Goal: Task Accomplishment & Management: Manage account settings

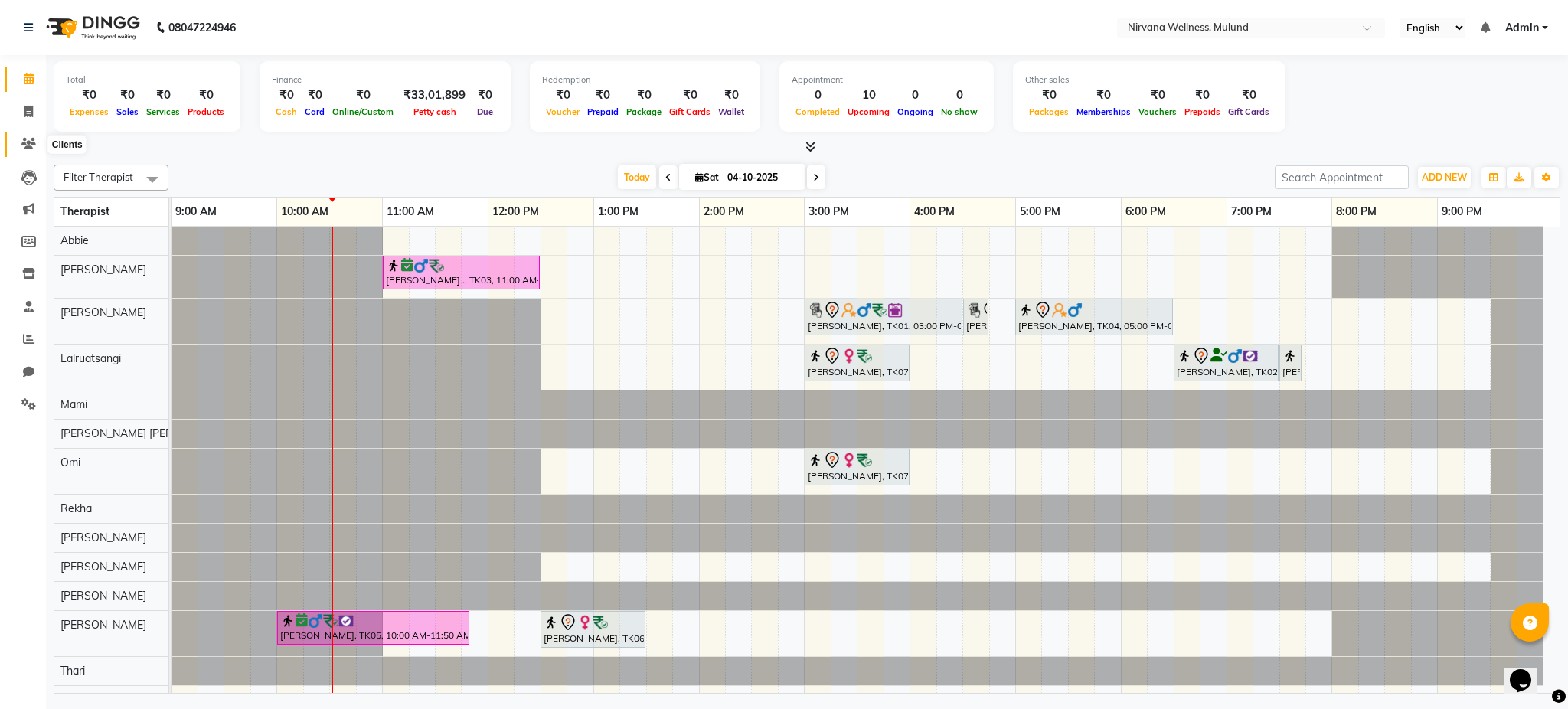
click at [25, 141] on icon at bounding box center [29, 143] width 14 height 11
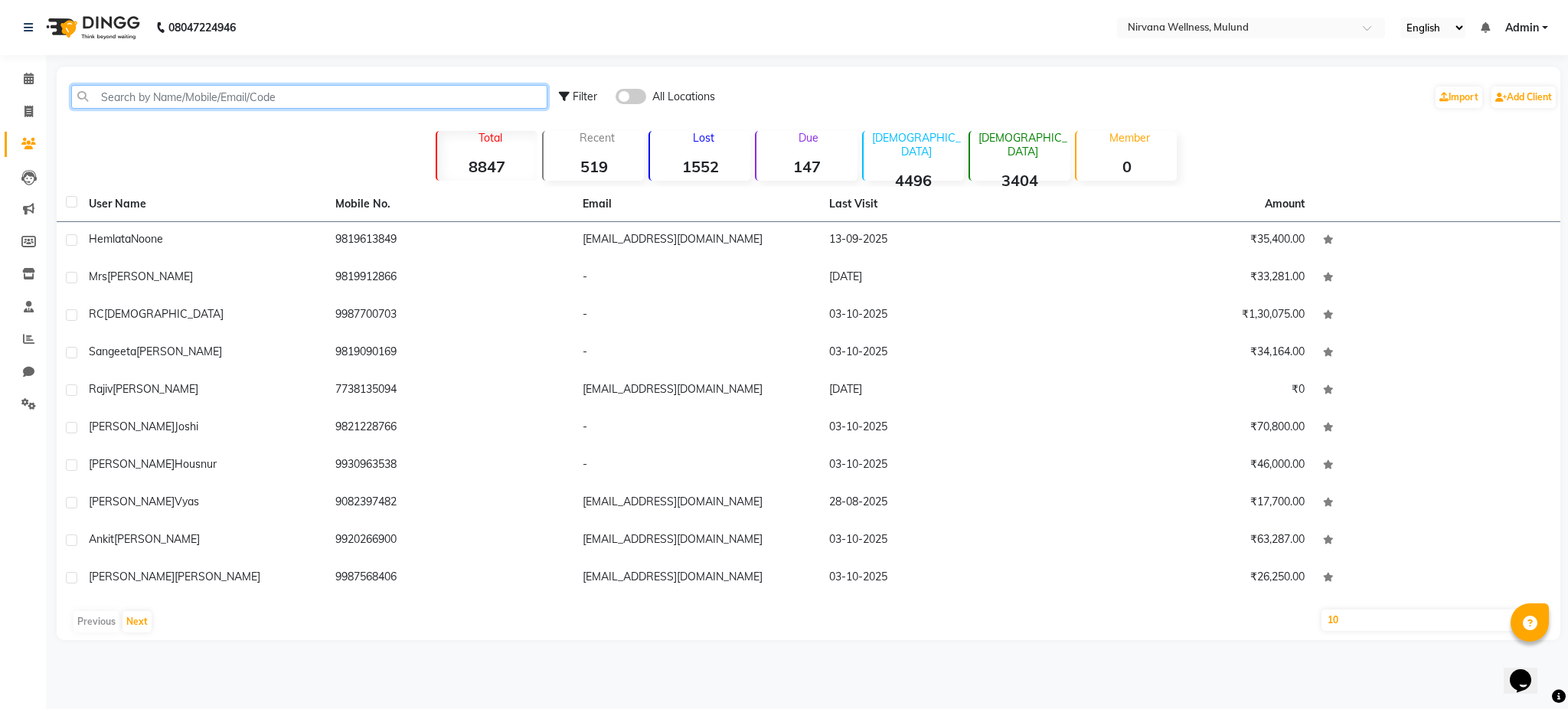
click at [145, 96] on input "text" at bounding box center [309, 97] width 476 height 24
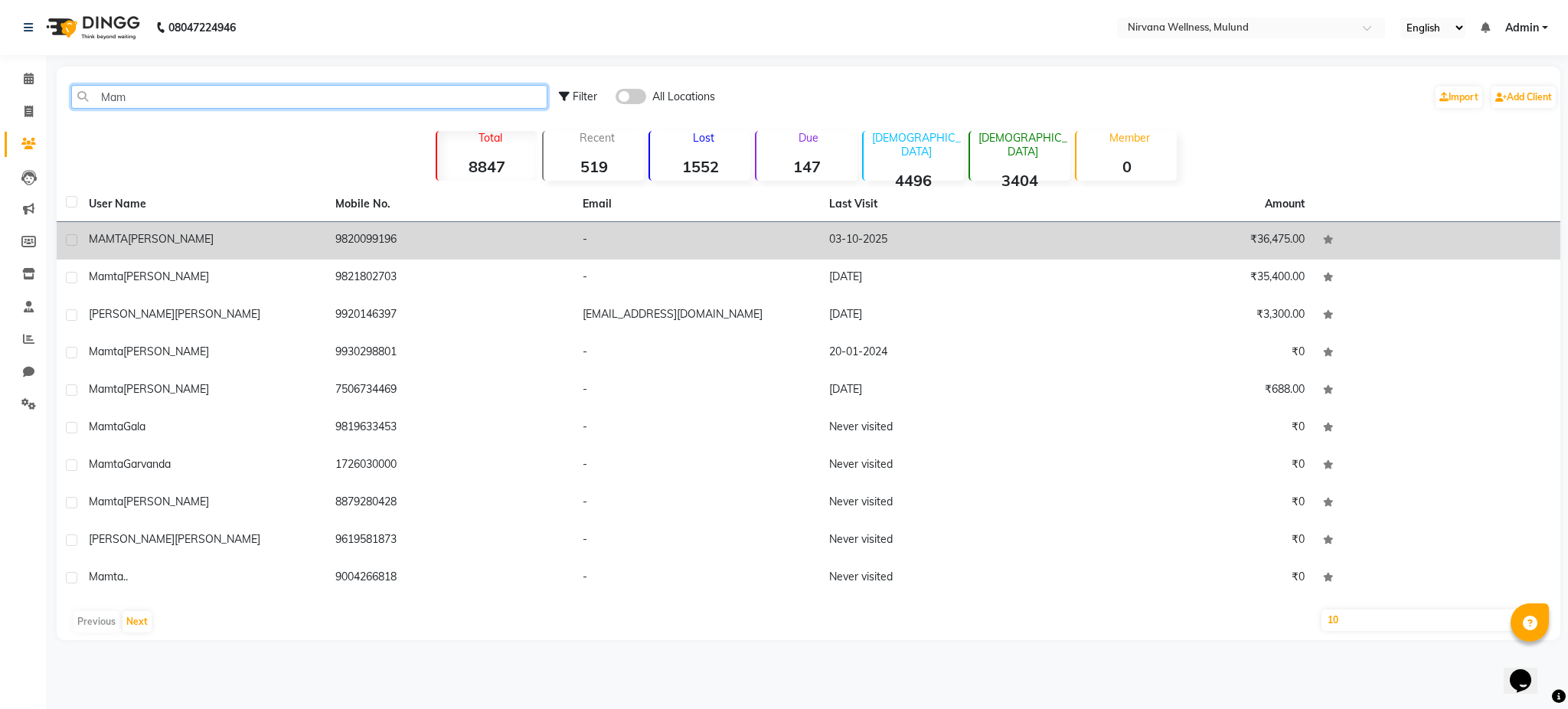
type input "Mam"
click at [191, 237] on div "MAMTA VANJANI" at bounding box center [203, 240] width 228 height 16
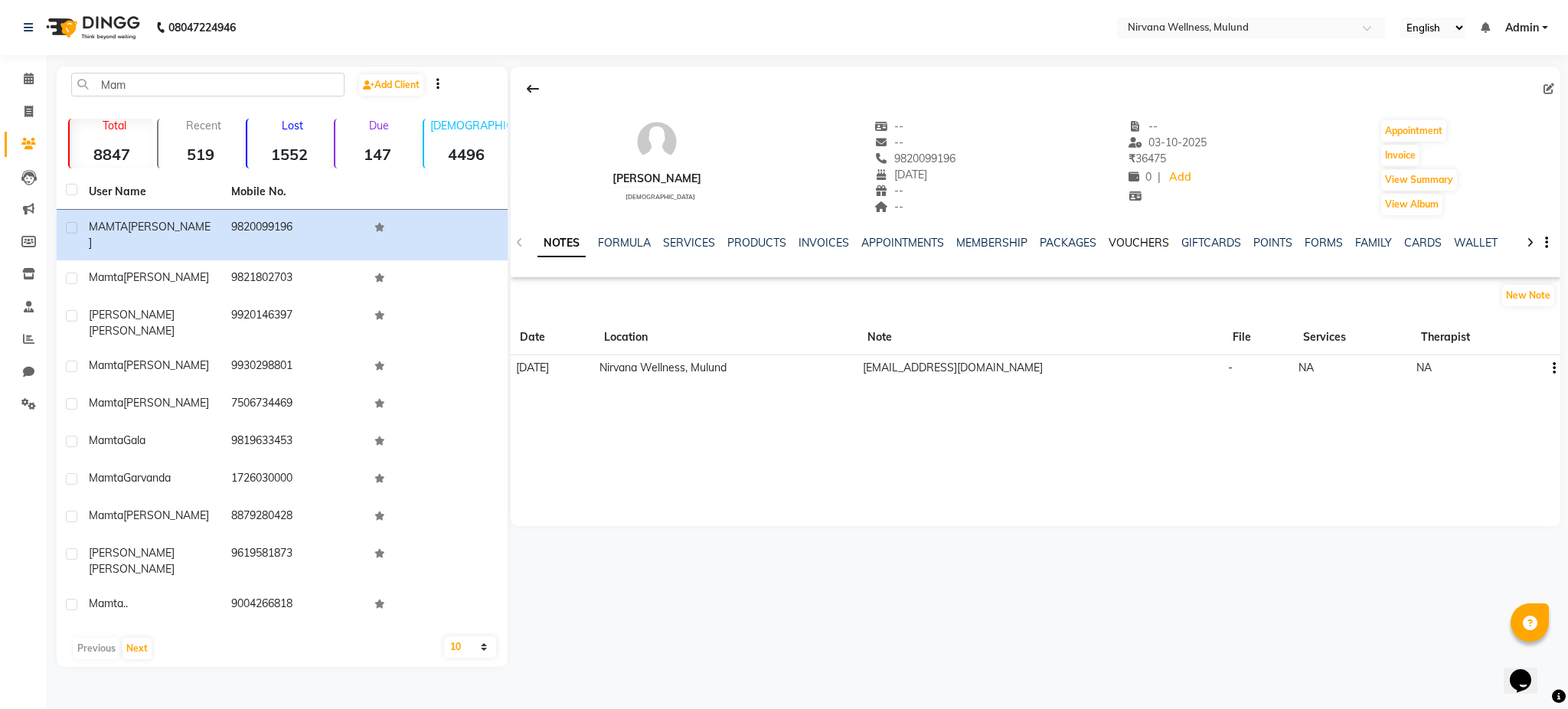
click at [1134, 248] on link "VOUCHERS" at bounding box center [1138, 242] width 60 height 14
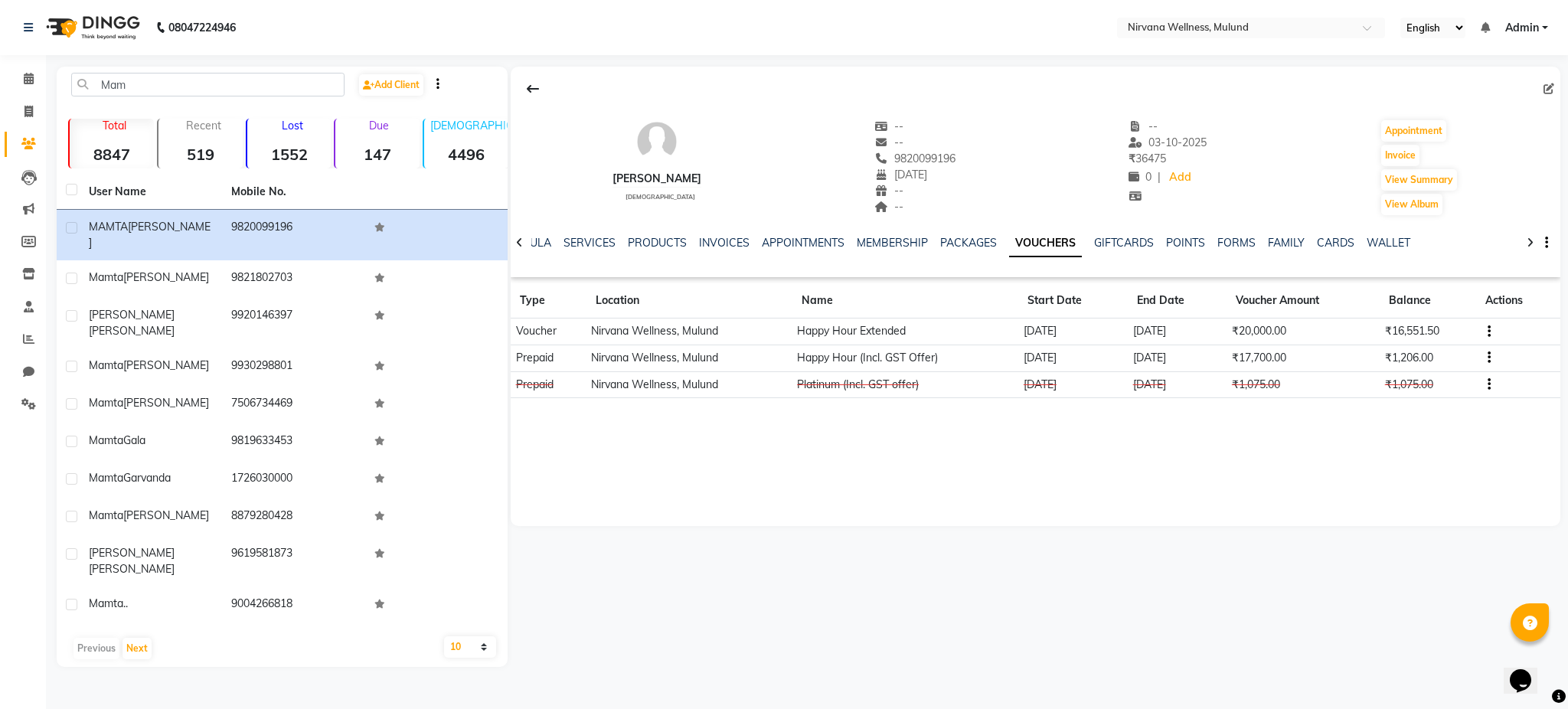
click at [1484, 359] on button "button" at bounding box center [1485, 358] width 9 height 16
click at [1435, 378] on div "Merge" at bounding box center [1416, 376] width 96 height 19
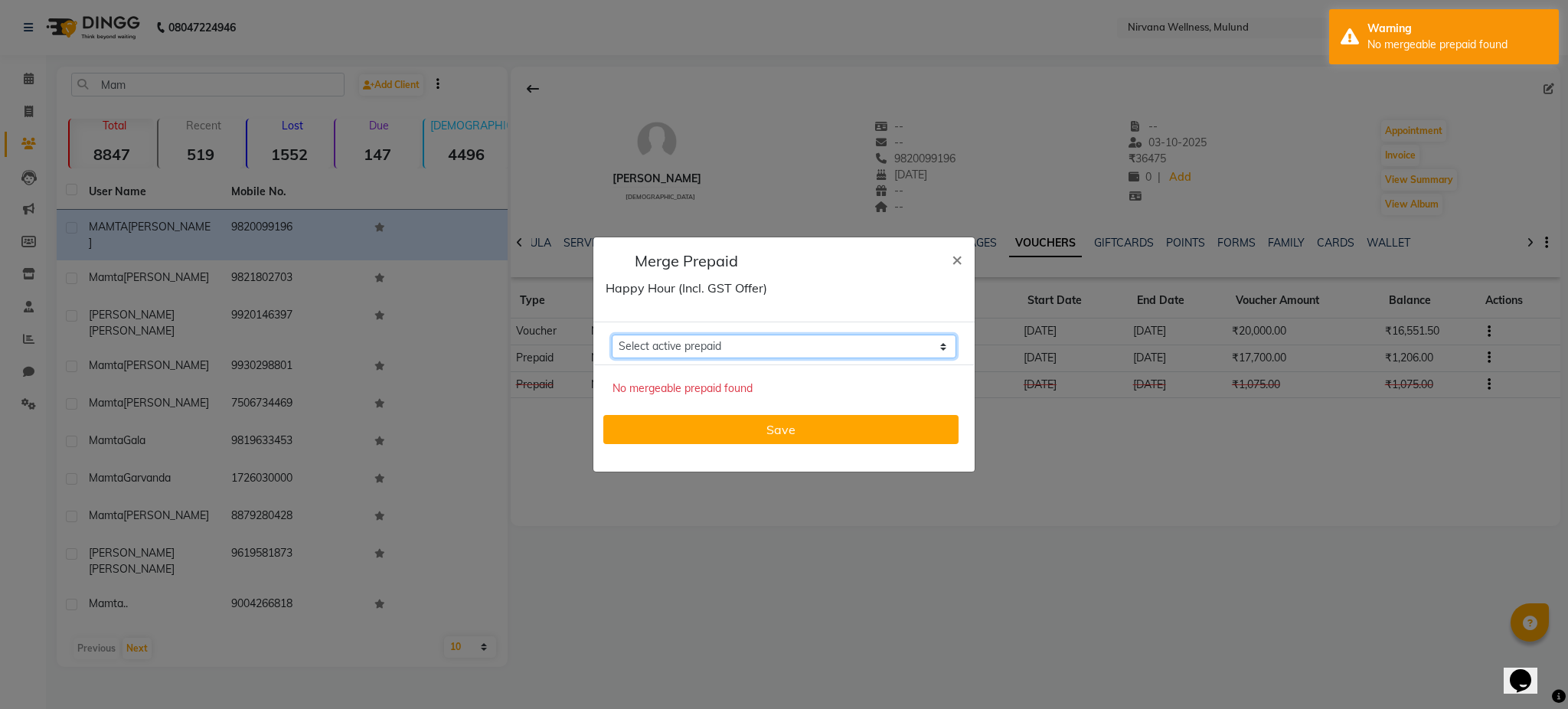
click at [895, 349] on select "Select active prepaid" at bounding box center [784, 346] width 345 height 24
click at [825, 352] on select "Select active prepaid" at bounding box center [784, 346] width 345 height 24
click at [948, 262] on button "×" at bounding box center [957, 258] width 35 height 43
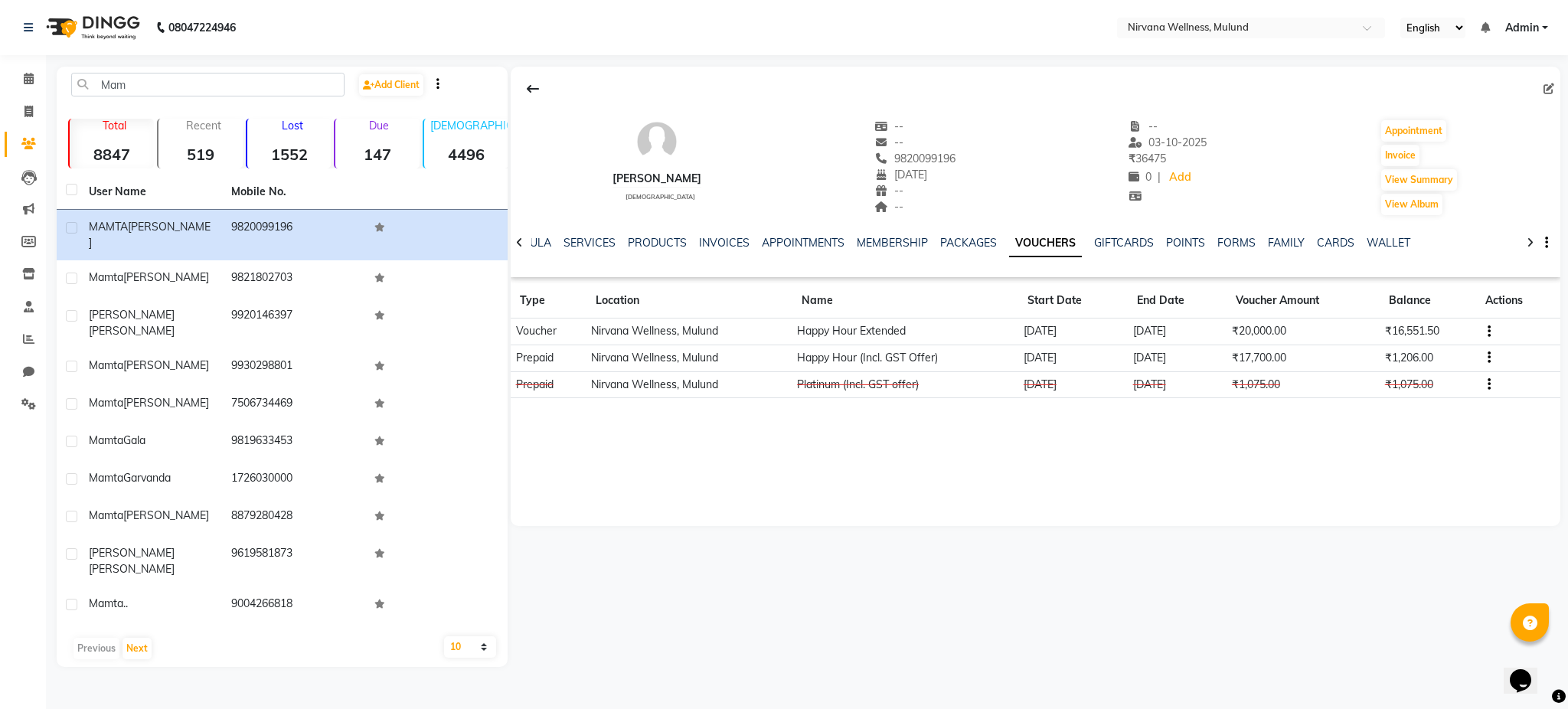
click at [1486, 356] on button "button" at bounding box center [1485, 358] width 9 height 16
click at [1384, 359] on div "Edit" at bounding box center [1416, 357] width 96 height 19
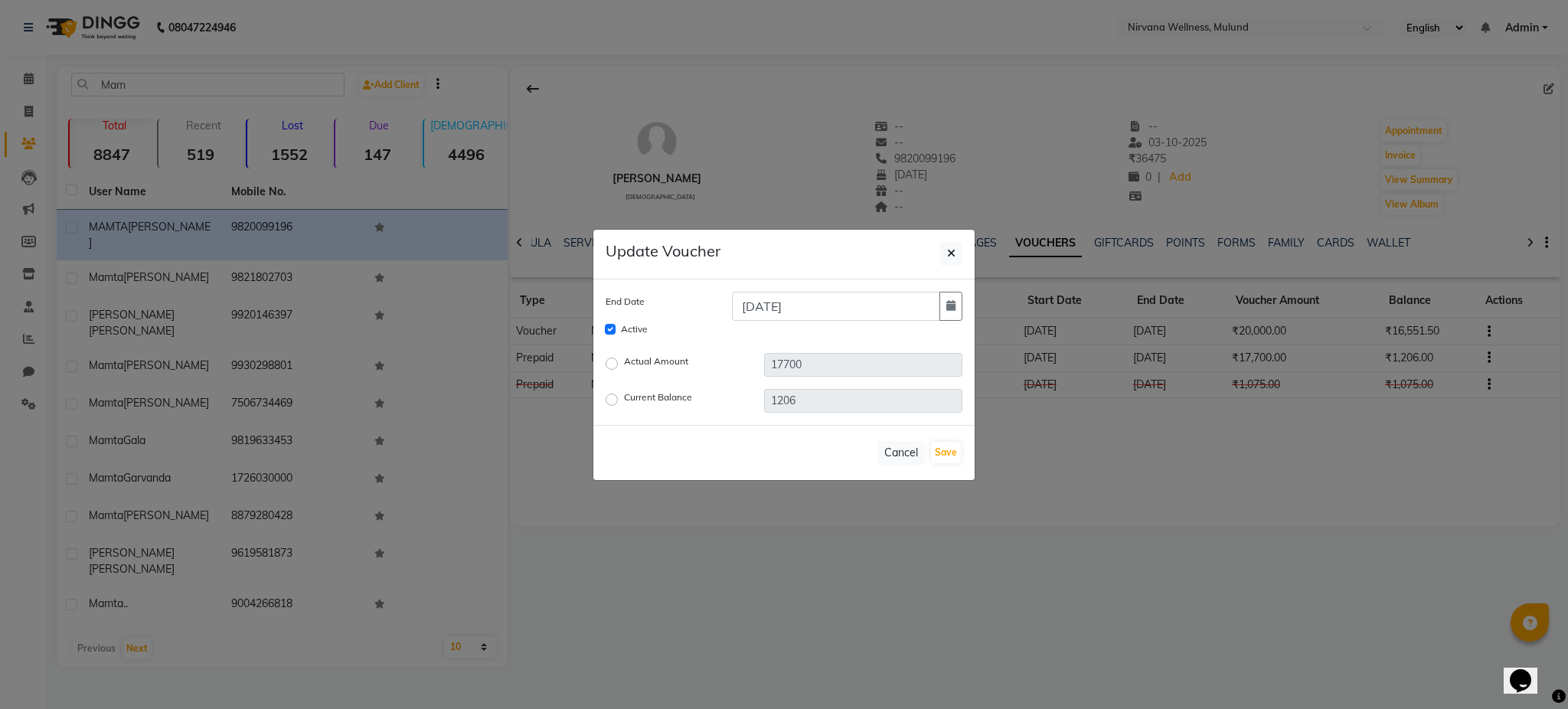
click at [624, 400] on label "Current Balance" at bounding box center [657, 400] width 68 height 18
click at [608, 400] on input "Current Balance" at bounding box center [613, 399] width 10 height 10
radio input "true"
click at [816, 401] on input "1206" at bounding box center [863, 401] width 199 height 24
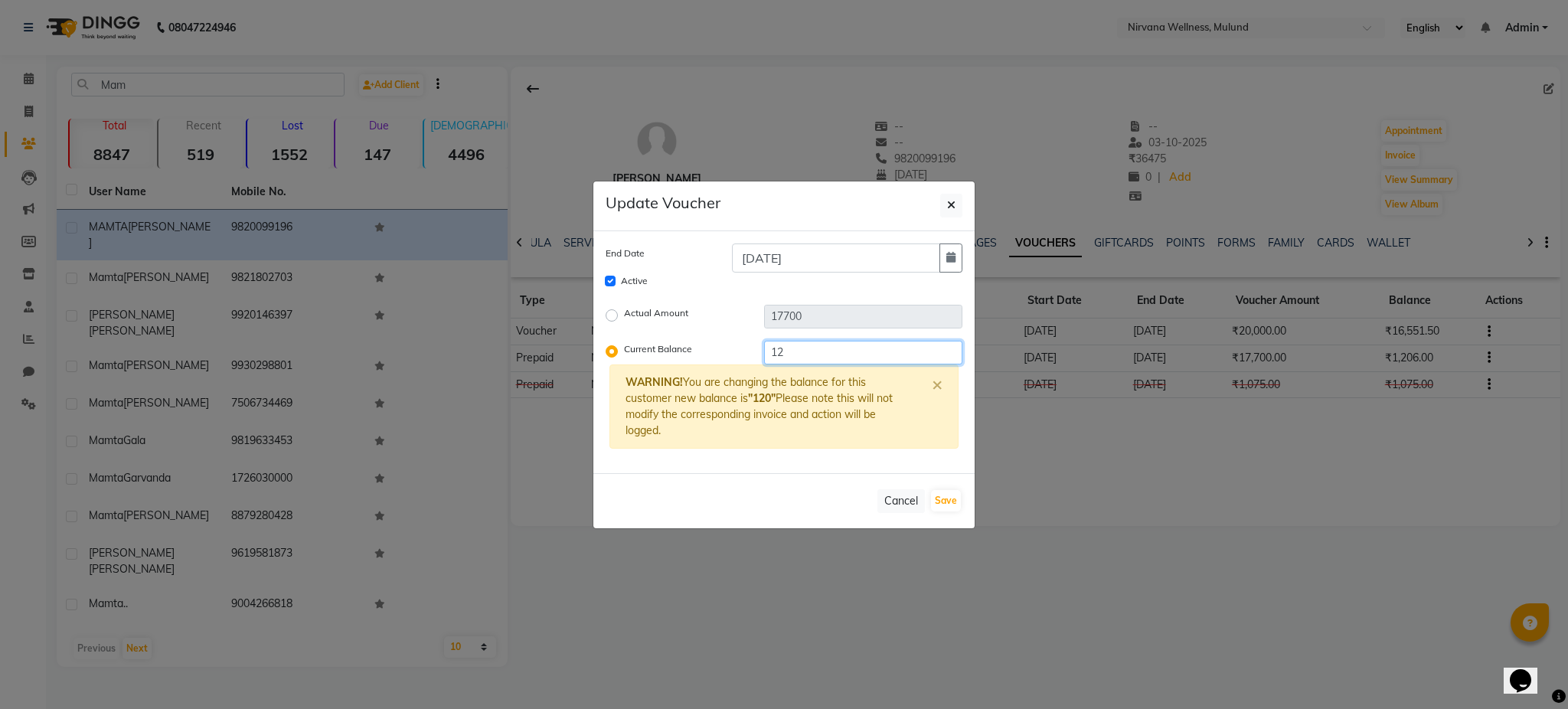
type input "1"
type input "0"
click at [952, 494] on button "Save" at bounding box center [945, 501] width 30 height 22
checkbox input "false"
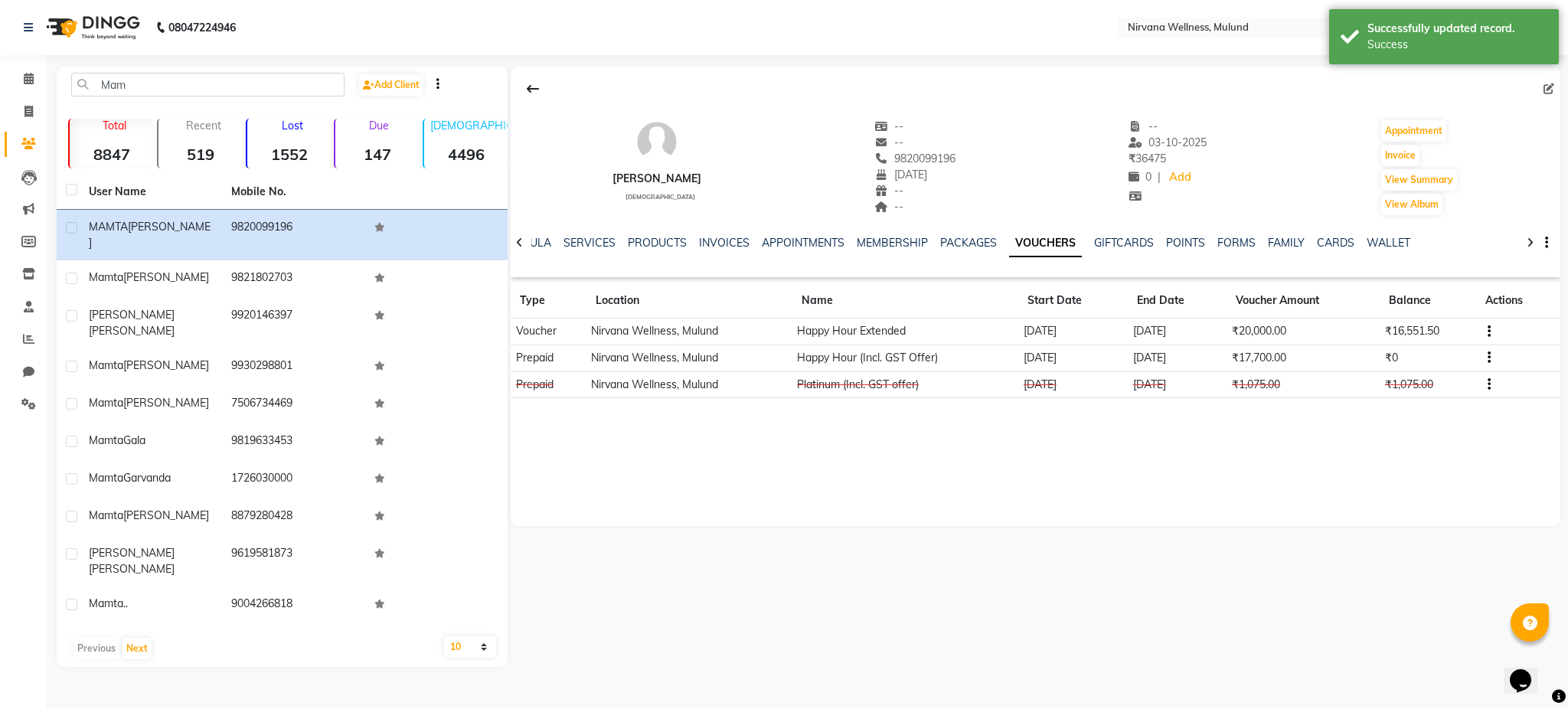
click at [1488, 332] on icon "button" at bounding box center [1489, 331] width 3 height 1
click at [1410, 334] on div "Edit" at bounding box center [1416, 330] width 96 height 19
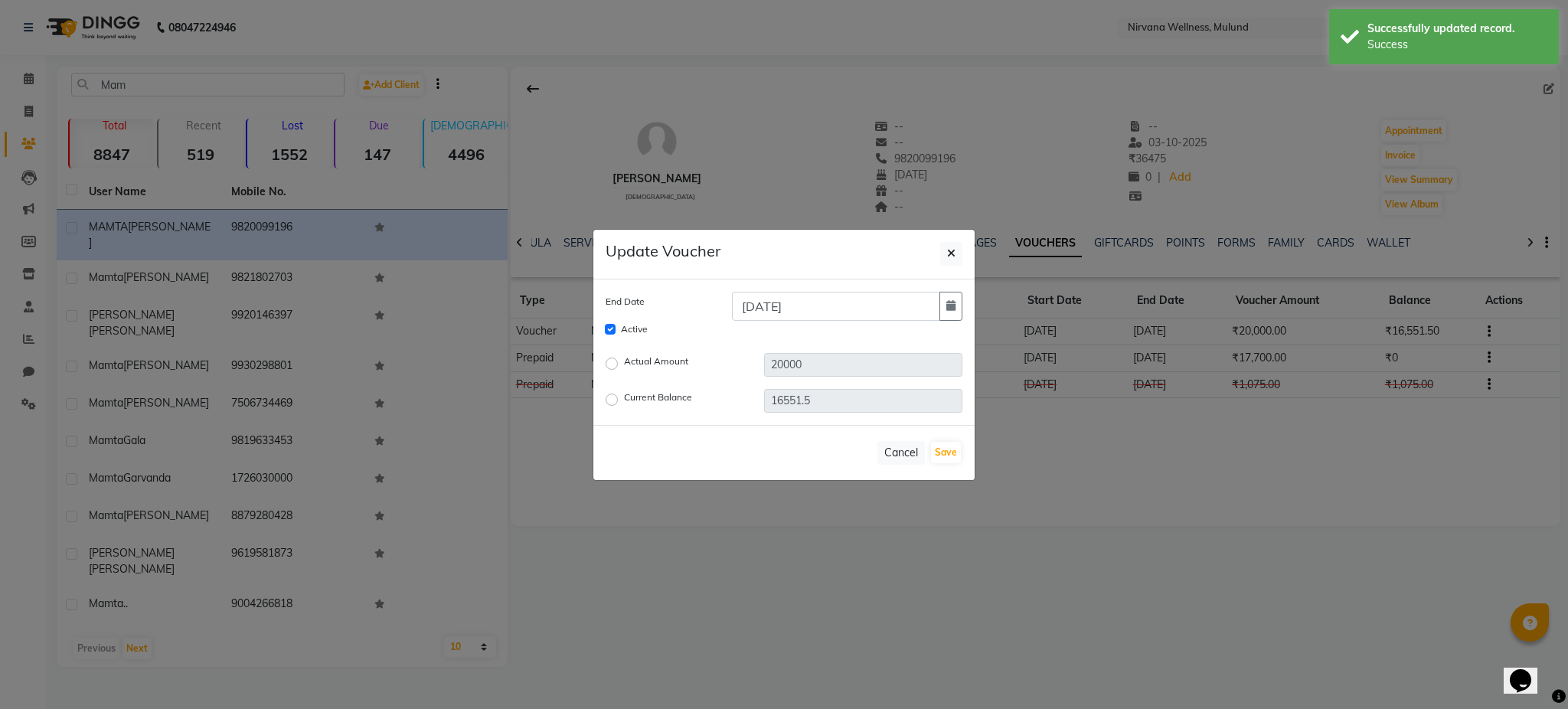
click at [624, 400] on label "Current Balance" at bounding box center [657, 400] width 68 height 18
click at [610, 400] on input "Current Balance" at bounding box center [613, 399] width 10 height 10
radio input "true"
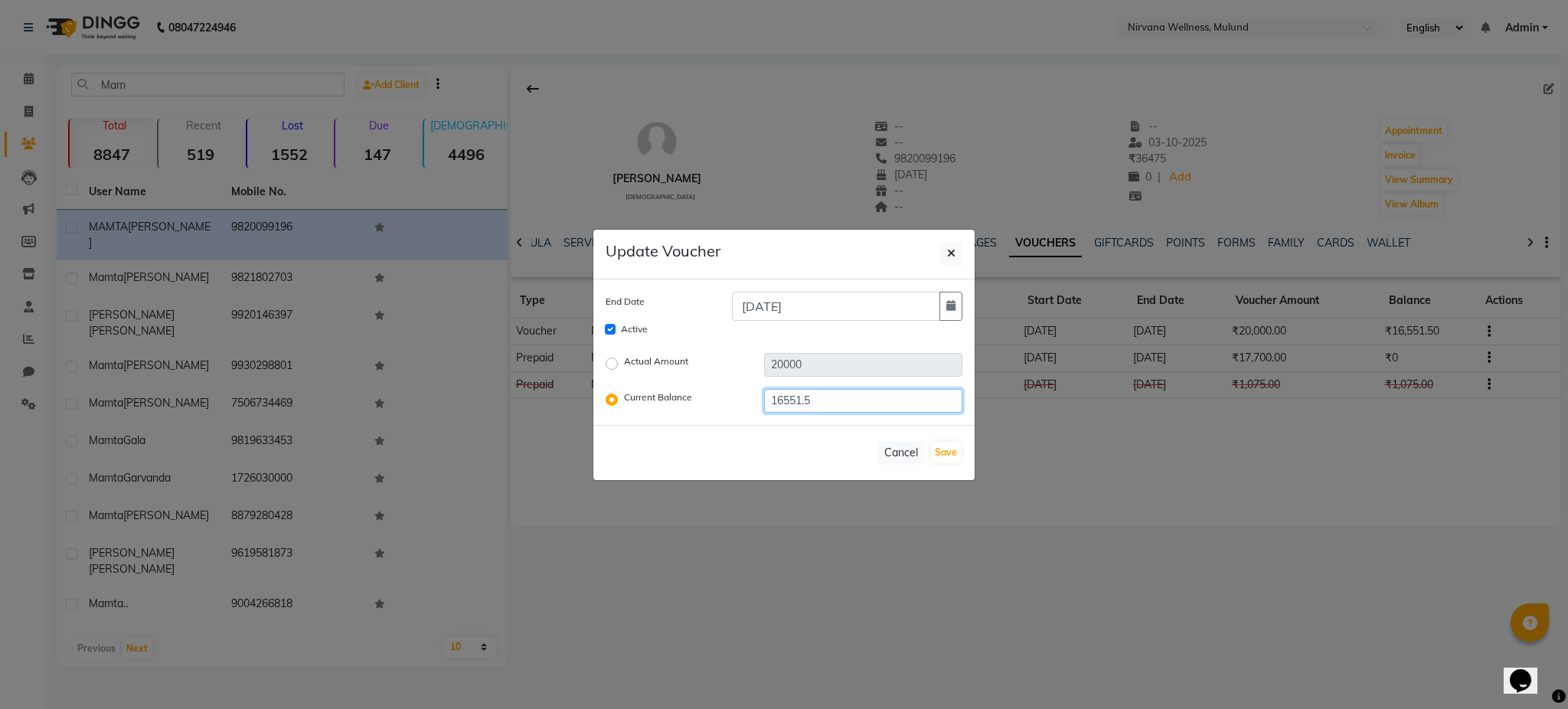
click at [837, 396] on input "16551.5" at bounding box center [863, 401] width 199 height 24
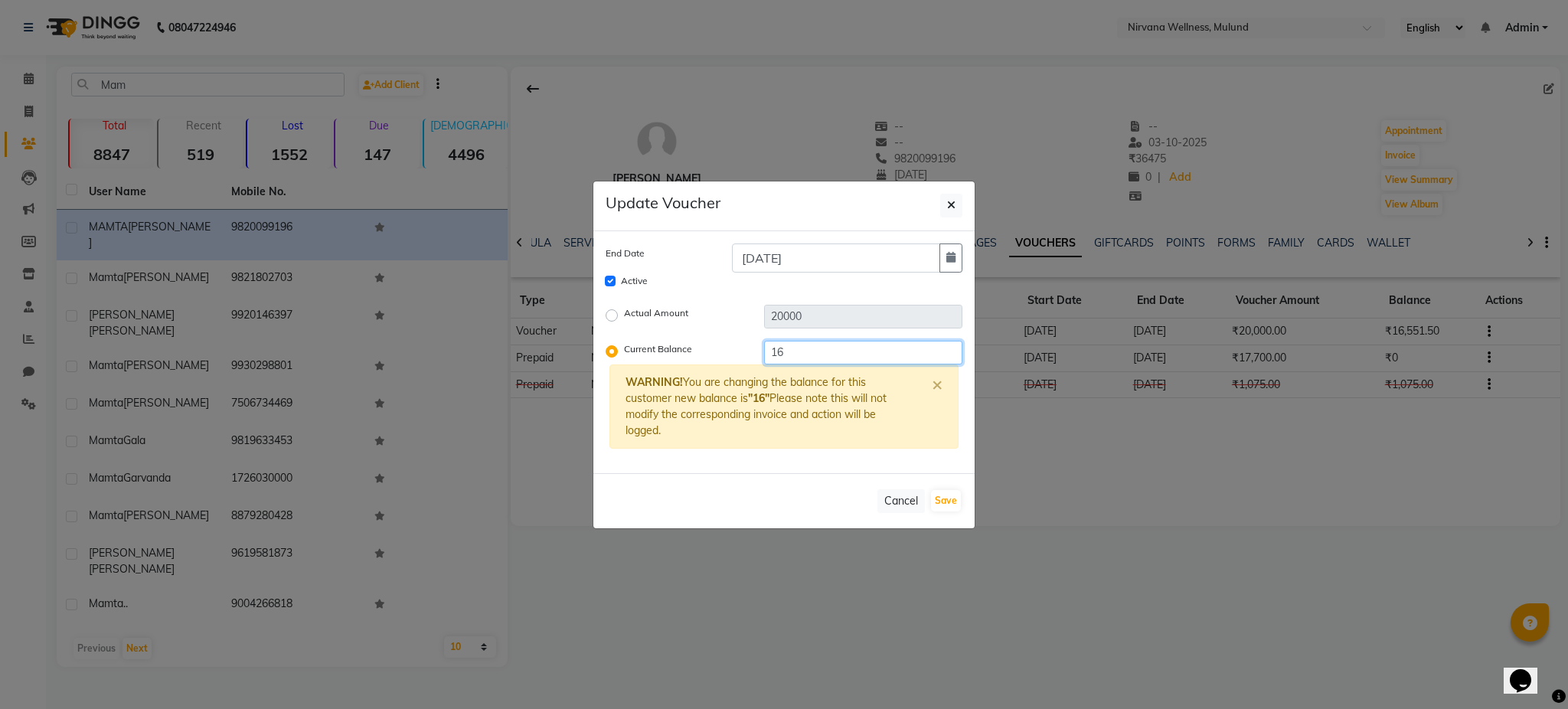
type input "1"
type input "17757.2"
click at [944, 501] on button "Save" at bounding box center [945, 501] width 30 height 22
checkbox input "false"
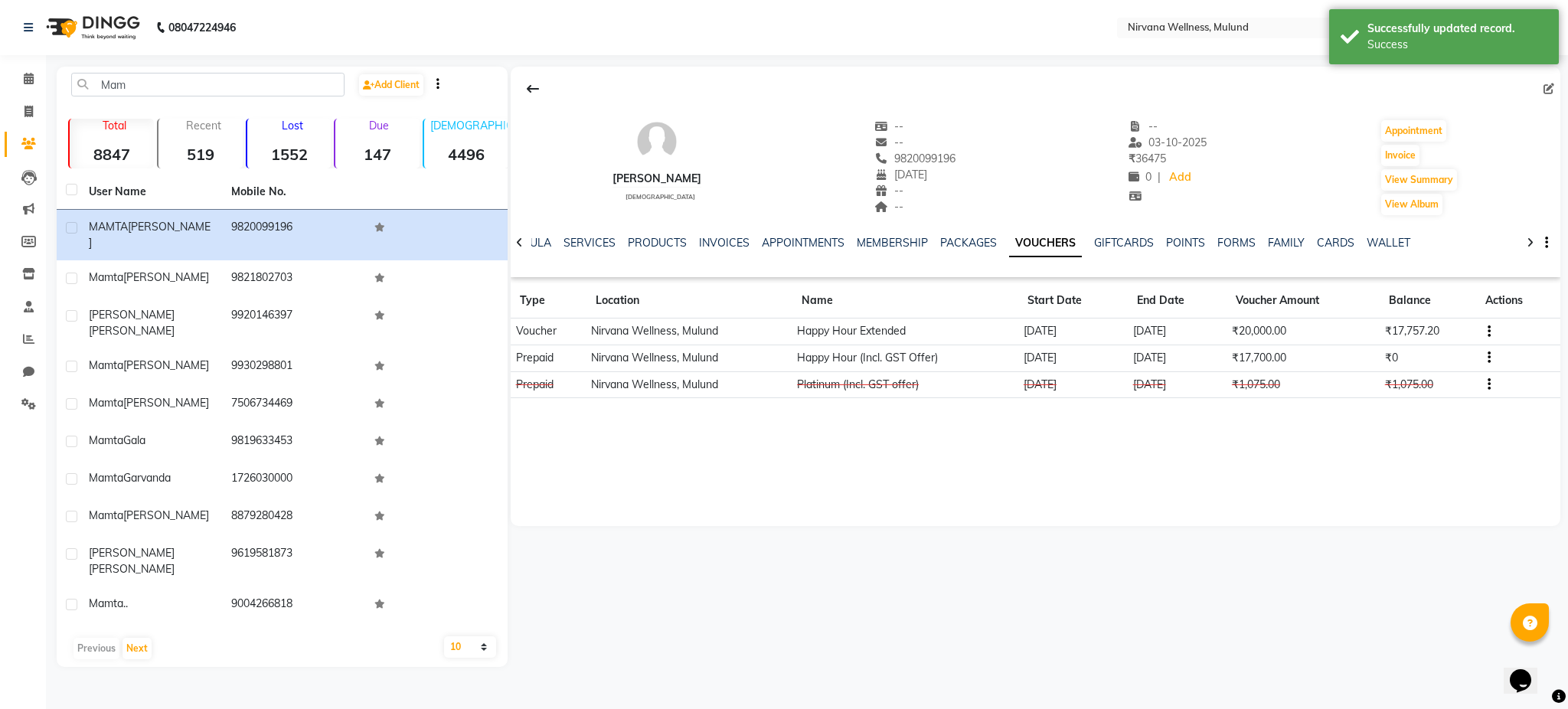
click at [1258, 469] on div "MAMTA VANJANI male -- -- 9820099196 03-02-1987 -- -- -- 03-10-2025 ₹ 36475 0 | …" at bounding box center [1035, 297] width 1050 height 460
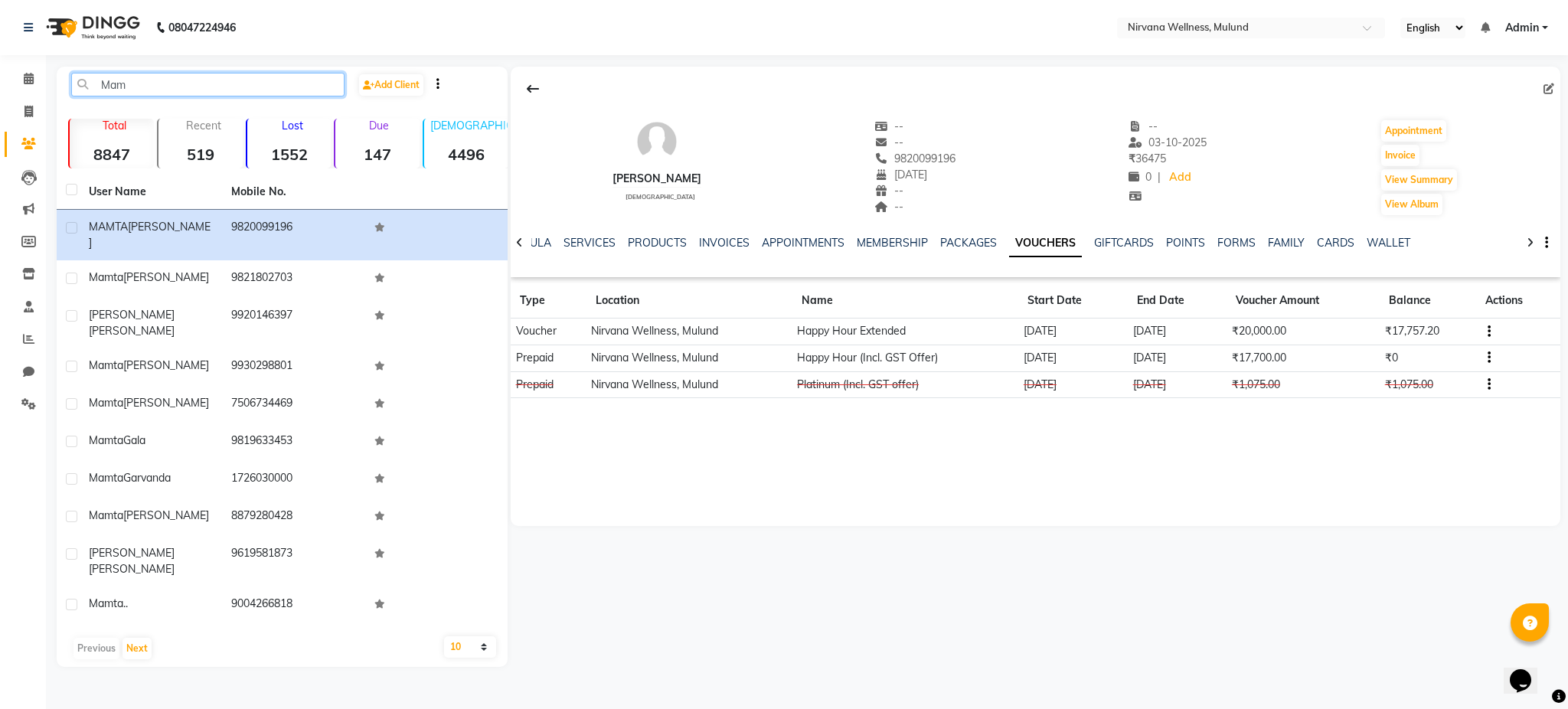
click at [210, 81] on input "Mam" at bounding box center [208, 84] width 273 height 24
type input "M"
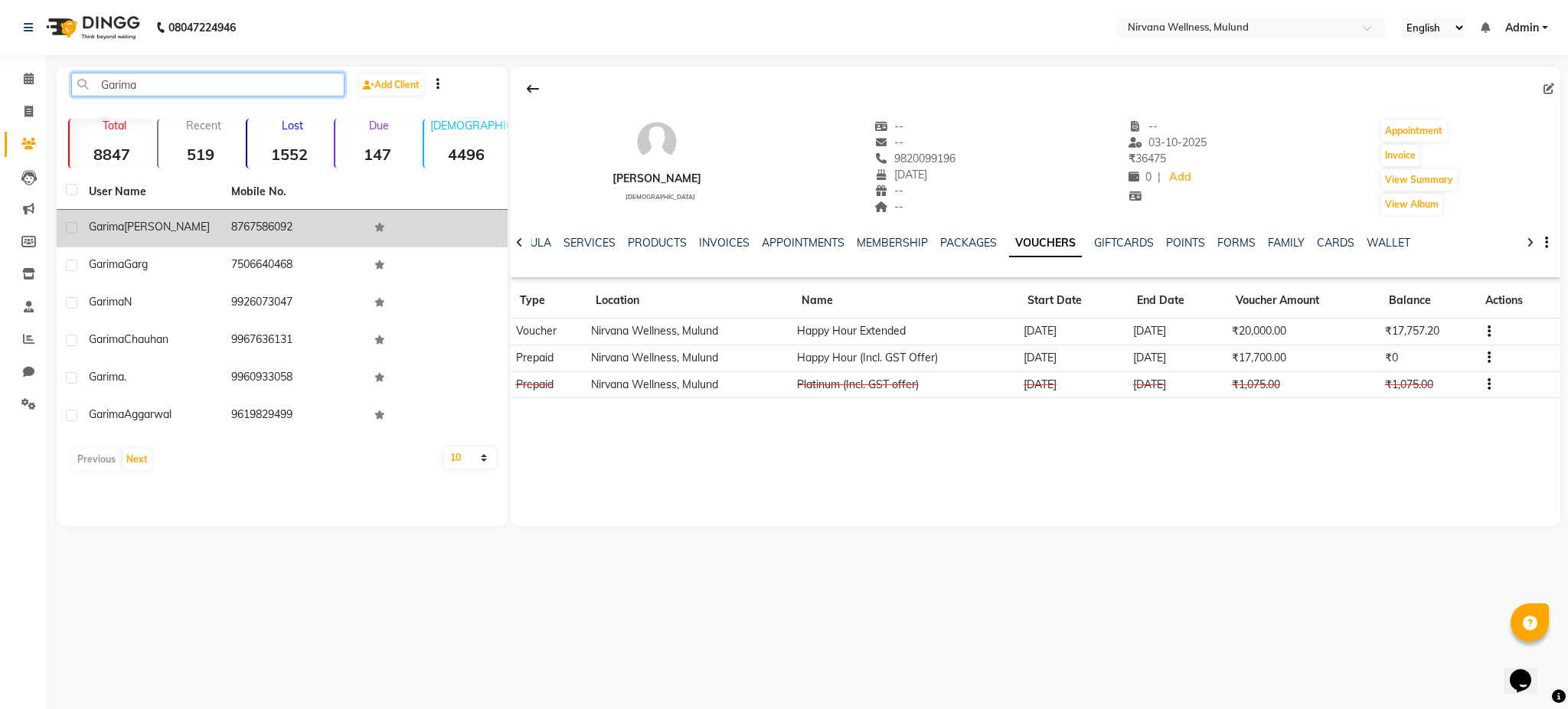
type input "Garima"
click at [233, 231] on td "8767586092" at bounding box center [293, 228] width 142 height 38
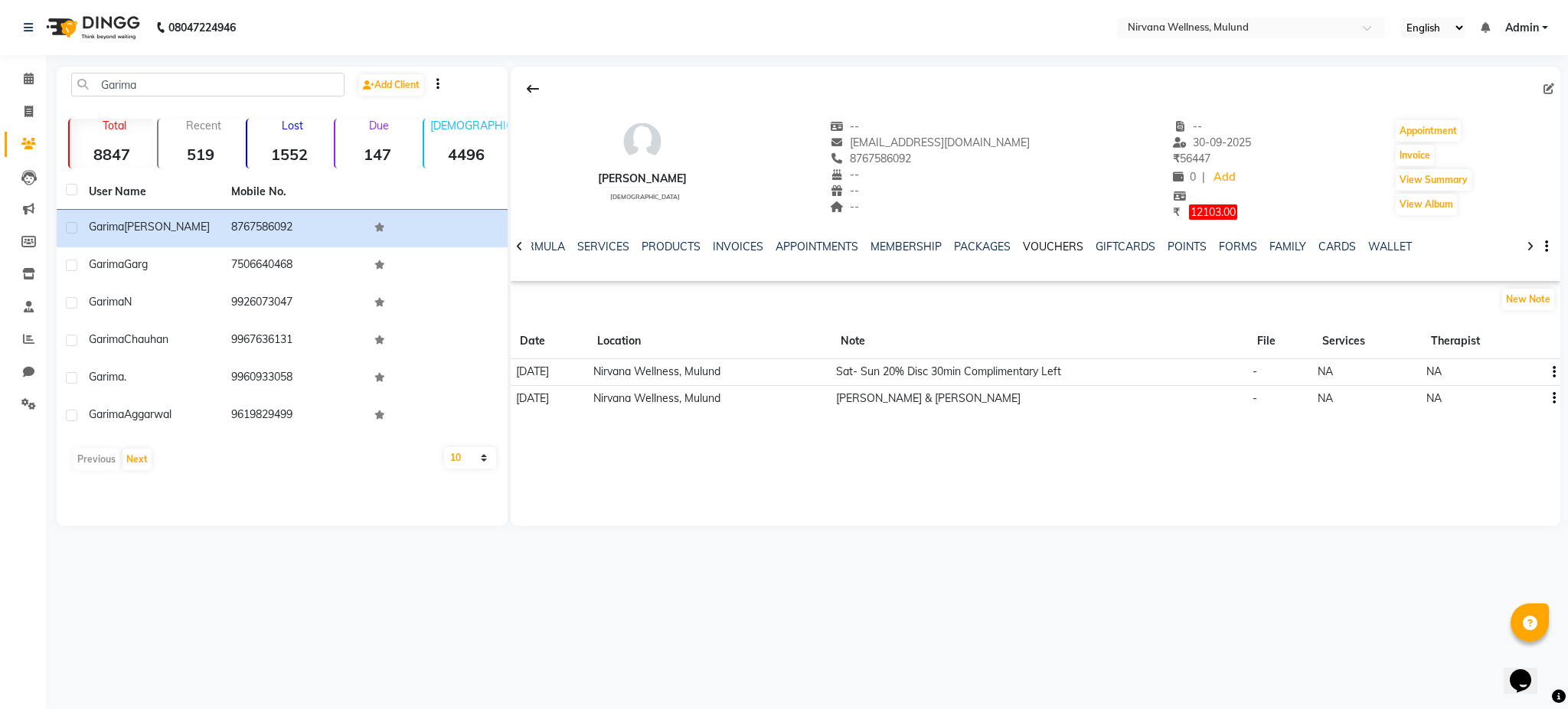
click at [1057, 252] on link "VOUCHERS" at bounding box center [1053, 246] width 60 height 14
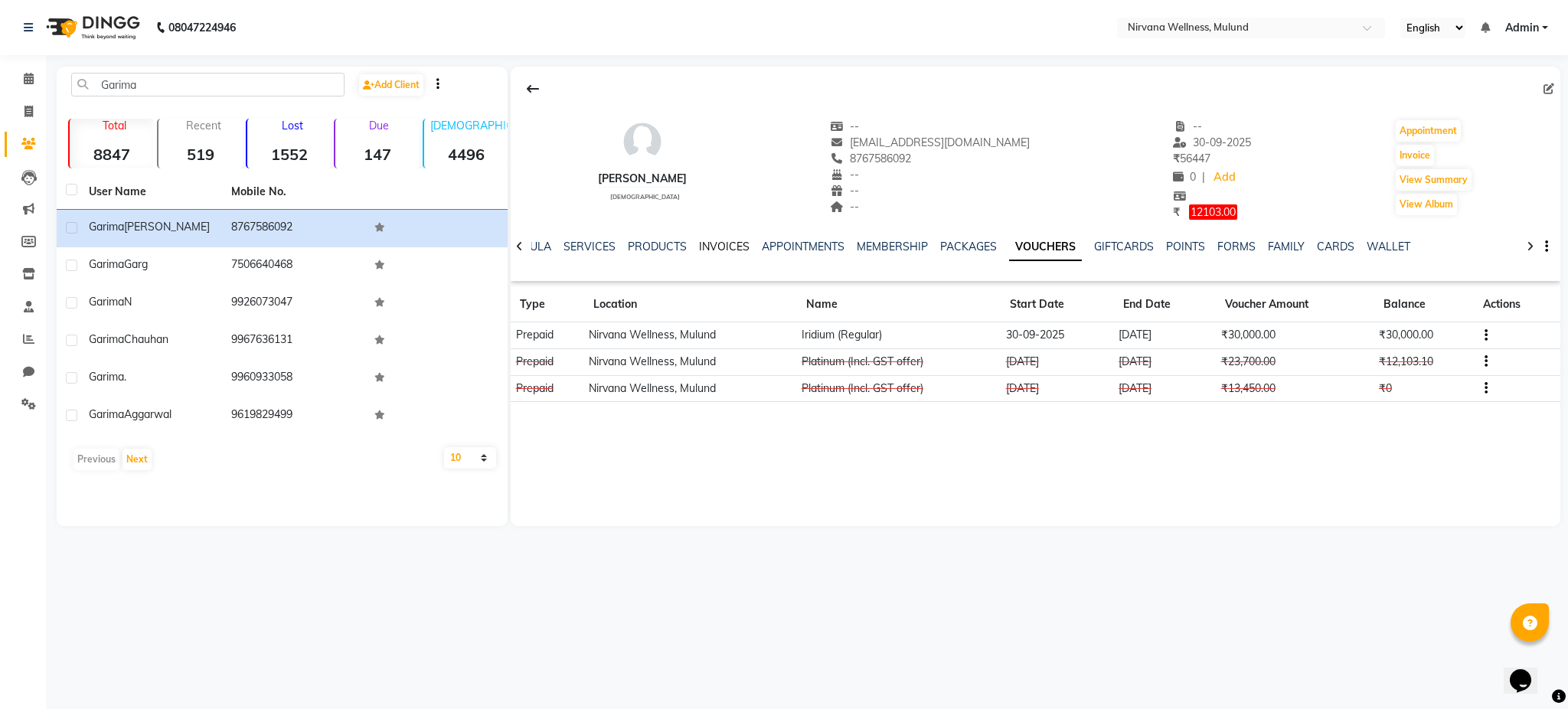
click at [711, 244] on link "INVOICES" at bounding box center [724, 246] width 51 height 14
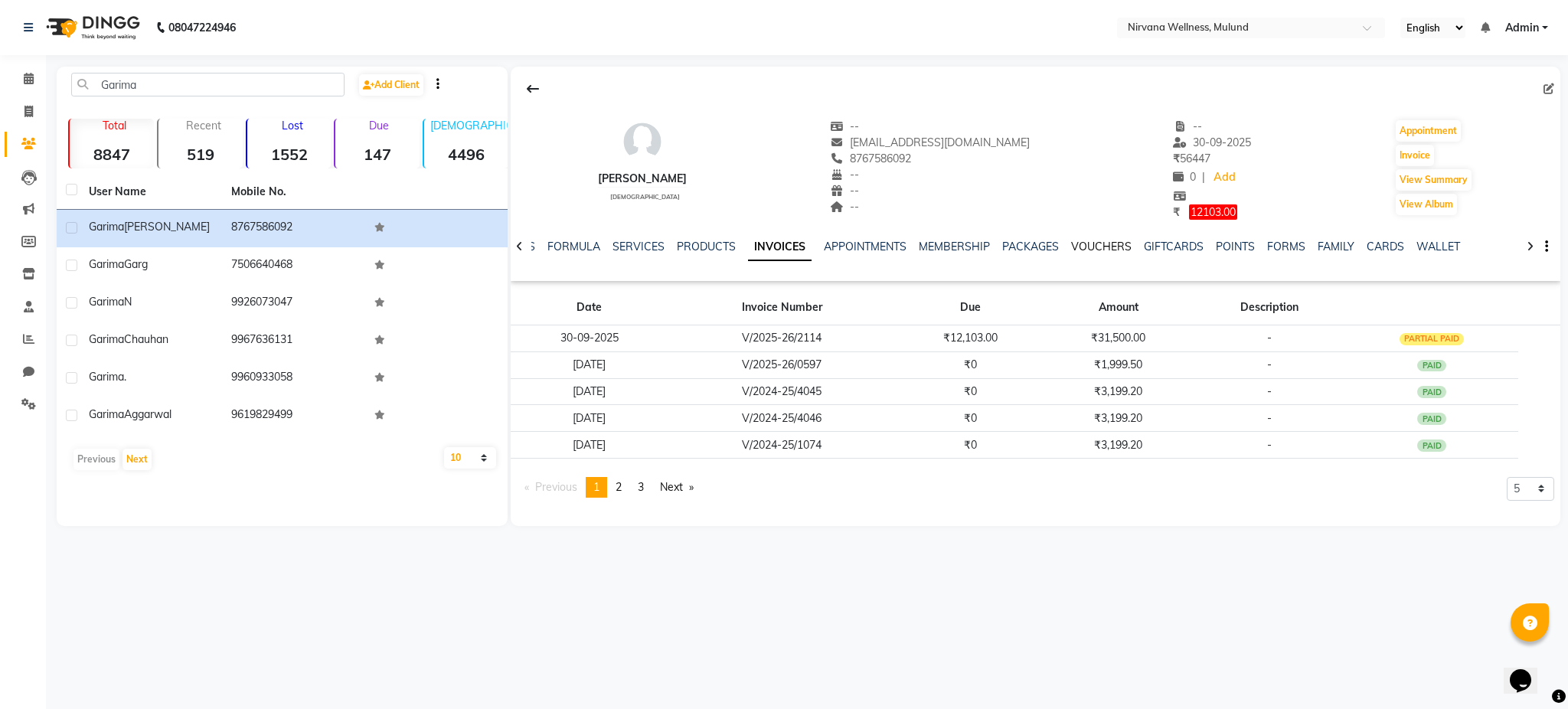
click at [1103, 242] on link "VOUCHERS" at bounding box center [1101, 246] width 60 height 14
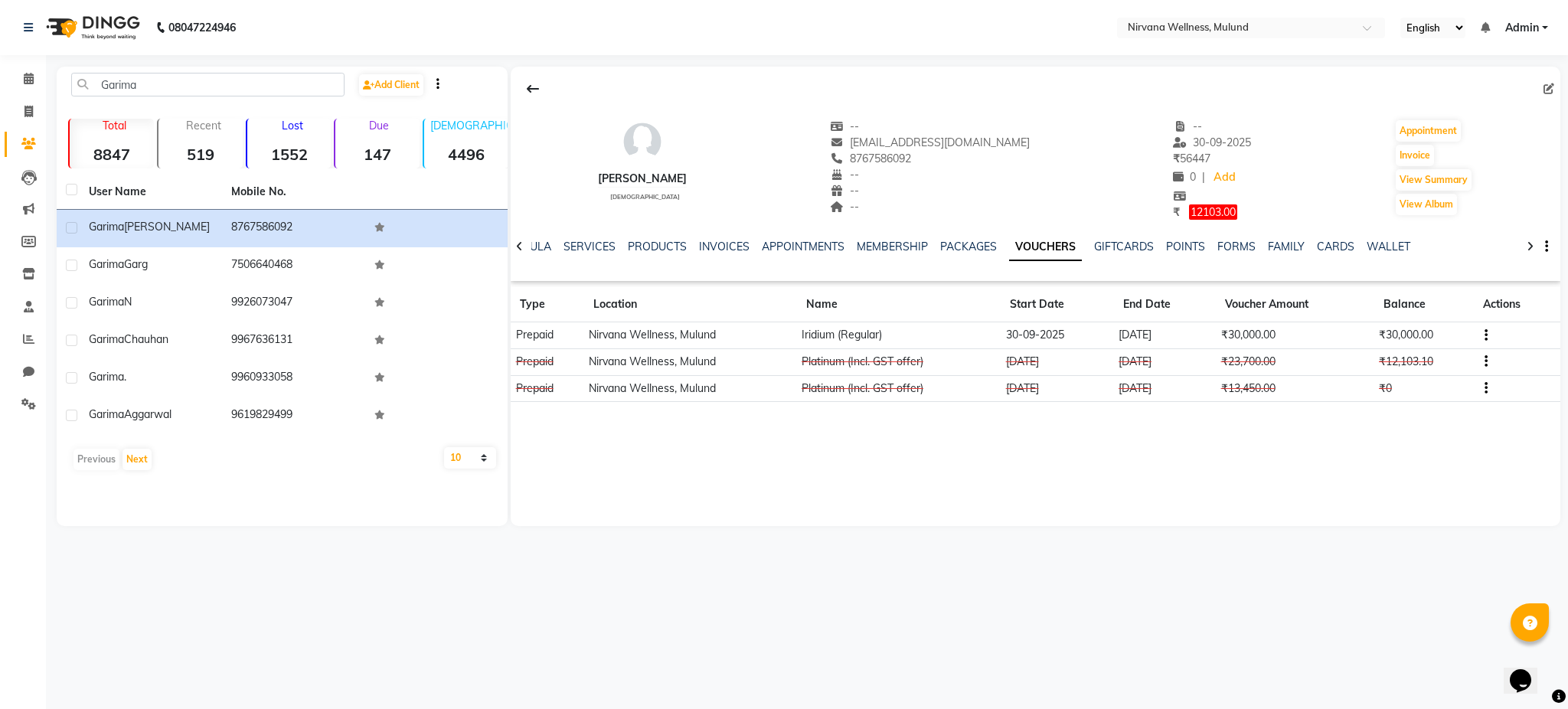
click at [1485, 362] on icon "button" at bounding box center [1486, 362] width 3 height 1
click at [1414, 368] on div "Edit" at bounding box center [1414, 362] width 96 height 19
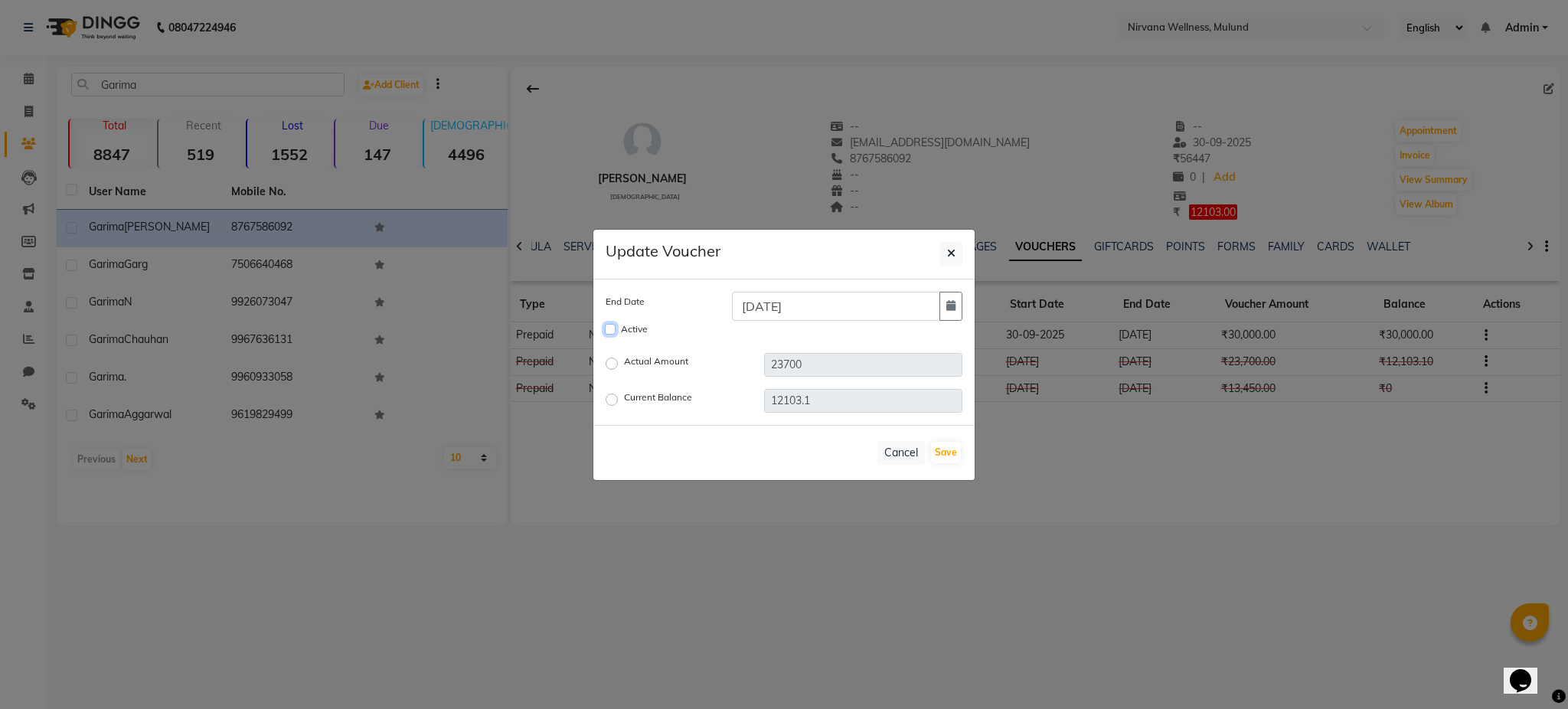
click at [608, 329] on input "Active" at bounding box center [610, 329] width 10 height 10
checkbox input "true"
click at [949, 306] on icon "button" at bounding box center [950, 305] width 9 height 10
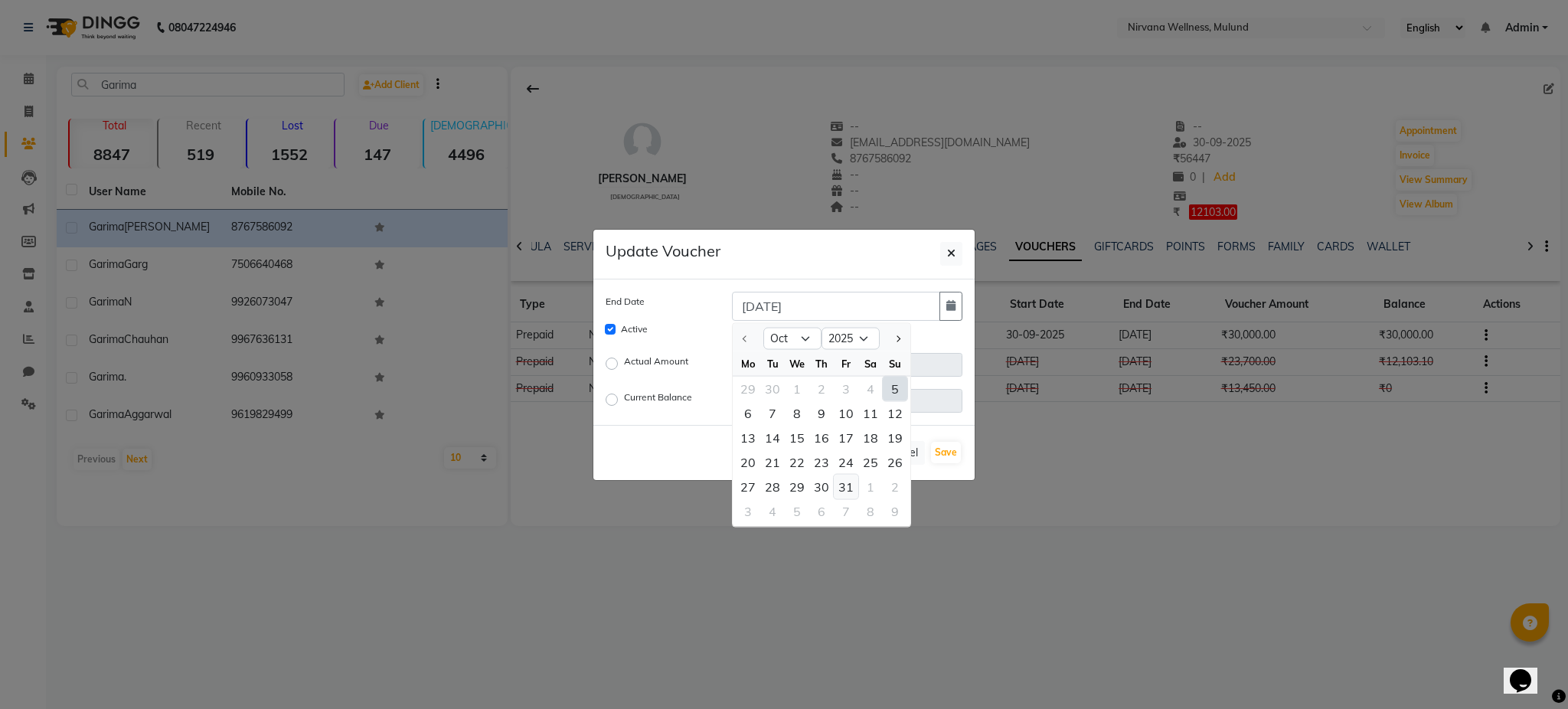
click at [852, 489] on div "31" at bounding box center [845, 486] width 24 height 24
type input "31-10-2025"
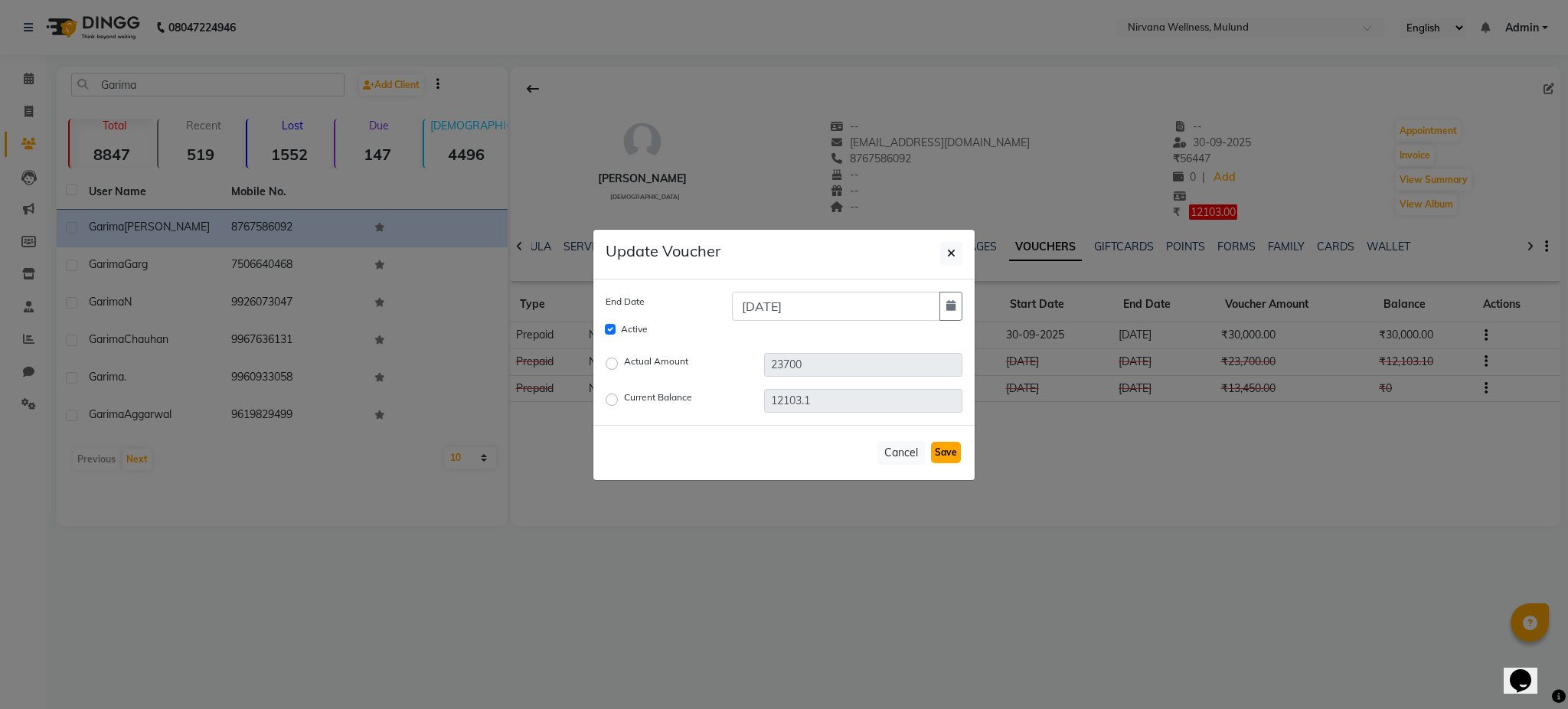
click at [959, 449] on button "Save" at bounding box center [945, 453] width 30 height 22
checkbox input "false"
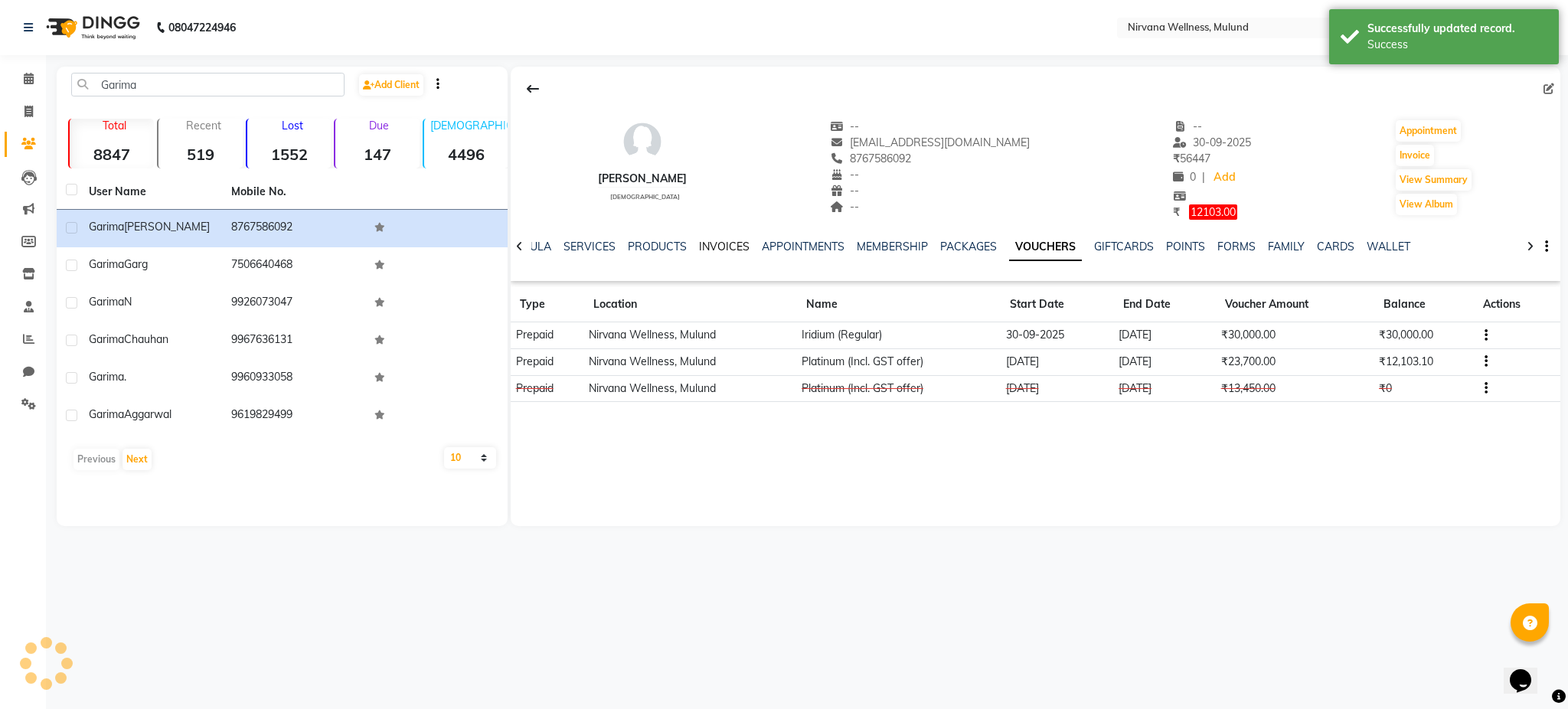
click at [718, 250] on link "INVOICES" at bounding box center [724, 246] width 51 height 14
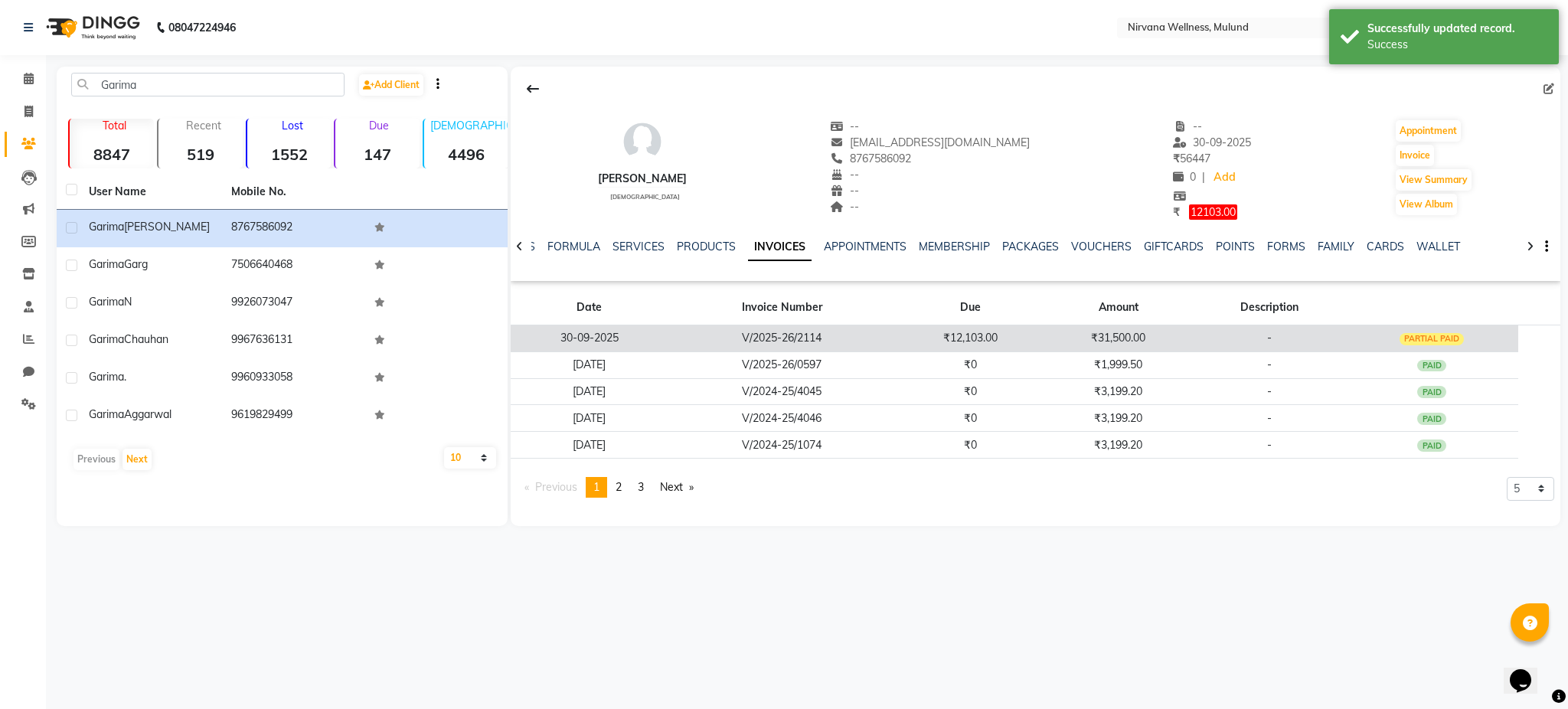
click at [1031, 343] on td "₹12,103.00" at bounding box center [970, 338] width 149 height 27
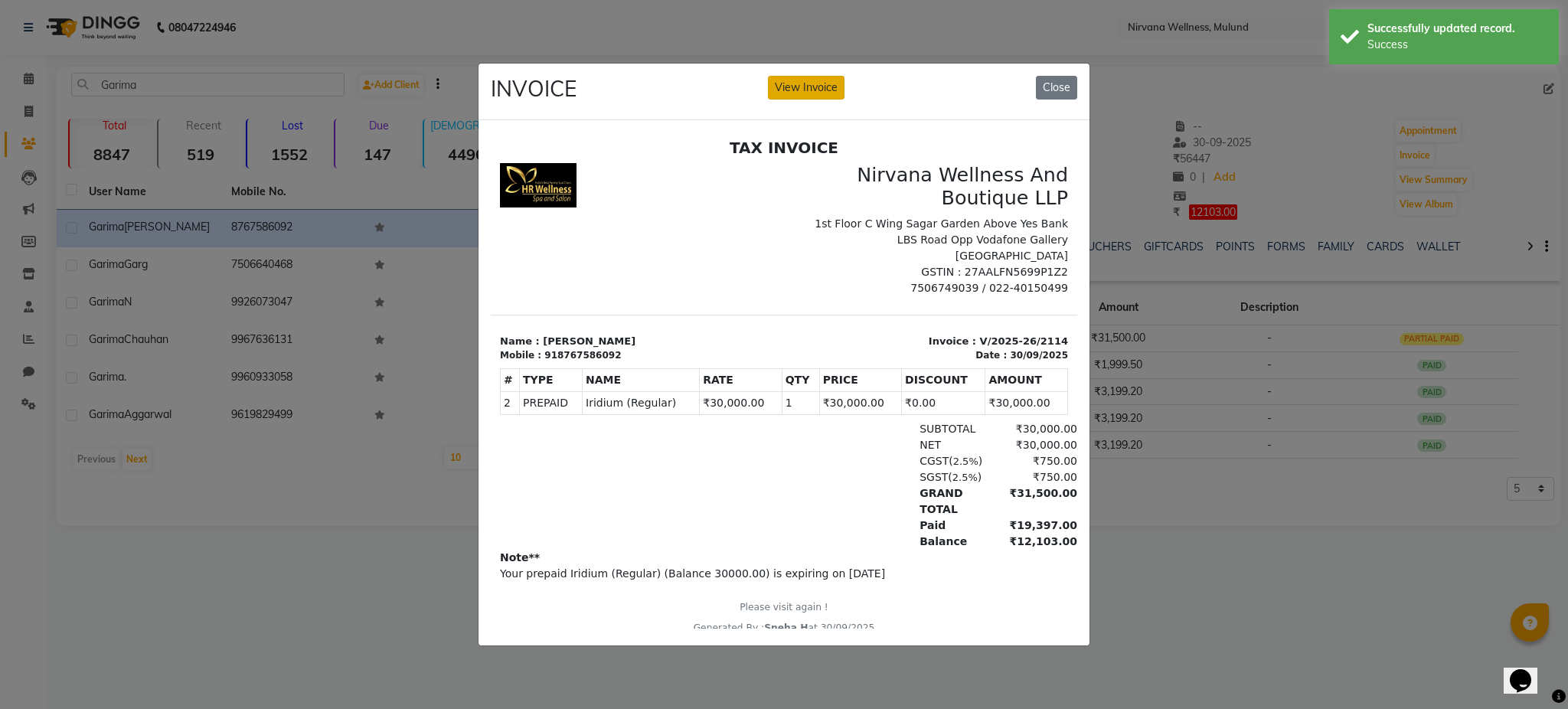
click at [792, 87] on button "View Invoice" at bounding box center [805, 88] width 76 height 24
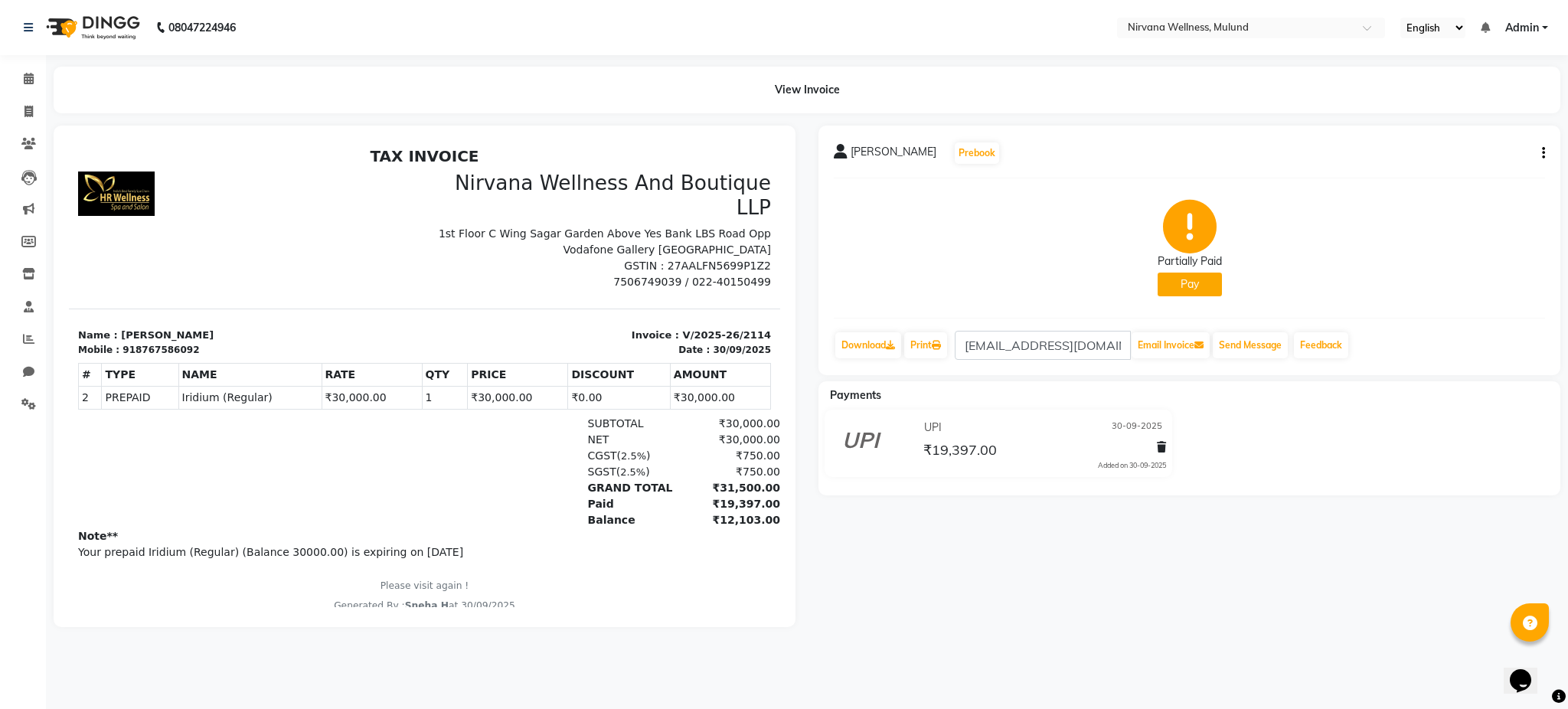
click at [1540, 156] on button "button" at bounding box center [1540, 154] width 9 height 16
click at [1490, 160] on div "Edit Invoice" at bounding box center [1481, 163] width 76 height 19
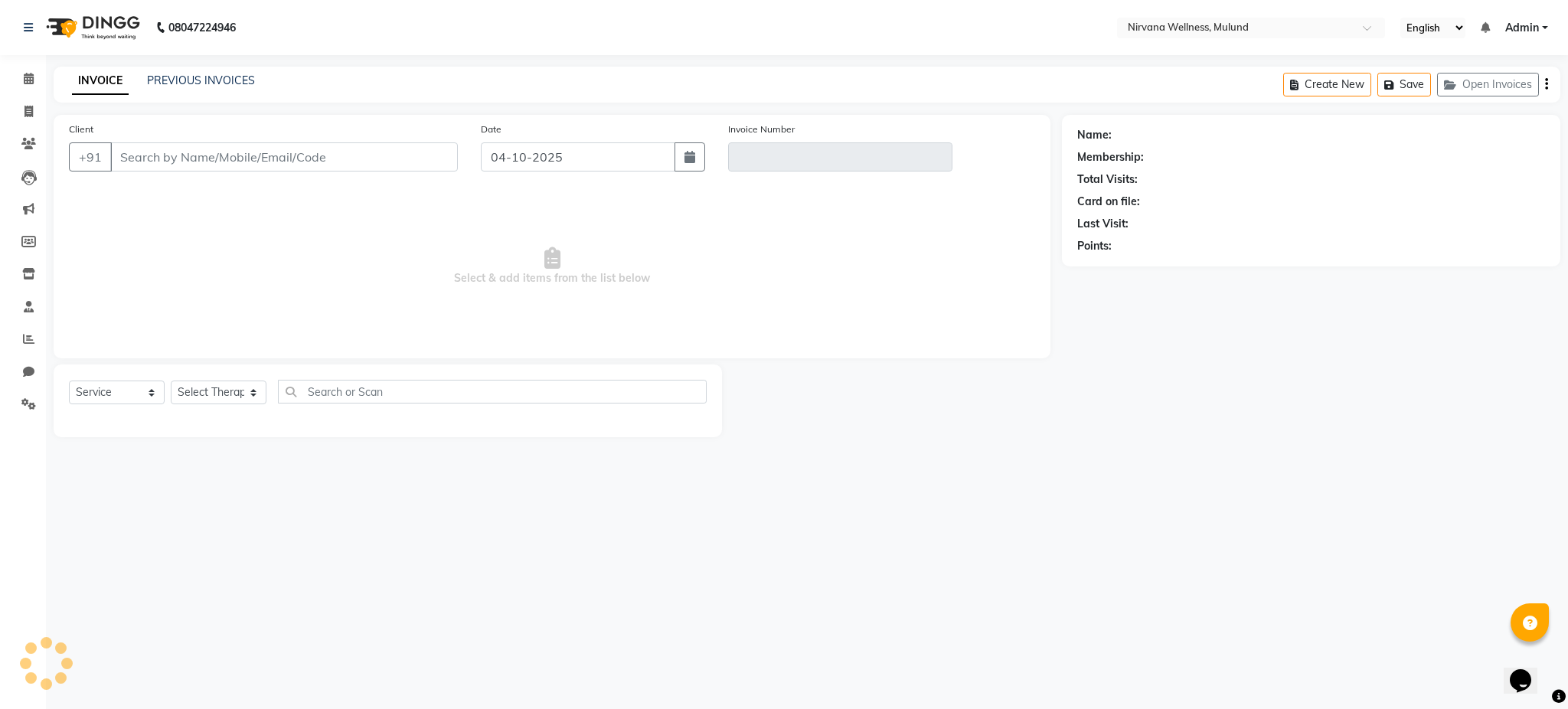
select select "P"
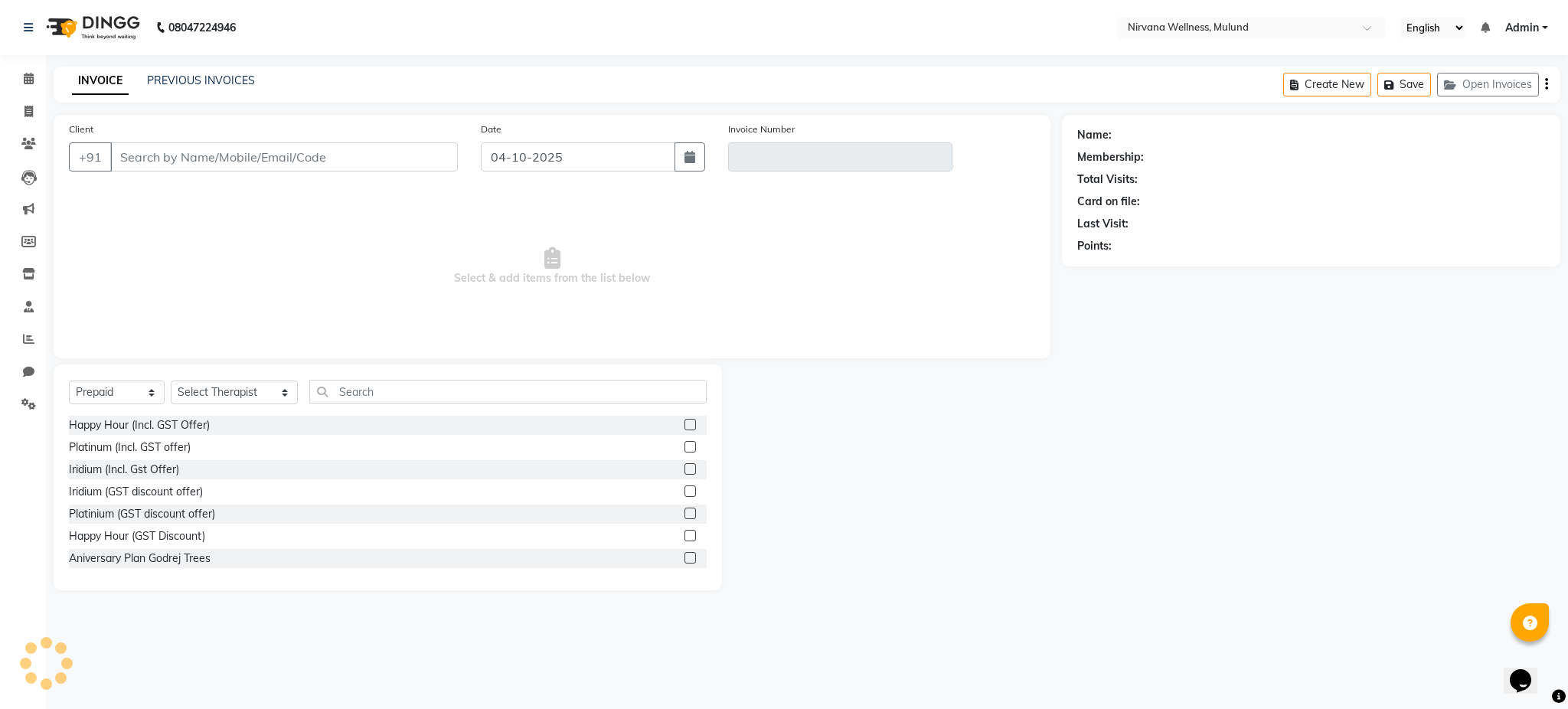
type input "8767586092"
type input "V/2025-26/2114"
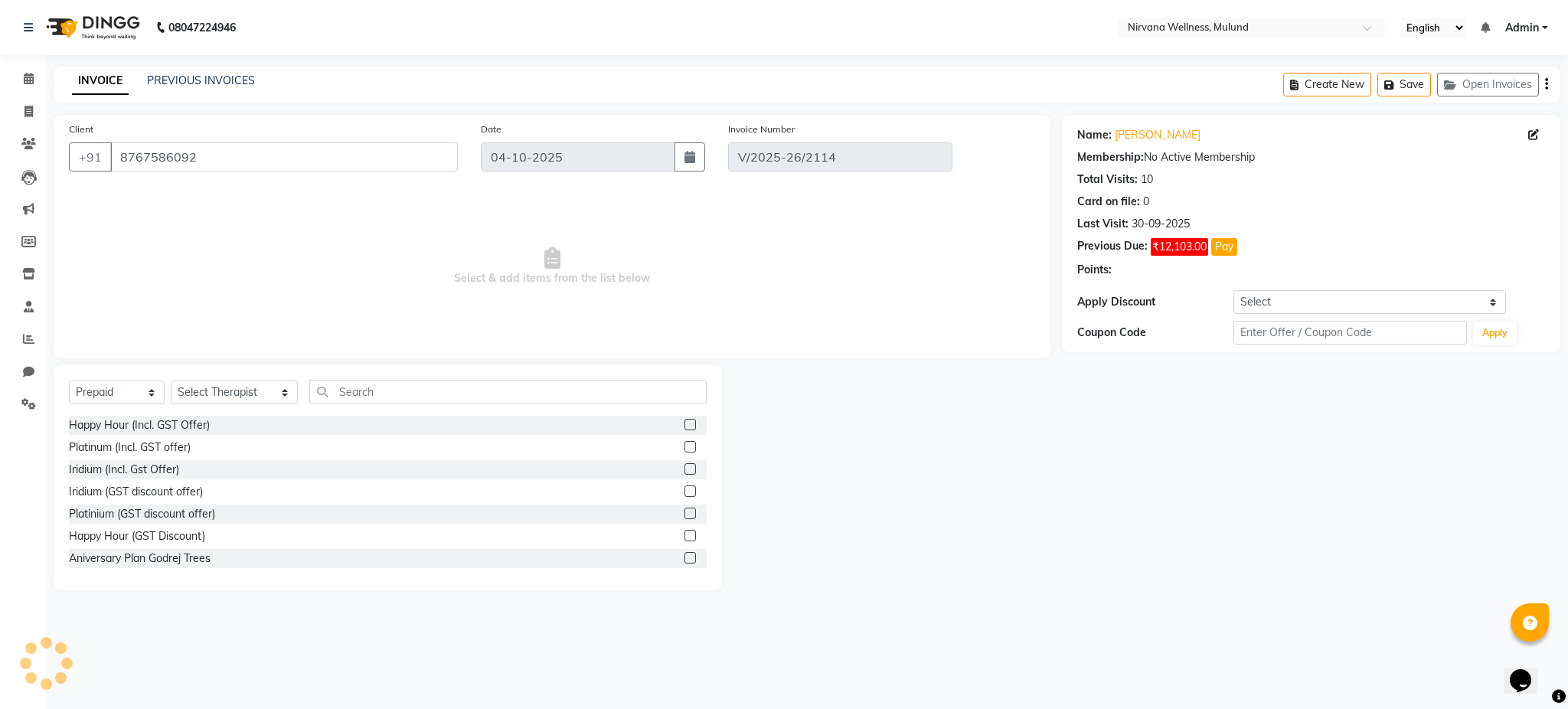
type input "30-09-2025"
select select "select"
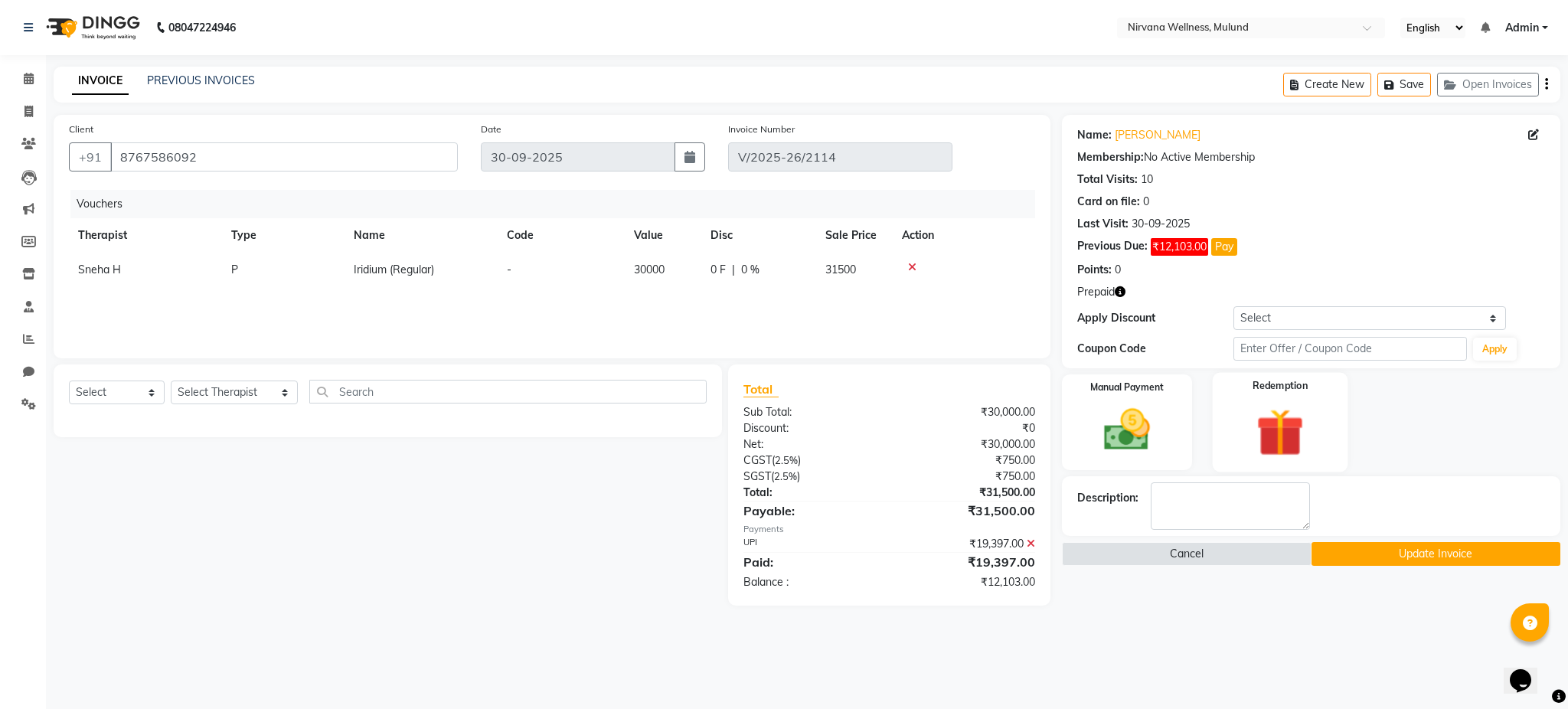
click at [1309, 424] on img at bounding box center [1280, 432] width 78 height 59
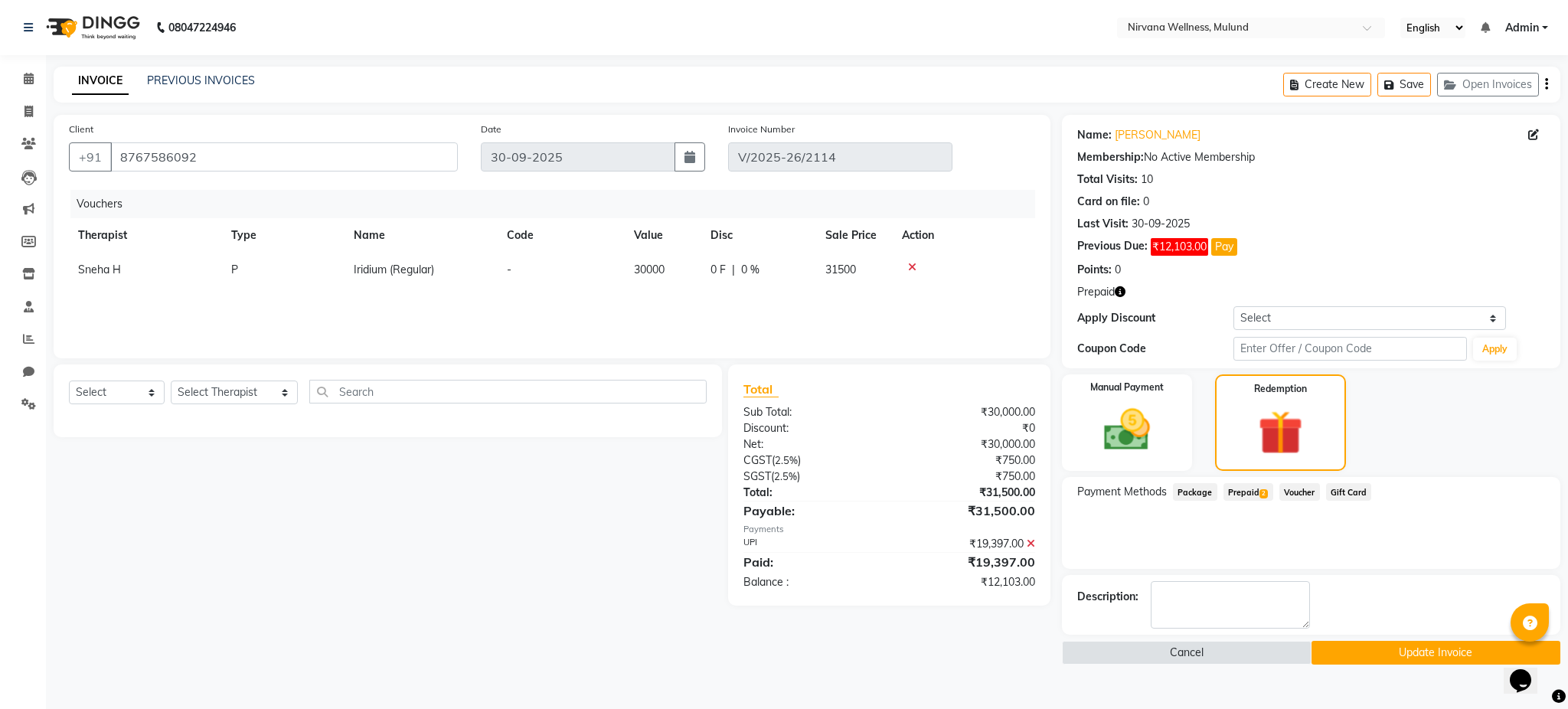
click at [1255, 494] on span "Prepaid 2" at bounding box center [1248, 492] width 50 height 18
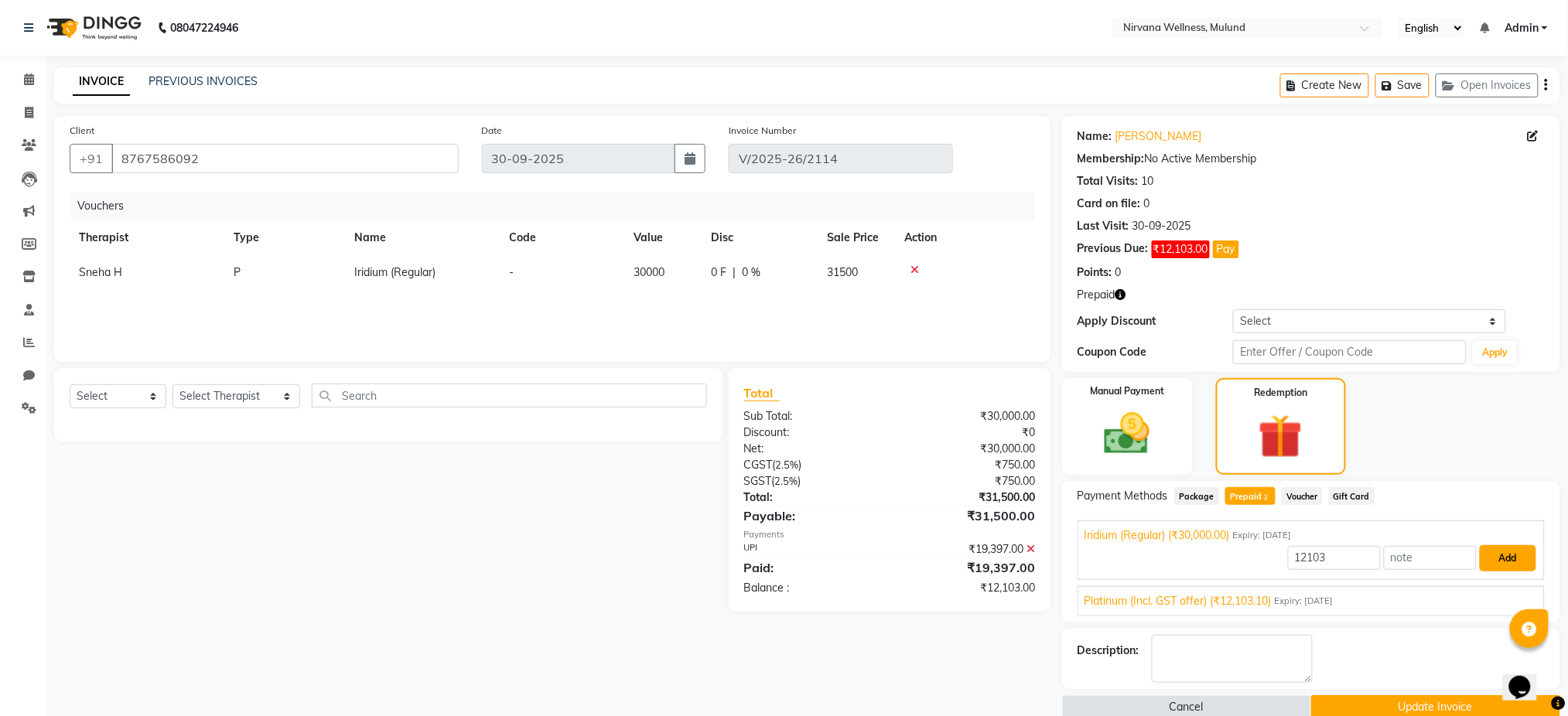
click at [1498, 564] on button "Add" at bounding box center [1508, 559] width 57 height 26
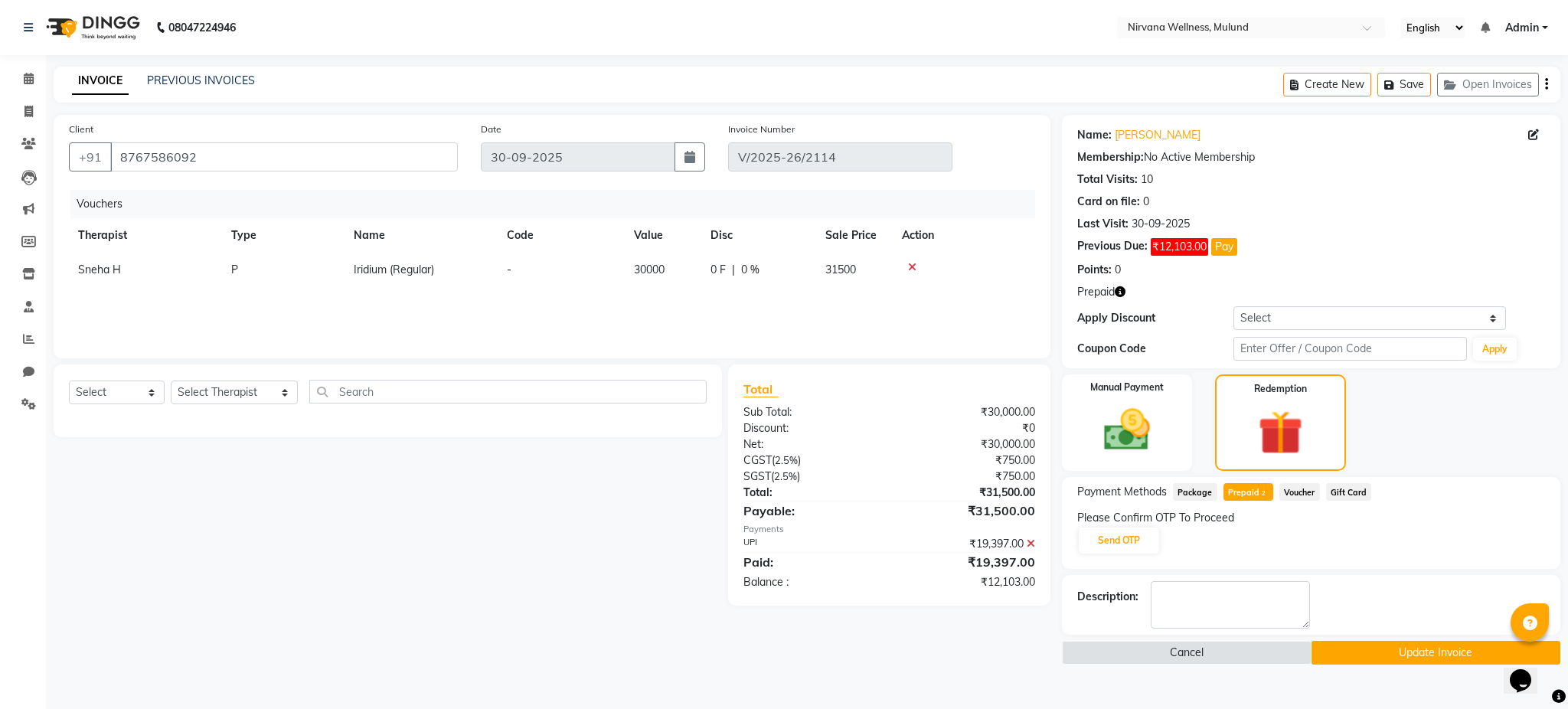
click at [1251, 487] on span "Prepaid 2" at bounding box center [1248, 492] width 50 height 18
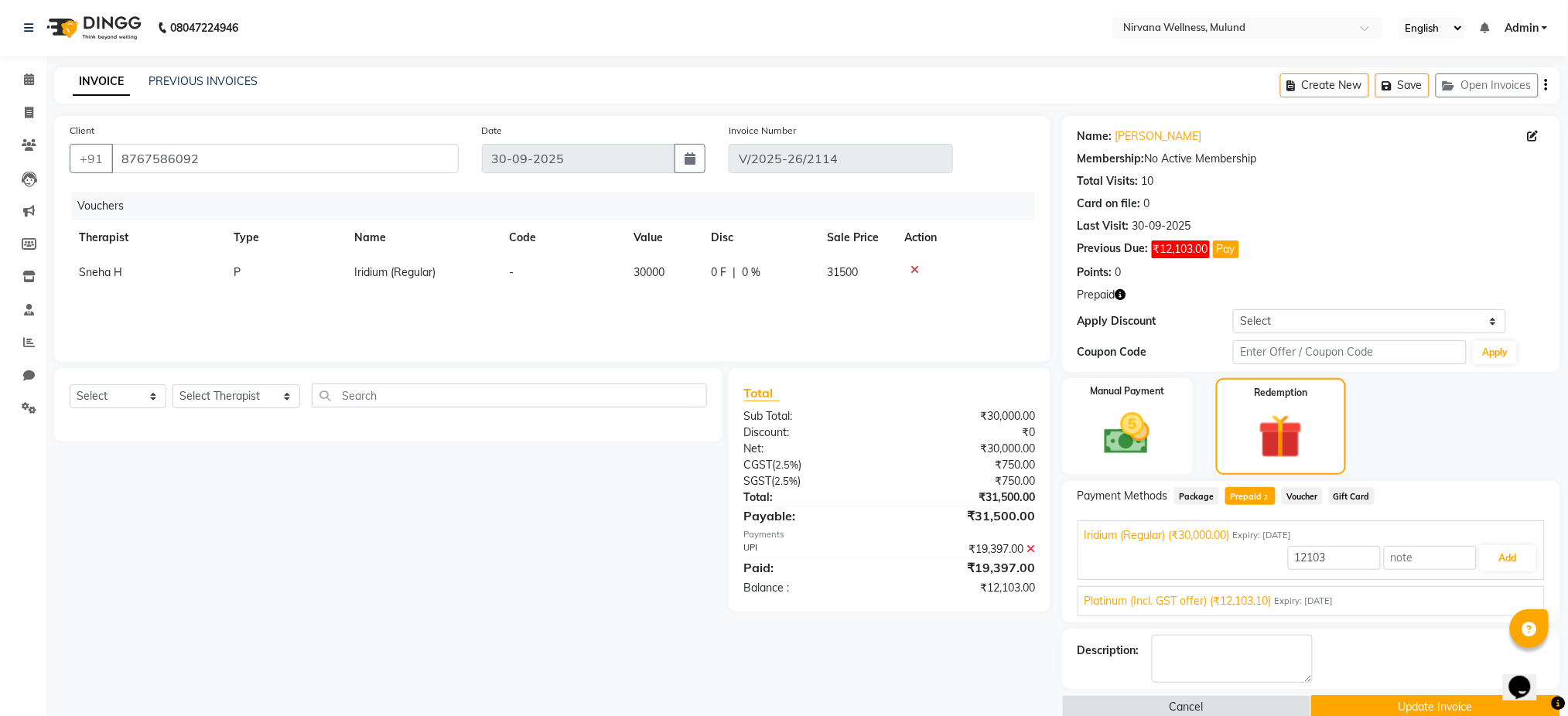
click at [1272, 604] on span "Platinum (Incl. GST offer) (₹12,103.10)" at bounding box center [1178, 602] width 188 height 16
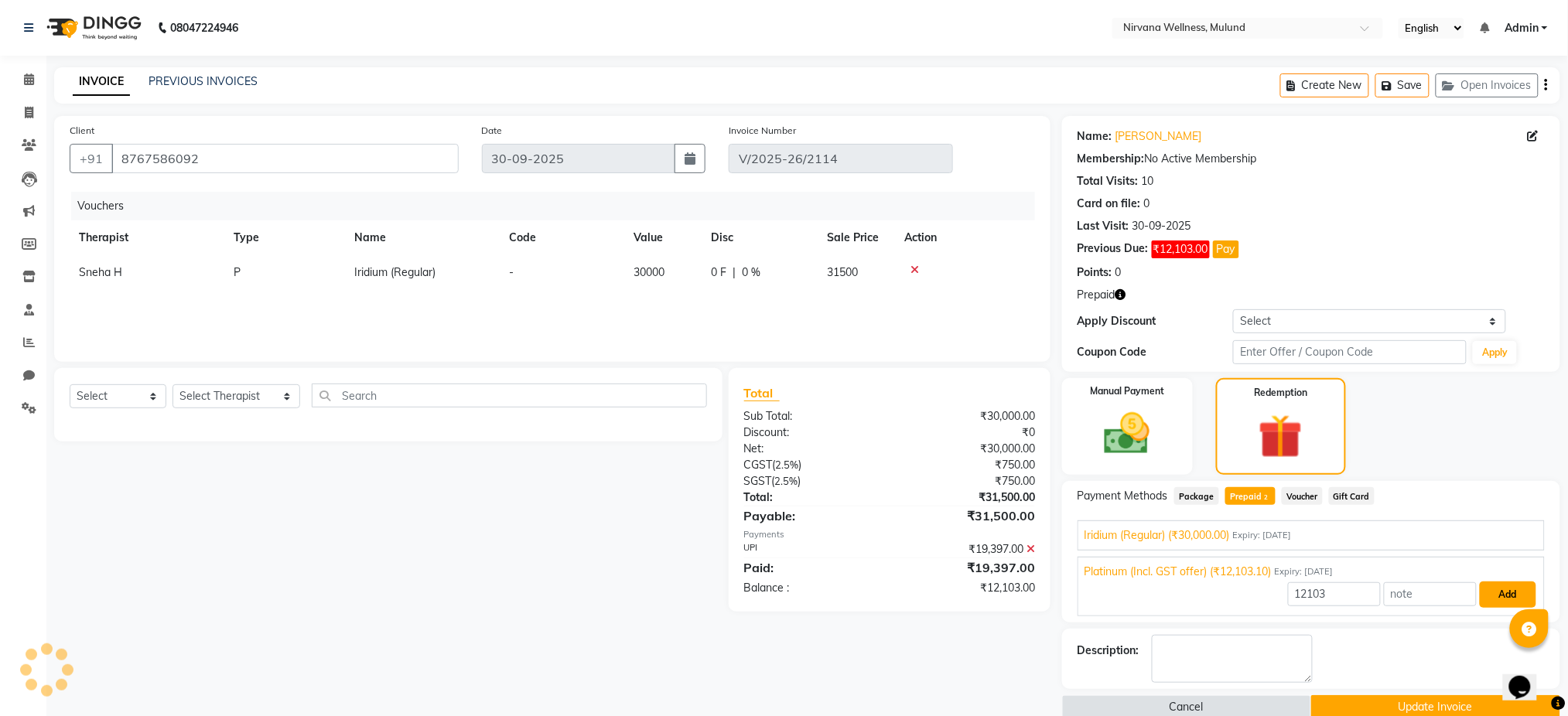
click at [1493, 598] on button "Add" at bounding box center [1508, 594] width 57 height 26
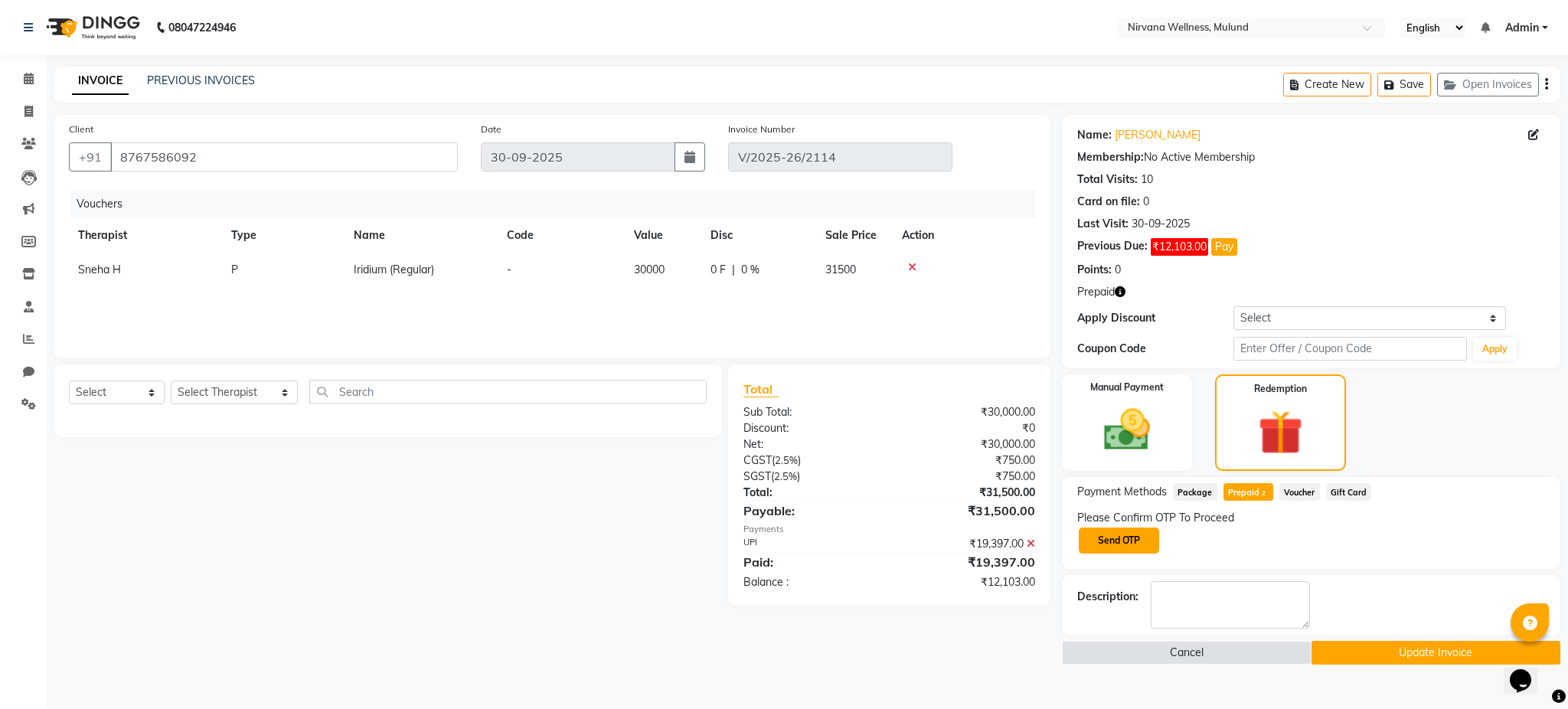
click at [1132, 543] on button "Send OTP" at bounding box center [1119, 540] width 80 height 26
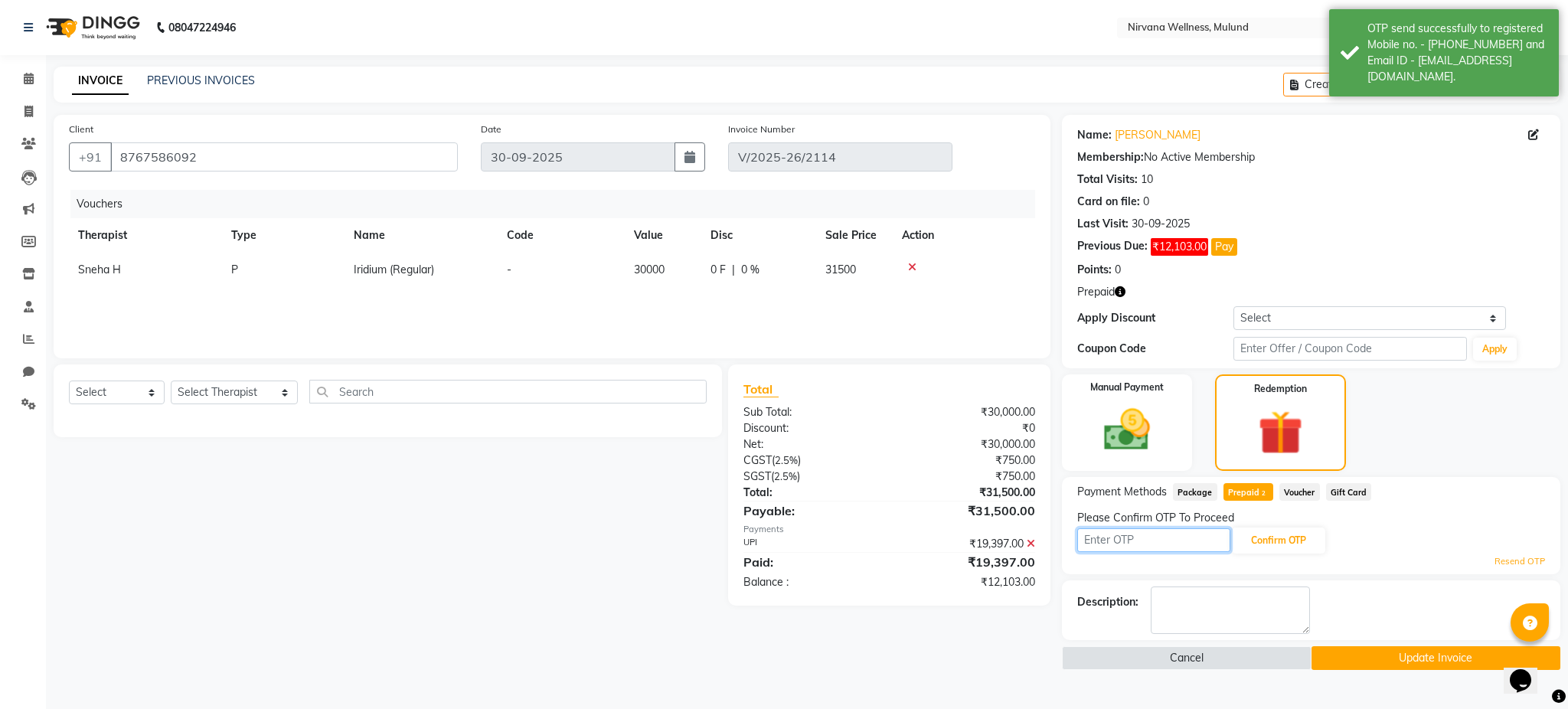
click at [1132, 543] on input "text" at bounding box center [1153, 540] width 154 height 24
type input "6651"
click at [1272, 544] on button "Confirm OTP" at bounding box center [1279, 540] width 93 height 26
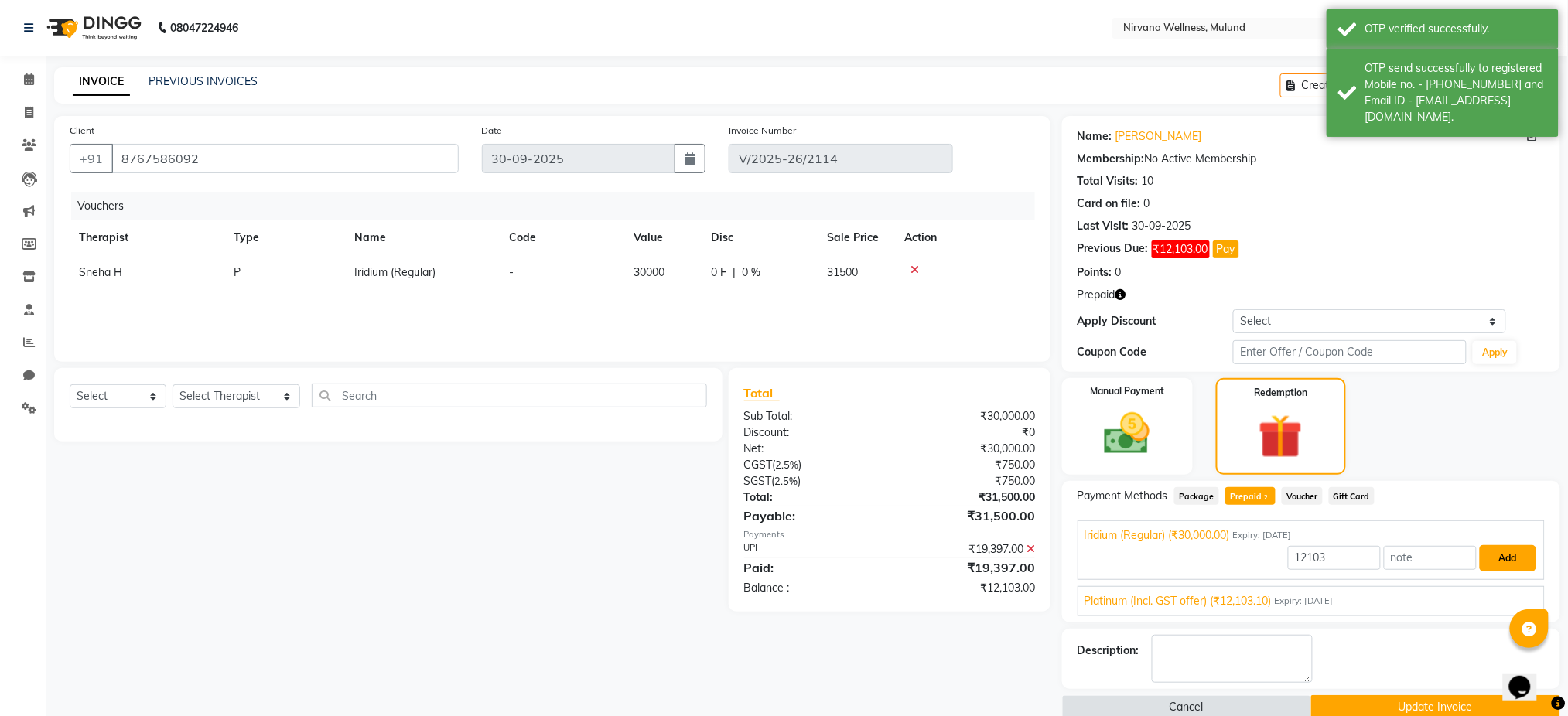
click at [1518, 557] on button "Add" at bounding box center [1508, 559] width 57 height 26
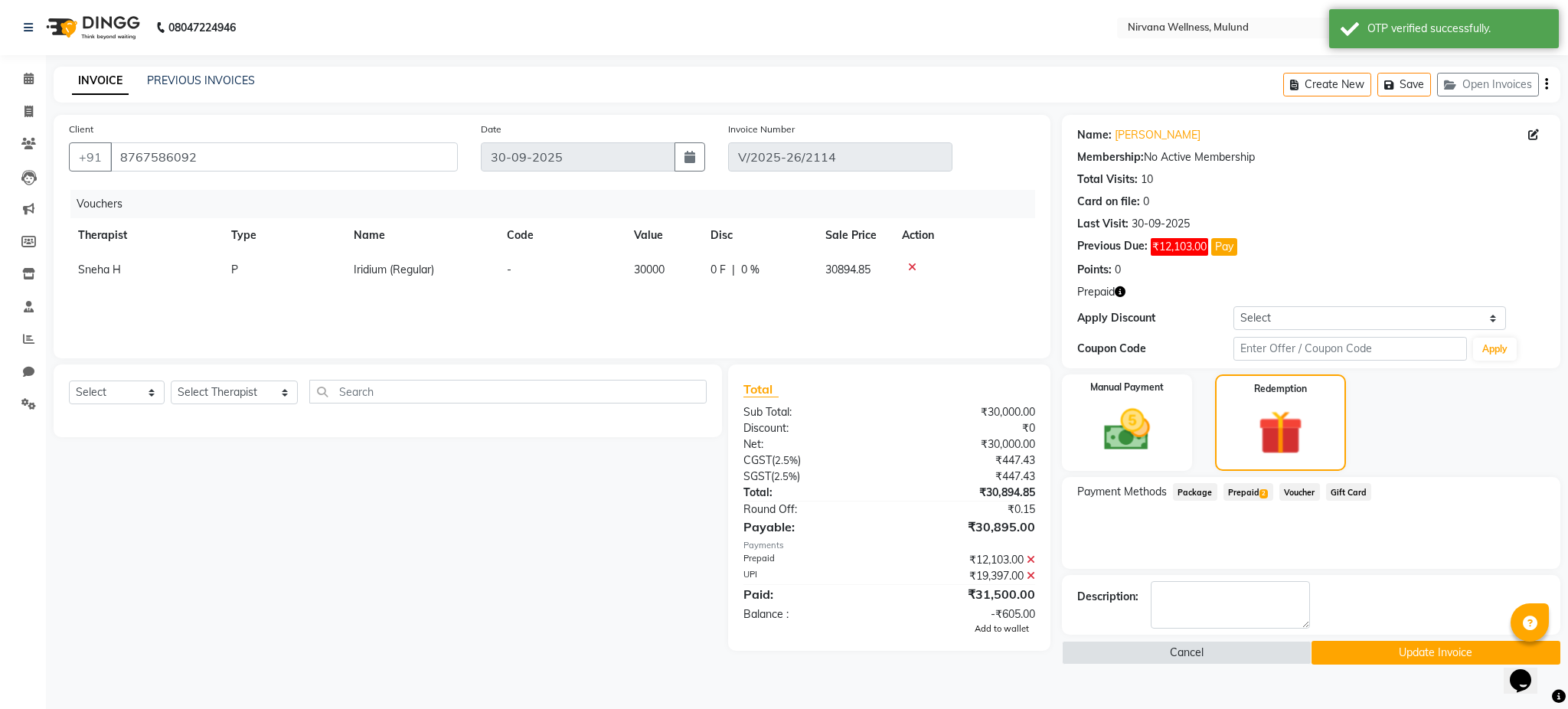
click at [1010, 631] on span "Add to wallet" at bounding box center [1002, 628] width 55 height 10
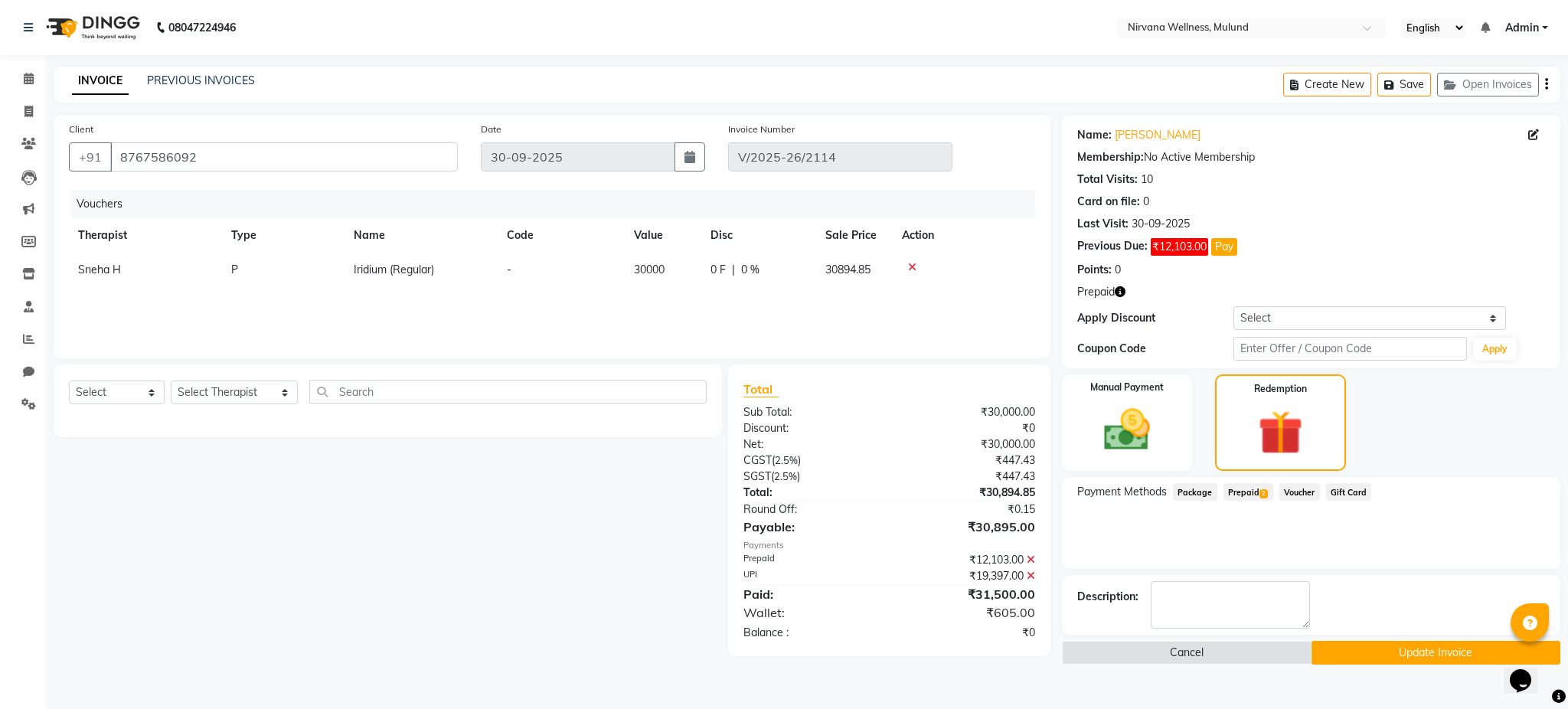
click at [1406, 654] on button "Update Invoice" at bounding box center [1436, 653] width 250 height 24
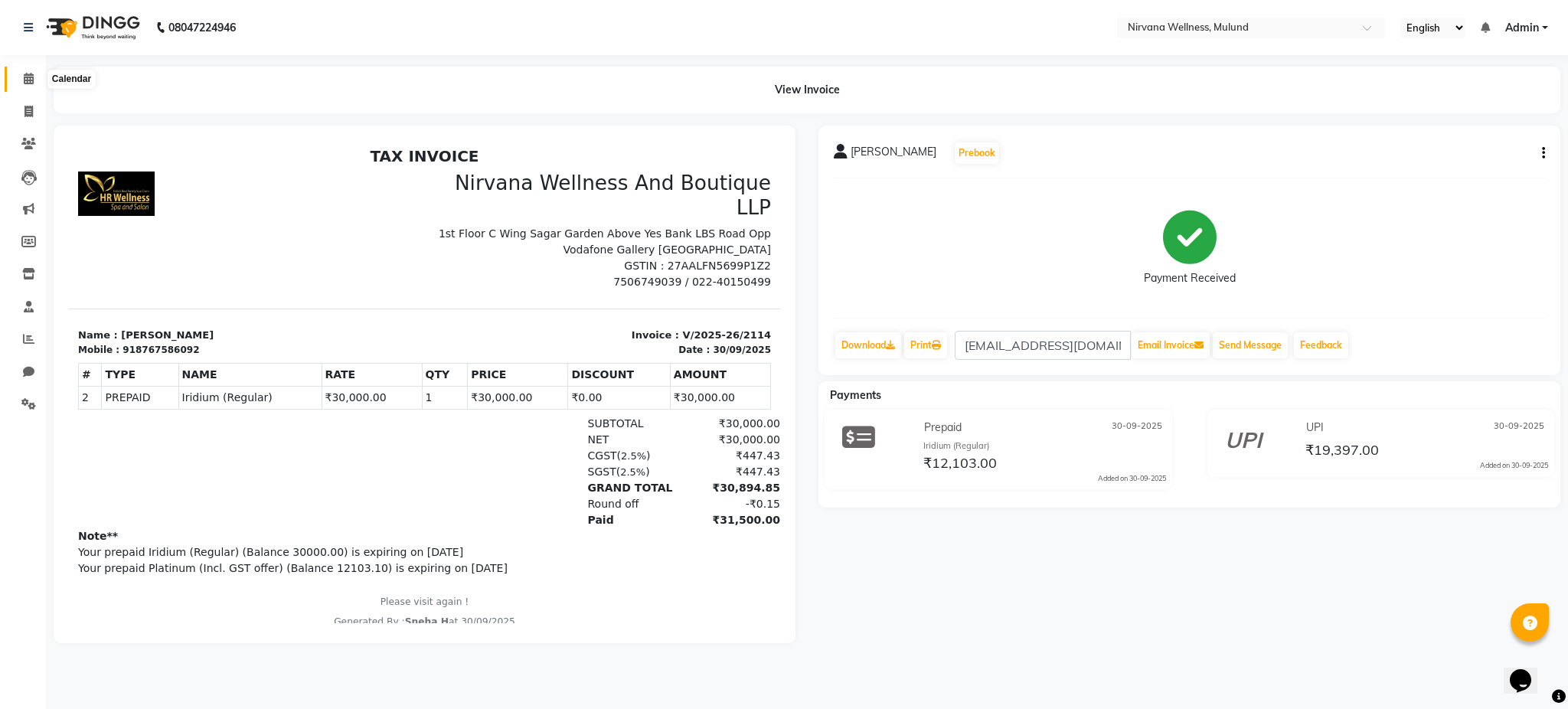
click at [24, 74] on icon at bounding box center [29, 78] width 10 height 11
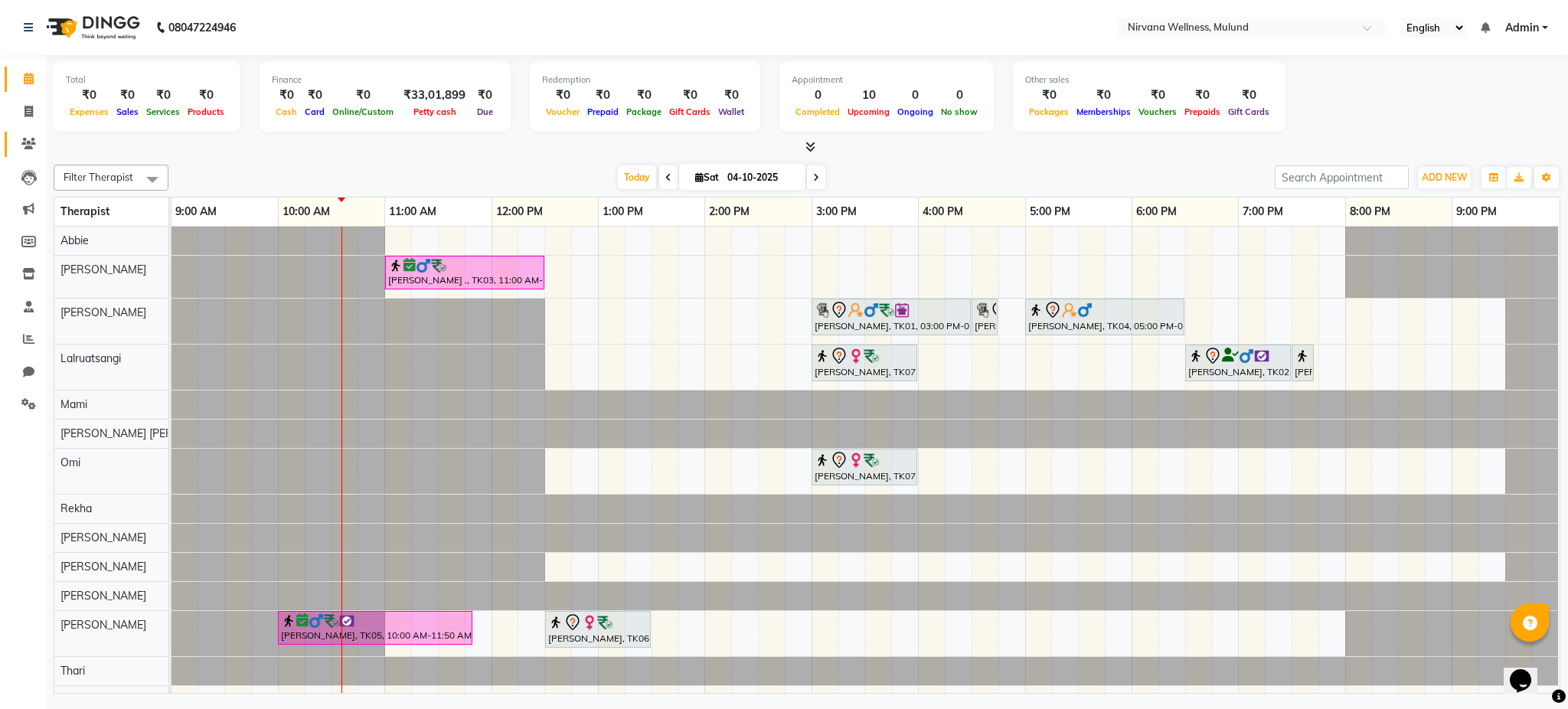
click at [24, 154] on link "Clients" at bounding box center [23, 144] width 37 height 25
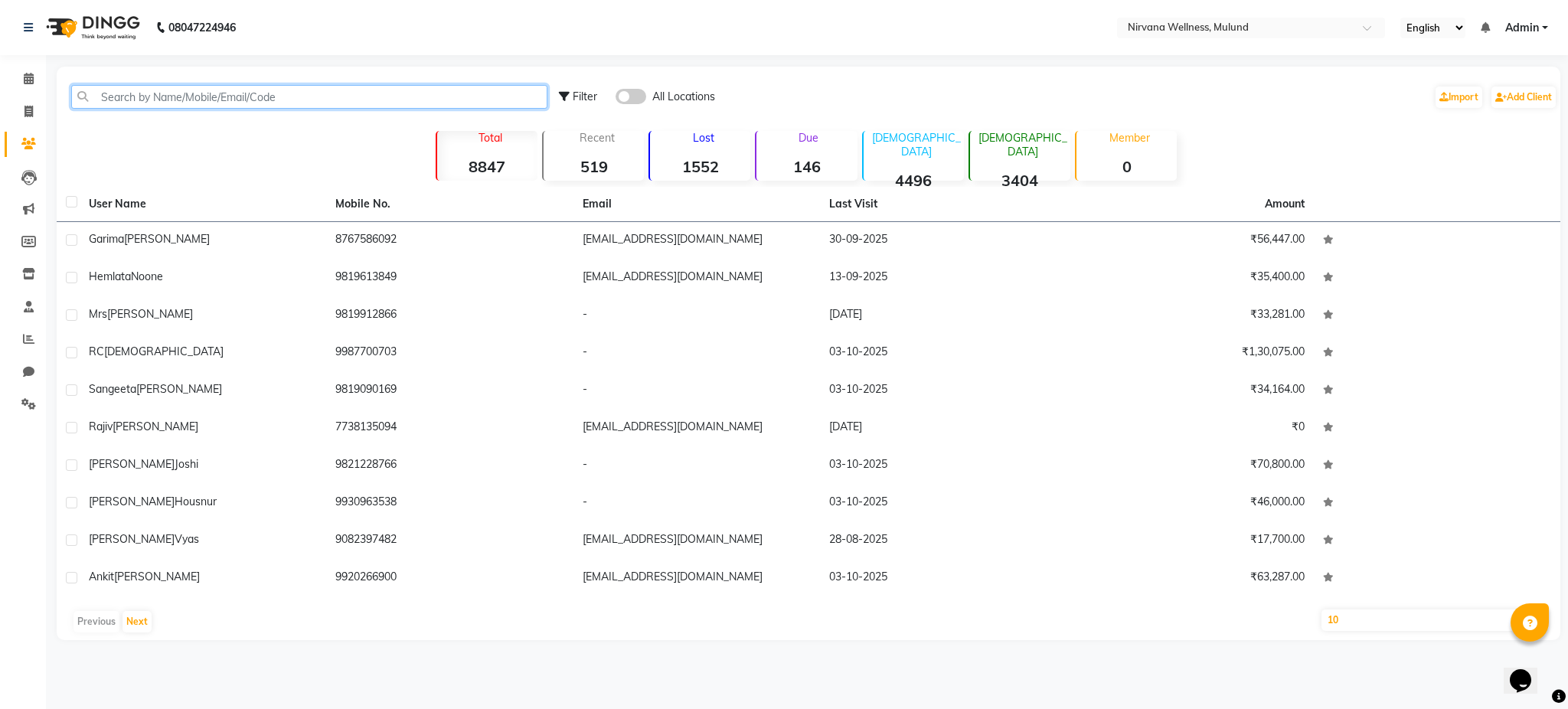
click at [174, 104] on input "text" at bounding box center [309, 97] width 476 height 24
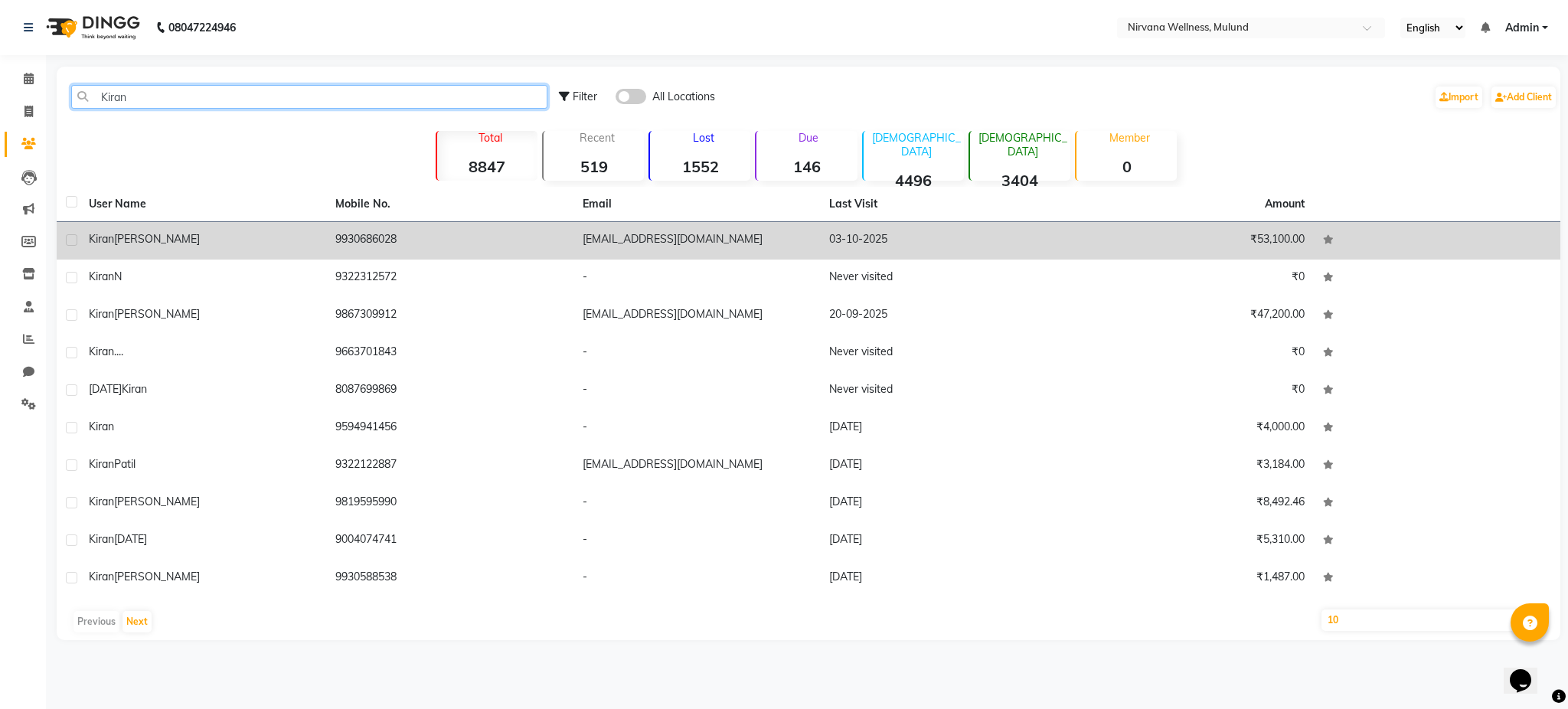
type input "Kiran"
click at [203, 237] on div "Kiran Fernandes" at bounding box center [203, 240] width 228 height 16
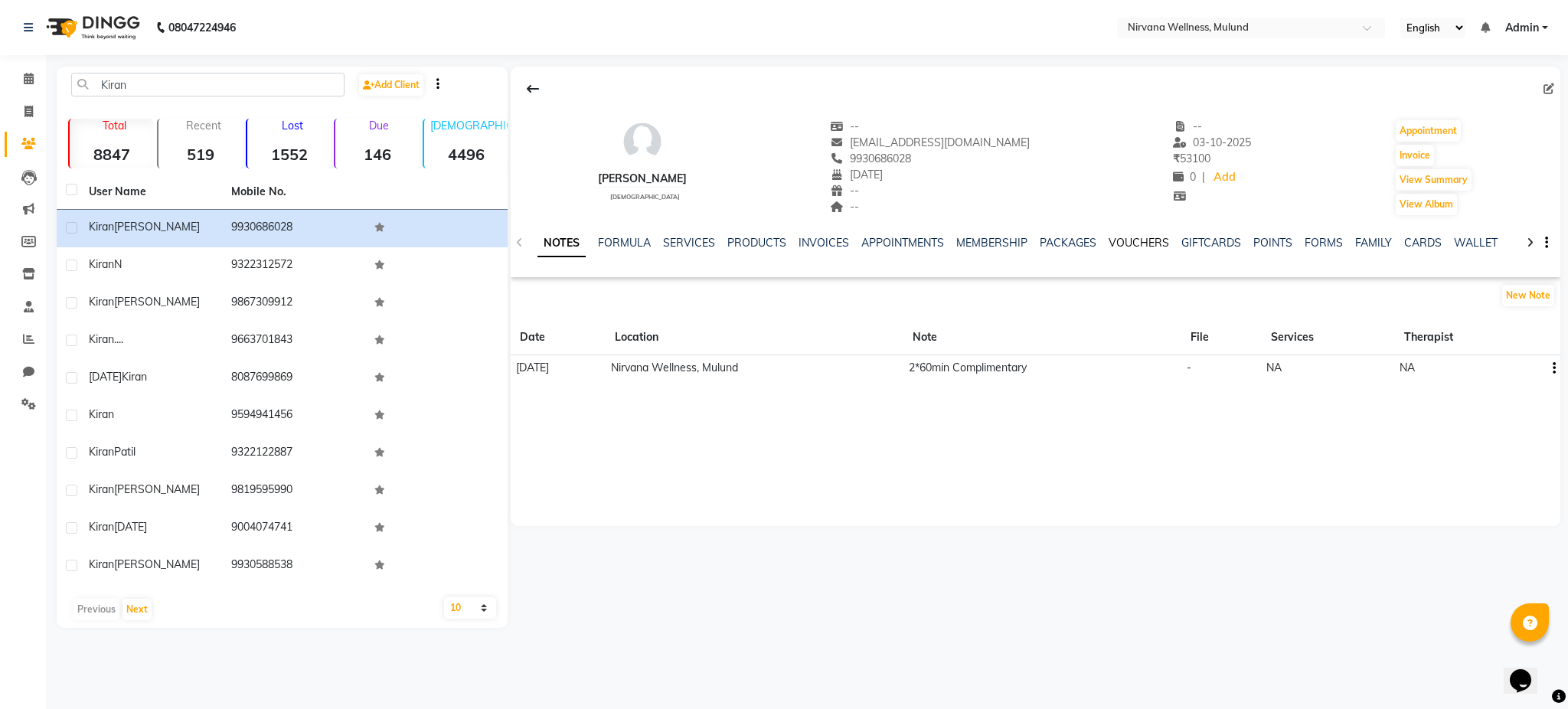
click at [1139, 244] on link "VOUCHERS" at bounding box center [1138, 242] width 60 height 14
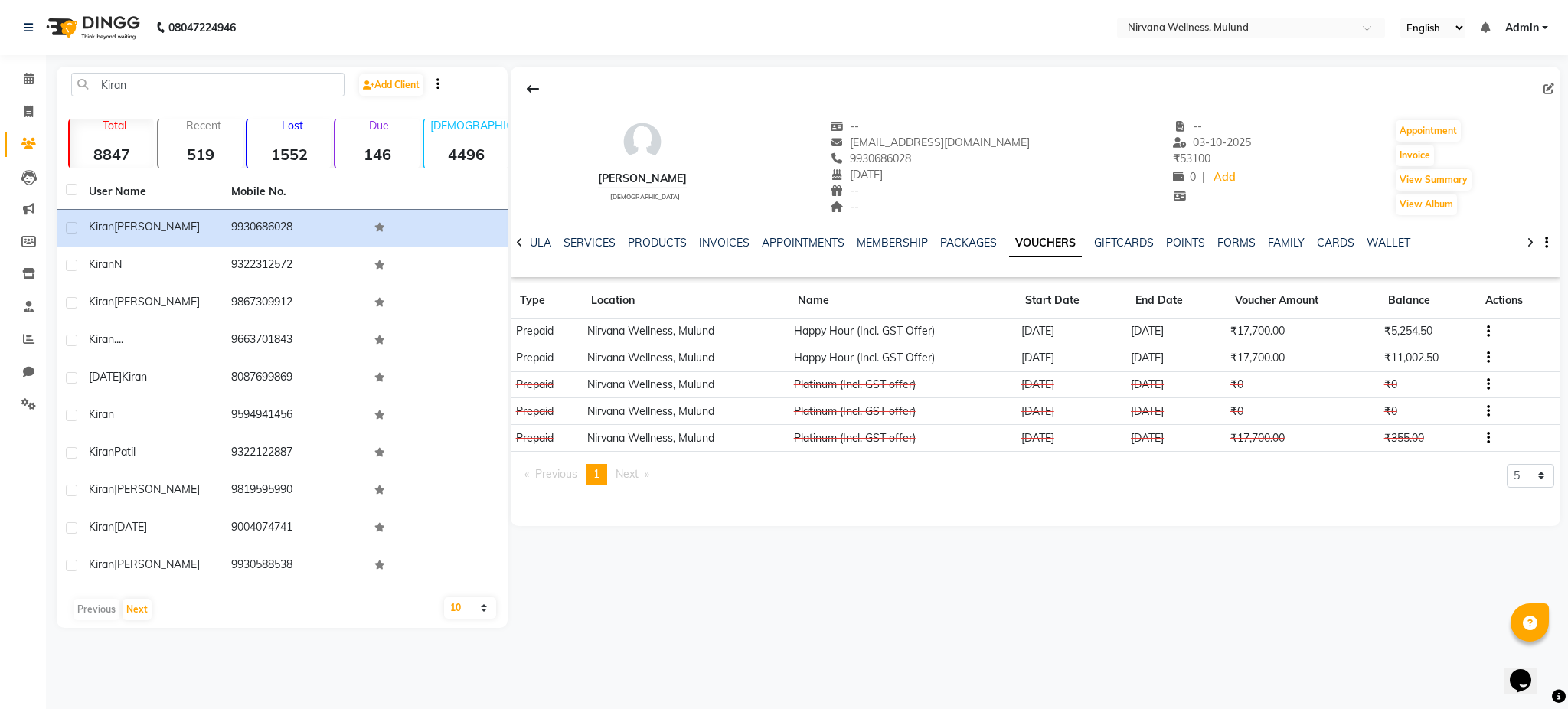
click at [1488, 358] on icon "button" at bounding box center [1488, 358] width 3 height 1
click at [1423, 360] on div "Edit" at bounding box center [1416, 357] width 96 height 19
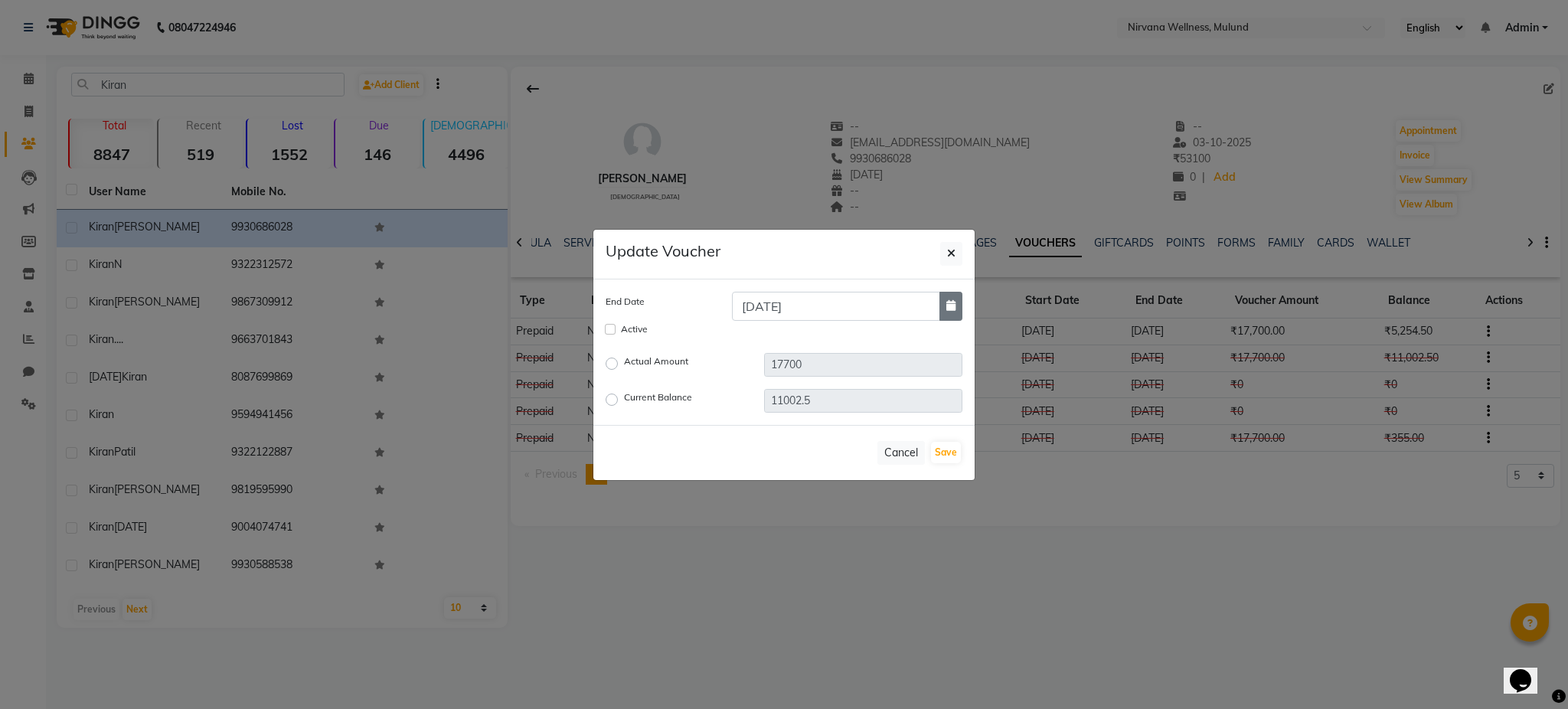
click at [952, 313] on button "button" at bounding box center [951, 306] width 23 height 29
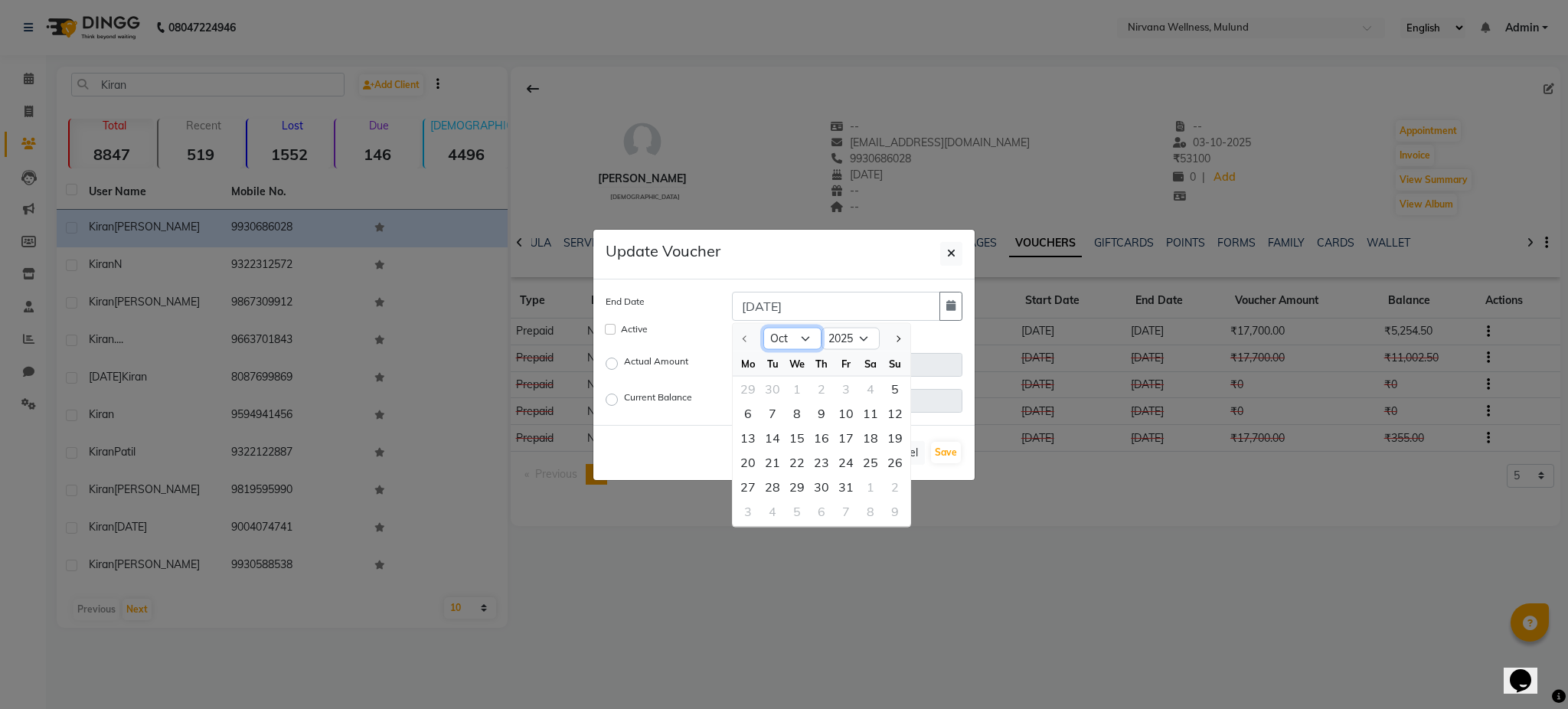
click at [799, 335] on select "Oct Nov Dec" at bounding box center [792, 338] width 58 height 23
click at [853, 341] on select "2025 2026 2027 2028 2029 2030 2031 2032 2033 2034 2035" at bounding box center [850, 338] width 58 height 23
select select "2026"
click at [821, 327] on select "2025 2026 2027 2028 2029 2030 2031 2032 2033 2034 2035" at bounding box center [850, 338] width 58 height 23
click at [807, 330] on select "Jan Feb Mar Apr May Jun Jul Aug Sep Oct Nov Dec" at bounding box center [792, 338] width 58 height 23
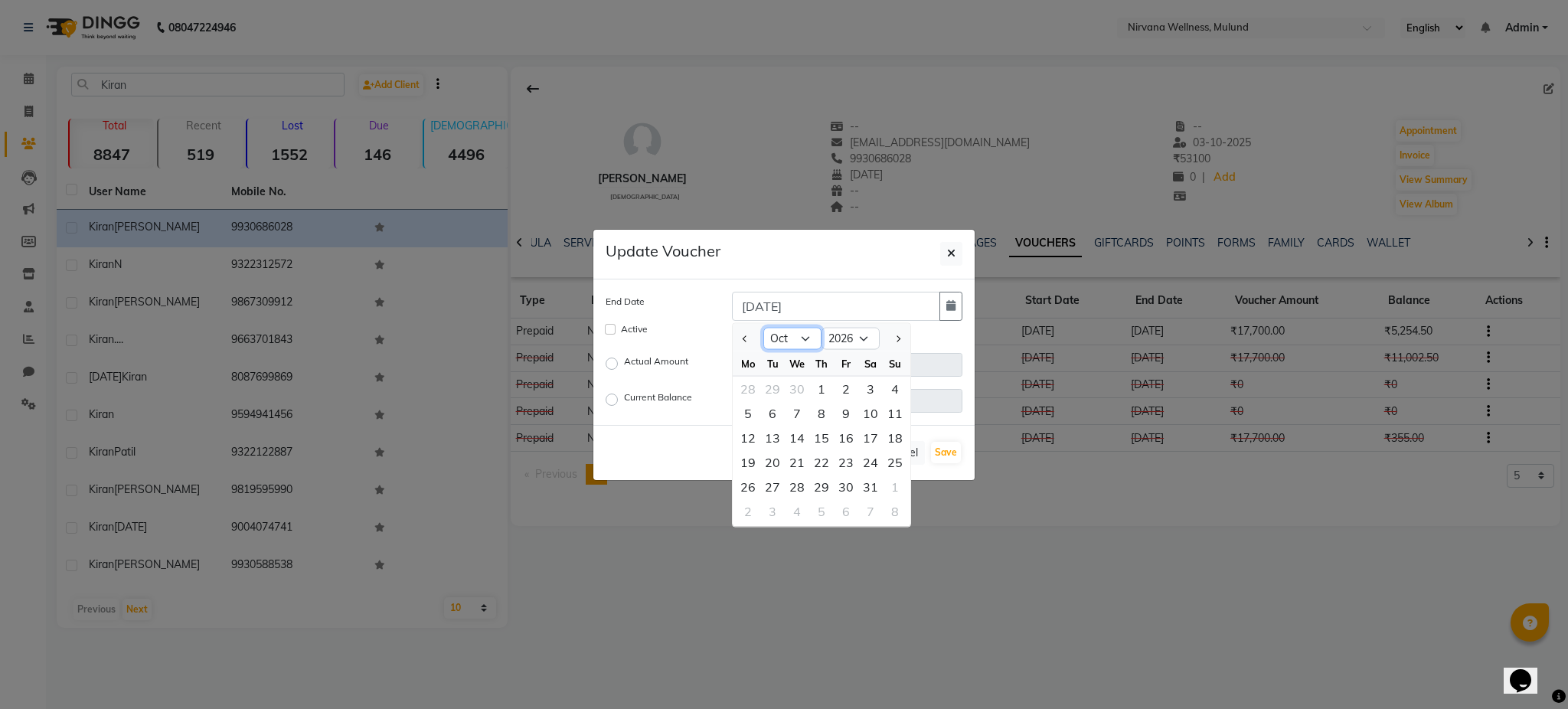
select select "4"
click at [764, 327] on select "Jan Feb Mar Apr May Jun Jul Aug Sep Oct Nov Dec" at bounding box center [792, 338] width 58 height 23
click at [777, 486] on div "28" at bounding box center [772, 486] width 24 height 24
type input "28-04-2026"
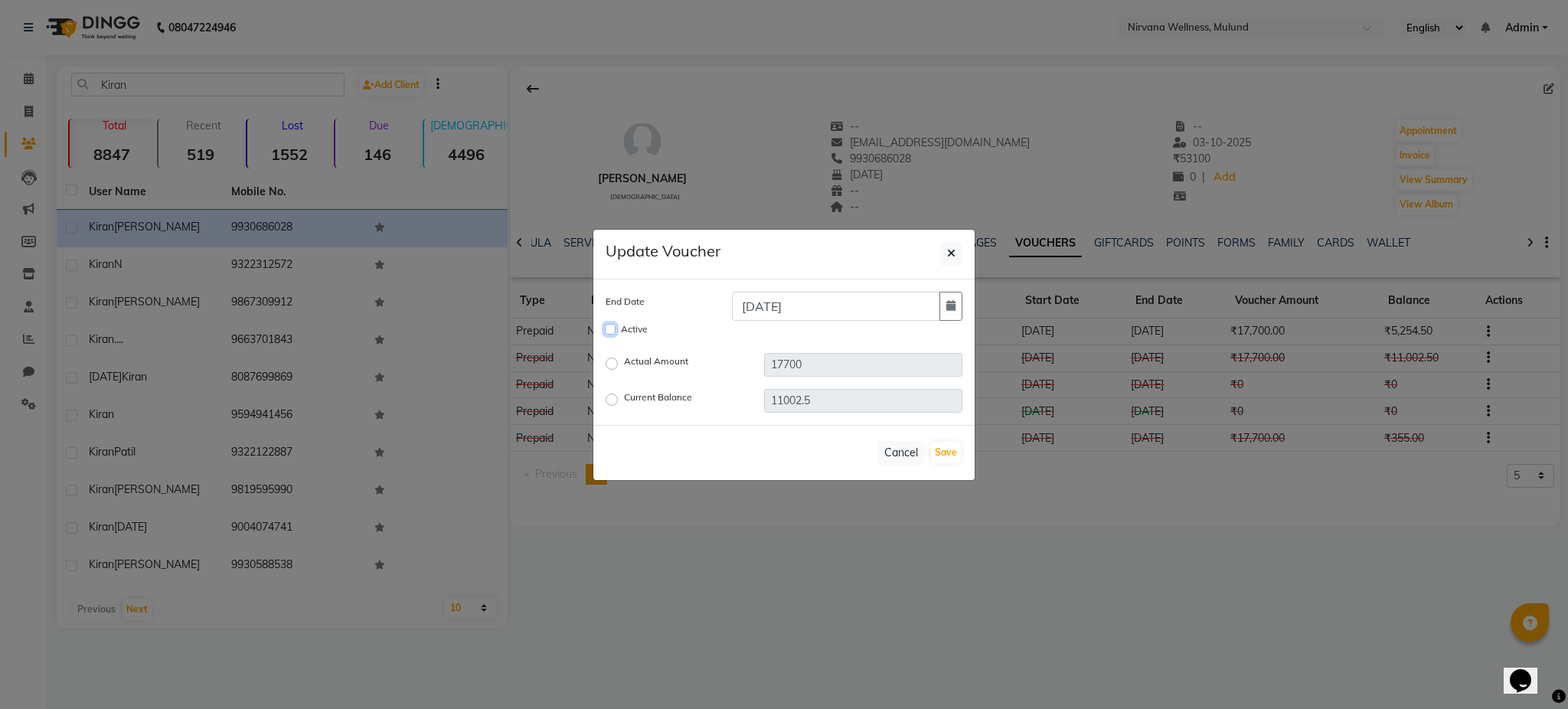
click at [608, 330] on input "Active" at bounding box center [610, 329] width 10 height 10
checkbox input "true"
click at [949, 446] on button "Save" at bounding box center [945, 453] width 30 height 22
checkbox input "false"
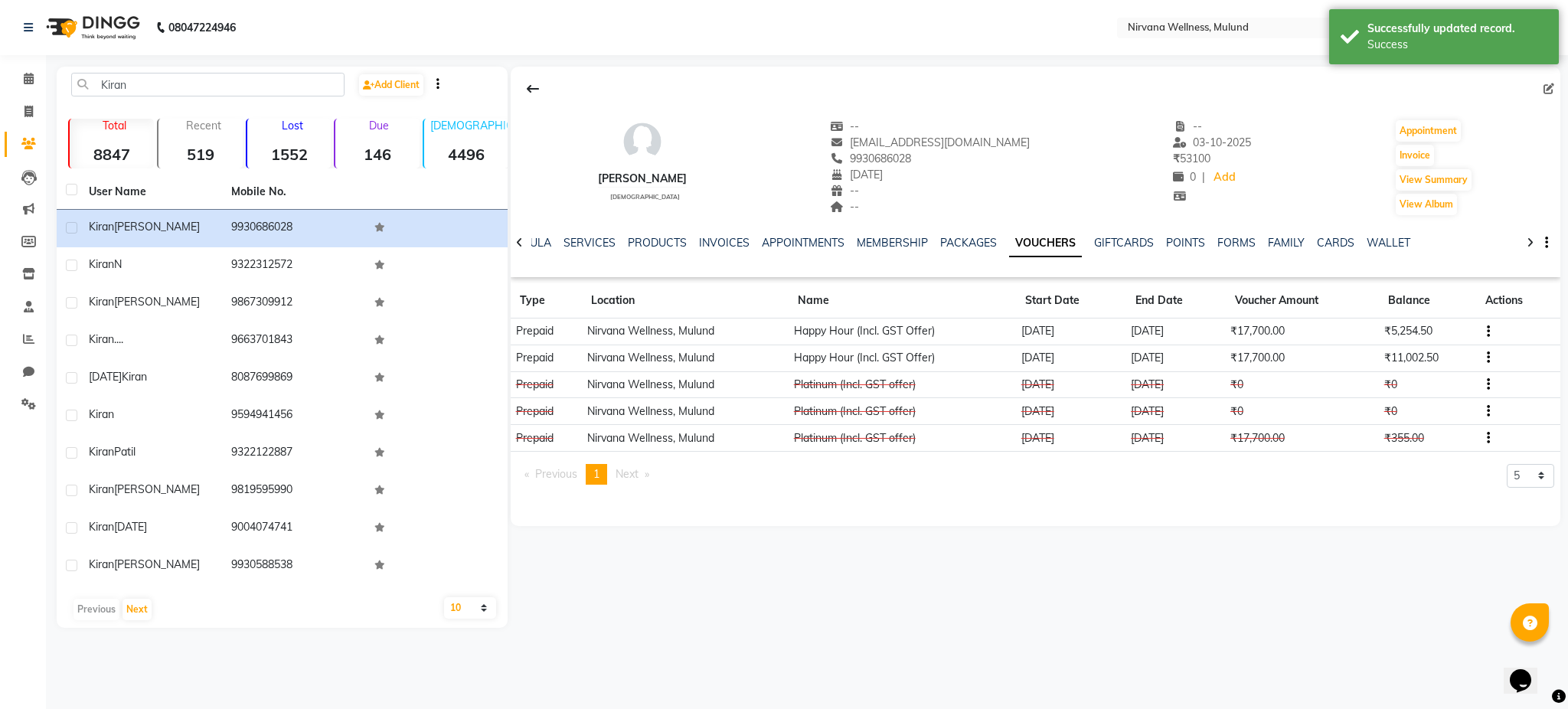
click at [1489, 439] on icon "button" at bounding box center [1488, 438] width 3 height 1
click at [1428, 441] on div "Edit" at bounding box center [1416, 437] width 96 height 19
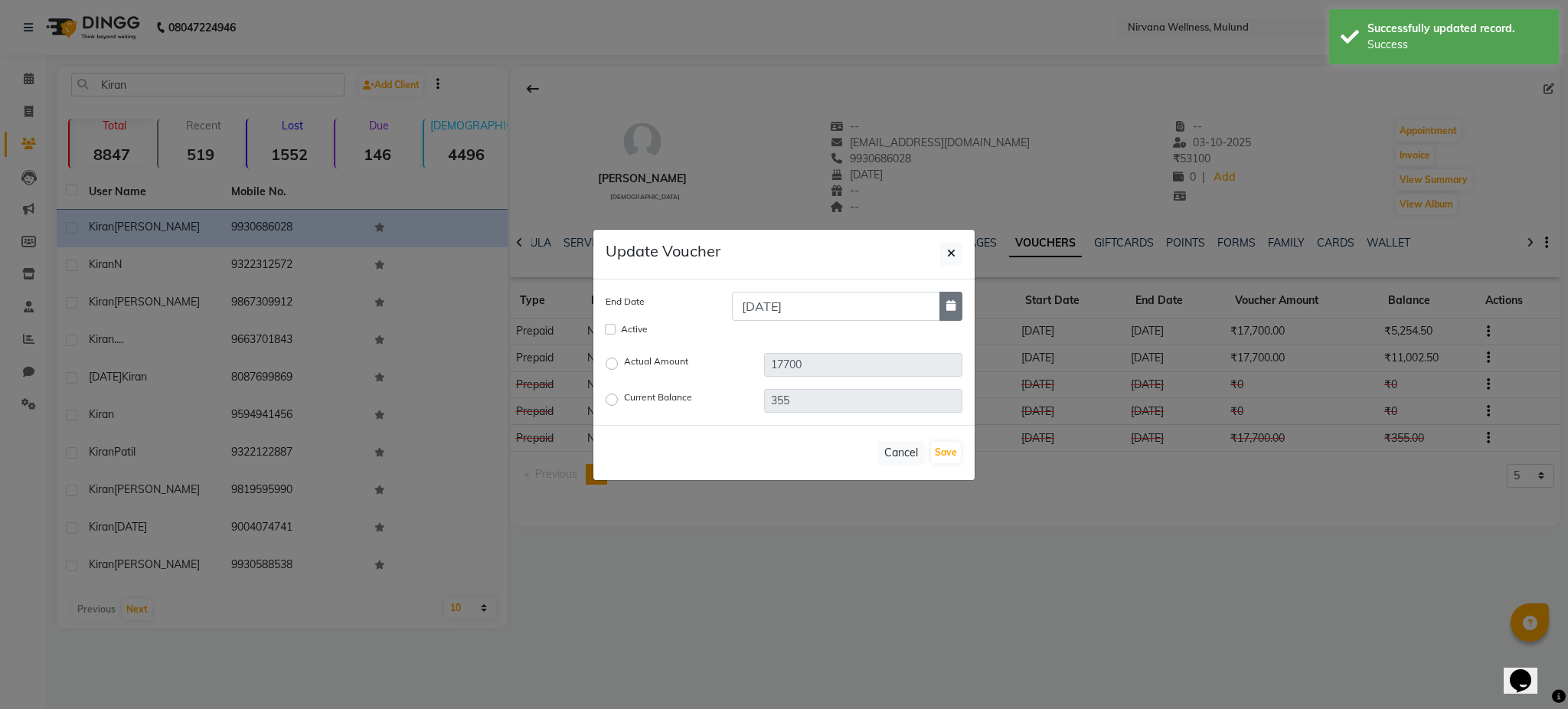
click at [948, 310] on icon "button" at bounding box center [950, 305] width 9 height 10
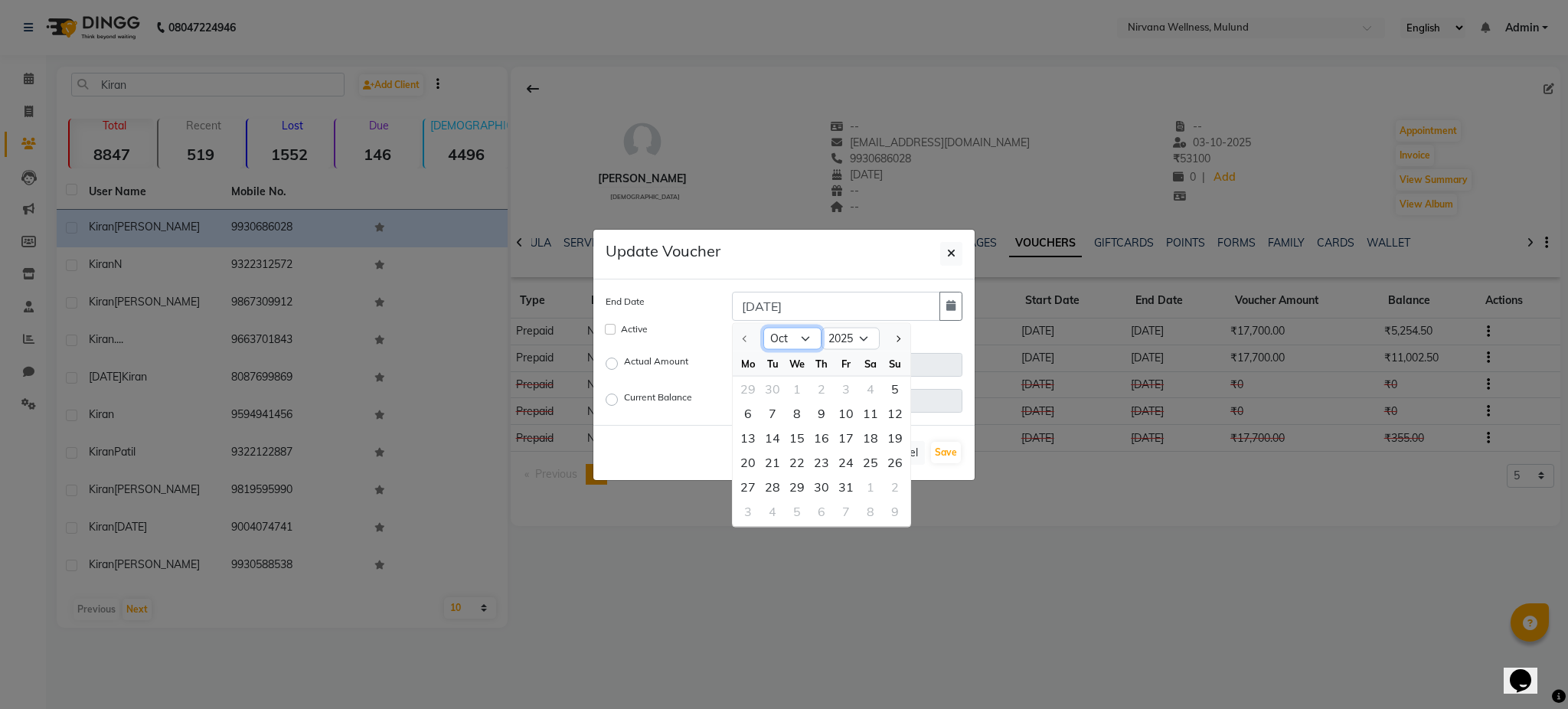
click at [801, 337] on select "Oct Nov Dec" at bounding box center [792, 338] width 58 height 23
click at [854, 346] on select "2025 2026 2027 2028 2029 2030 2031 2032 2033 2034 2035" at bounding box center [850, 338] width 58 height 23
select select "2026"
click at [821, 327] on select "2025 2026 2027 2028 2029 2030 2031 2032 2033 2034 2035" at bounding box center [850, 338] width 58 height 23
click at [792, 342] on select "Jan Feb Mar Apr May Jun Jul Aug Sep Oct Nov Dec" at bounding box center [792, 338] width 58 height 23
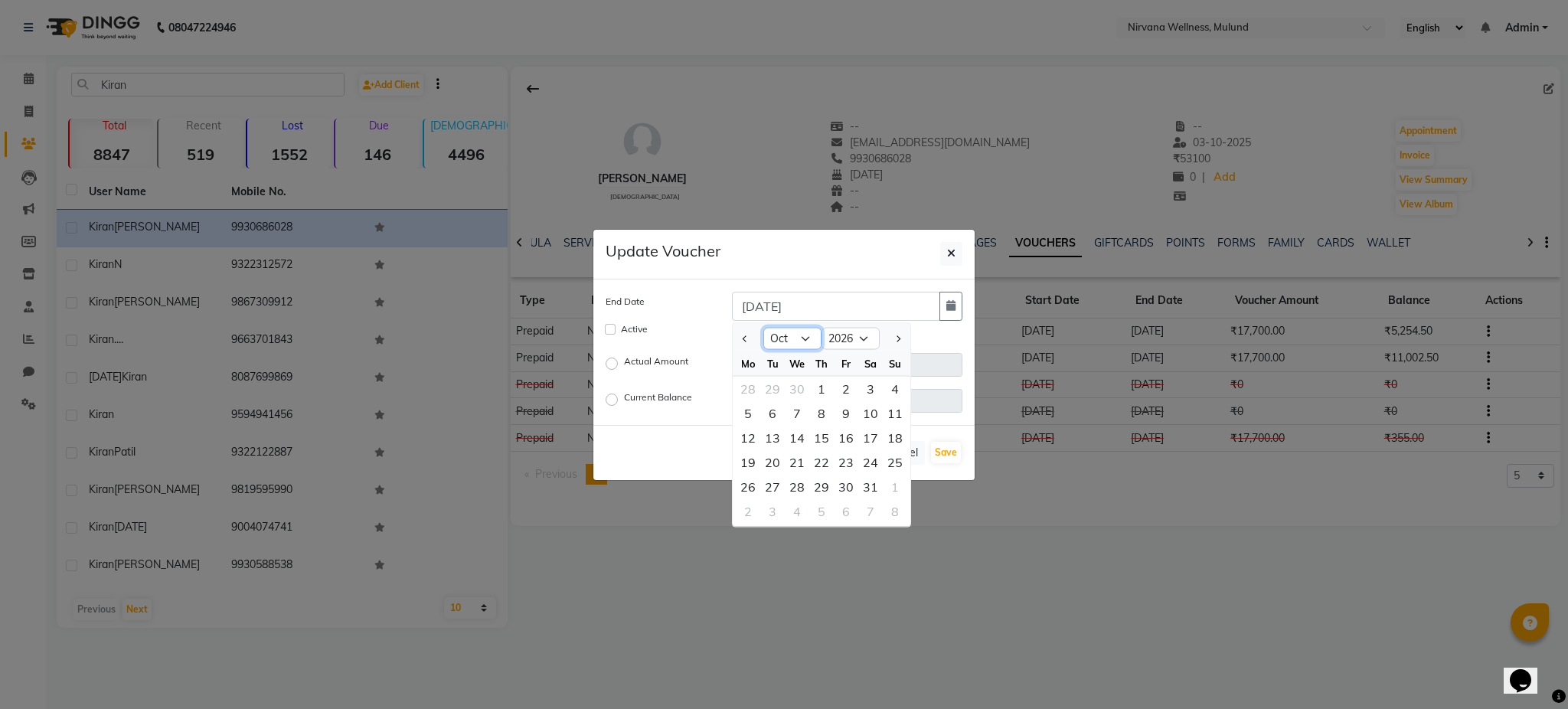
select select "4"
click at [764, 327] on select "Jan Feb Mar Apr May Jun Jul Aug Sep Oct Nov Dec" at bounding box center [792, 338] width 58 height 23
click at [778, 484] on div "28" at bounding box center [772, 486] width 24 height 24
type input "28-04-2026"
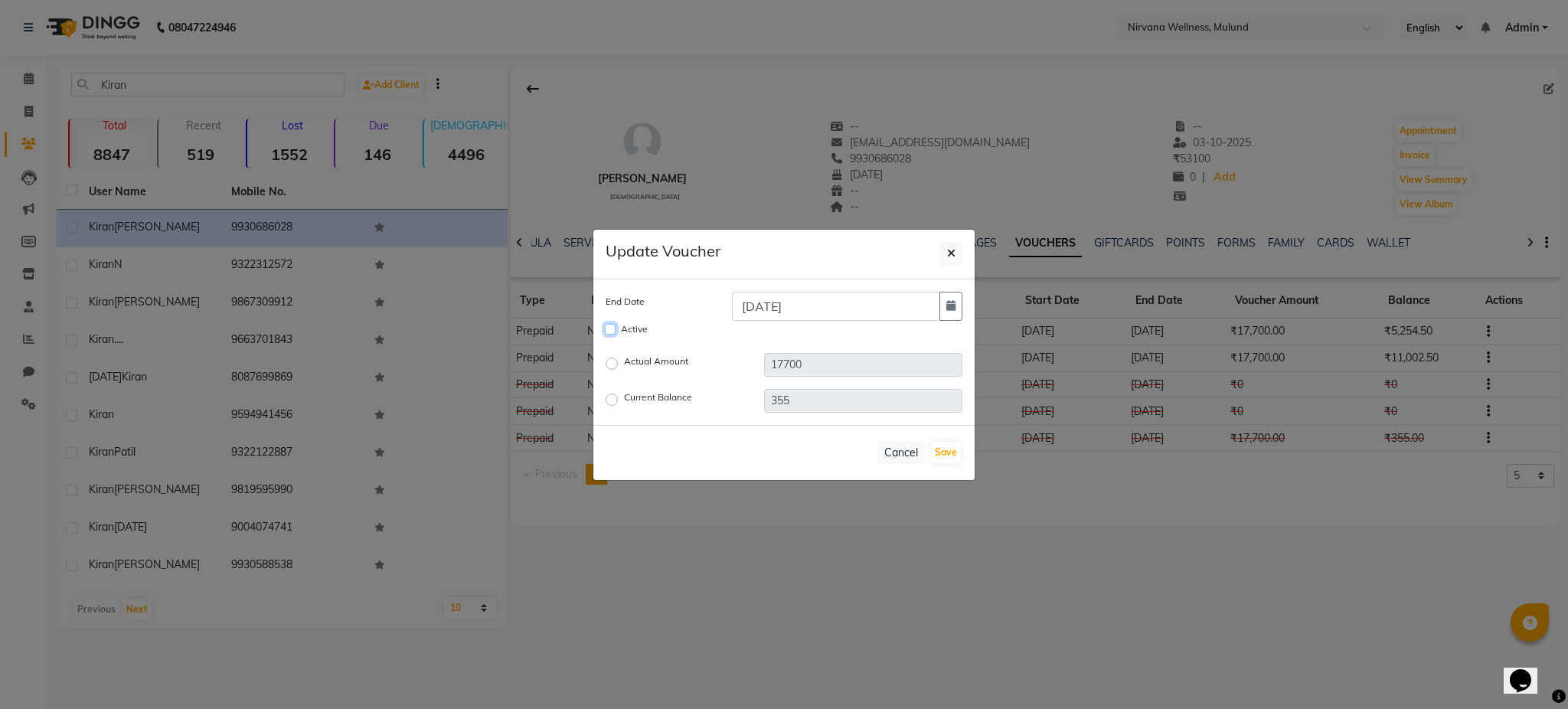
click at [612, 326] on input "Active" at bounding box center [610, 329] width 10 height 10
checkbox input "true"
click at [948, 447] on button "Save" at bounding box center [945, 453] width 30 height 22
checkbox input "false"
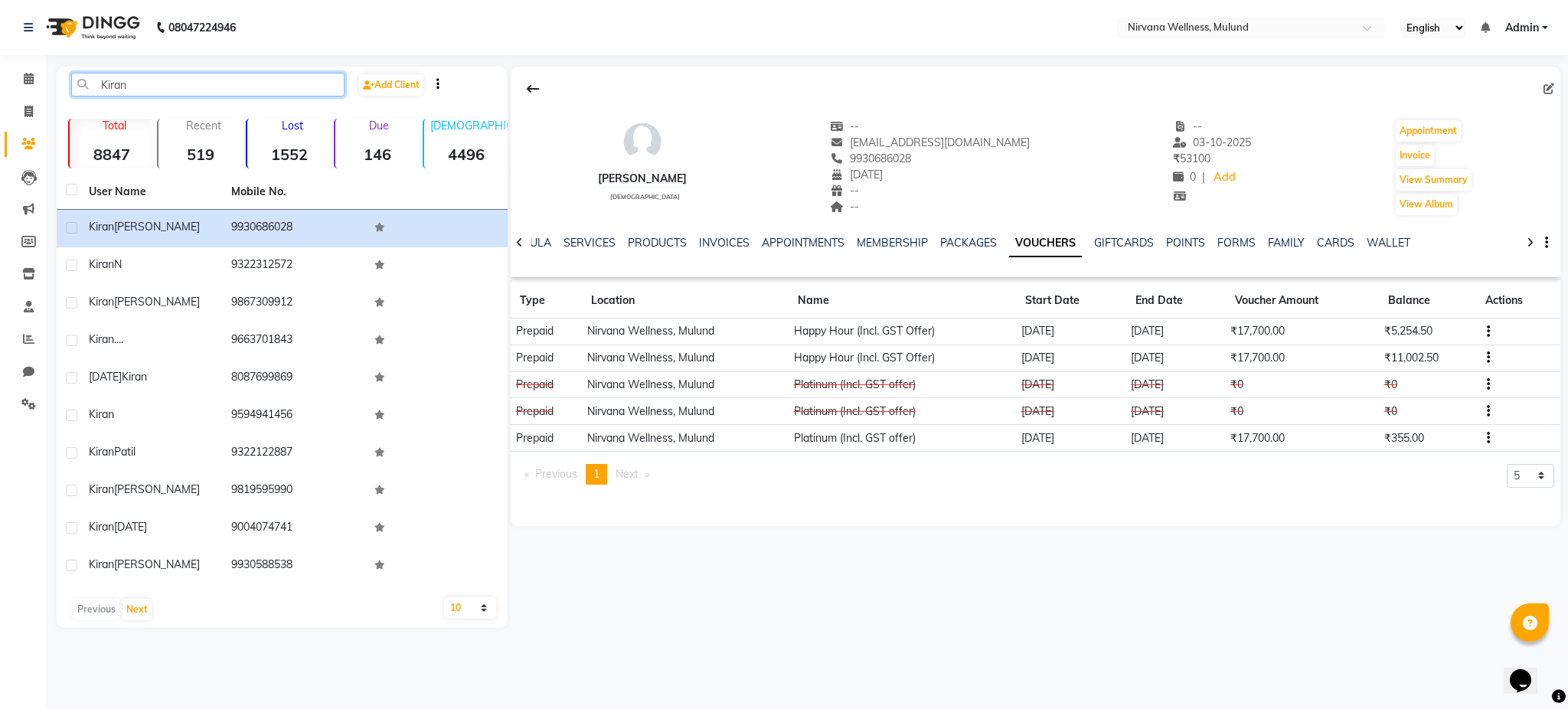
click at [248, 77] on input "Kiran" at bounding box center [208, 84] width 273 height 24
type input "K"
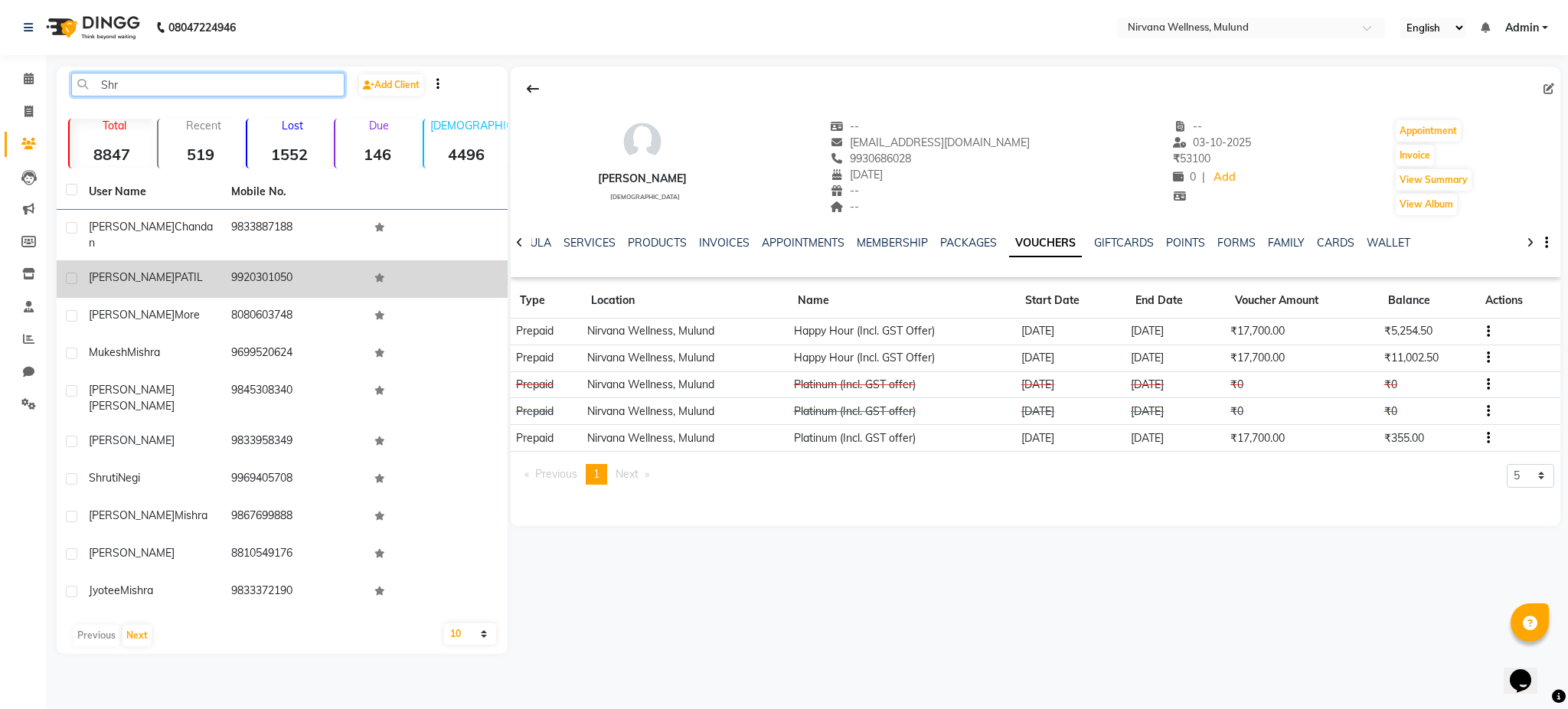
type input "Shr"
click at [145, 270] on span "SHRINIWAS" at bounding box center [131, 277] width 86 height 14
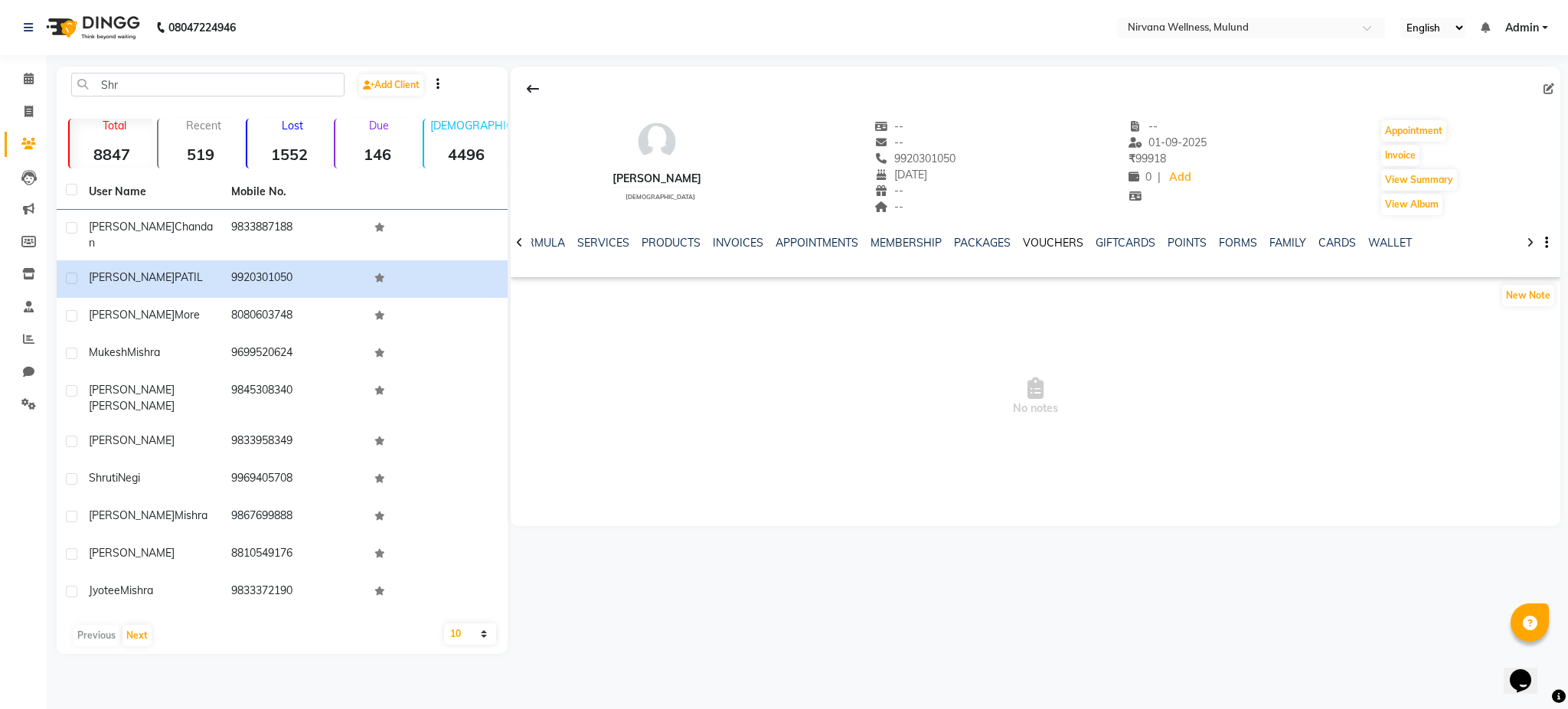
click at [1026, 244] on link "VOUCHERS" at bounding box center [1053, 242] width 60 height 14
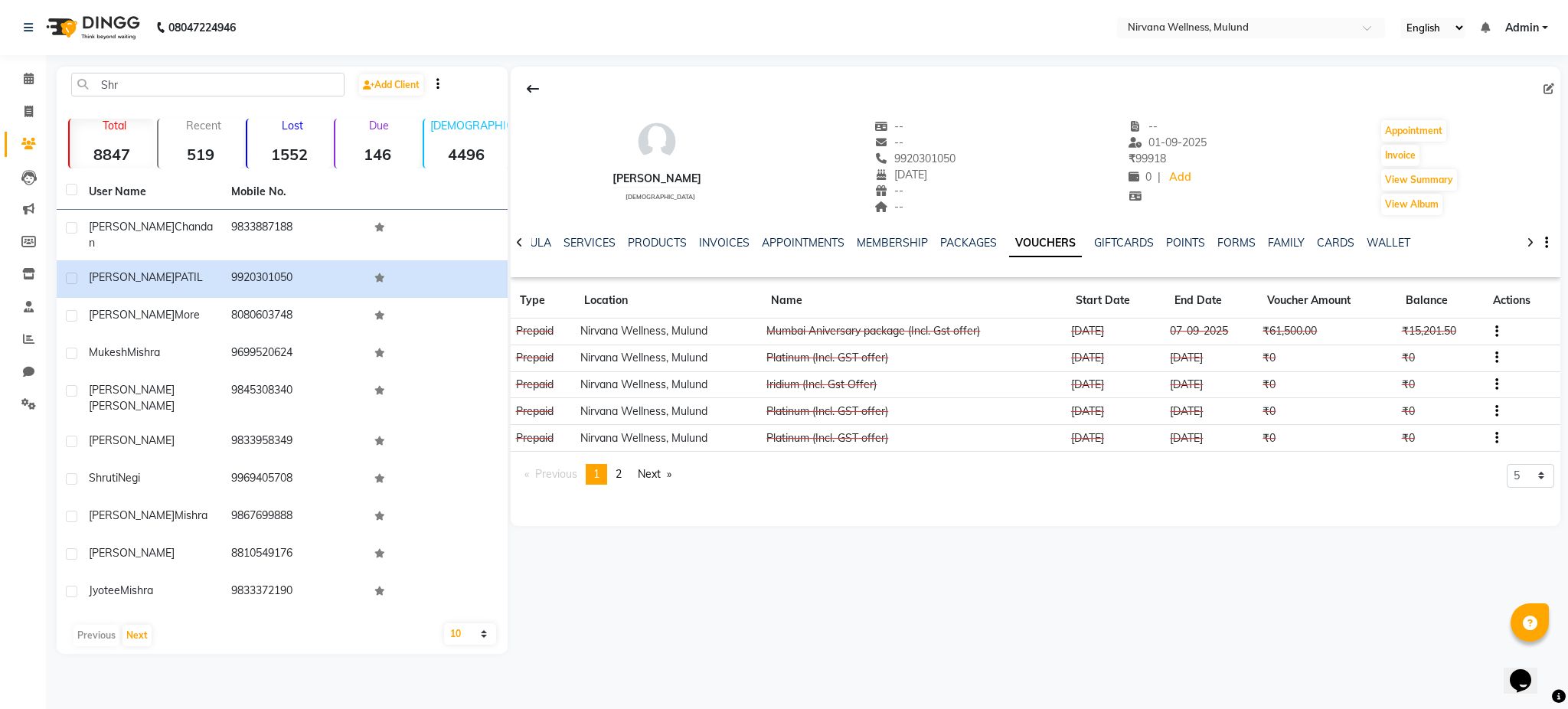
click at [1495, 331] on icon "button" at bounding box center [1496, 331] width 3 height 1
click at [1412, 331] on div "Edit" at bounding box center [1425, 330] width 96 height 19
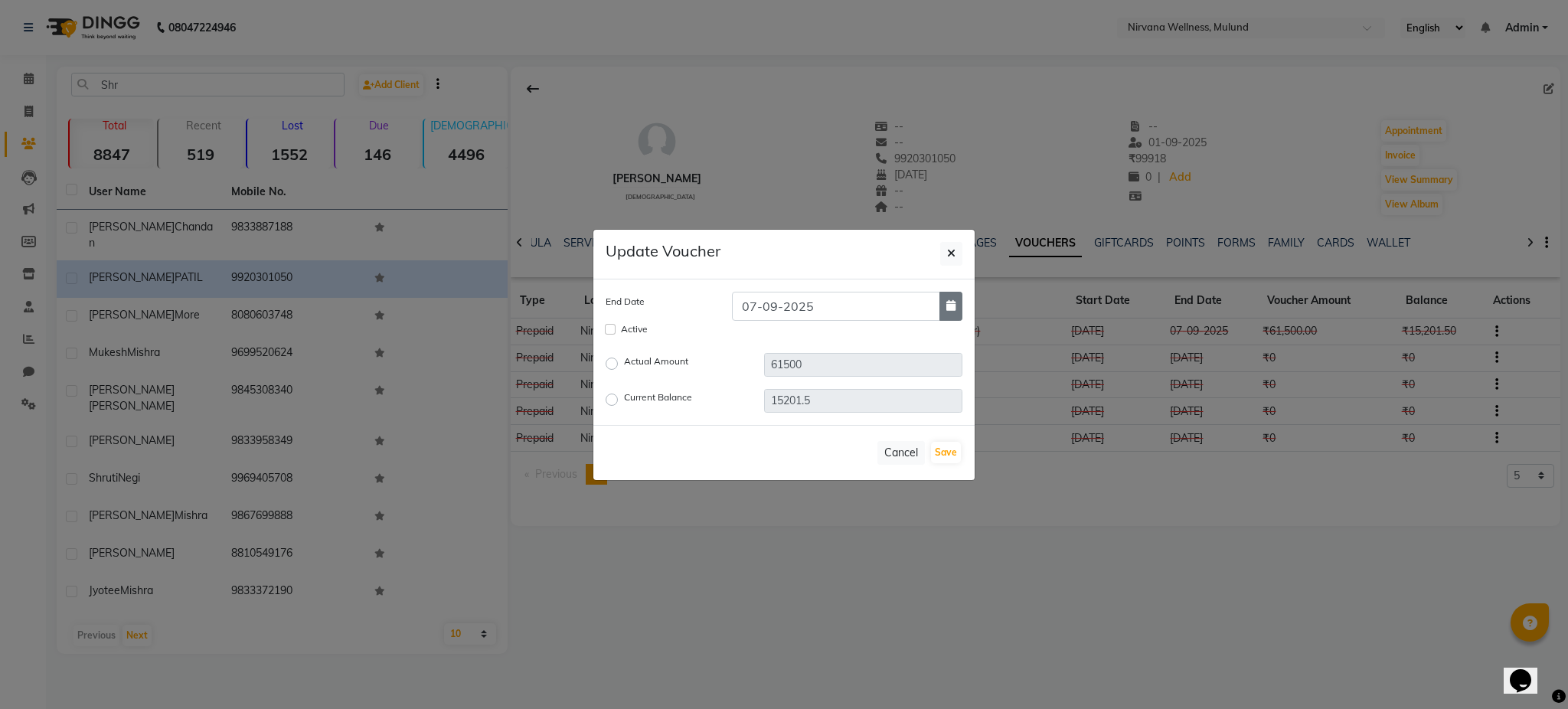
click at [948, 300] on icon "button" at bounding box center [950, 305] width 9 height 10
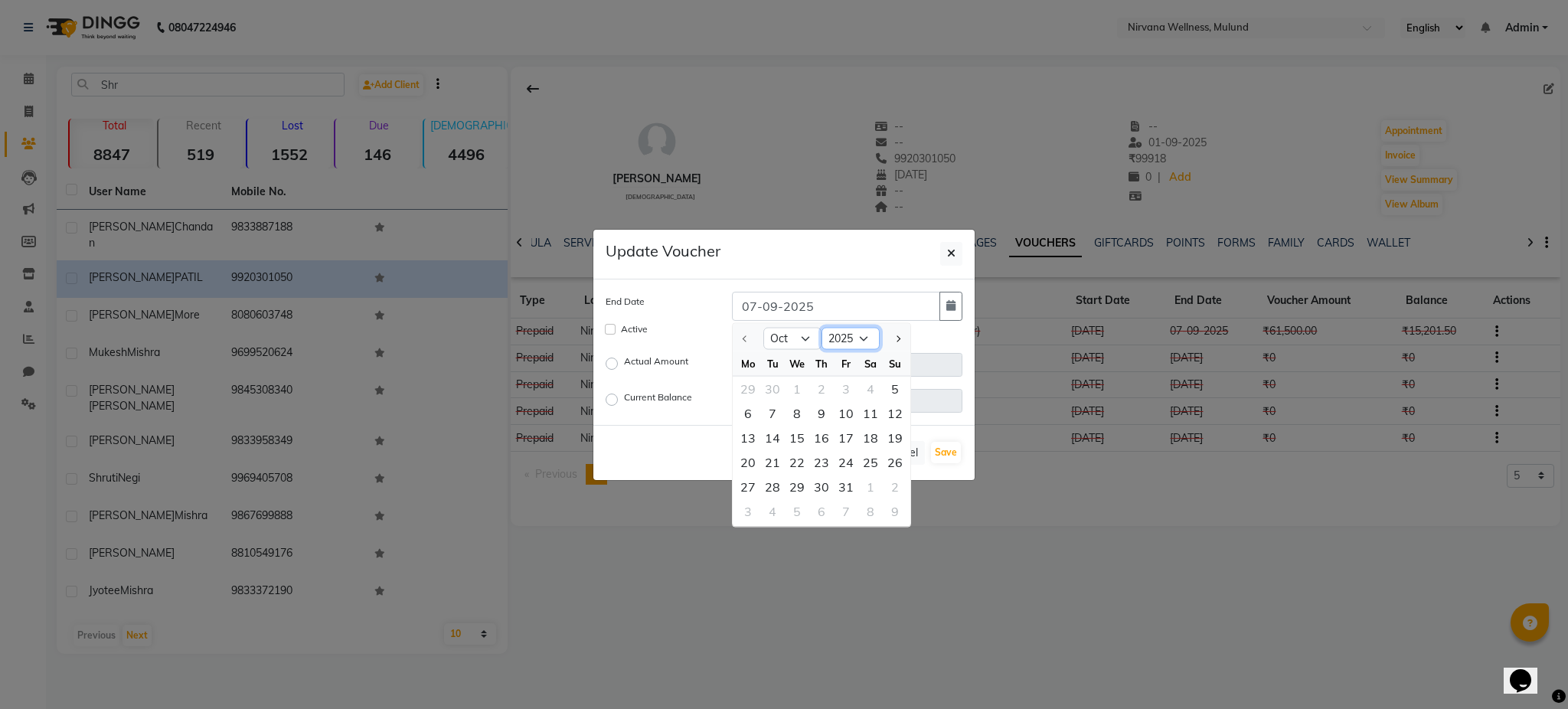
click at [862, 343] on select "2025 2026 2027 2028 2029 2030 2031 2032 2033 2034 2035" at bounding box center [850, 338] width 58 height 23
select select "2026"
click at [821, 327] on select "2025 2026 2027 2028 2029 2030 2031 2032 2033 2034 2035" at bounding box center [850, 338] width 58 height 23
click at [792, 330] on select "Jan Feb Mar Apr May Jun Jul Aug Sep Oct Nov Dec" at bounding box center [792, 338] width 58 height 23
select select "3"
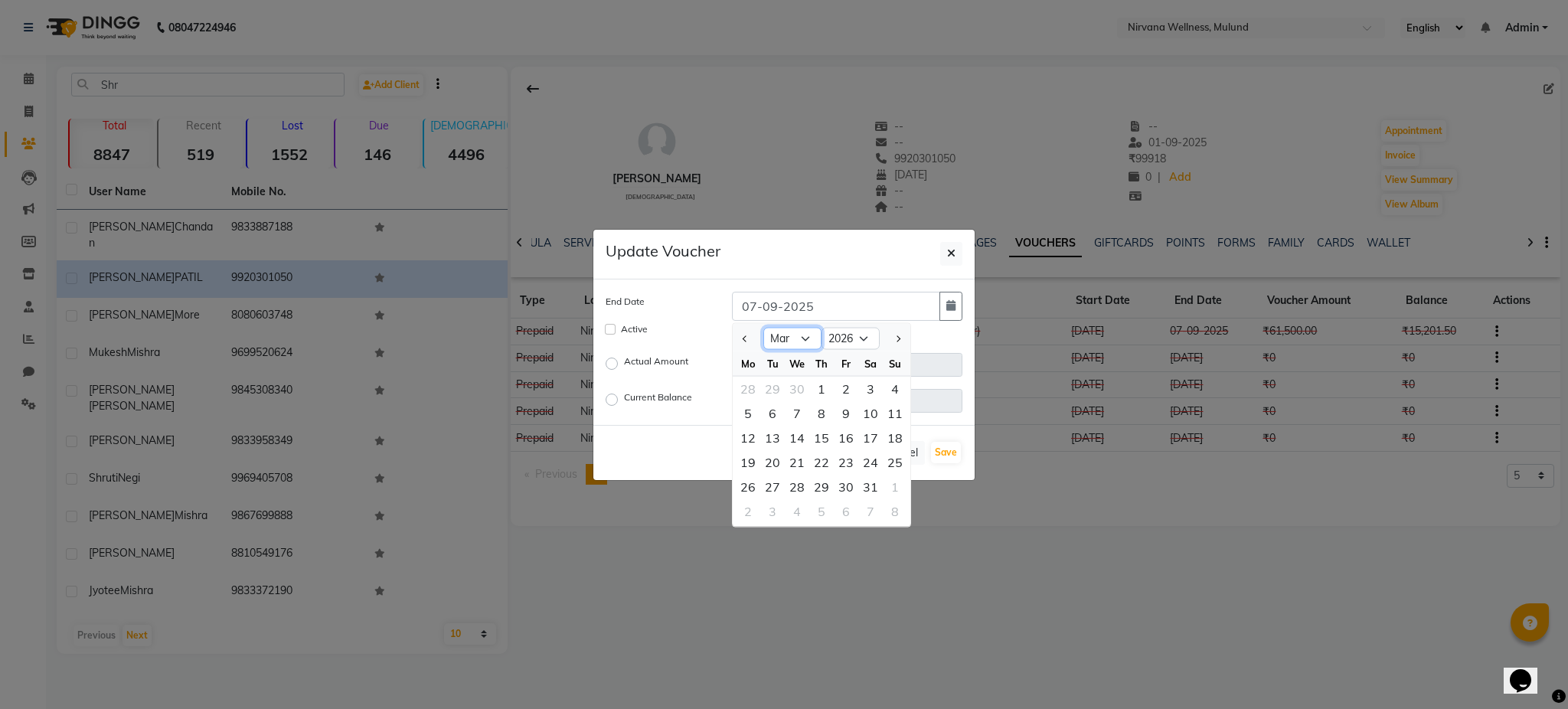
click at [764, 327] on select "Jan Feb Mar Apr May Jun Jul Aug Sep Oct Nov Dec" at bounding box center [792, 338] width 58 height 23
click at [895, 416] on div "8" at bounding box center [895, 412] width 24 height 24
type input "08-03-2026"
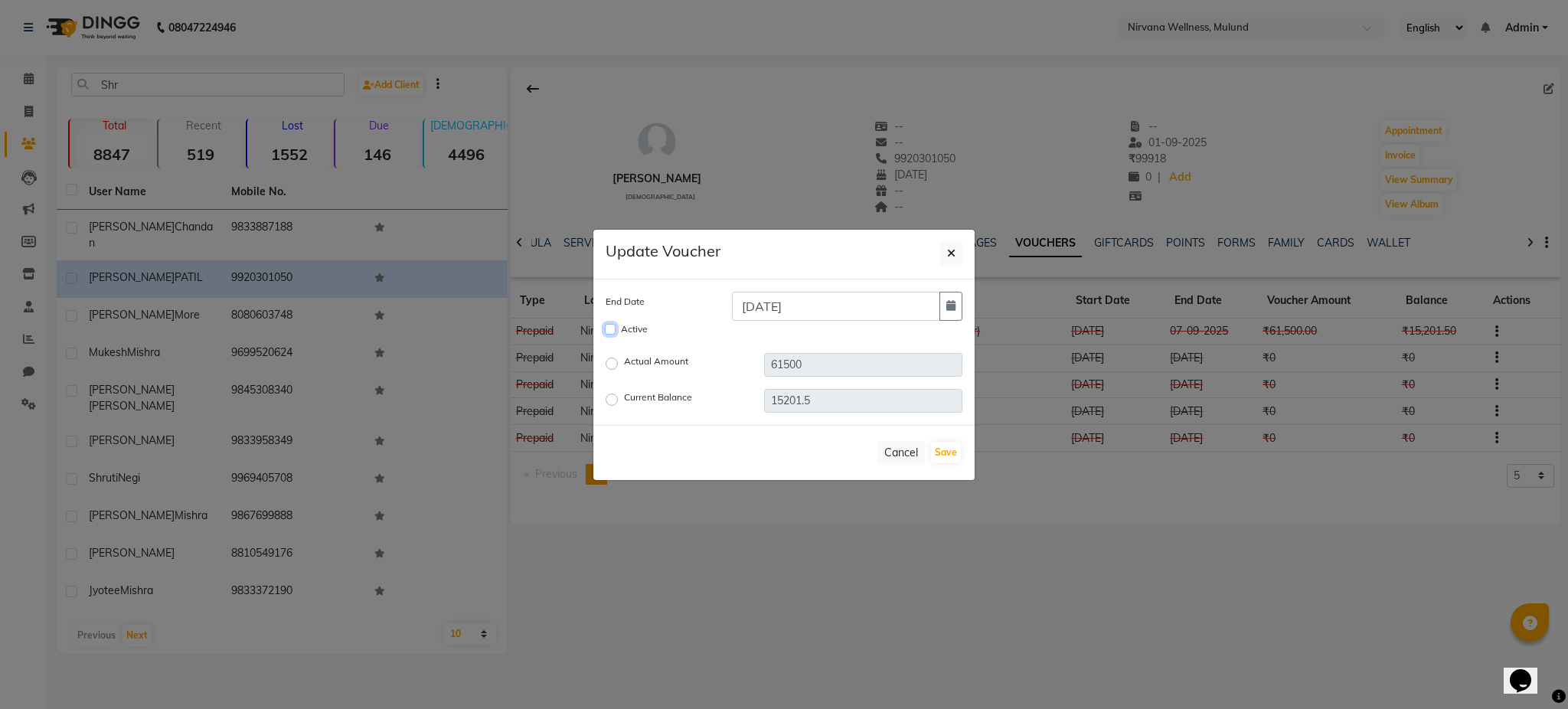
click at [606, 330] on input "Active" at bounding box center [610, 329] width 10 height 10
checkbox input "true"
click at [940, 449] on button "Save" at bounding box center [945, 453] width 30 height 22
checkbox input "false"
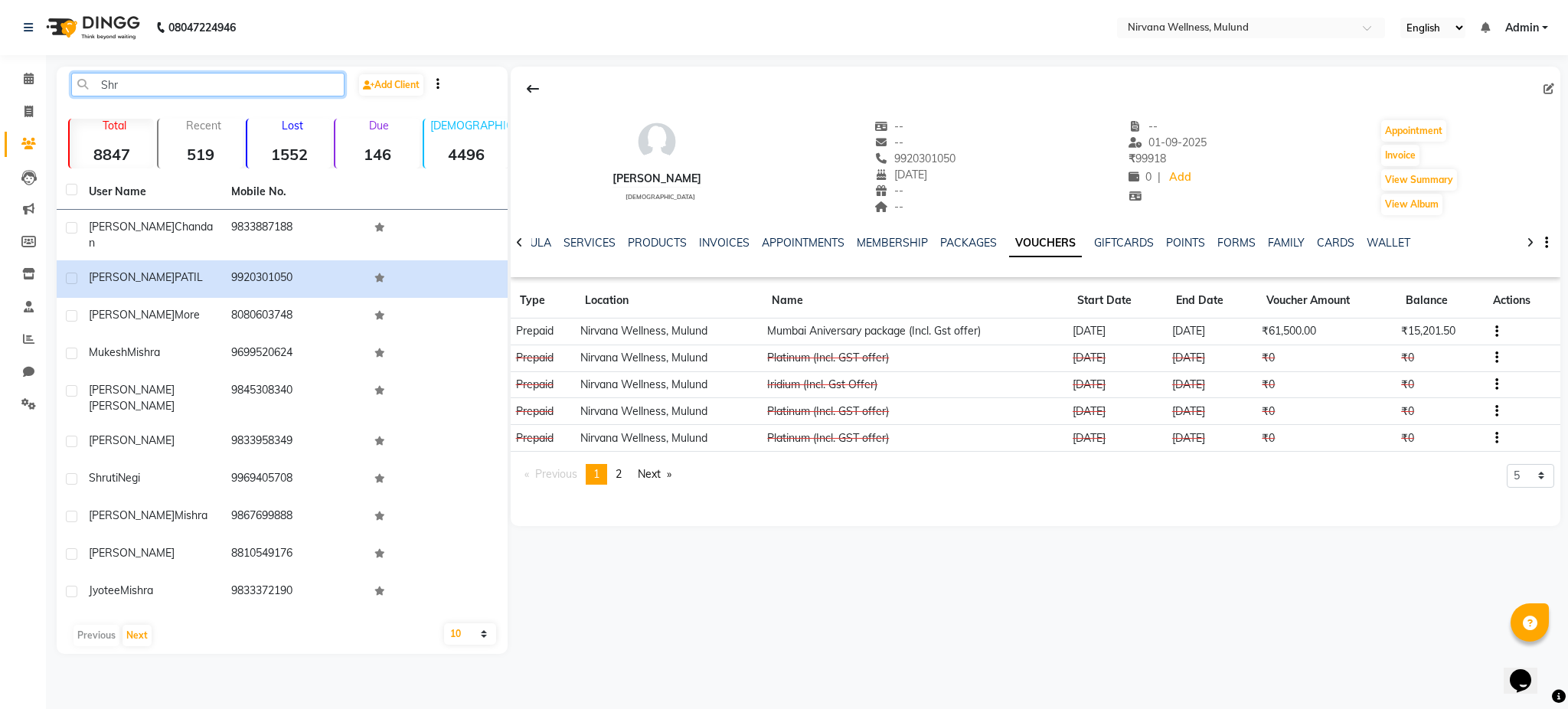
click at [223, 75] on input "Shr" at bounding box center [208, 84] width 273 height 24
type input "S"
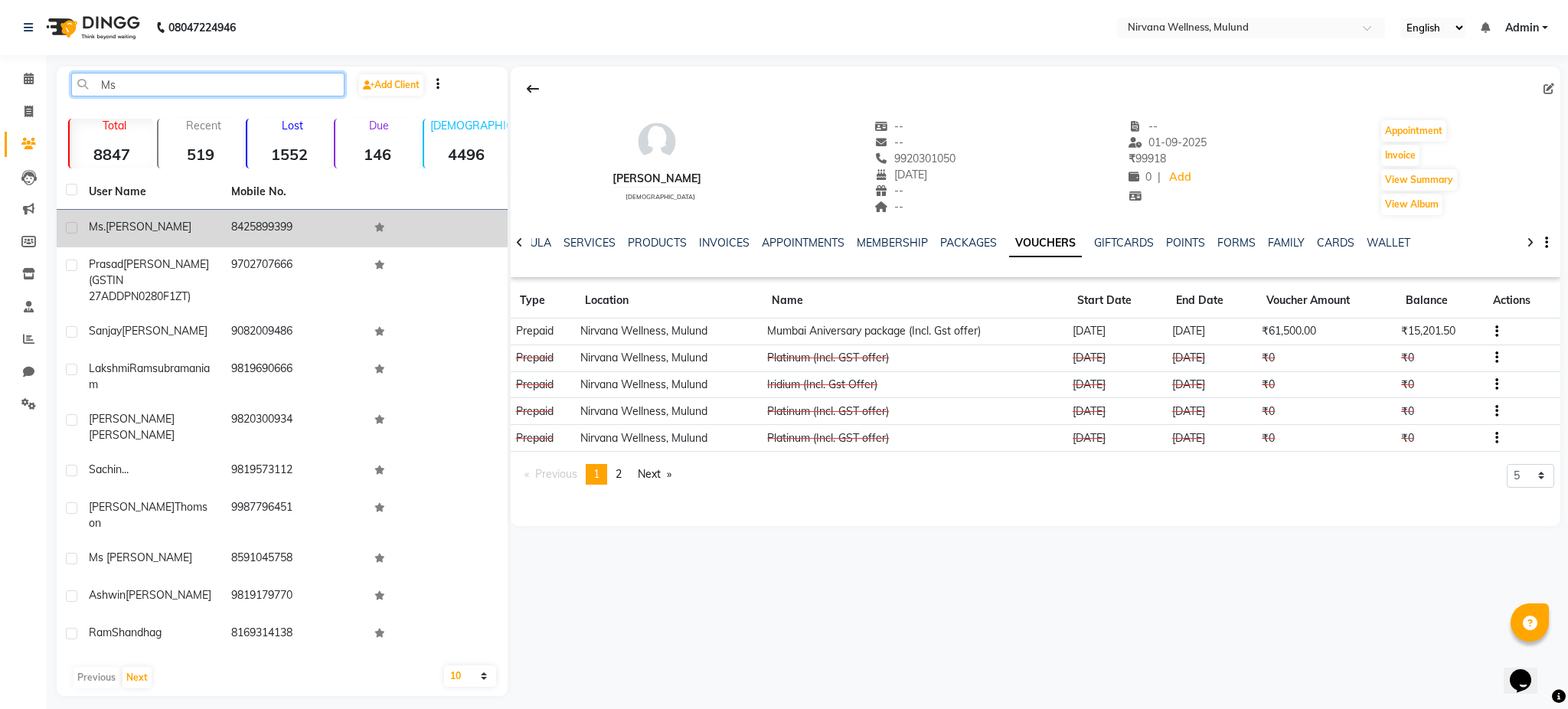
type input "Ms"
click at [223, 225] on td "8425899399" at bounding box center [293, 228] width 142 height 38
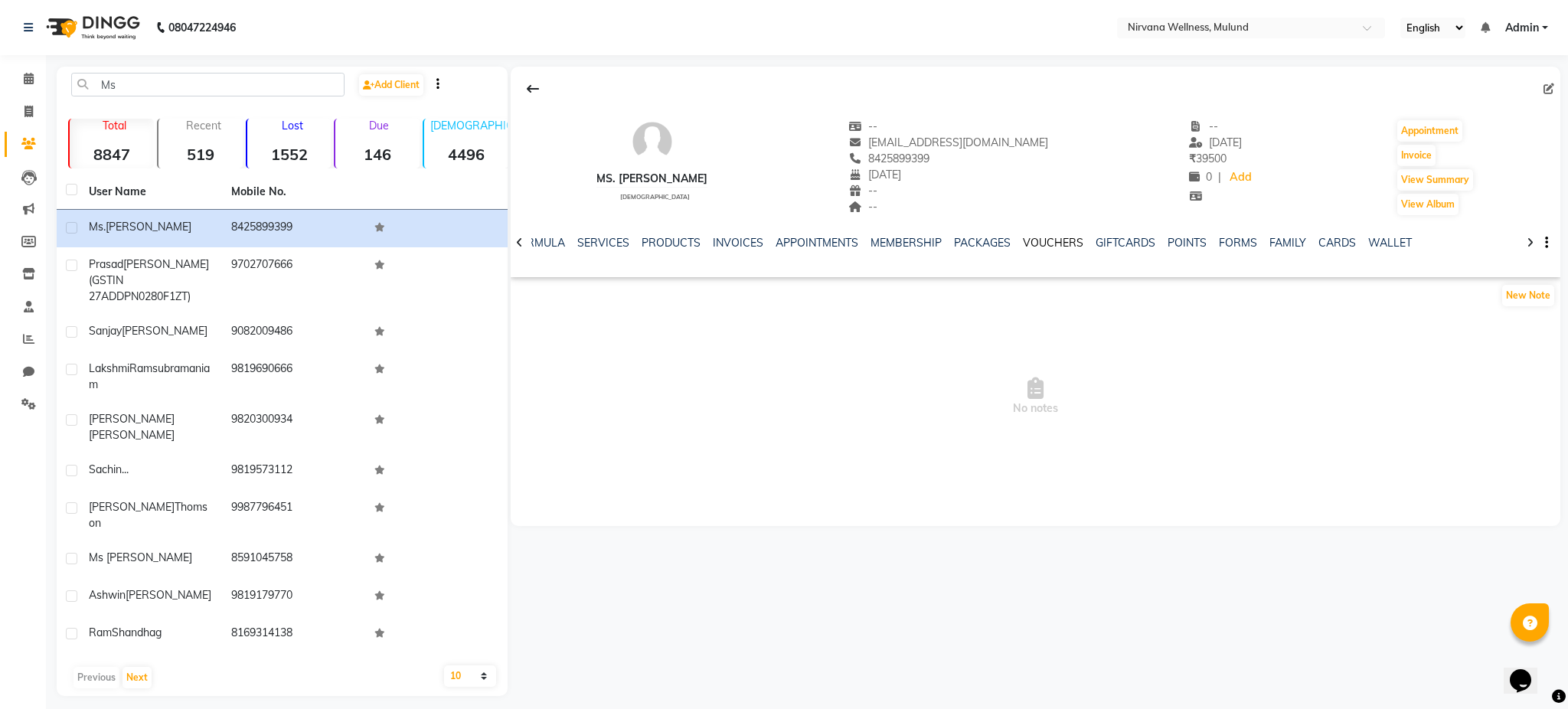
click at [1041, 245] on link "VOUCHERS" at bounding box center [1053, 242] width 60 height 14
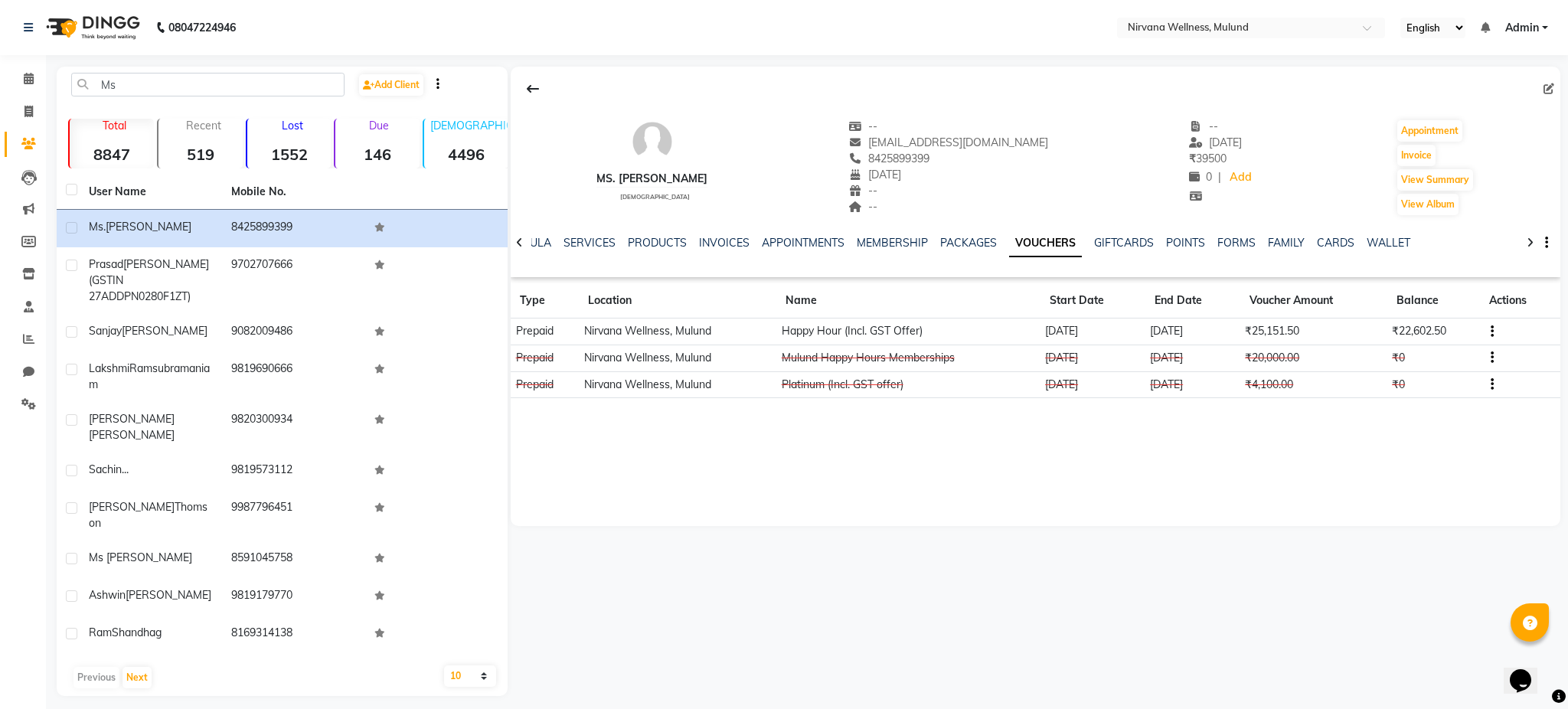
click at [1491, 331] on icon "button" at bounding box center [1492, 331] width 3 height 1
click at [1436, 338] on div "Edit" at bounding box center [1420, 330] width 96 height 19
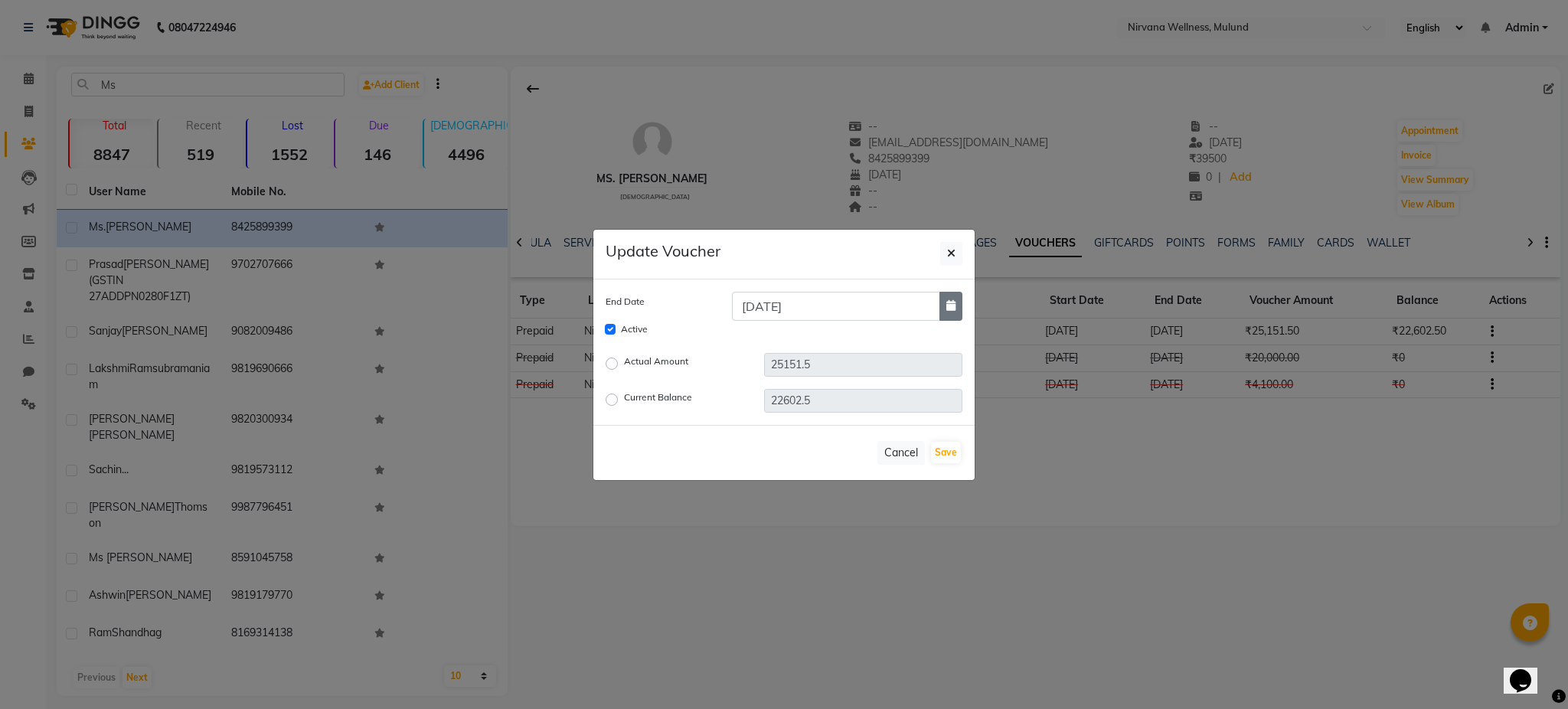
click at [960, 306] on button "button" at bounding box center [951, 306] width 23 height 29
select select "2026"
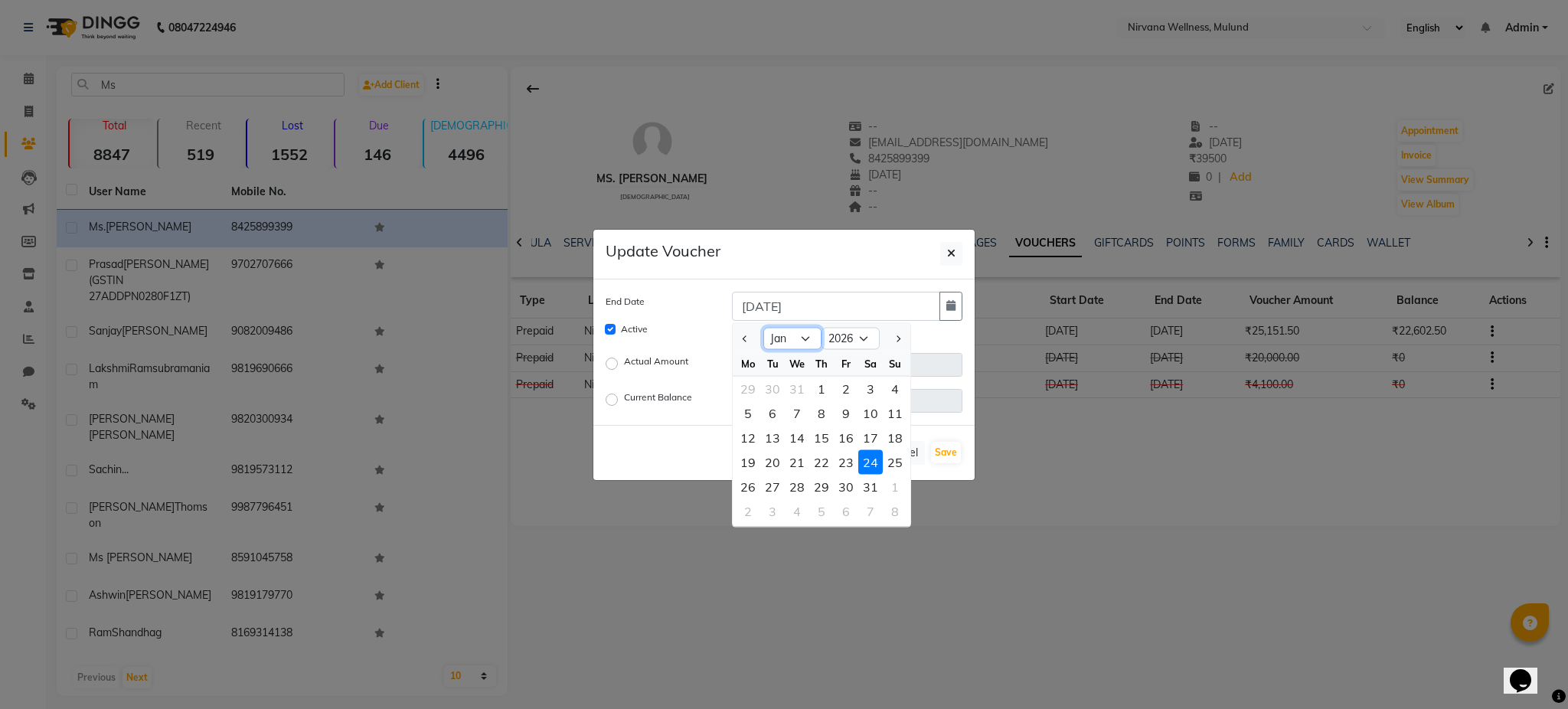
click at [793, 342] on select "Jan Feb Mar Apr May Jun Jul Aug Sep Oct Nov Dec" at bounding box center [792, 338] width 58 height 23
select select "4"
click at [764, 327] on select "Jan Feb Mar Apr May Jun Jul Aug Sep Oct Nov Dec" at bounding box center [792, 338] width 58 height 23
click at [849, 462] on div "24" at bounding box center [845, 461] width 24 height 24
type input "24-04-2026"
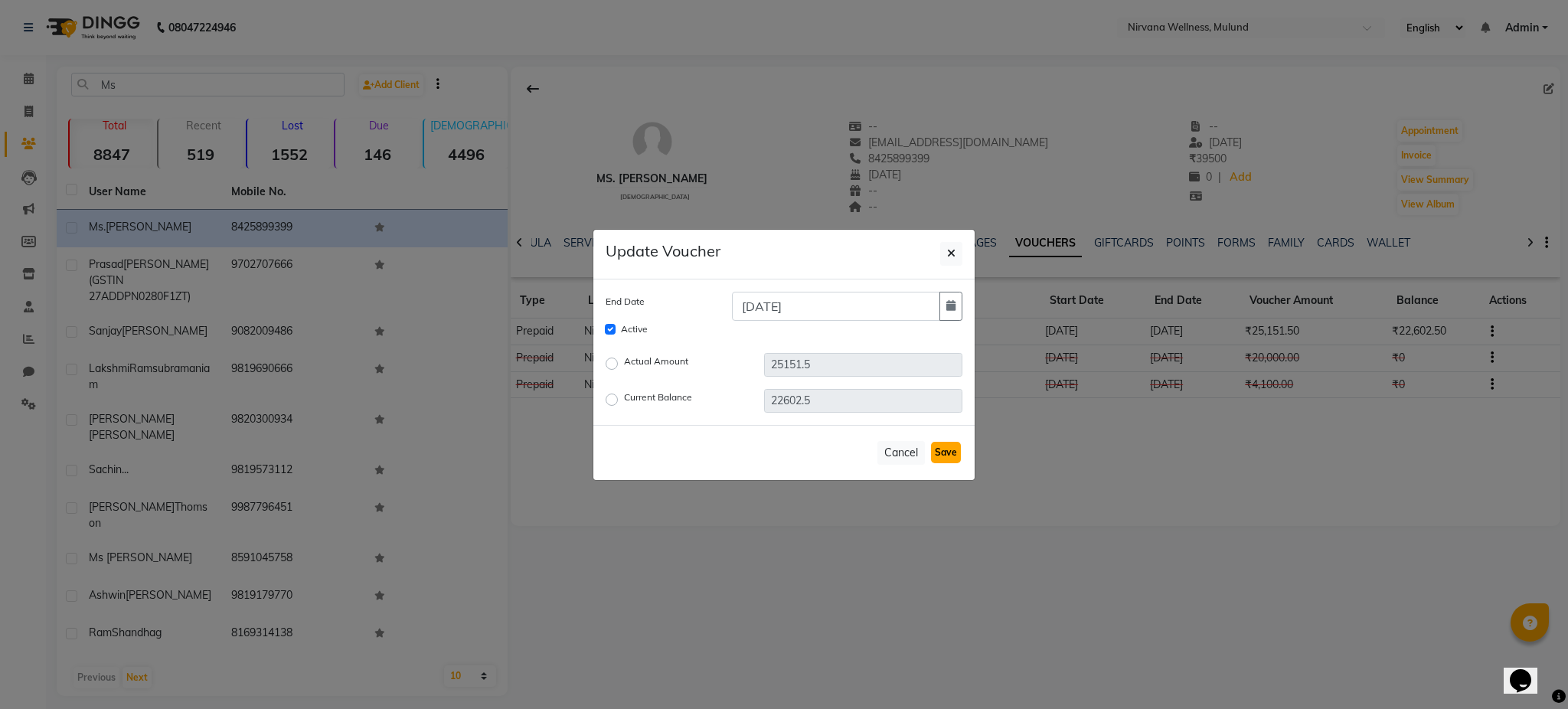
click at [945, 457] on button "Save" at bounding box center [945, 453] width 30 height 22
checkbox input "false"
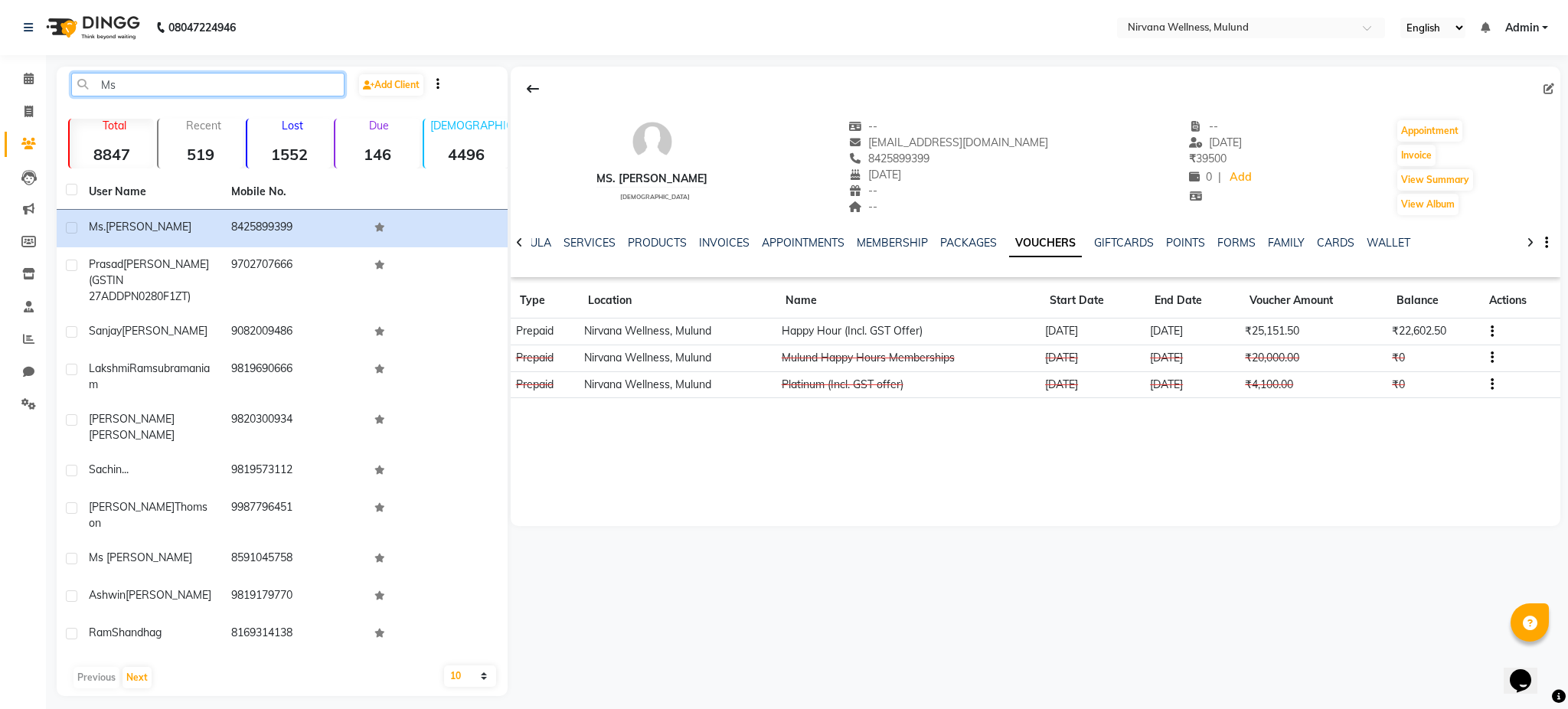
click at [155, 90] on input "Ms" at bounding box center [208, 84] width 273 height 24
type input "M"
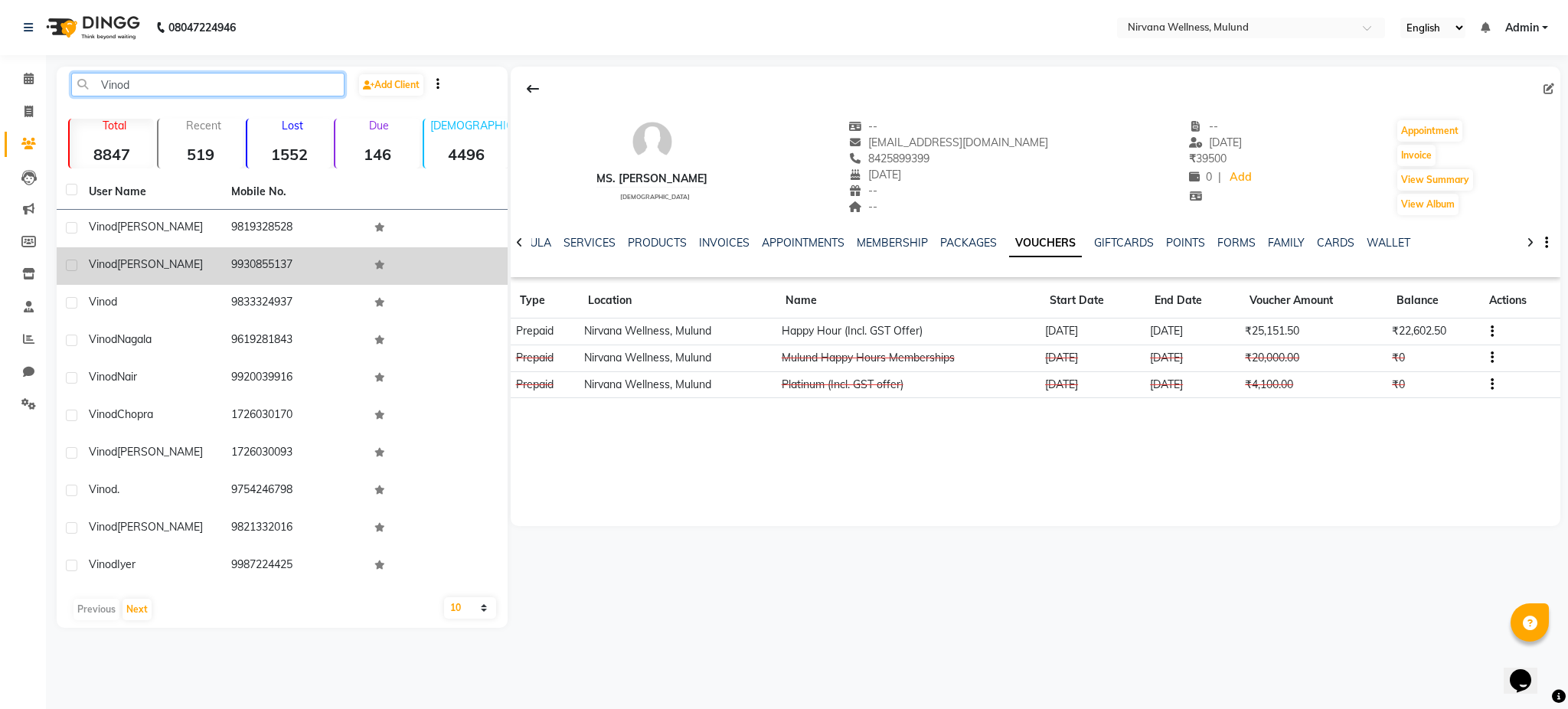
type input "Vinod"
click at [156, 270] on div "Vinod Lahoti" at bounding box center [150, 264] width 124 height 16
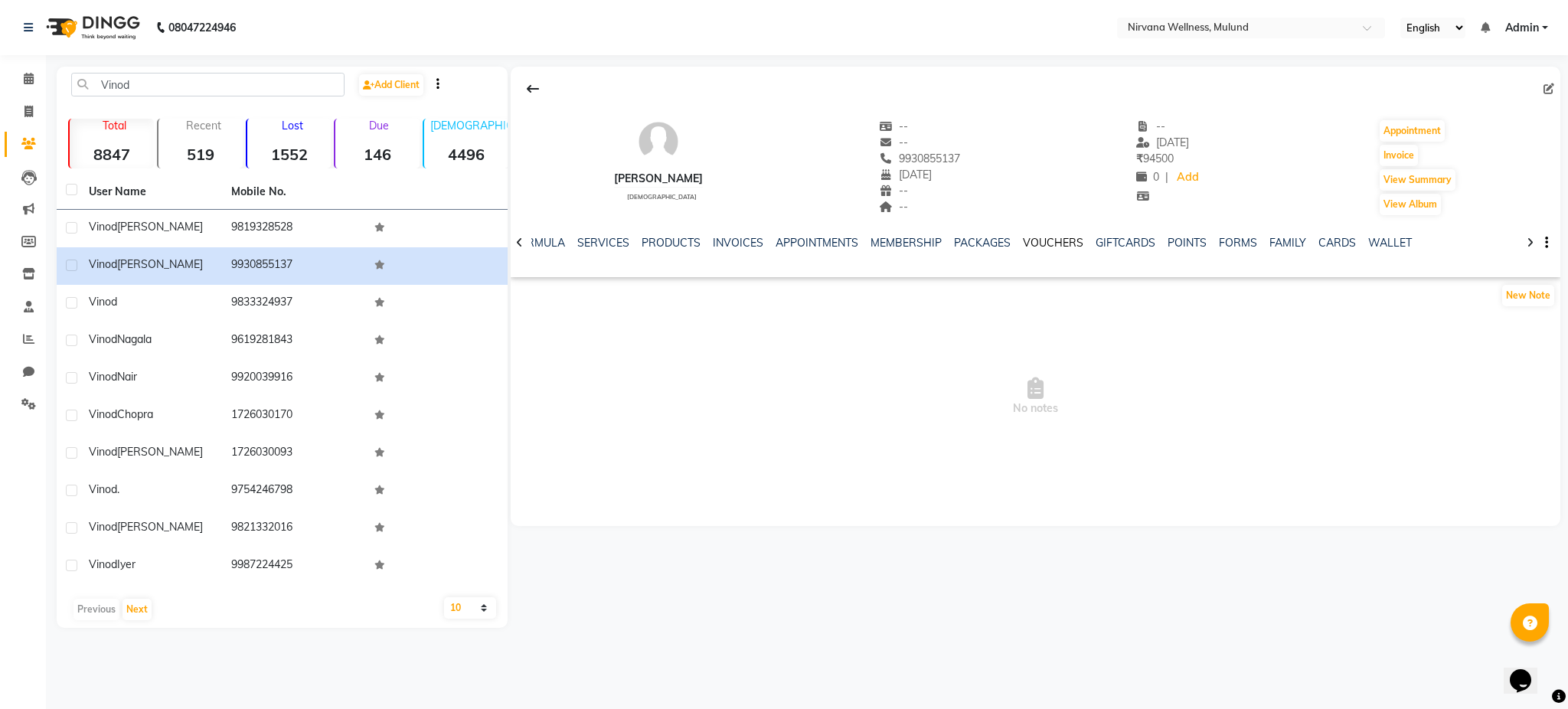
click at [1066, 247] on link "VOUCHERS" at bounding box center [1053, 242] width 60 height 14
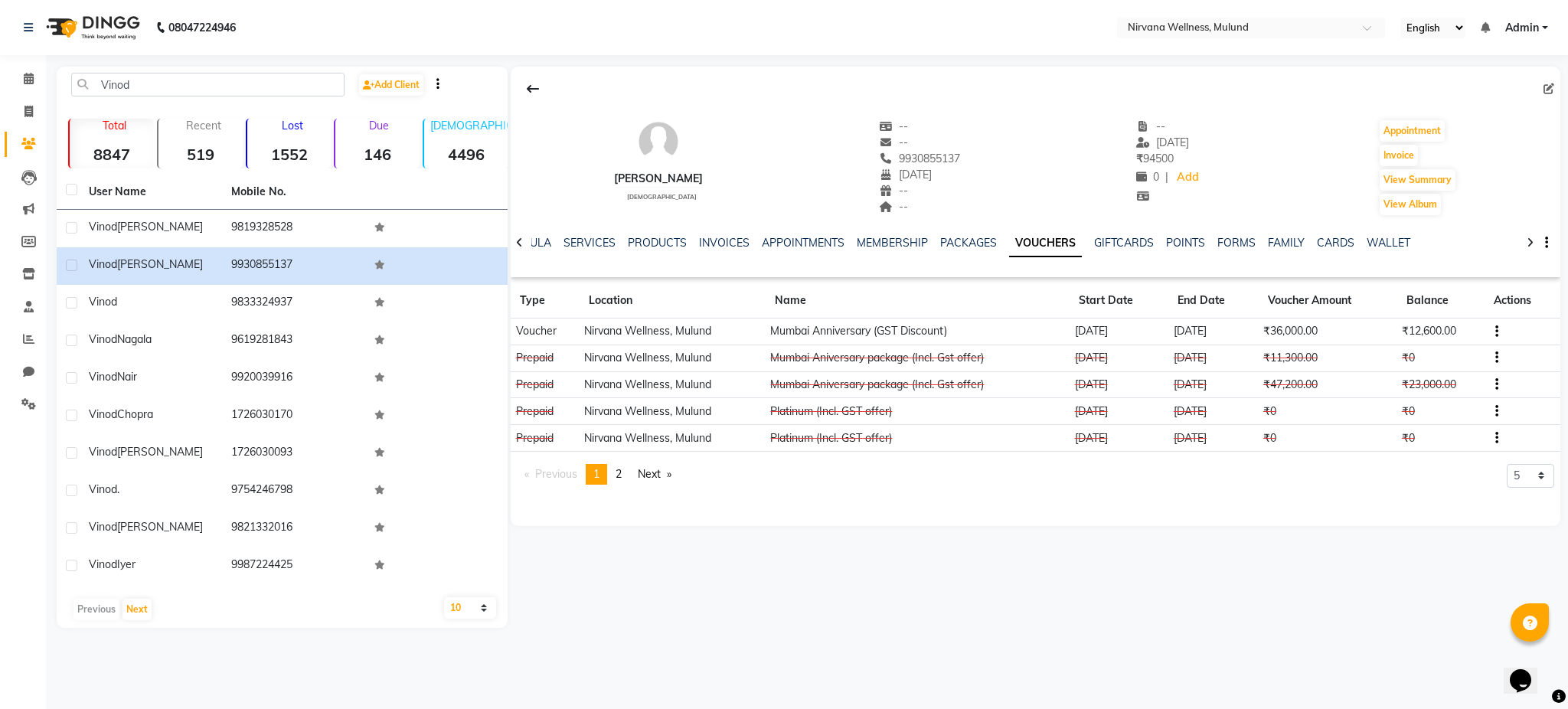
click at [1496, 385] on icon "button" at bounding box center [1496, 384] width 3 height 1
click at [1419, 379] on div "Edit" at bounding box center [1425, 385] width 96 height 19
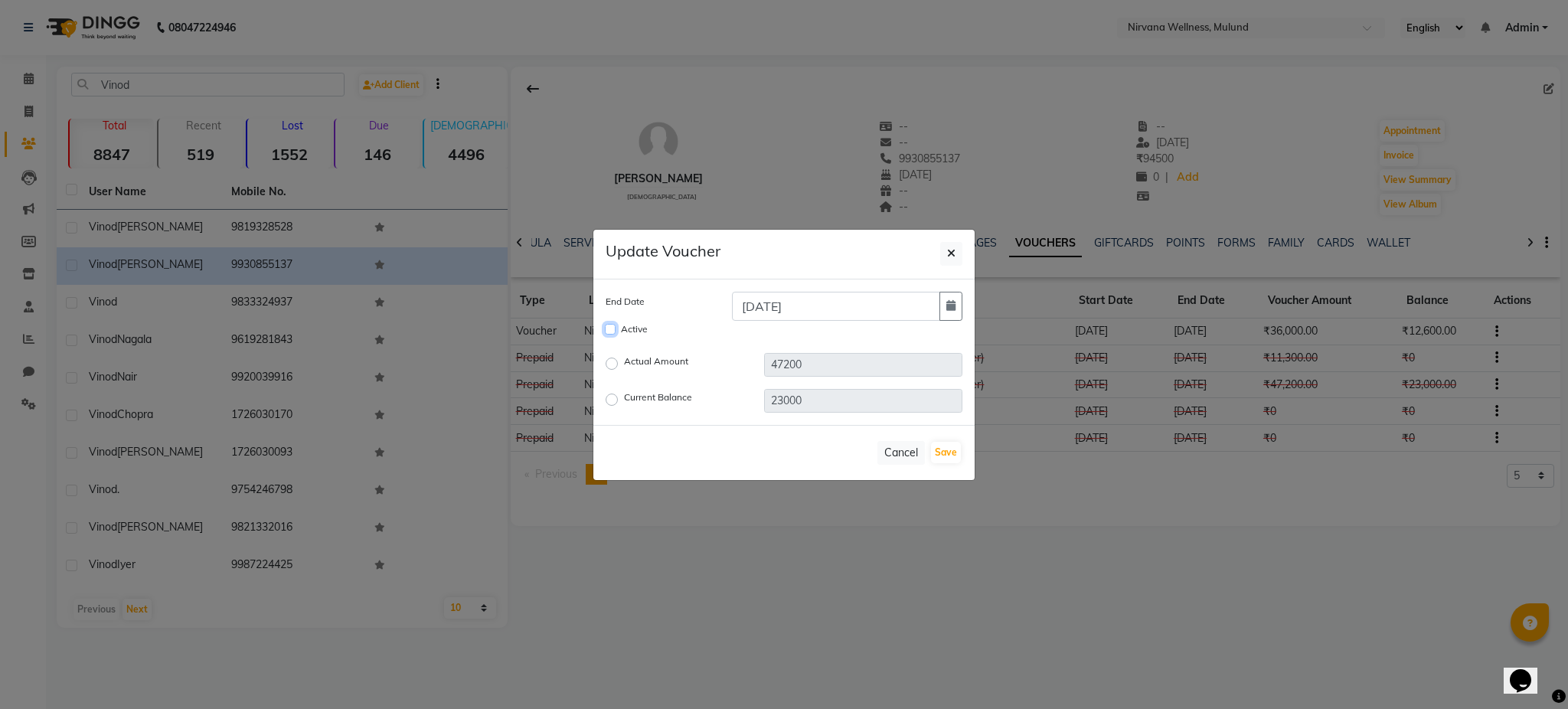
click at [605, 326] on input "Active" at bounding box center [610, 329] width 10 height 10
checkbox input "true"
click at [959, 450] on button "Save" at bounding box center [945, 453] width 30 height 22
checkbox input "false"
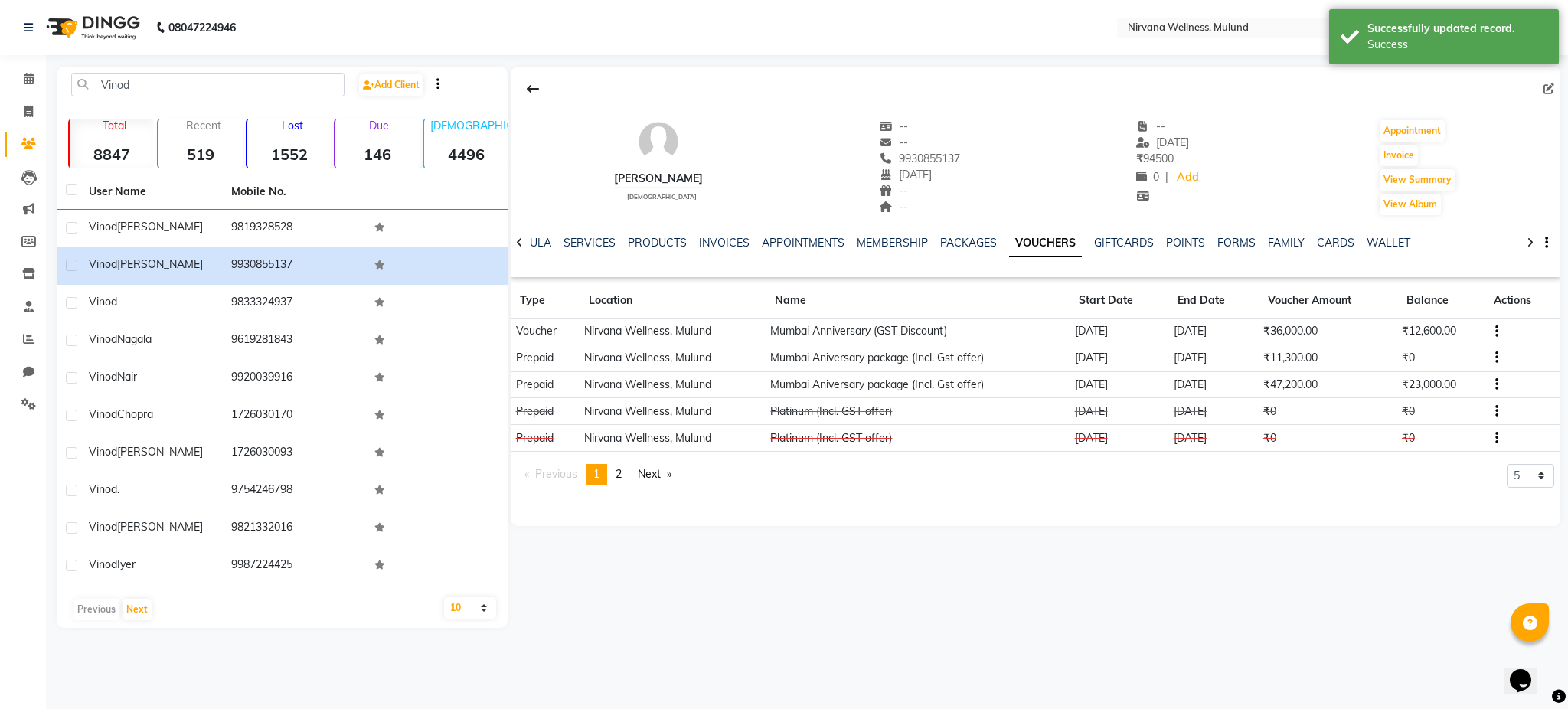
click at [1500, 381] on td at bounding box center [1522, 384] width 76 height 27
click at [1499, 387] on td at bounding box center [1522, 384] width 76 height 27
click at [1496, 385] on icon "button" at bounding box center [1496, 384] width 3 height 1
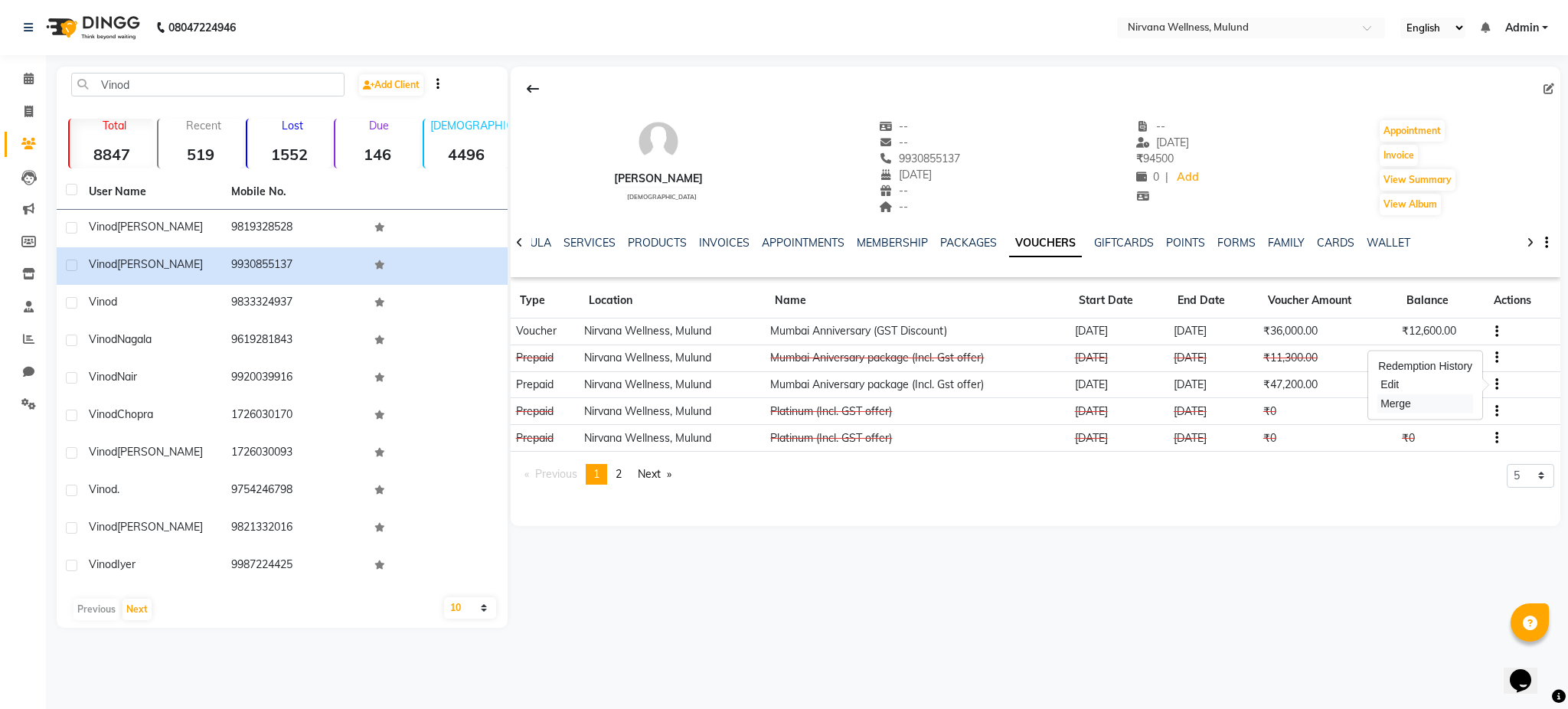
click at [1416, 403] on div "Merge" at bounding box center [1425, 404] width 96 height 19
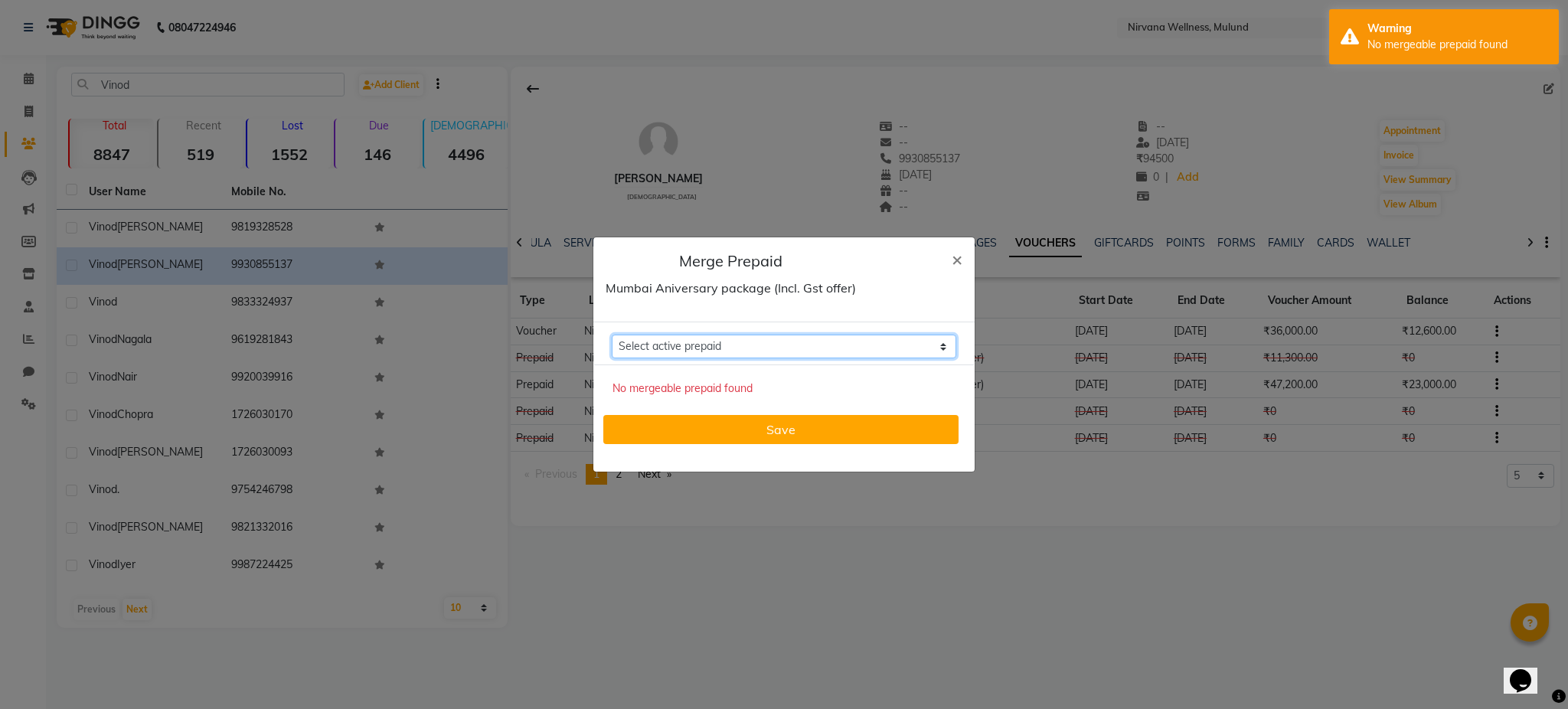
click at [825, 337] on select "Select active prepaid" at bounding box center [784, 346] width 345 height 24
click at [815, 350] on select "Select active prepaid" at bounding box center [784, 346] width 345 height 24
click at [816, 421] on button "Save" at bounding box center [781, 429] width 355 height 29
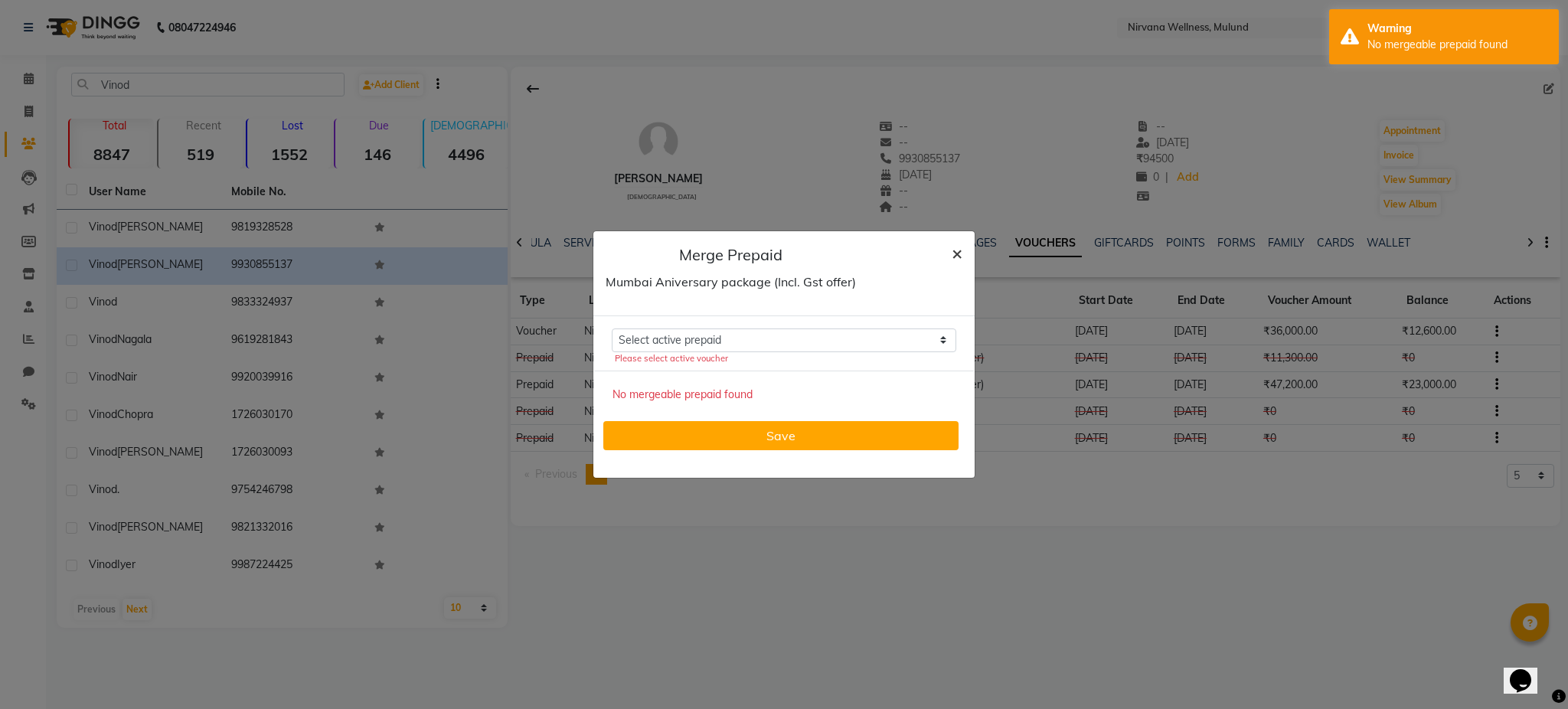
click at [952, 255] on span "×" at bounding box center [956, 252] width 10 height 23
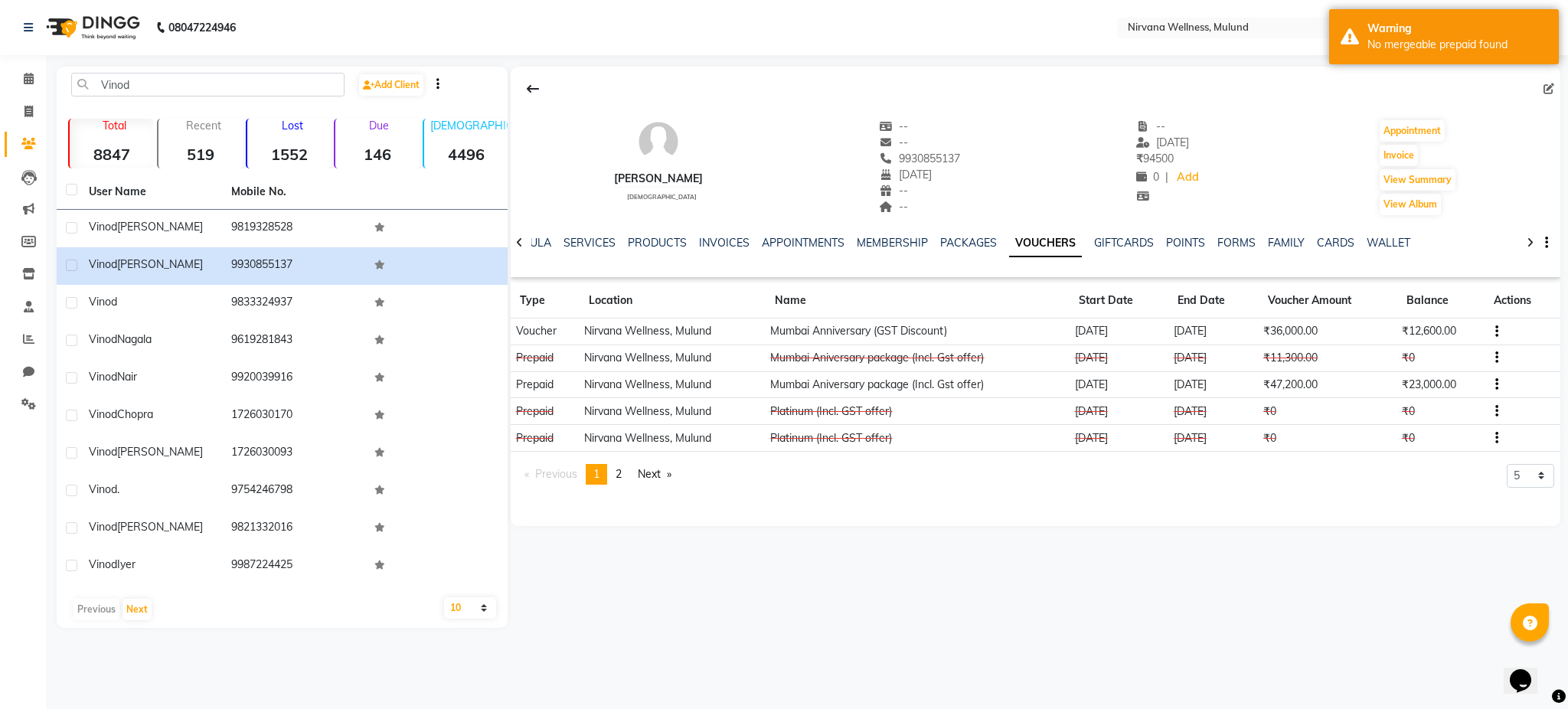
click at [1496, 384] on icon "button" at bounding box center [1496, 384] width 3 height 1
click at [1441, 383] on div "Edit" at bounding box center [1425, 385] width 96 height 19
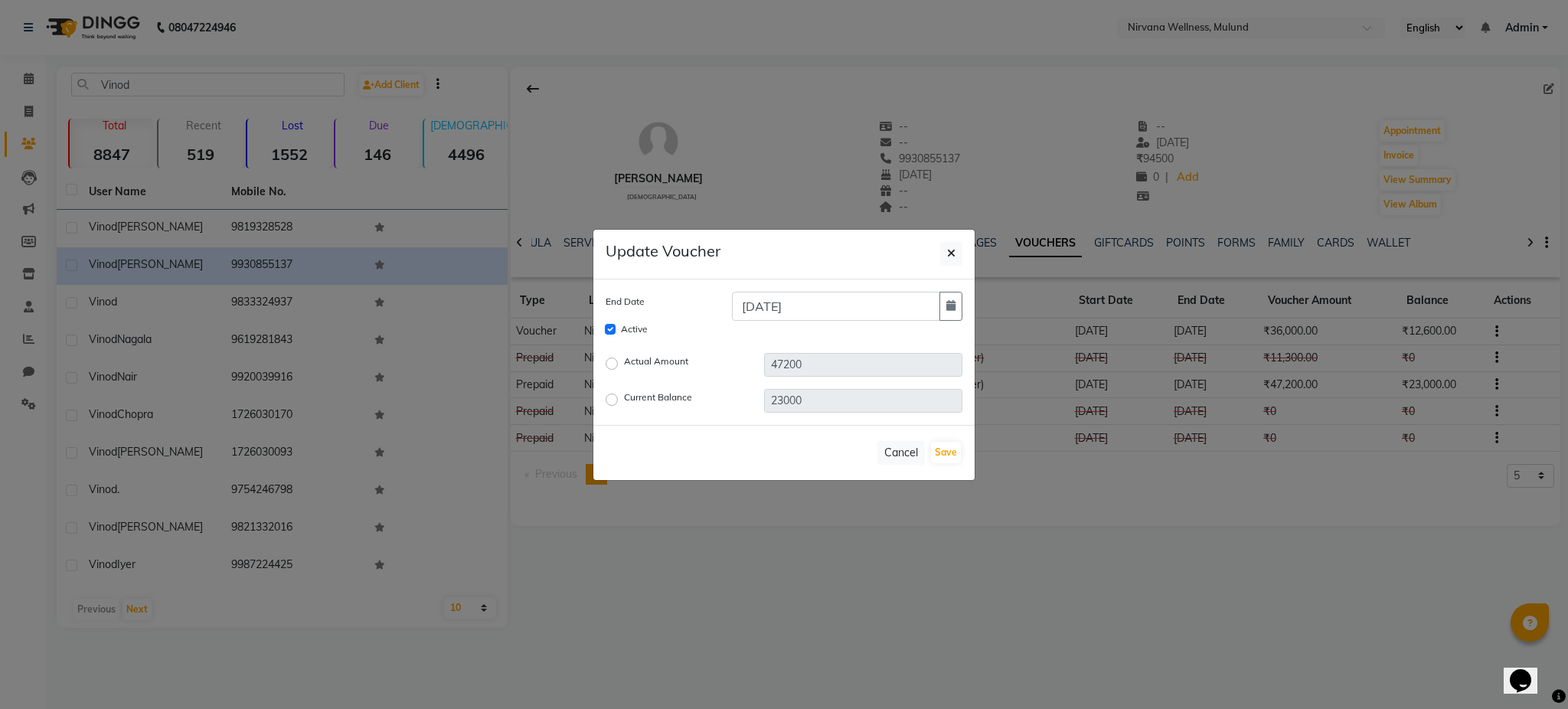
click at [624, 401] on label "Current Balance" at bounding box center [657, 400] width 68 height 18
click at [612, 401] on input "Current Balance" at bounding box center [613, 399] width 10 height 10
radio input "true"
click at [829, 400] on input "23000" at bounding box center [863, 401] width 199 height 24
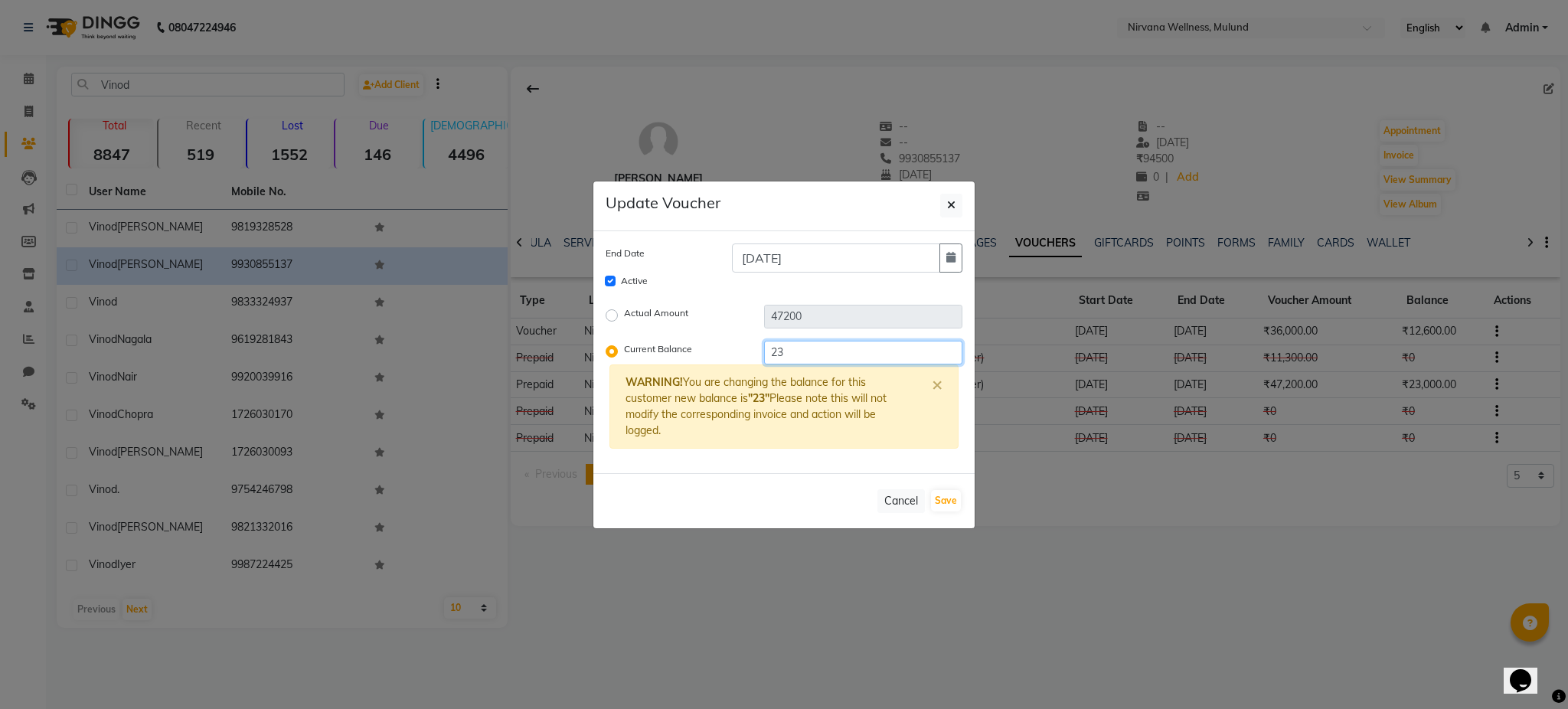
type input "2"
type input "0"
click at [949, 502] on button "Save" at bounding box center [945, 501] width 30 height 22
checkbox input "false"
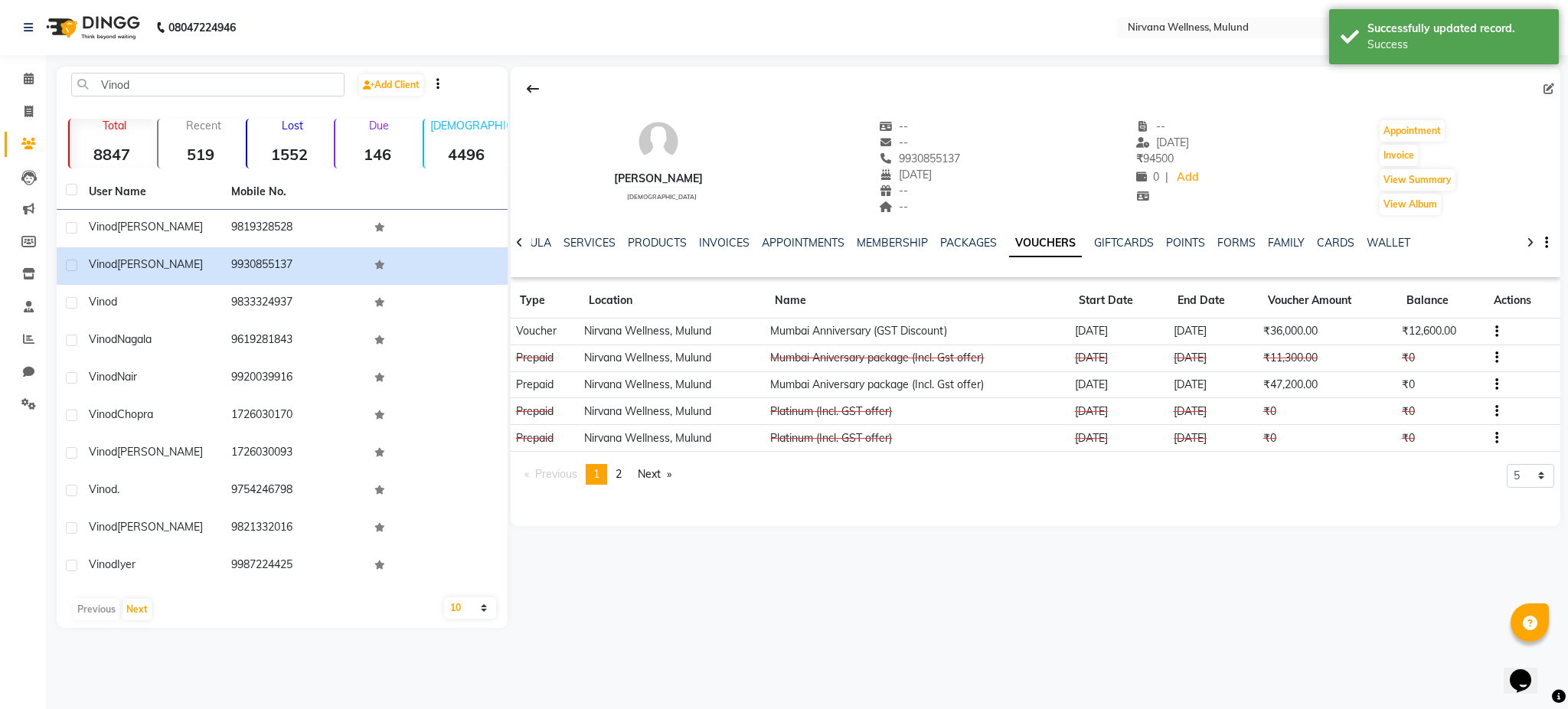
click at [1492, 330] on button "button" at bounding box center [1493, 331] width 9 height 16
click at [1410, 330] on div "Edit" at bounding box center [1425, 330] width 96 height 19
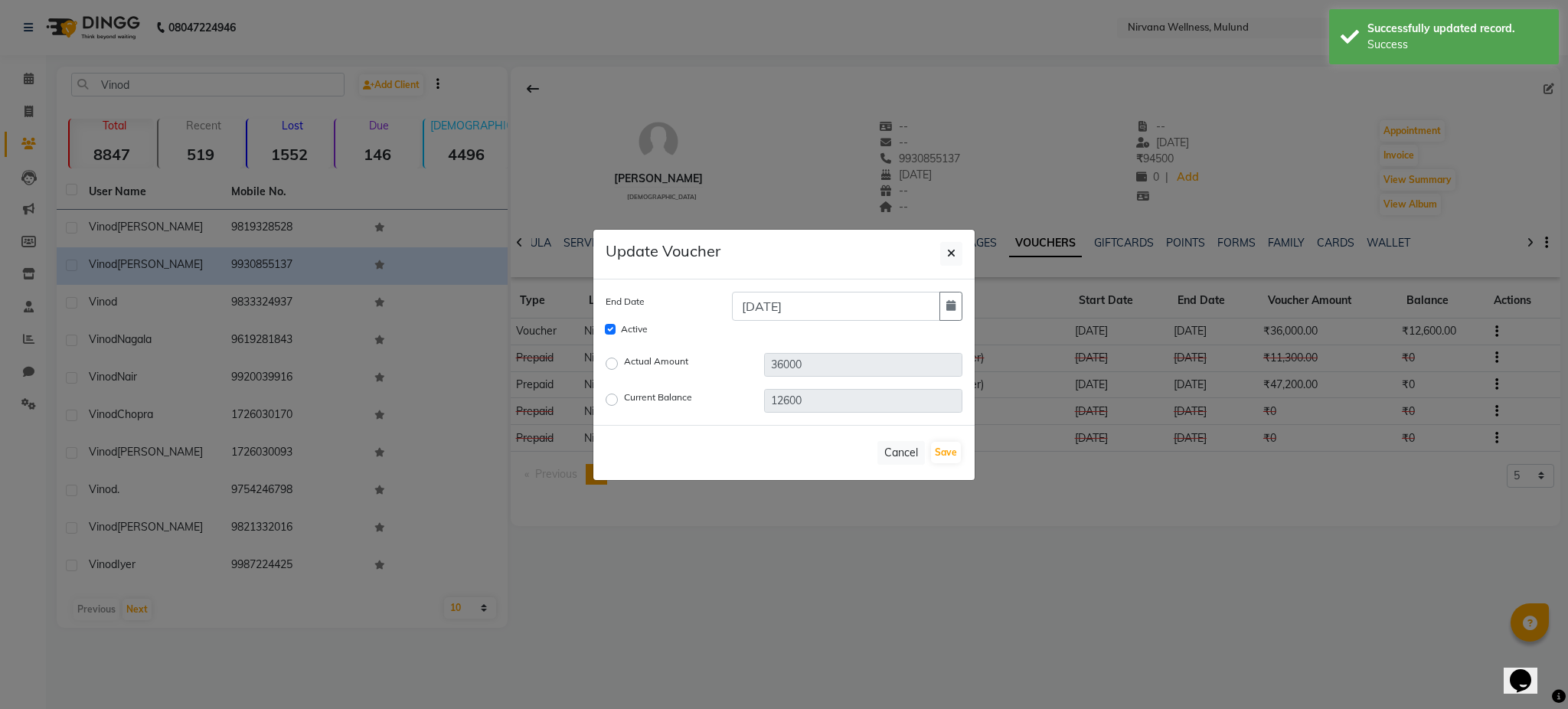
click at [624, 400] on label "Current Balance" at bounding box center [657, 400] width 68 height 18
click at [616, 400] on input "Current Balance" at bounding box center [613, 399] width 10 height 10
radio input "true"
click at [852, 403] on input "12600" at bounding box center [863, 401] width 199 height 24
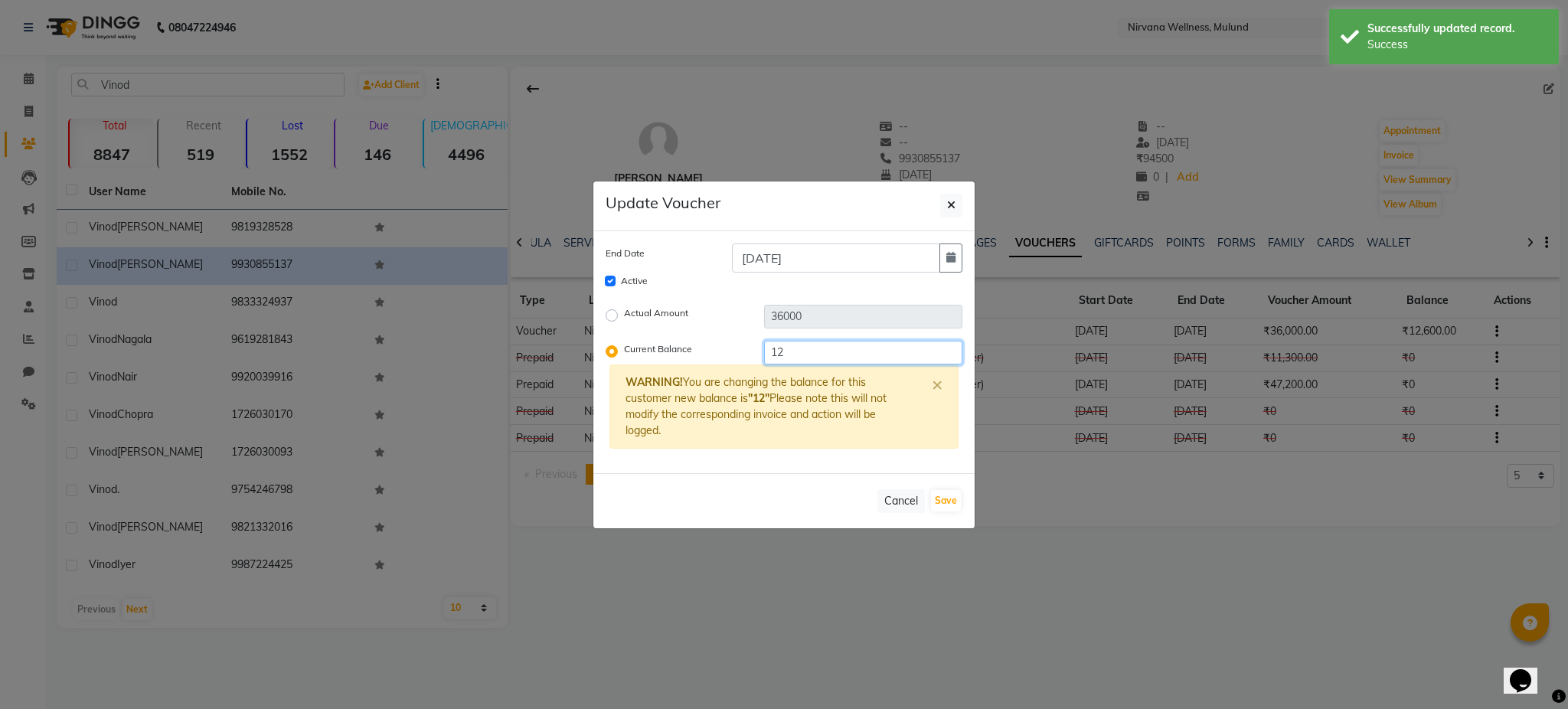
type input "1"
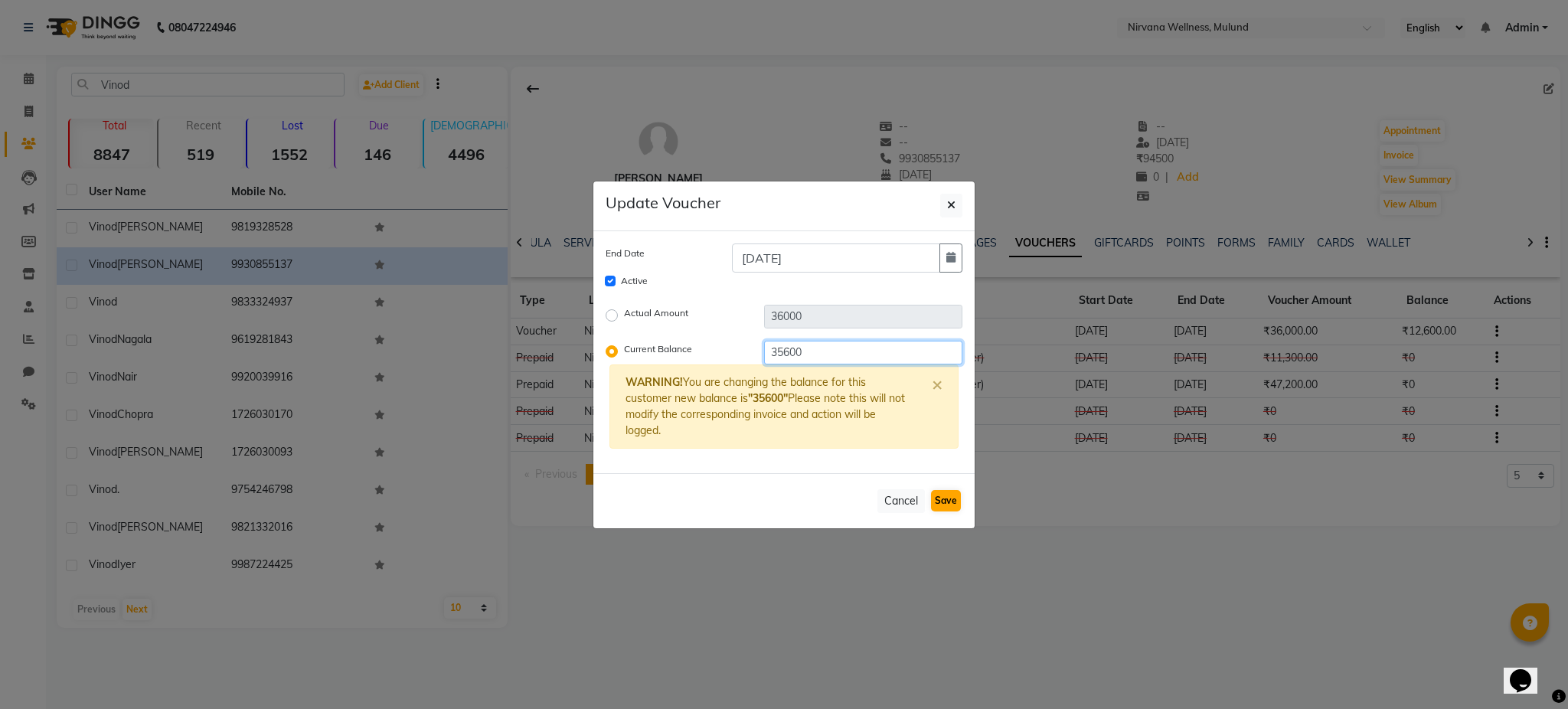
type input "35600"
click at [942, 508] on button "Save" at bounding box center [945, 501] width 30 height 22
checkbox input "false"
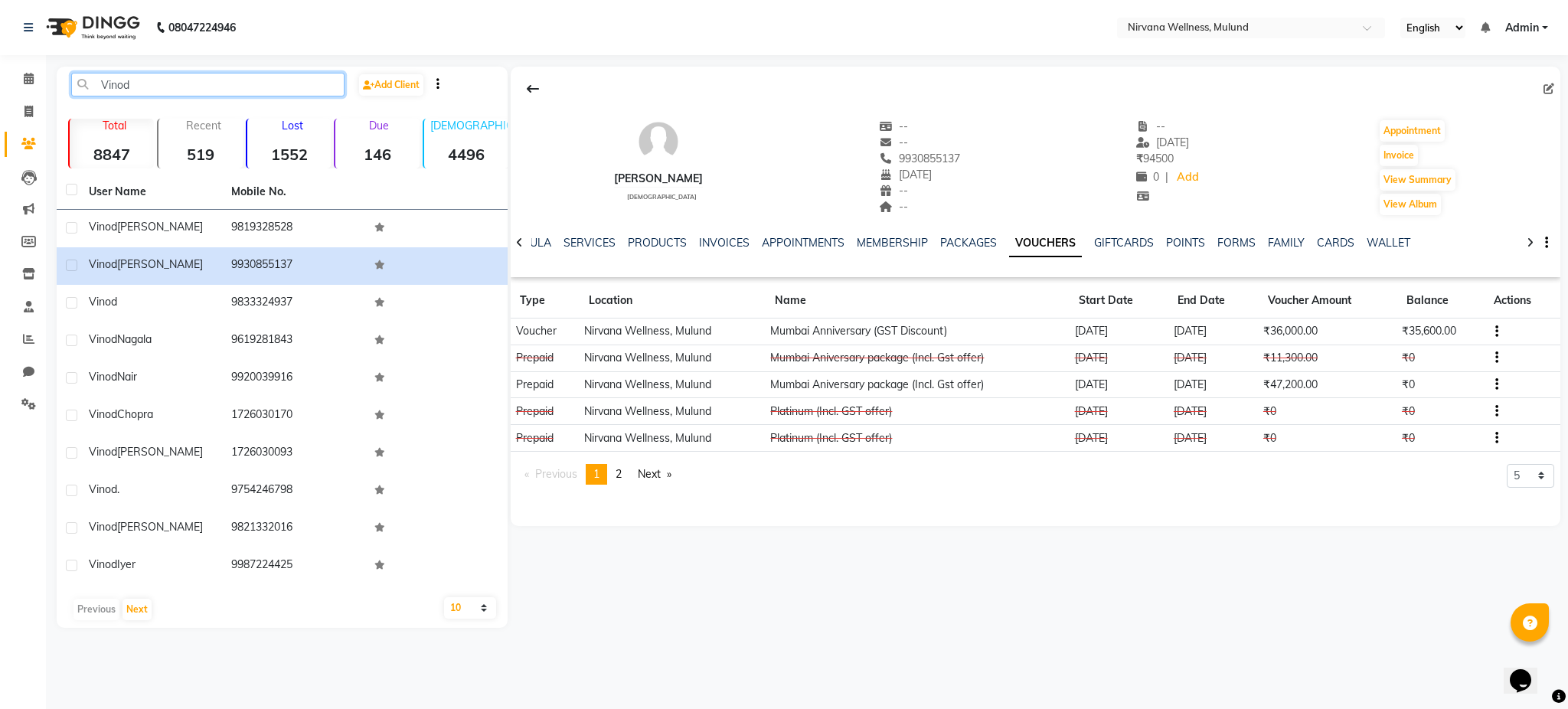
click at [156, 84] on input "Vinod" at bounding box center [208, 84] width 273 height 24
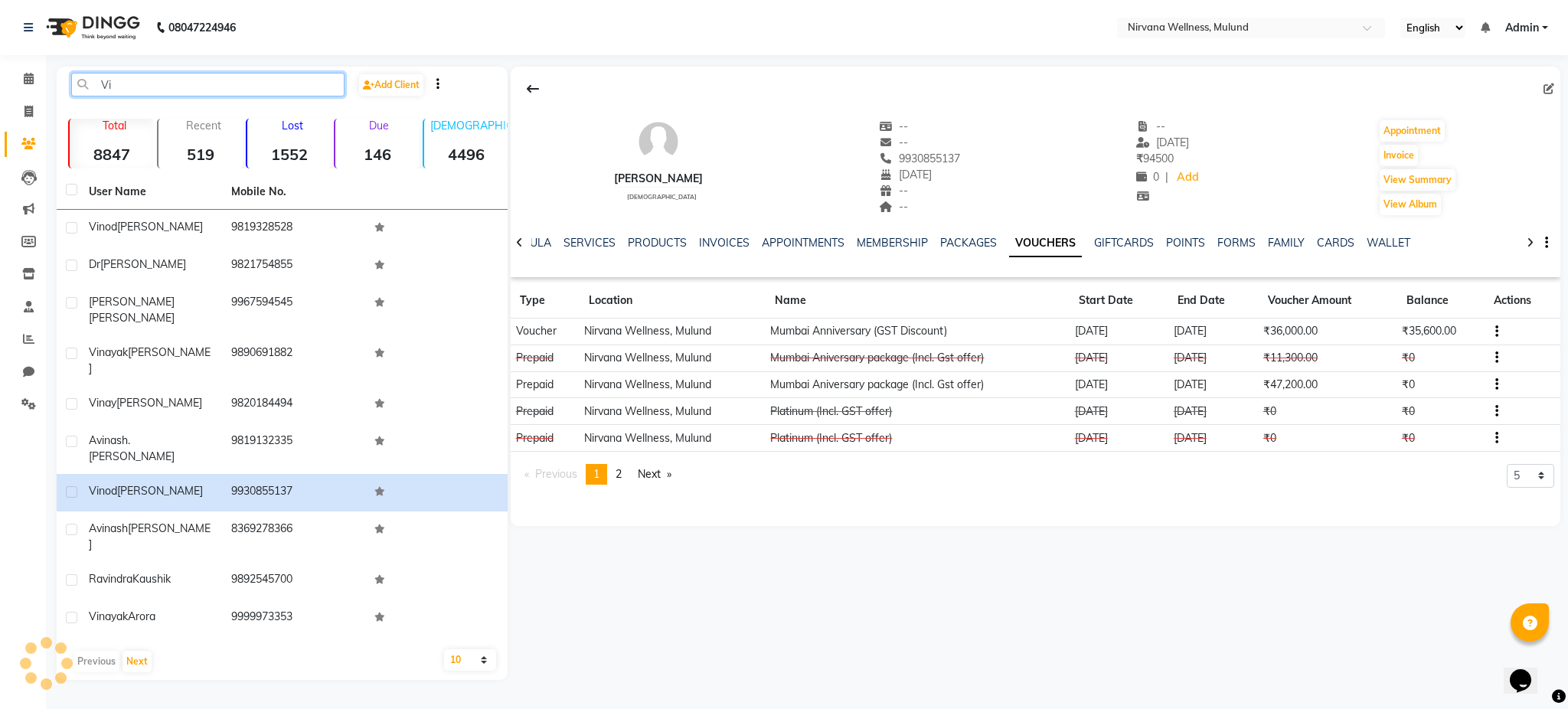
type input "V"
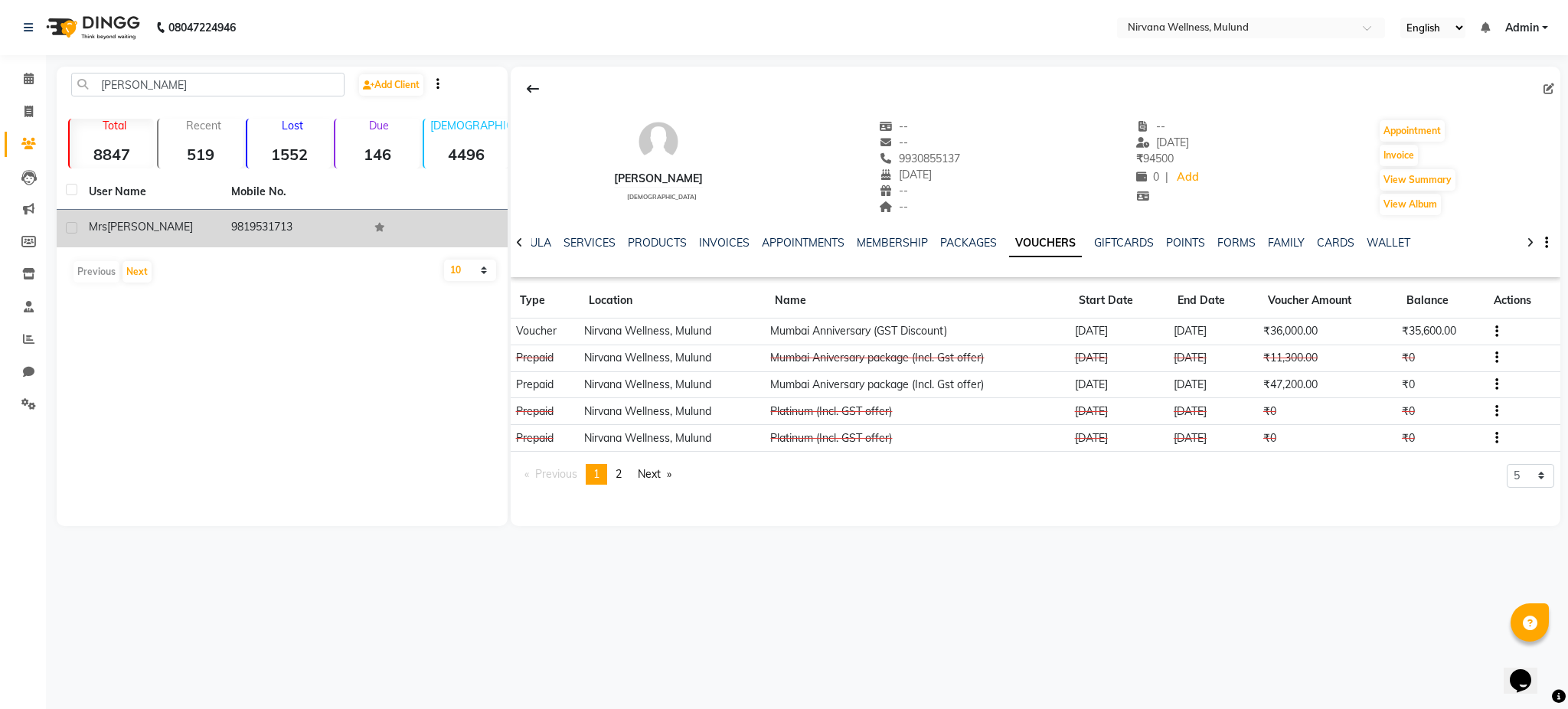
click at [208, 236] on td "Mrs Chandra Ram" at bounding box center [150, 228] width 142 height 38
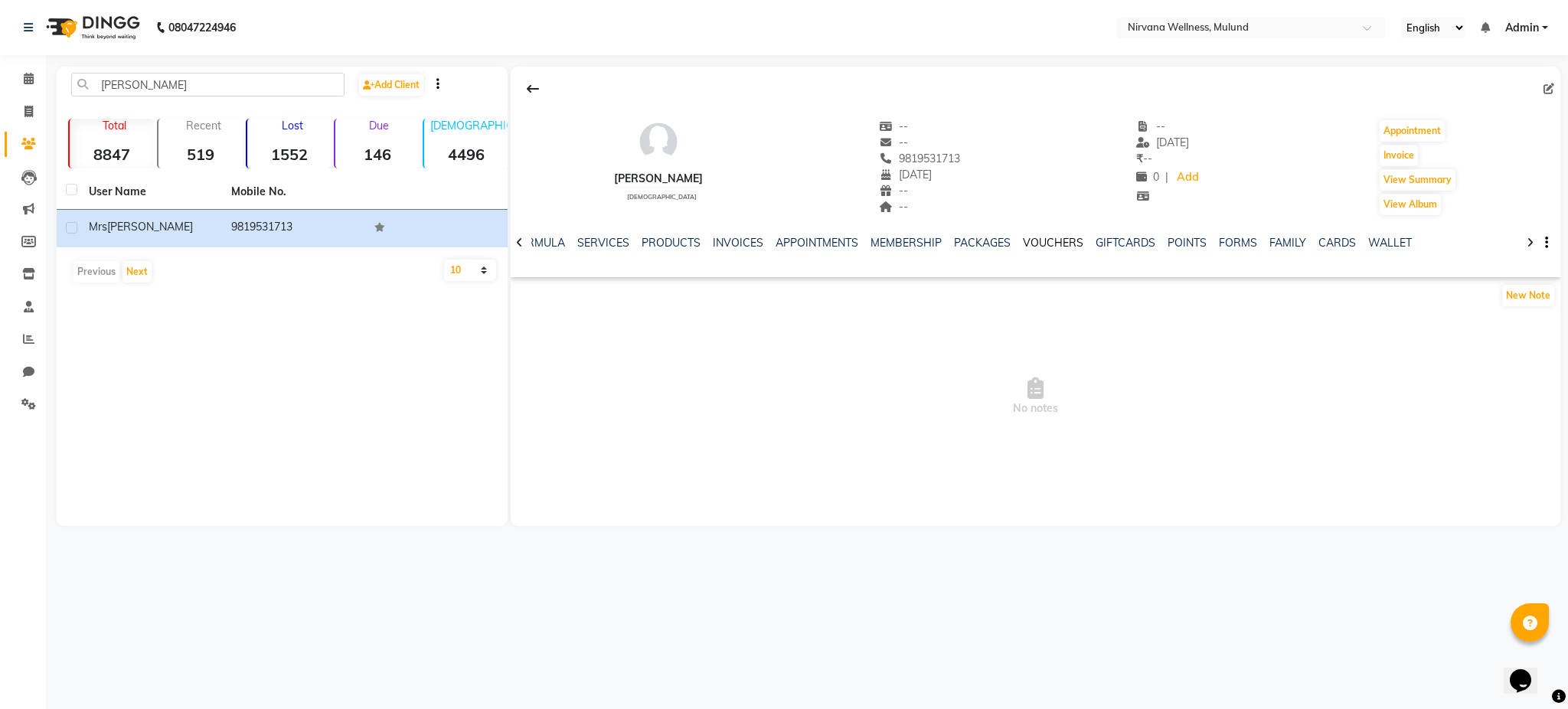
click at [1034, 238] on link "VOUCHERS" at bounding box center [1053, 242] width 60 height 14
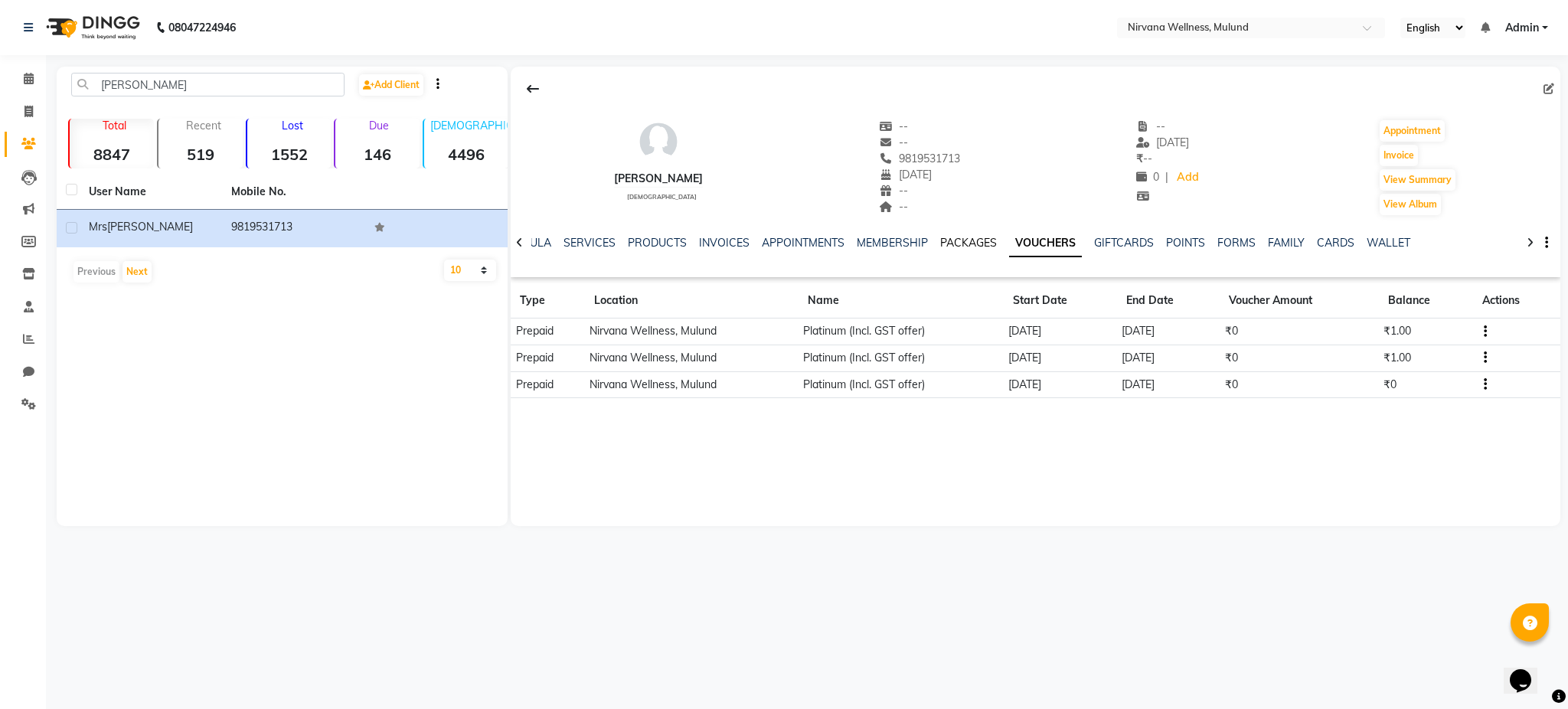
click at [948, 239] on link "PACKAGES" at bounding box center [968, 242] width 56 height 14
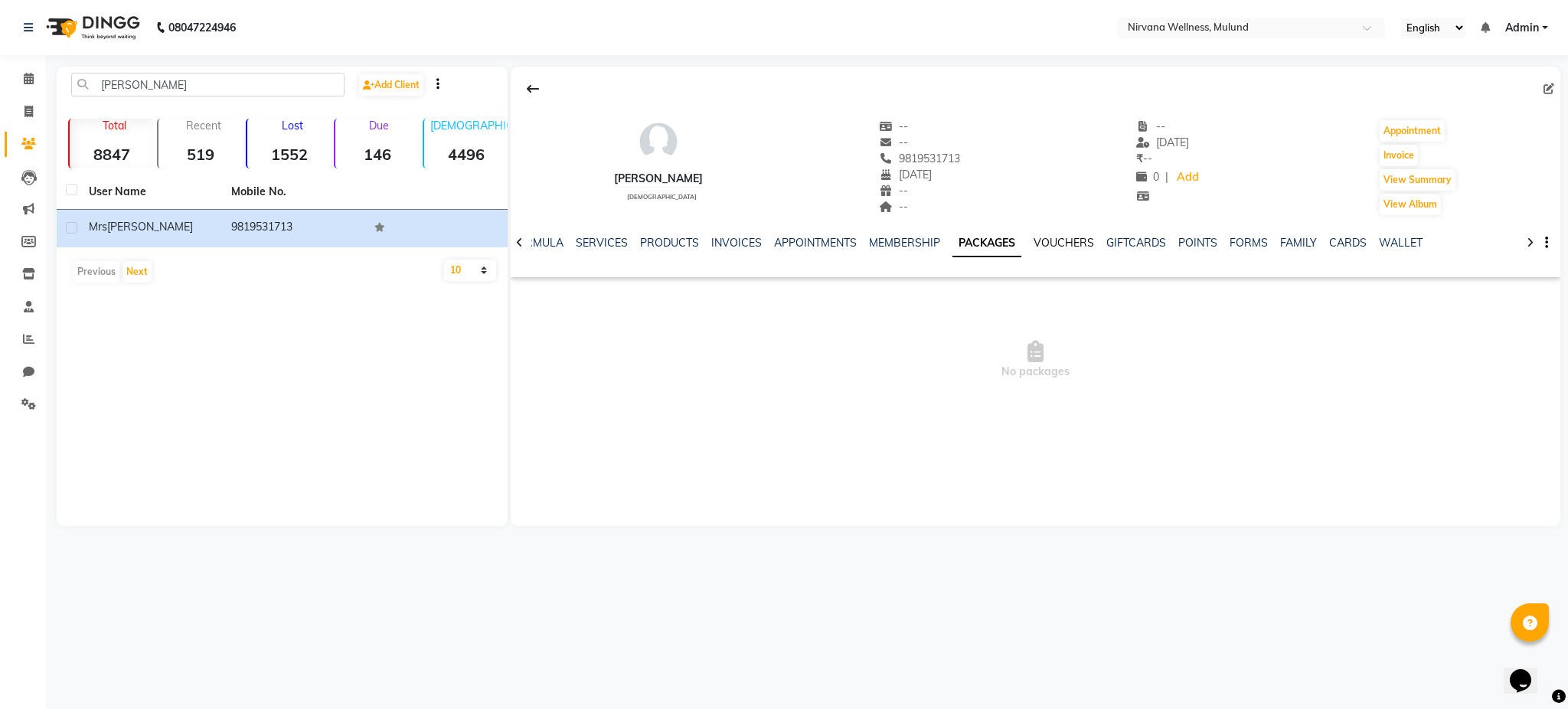
drag, startPoint x: 1069, startPoint y: 234, endPoint x: 1062, endPoint y: 244, distance: 12.2
click at [1062, 244] on div "VOUCHERS" at bounding box center [1063, 243] width 60 height 16
click at [1062, 244] on link "VOUCHERS" at bounding box center [1063, 242] width 60 height 14
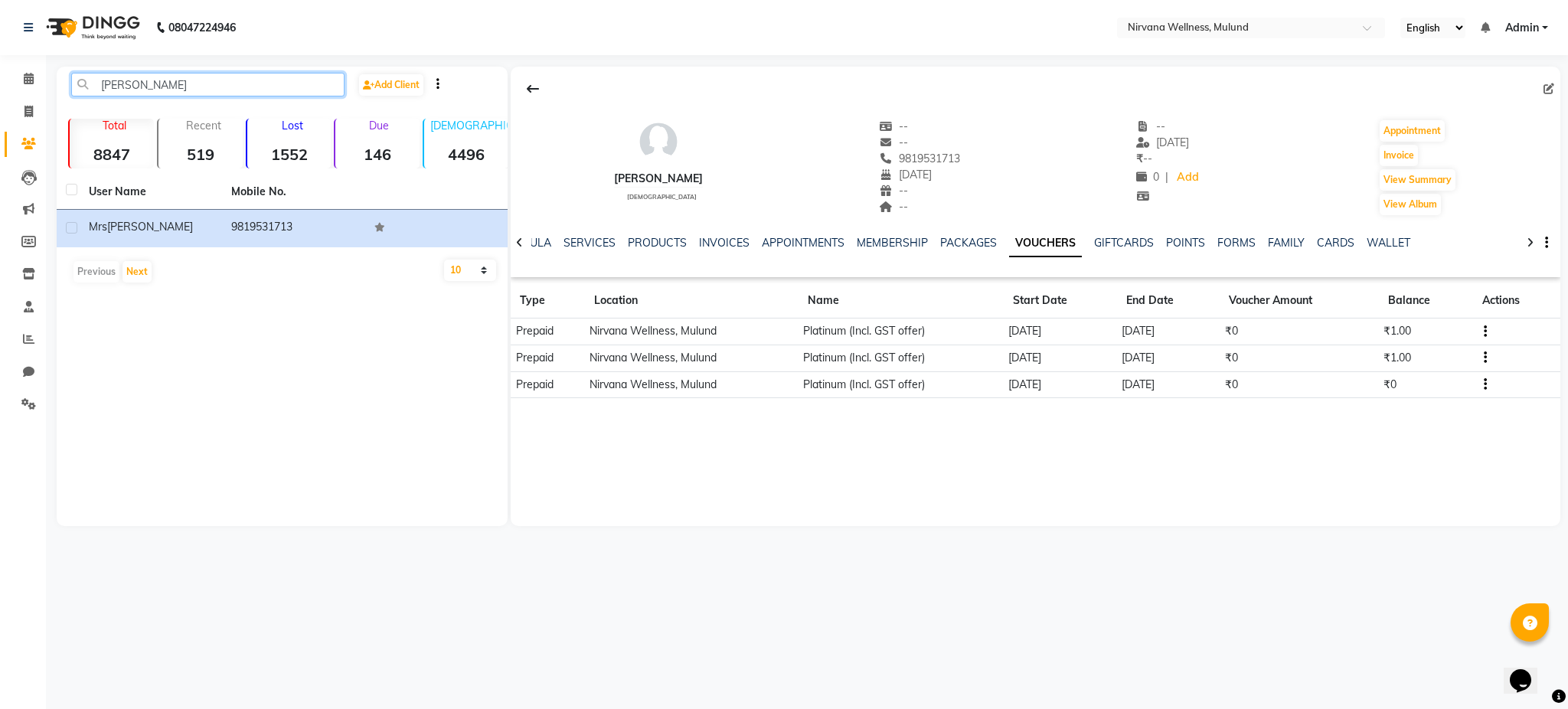
click at [234, 84] on input "Mrs chan" at bounding box center [208, 84] width 273 height 24
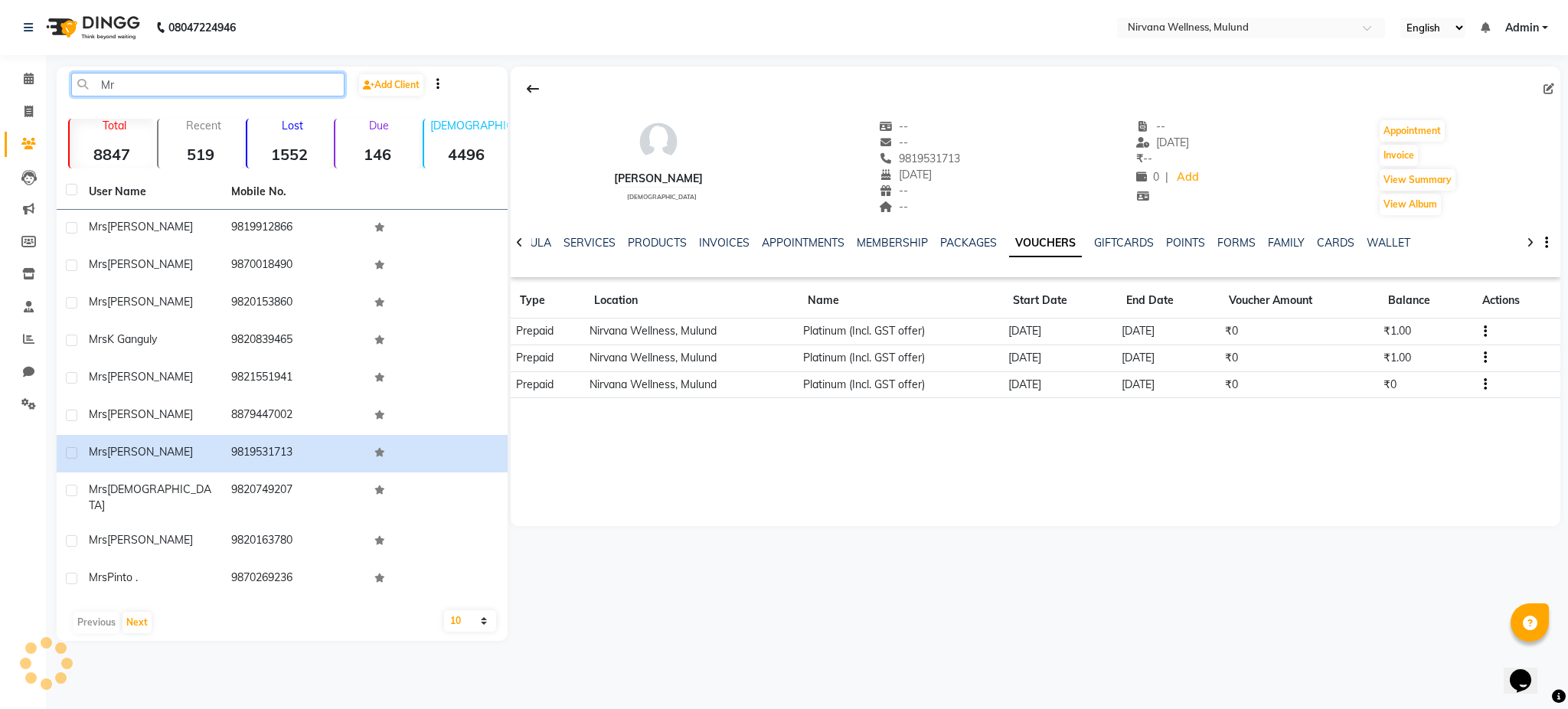
type input "M"
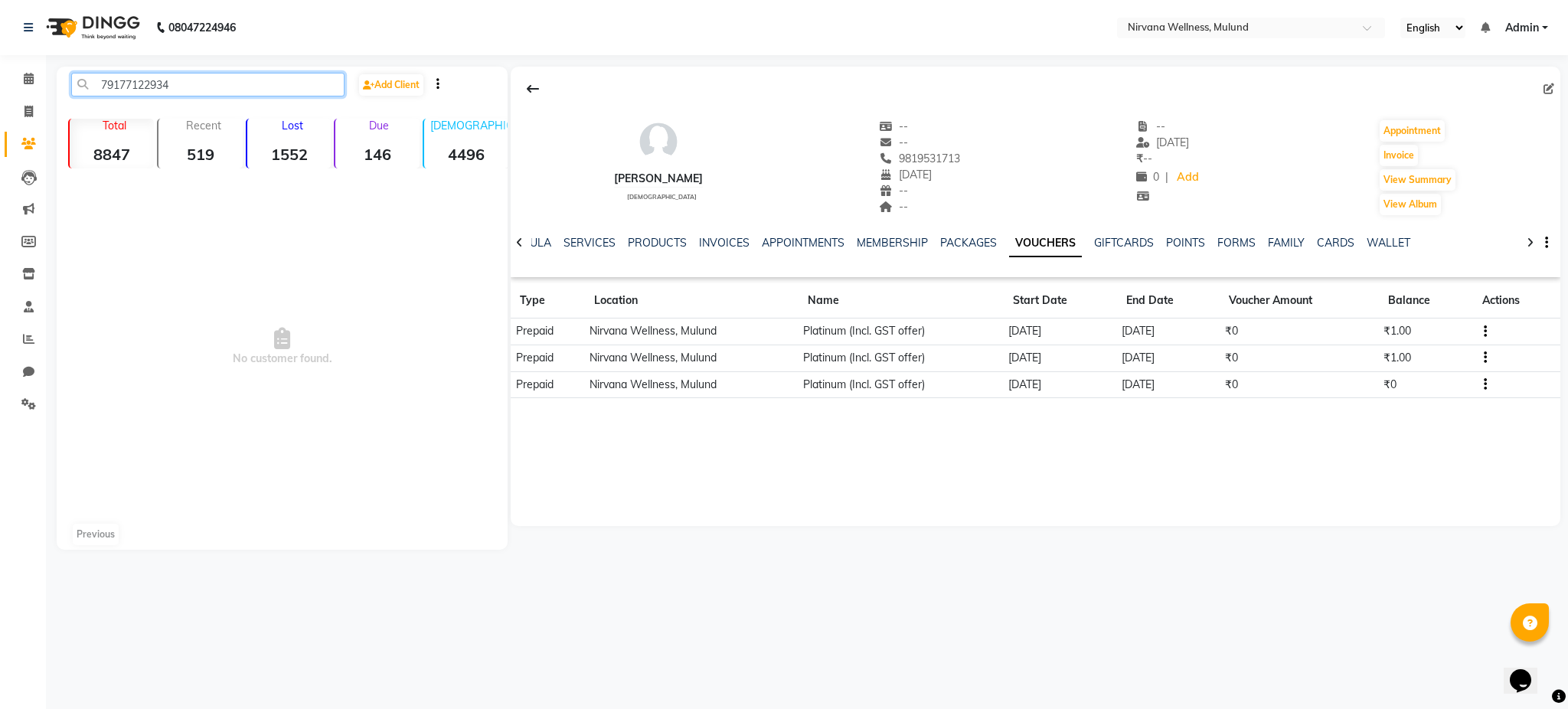
click at [235, 91] on input "79177122934" at bounding box center [208, 84] width 273 height 24
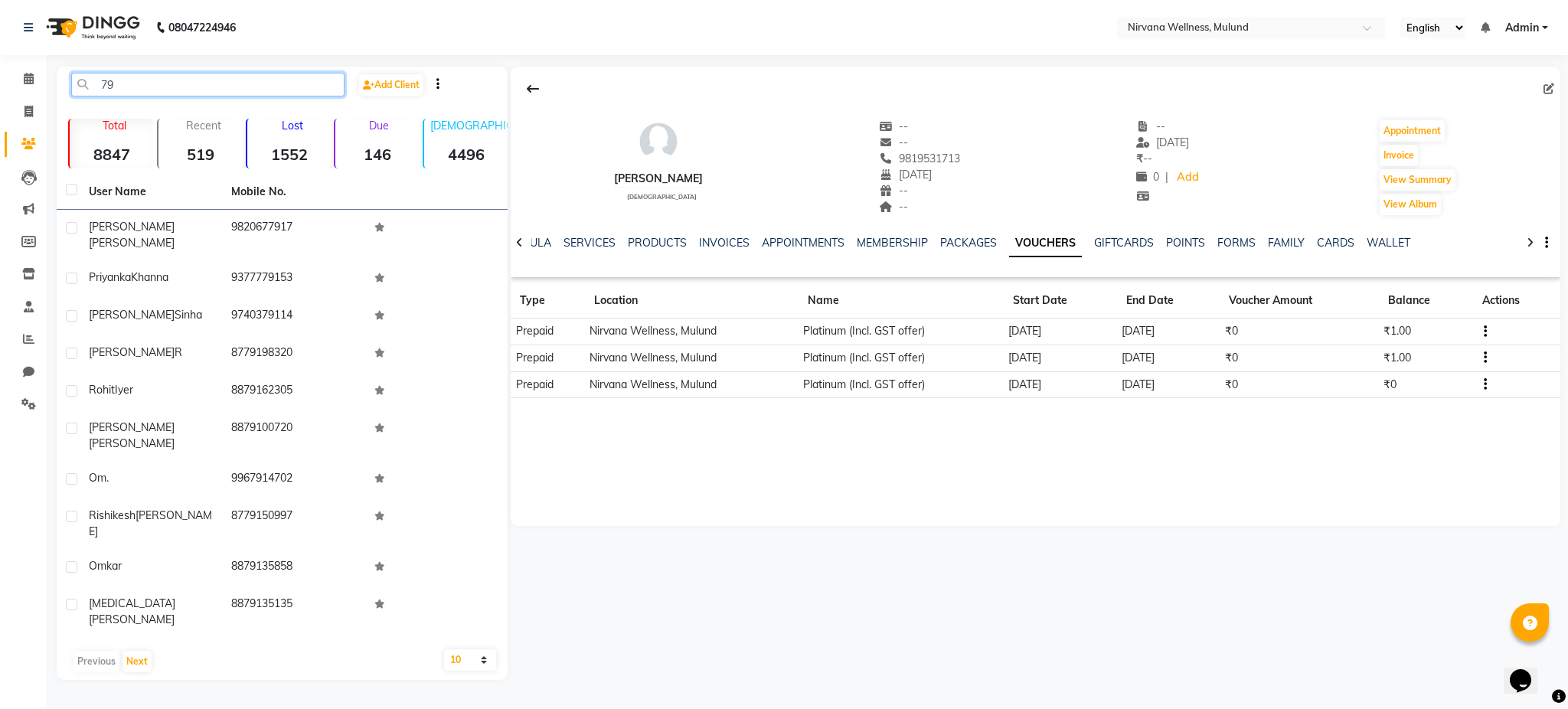
type input "7"
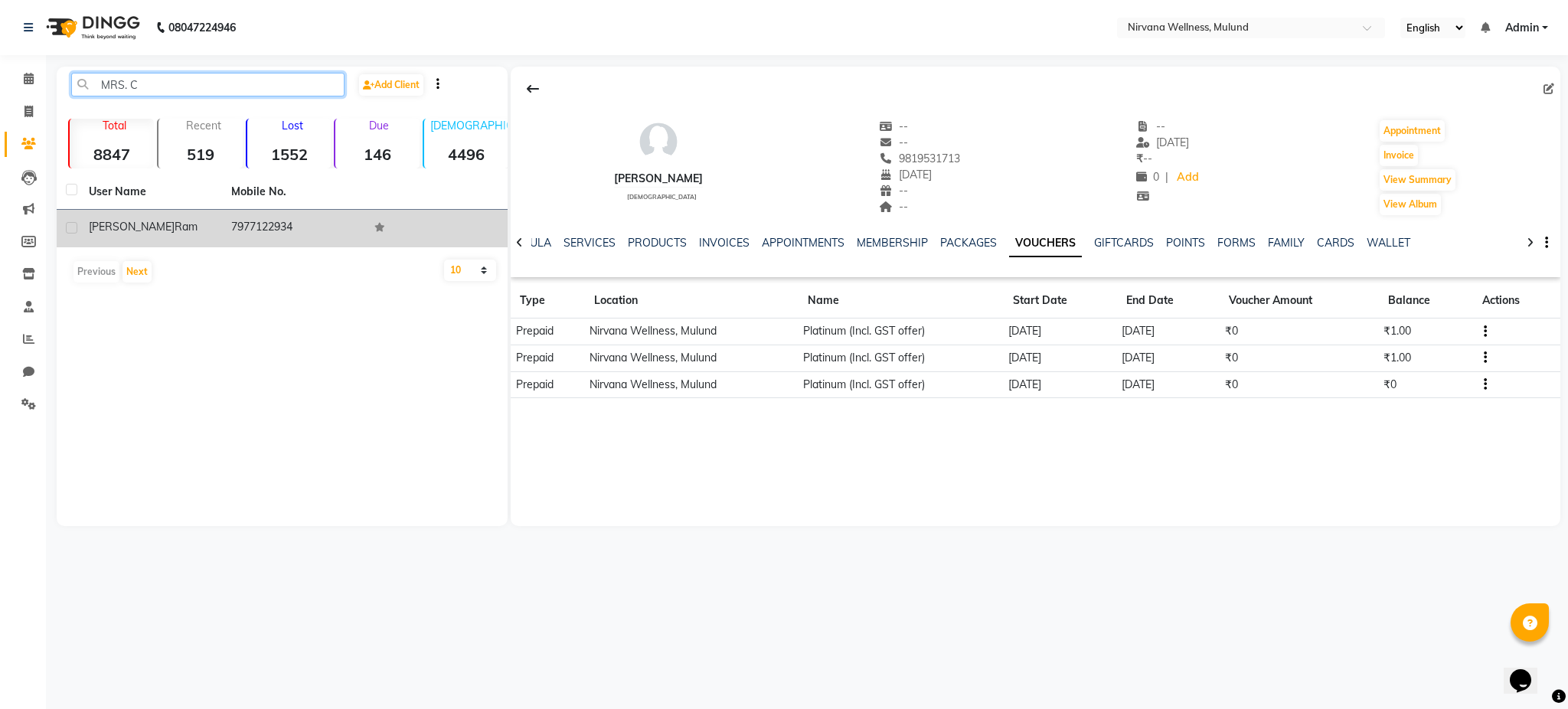
type input "MRS. C"
click at [151, 215] on td "Mrs. Chandra Ram" at bounding box center [150, 228] width 142 height 38
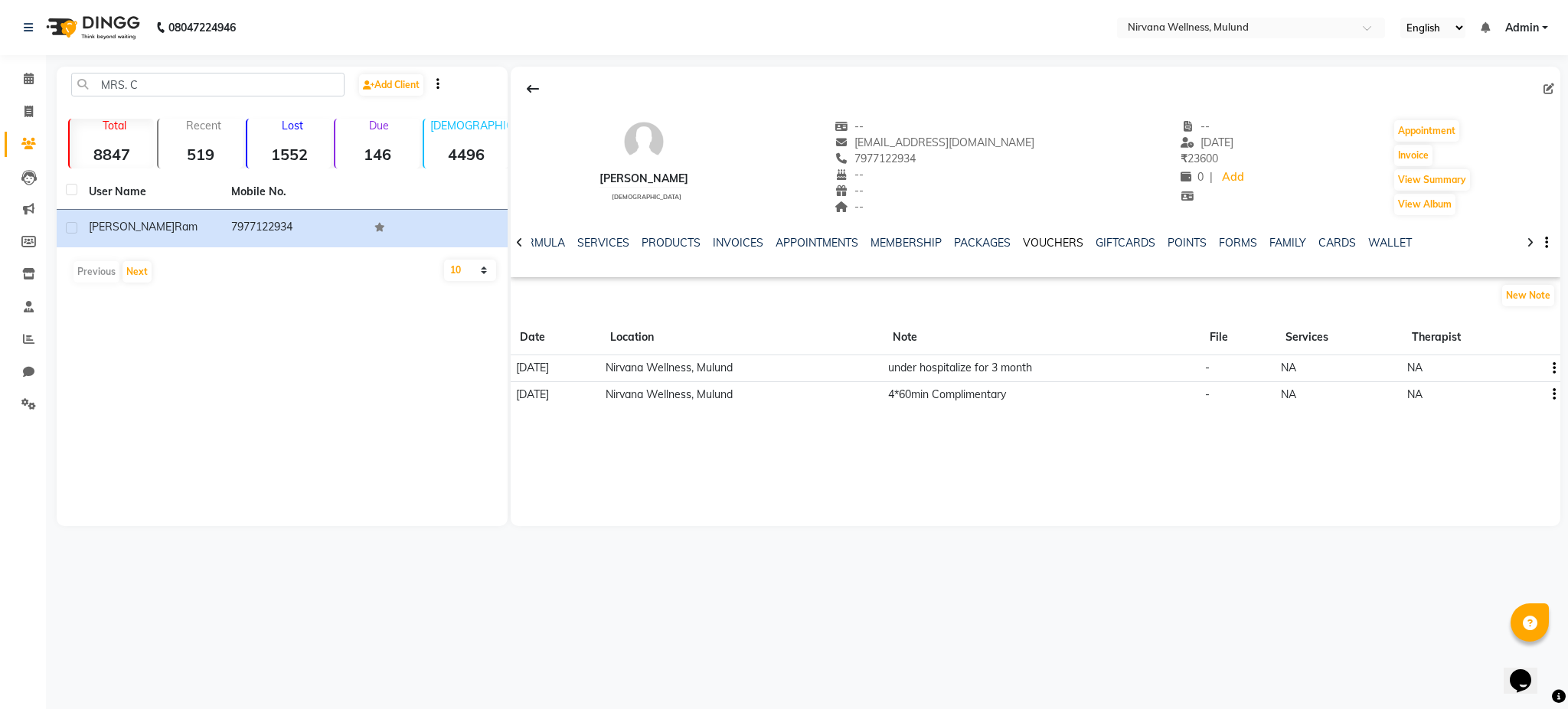
click at [1062, 237] on link "VOUCHERS" at bounding box center [1053, 242] width 60 height 14
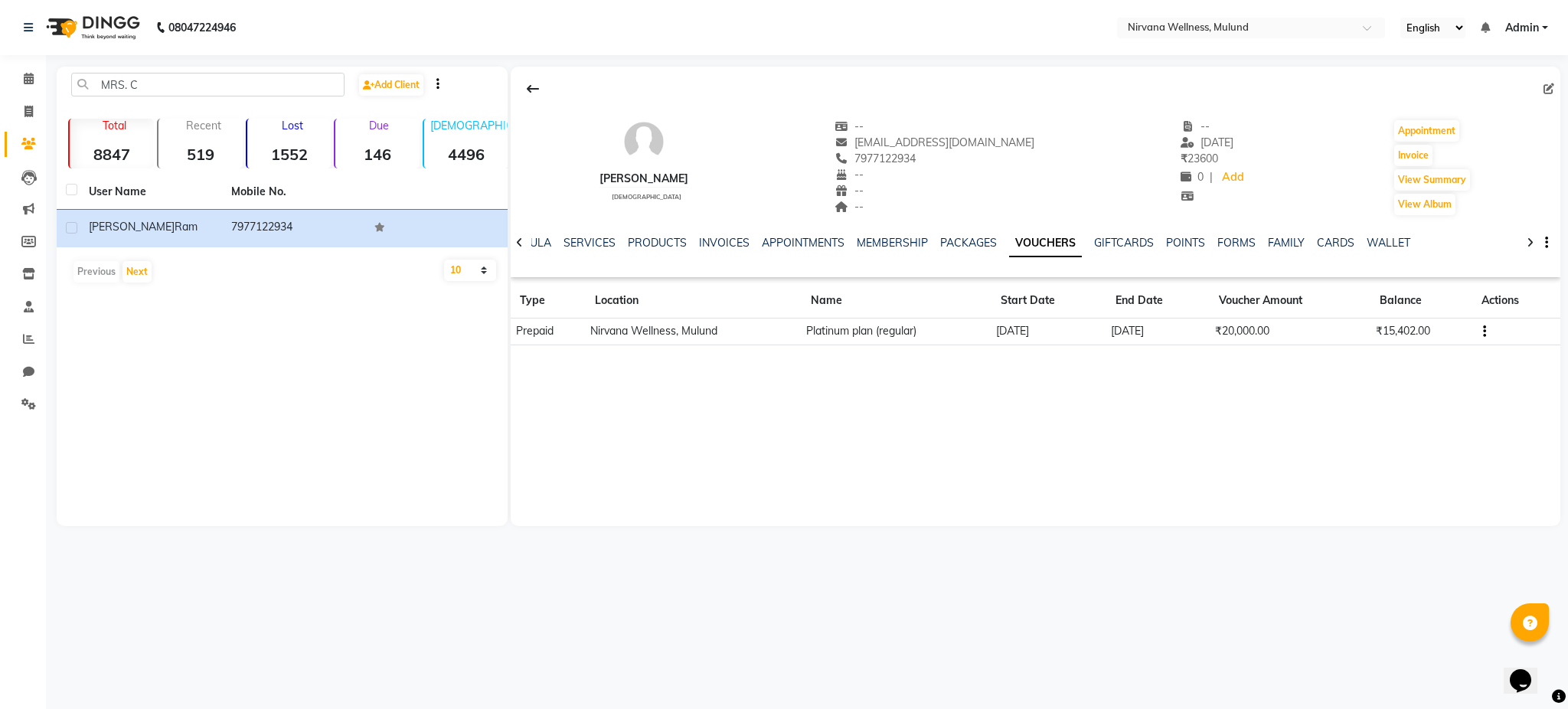
click at [1483, 331] on button "button" at bounding box center [1481, 331] width 9 height 16
click at [1433, 336] on div "Edit" at bounding box center [1413, 330] width 96 height 19
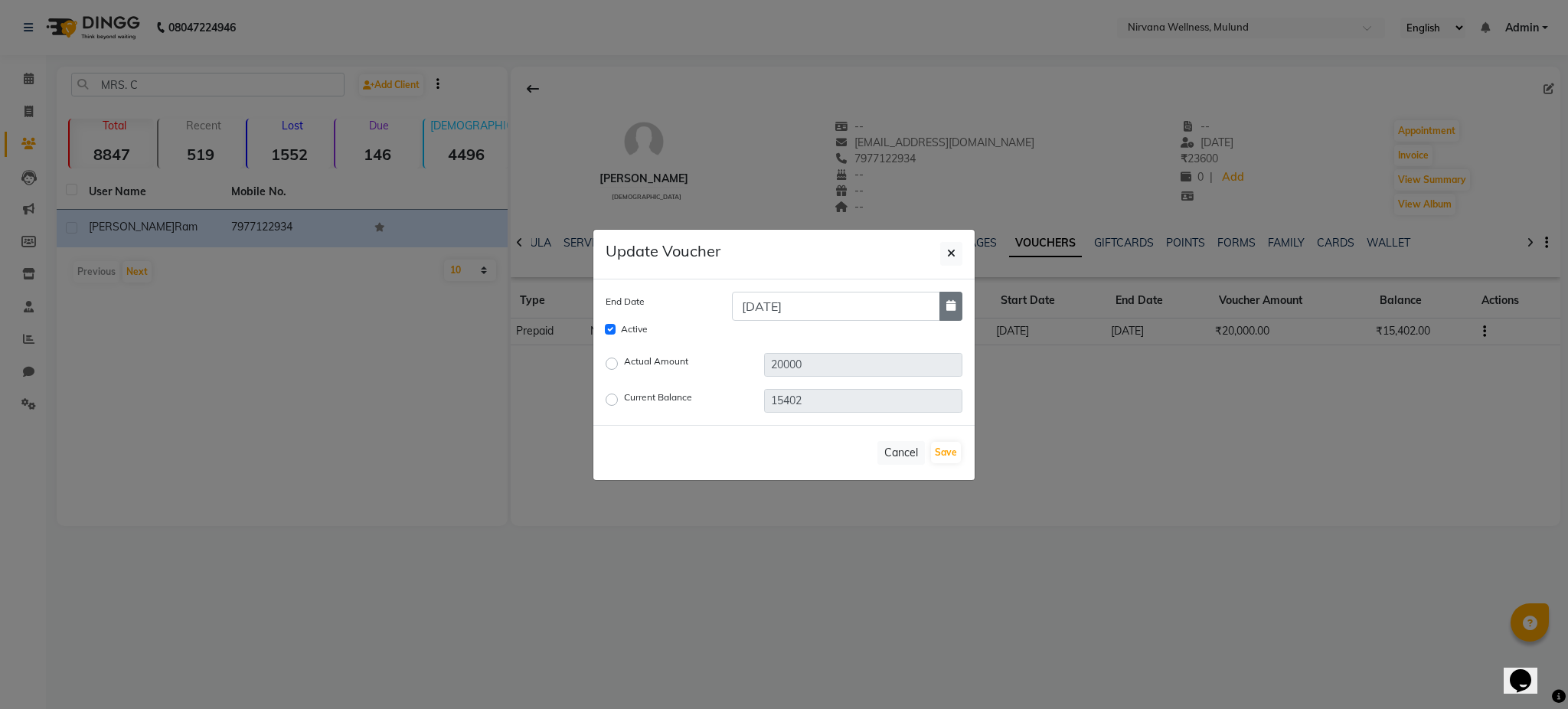
click at [950, 306] on icon "button" at bounding box center [950, 305] width 9 height 10
select select "11"
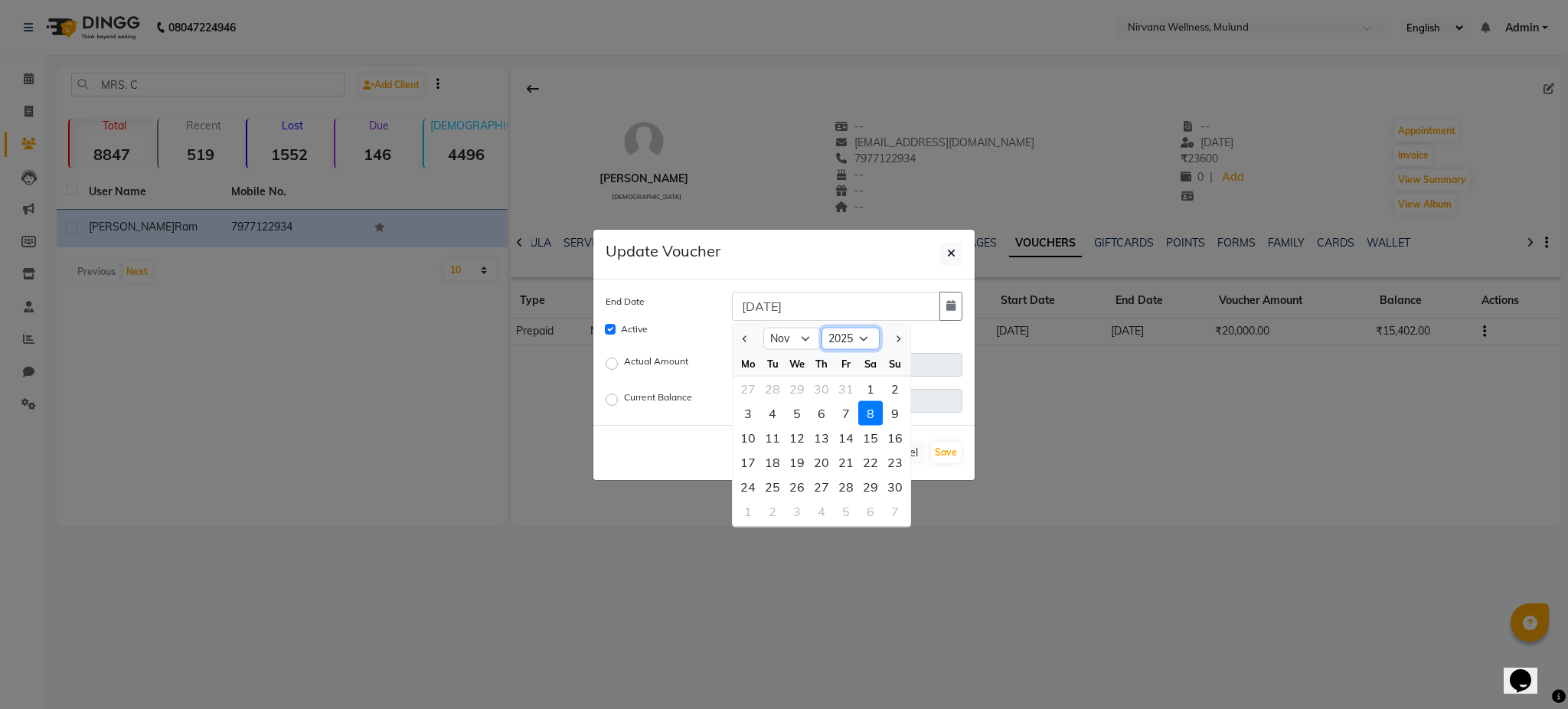
click at [854, 347] on select "2025 2026 2027 2028 2029 2030 2031 2032 2033 2034 2035" at bounding box center [850, 338] width 58 height 23
select select "2026"
click at [821, 327] on select "2025 2026 2027 2028 2029 2030 2031 2032 2033 2034 2035" at bounding box center [850, 338] width 58 height 23
click at [890, 402] on div "8" at bounding box center [895, 412] width 24 height 24
type input "08-11-2026"
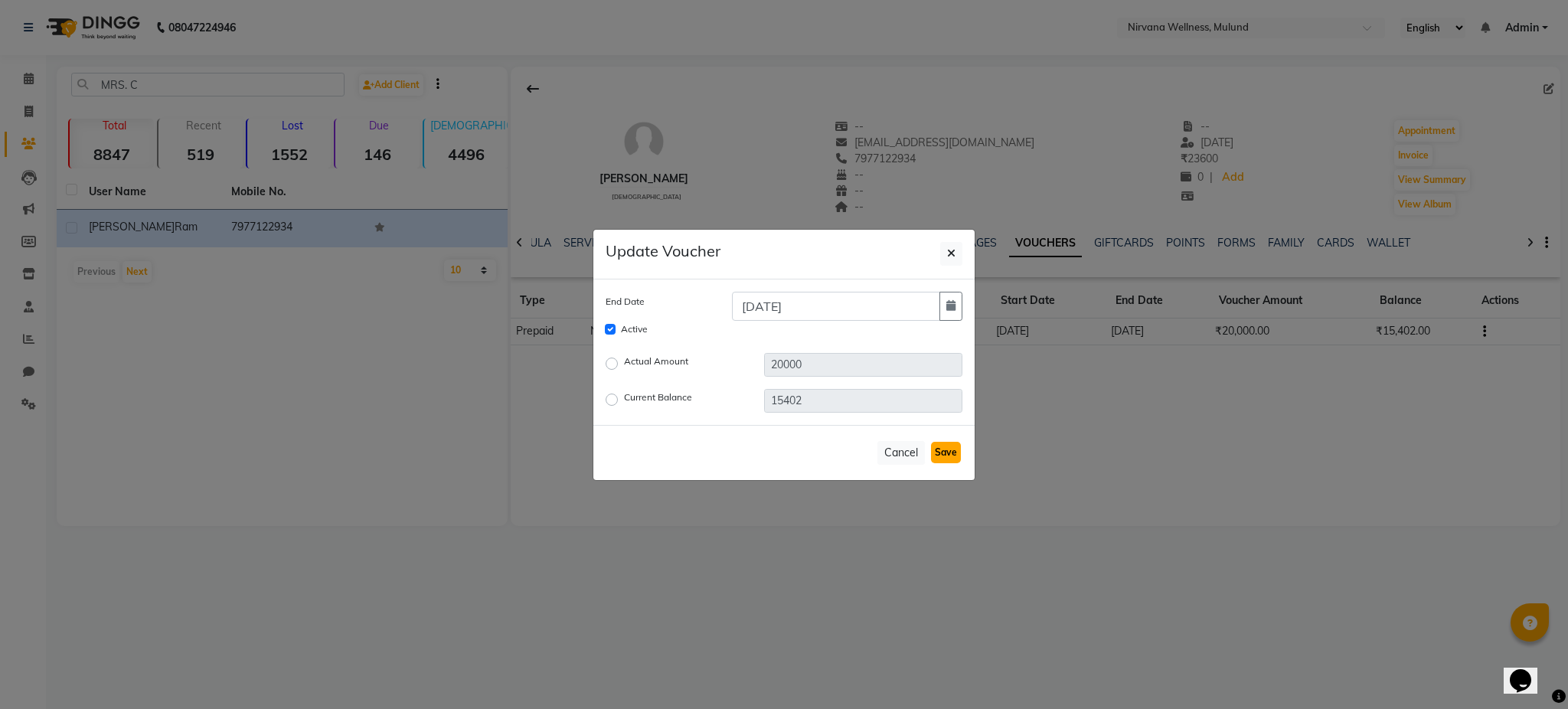
click at [950, 450] on button "Save" at bounding box center [945, 453] width 30 height 22
checkbox input "false"
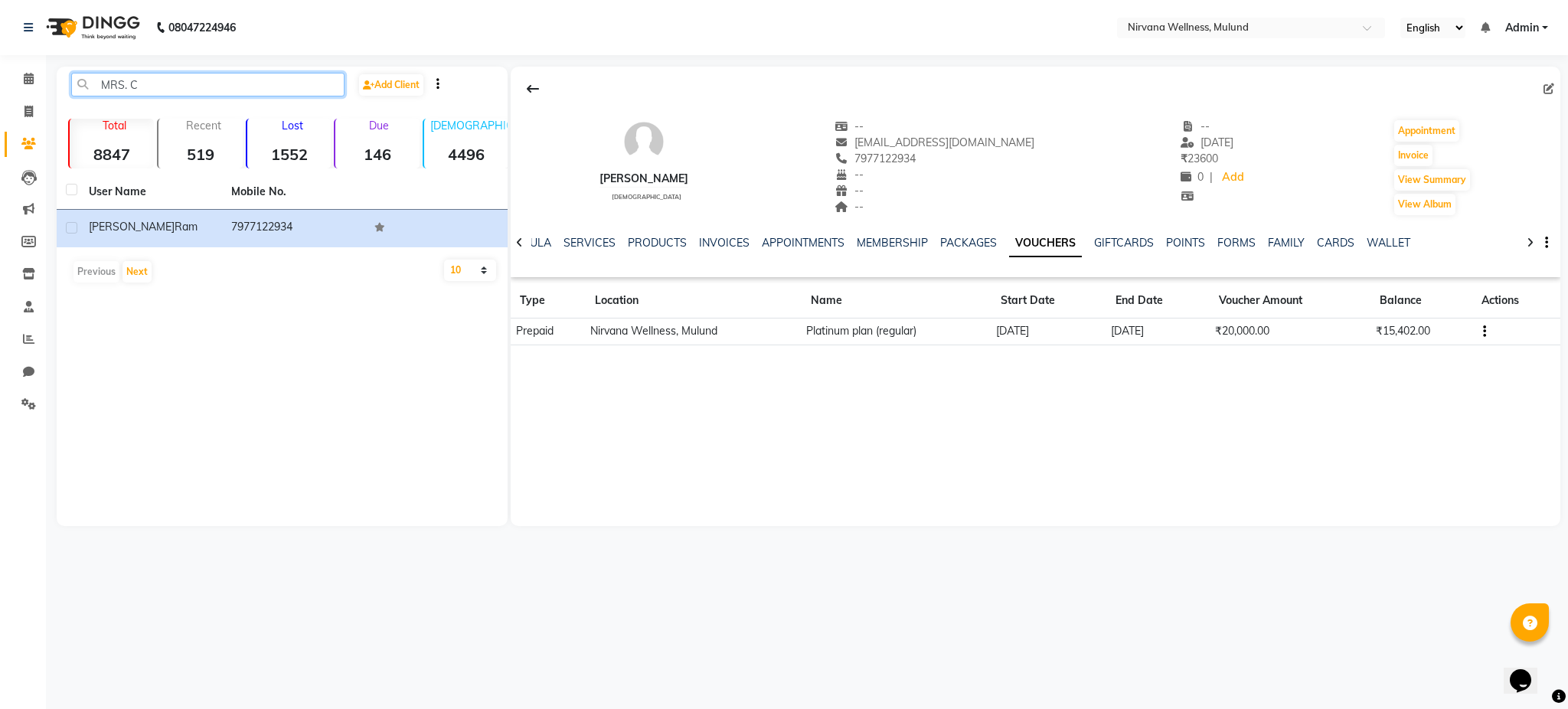
click at [260, 84] on input "MRS. C" at bounding box center [208, 84] width 273 height 24
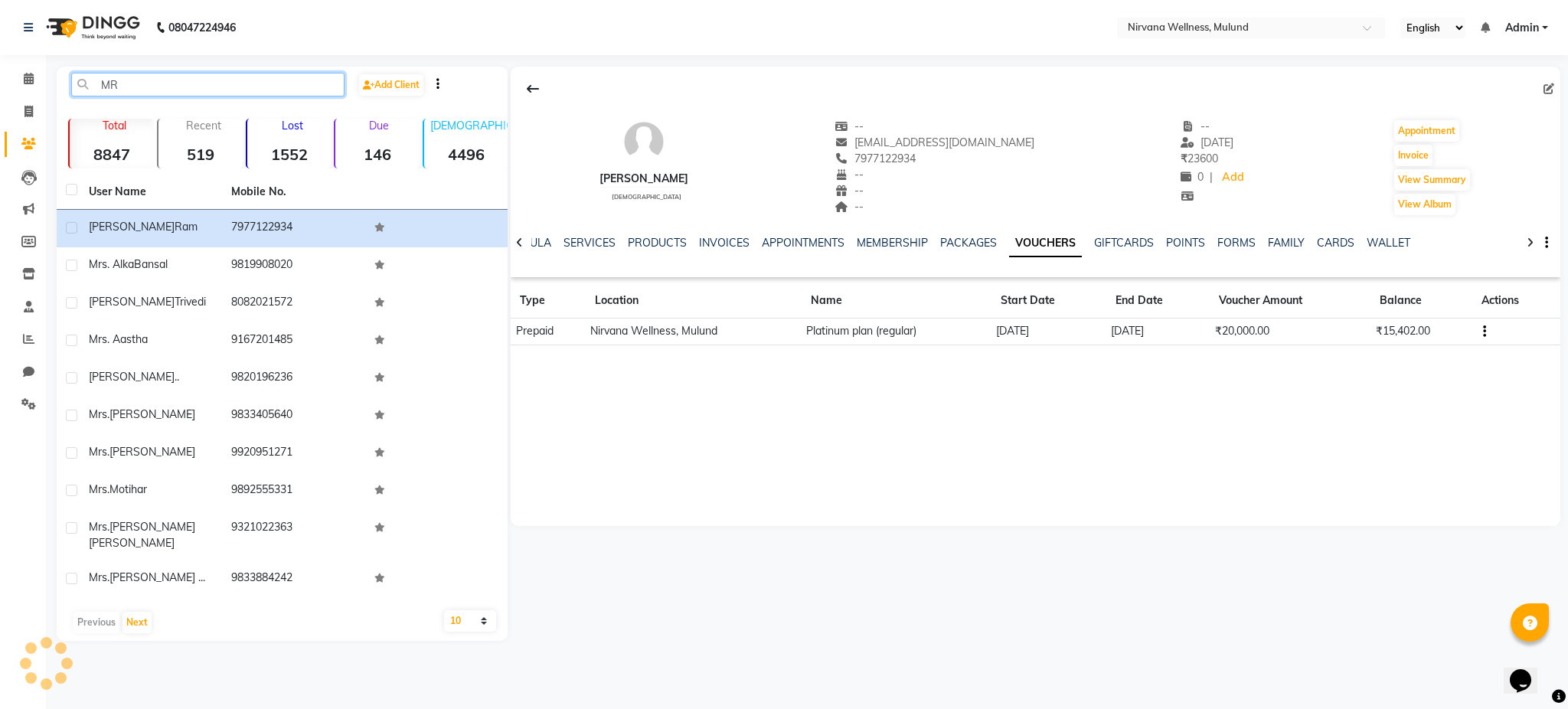
type input "M"
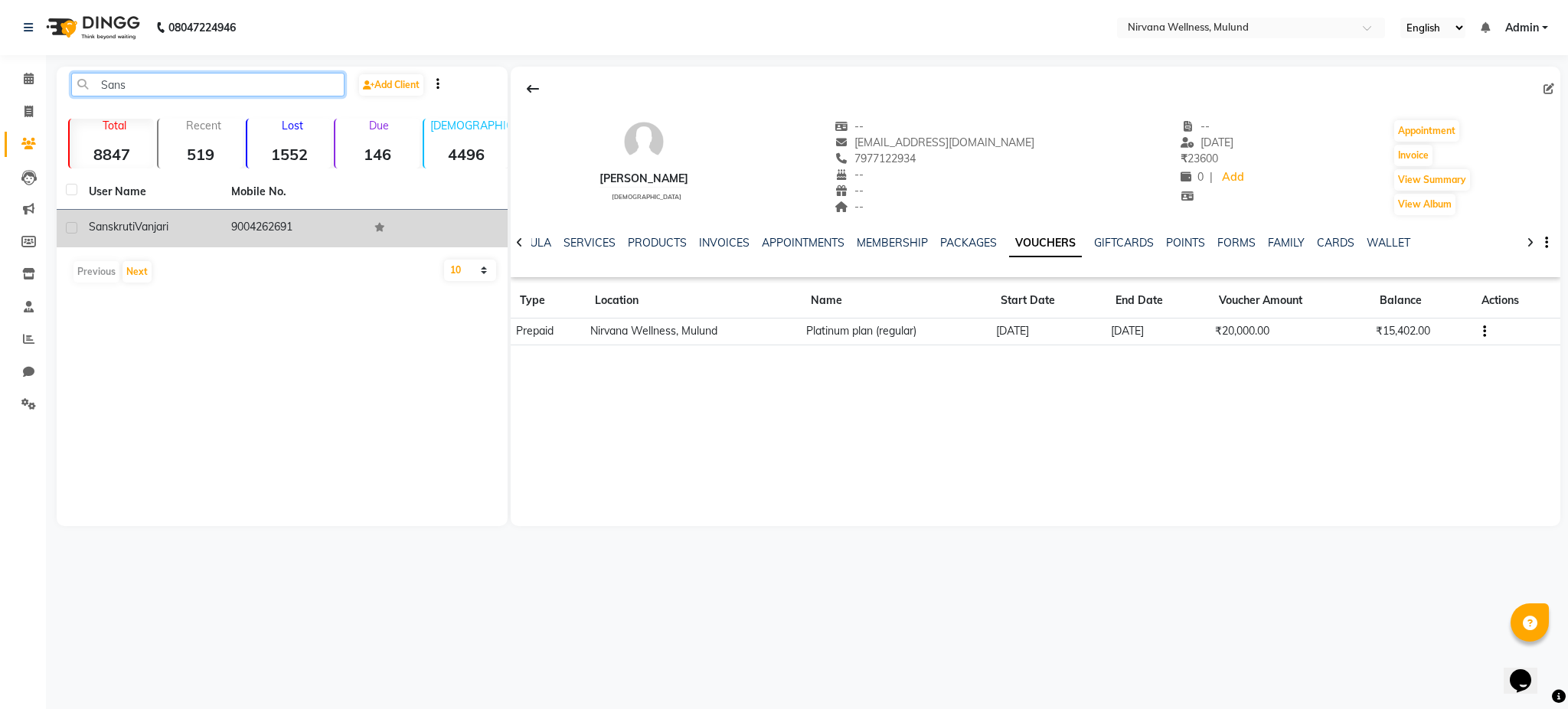
type input "Sans"
click at [252, 219] on td "9004262691" at bounding box center [293, 228] width 142 height 38
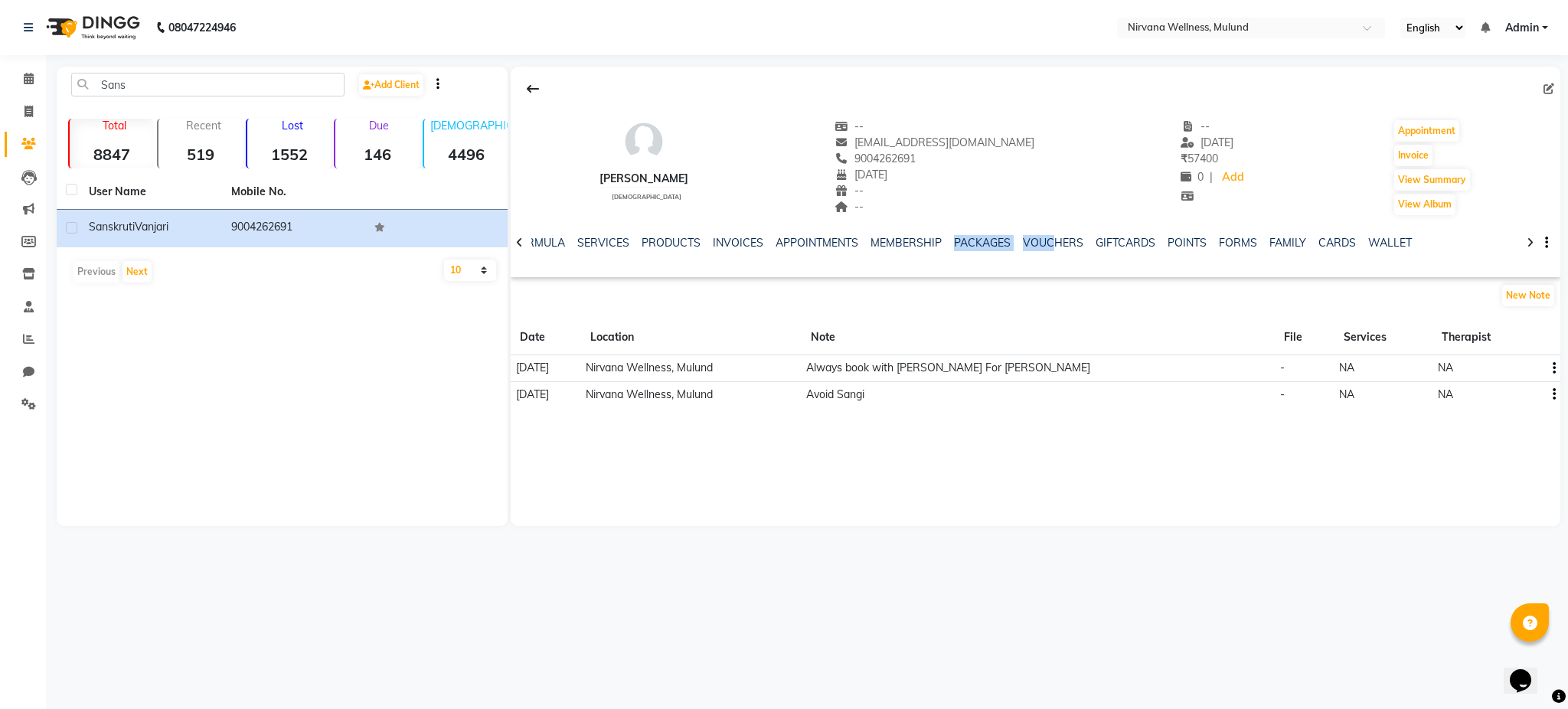
drag, startPoint x: 1035, startPoint y: 252, endPoint x: 1048, endPoint y: 234, distance: 22.2
click at [1048, 235] on div "NOTES FORMULA SERVICES PRODUCTS INVOICES APPOINTMENTS MEMBERSHIP PACKAGES VOUCH…" at bounding box center [1017, 248] width 960 height 28
click at [1047, 240] on link "VOUCHERS" at bounding box center [1053, 242] width 60 height 14
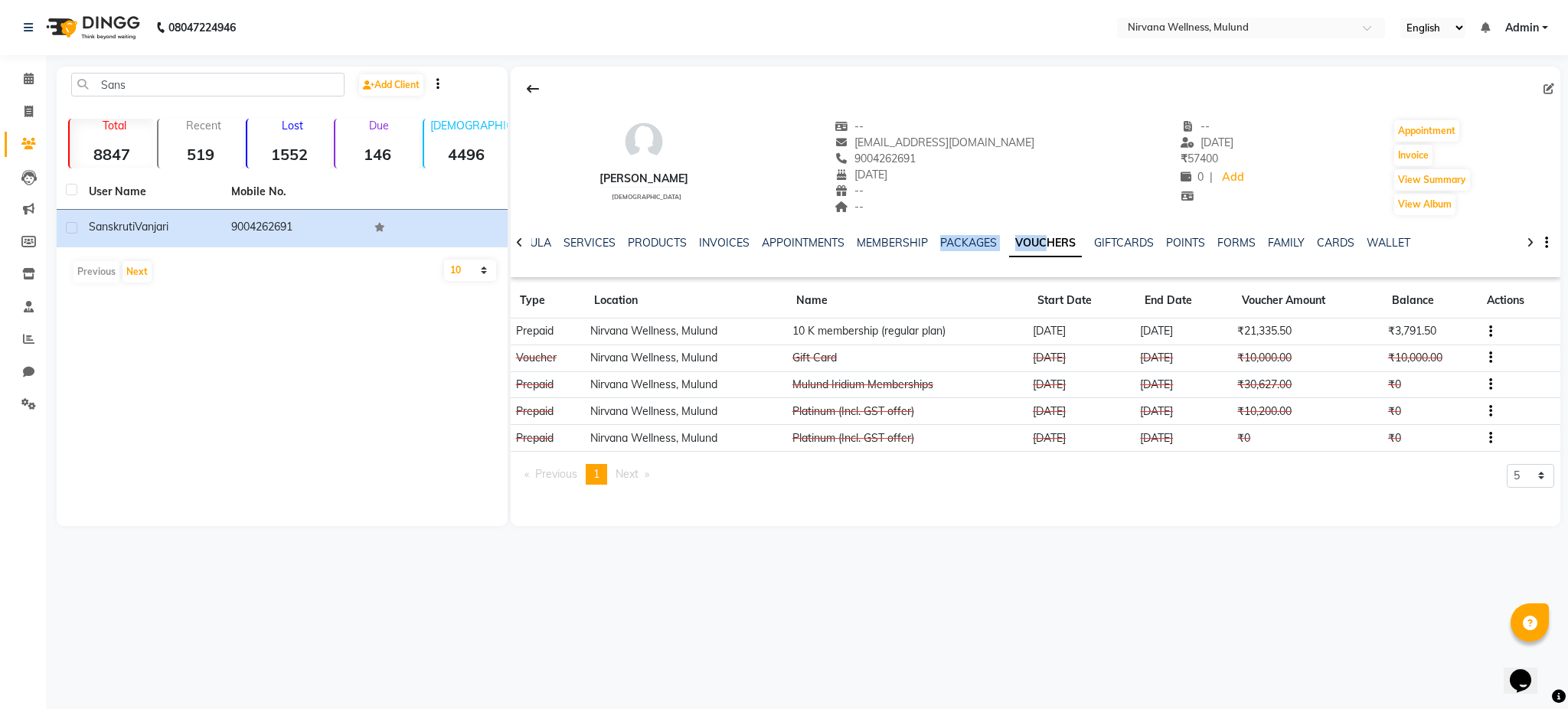
click at [1490, 359] on icon "button" at bounding box center [1491, 358] width 3 height 1
click at [1447, 353] on div "Edit" at bounding box center [1448, 349] width 37 height 19
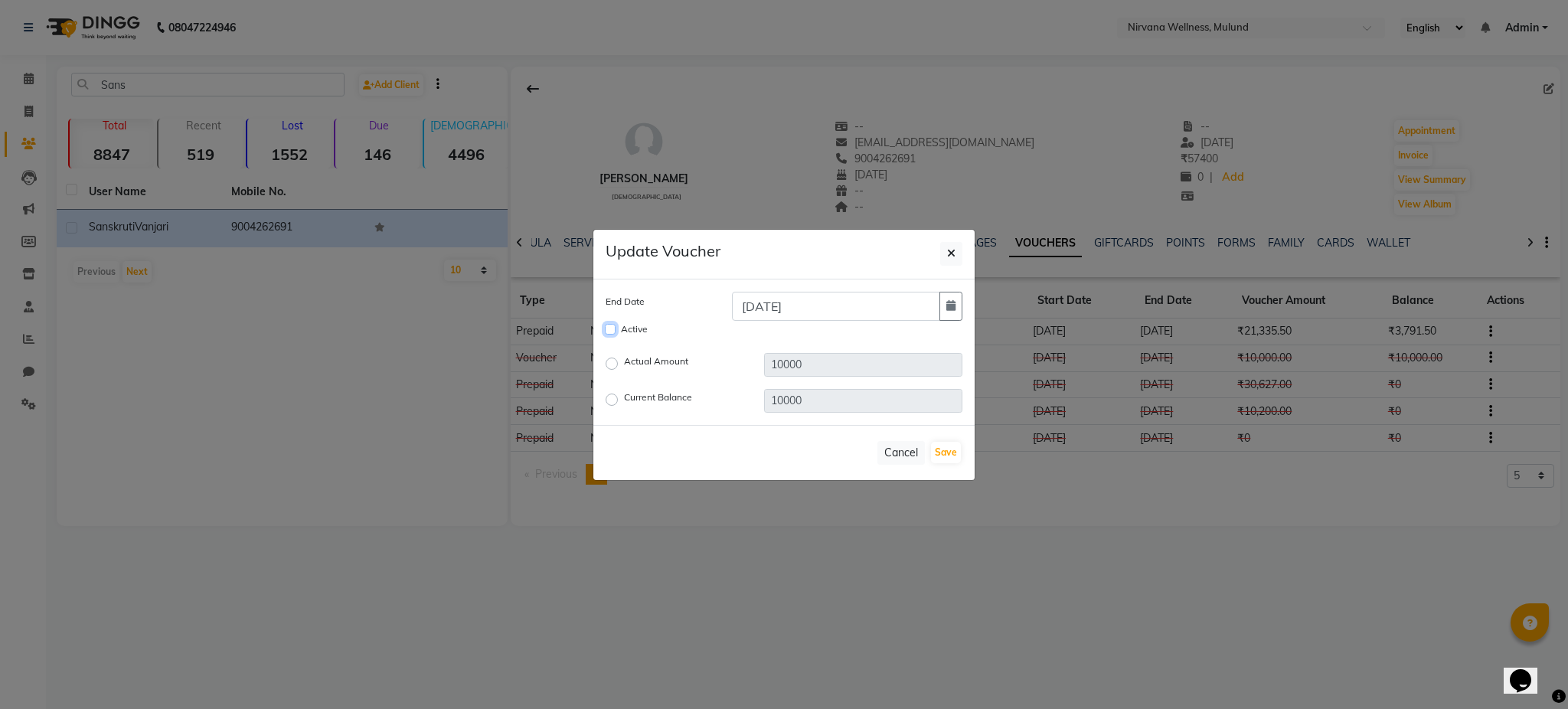
click at [608, 328] on input "Active" at bounding box center [610, 329] width 10 height 10
checkbox input "true"
click at [954, 305] on icon "button" at bounding box center [950, 305] width 9 height 10
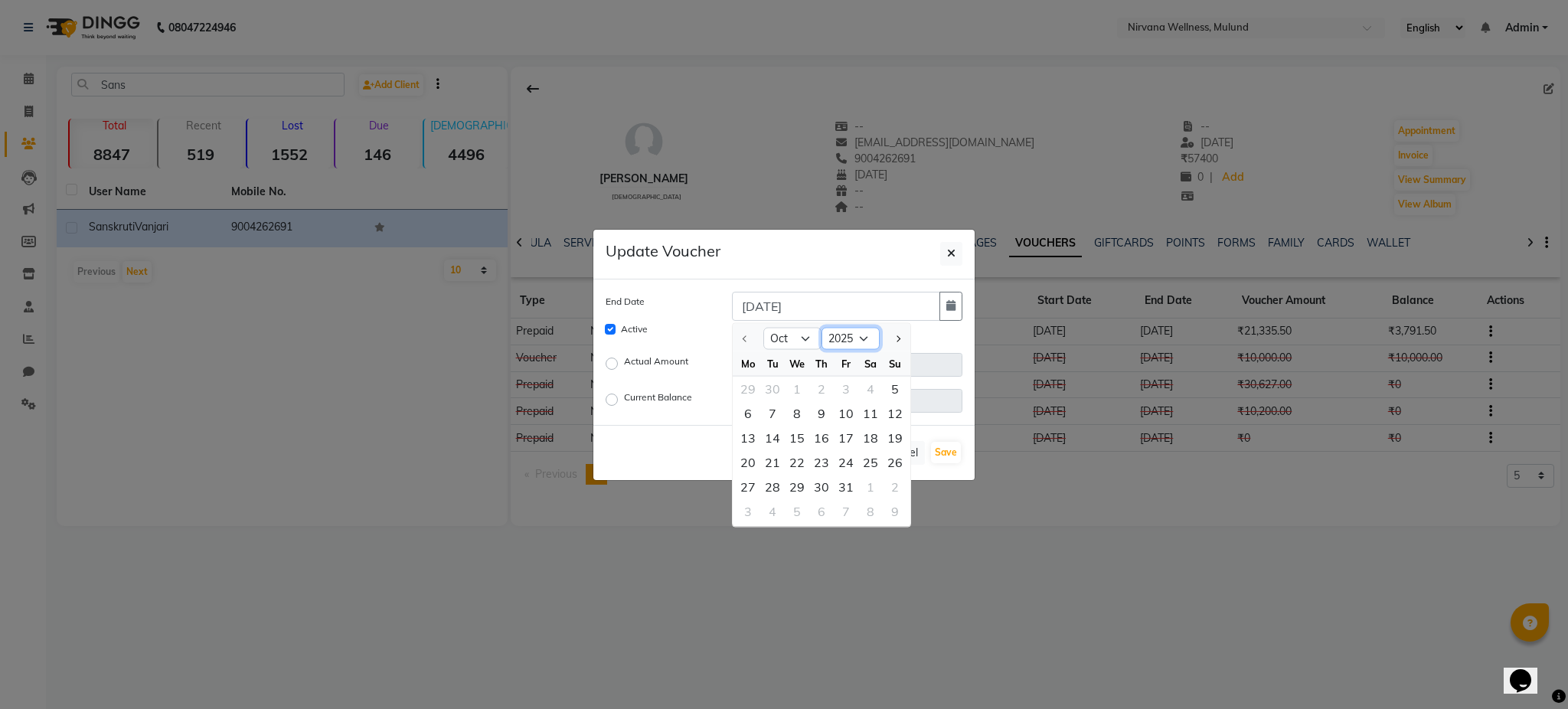
click at [844, 334] on select "2025 2026 2027 2028 2029 2030 2031 2032 2033 2034 2035" at bounding box center [850, 338] width 58 height 23
click at [821, 327] on select "2025 2026 2027 2028 2029 2030 2031 2032 2033 2034 2035" at bounding box center [850, 338] width 58 height 23
click at [846, 457] on div "24" at bounding box center [845, 461] width 24 height 24
type input "24-10-2025"
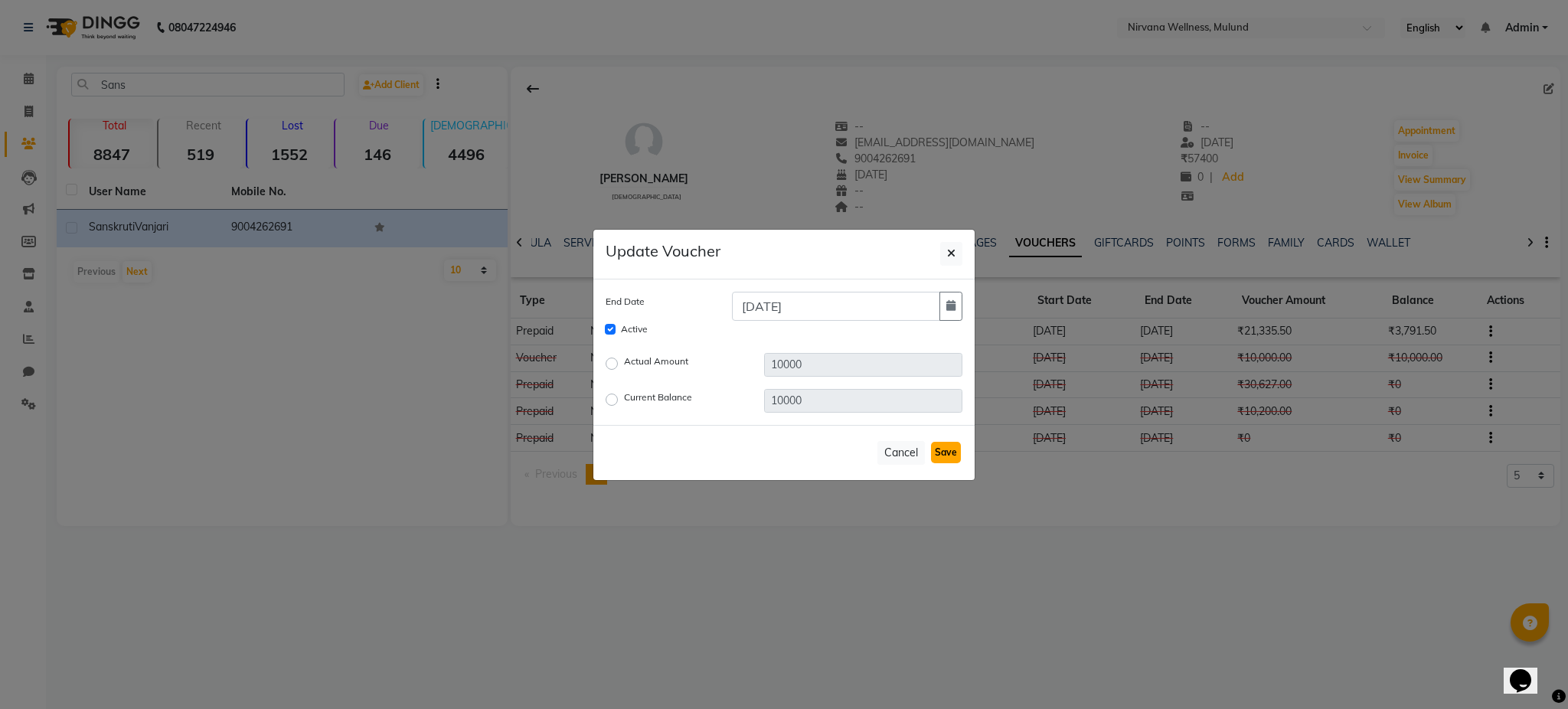
click at [941, 449] on button "Save" at bounding box center [945, 453] width 30 height 22
checkbox input "false"
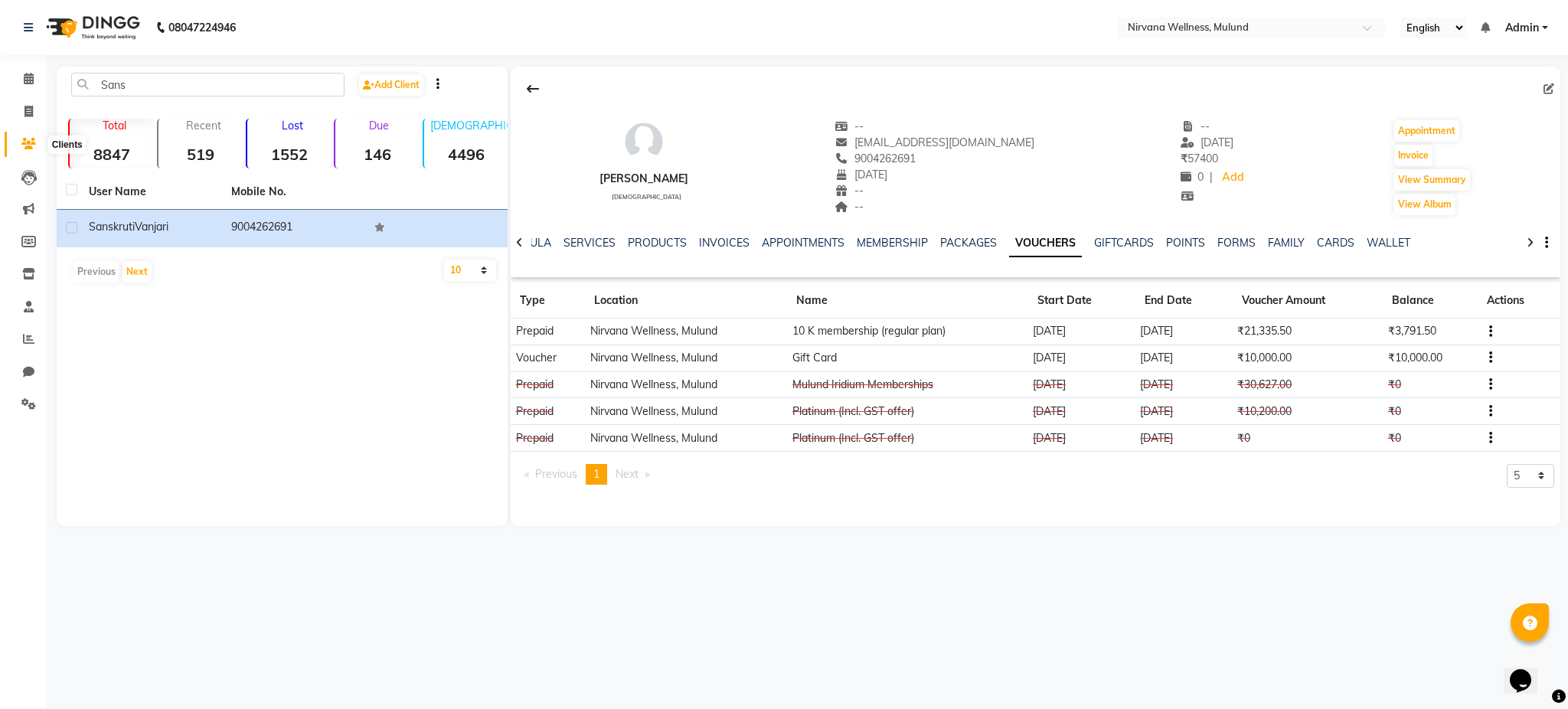
click at [35, 142] on span at bounding box center [28, 145] width 27 height 18
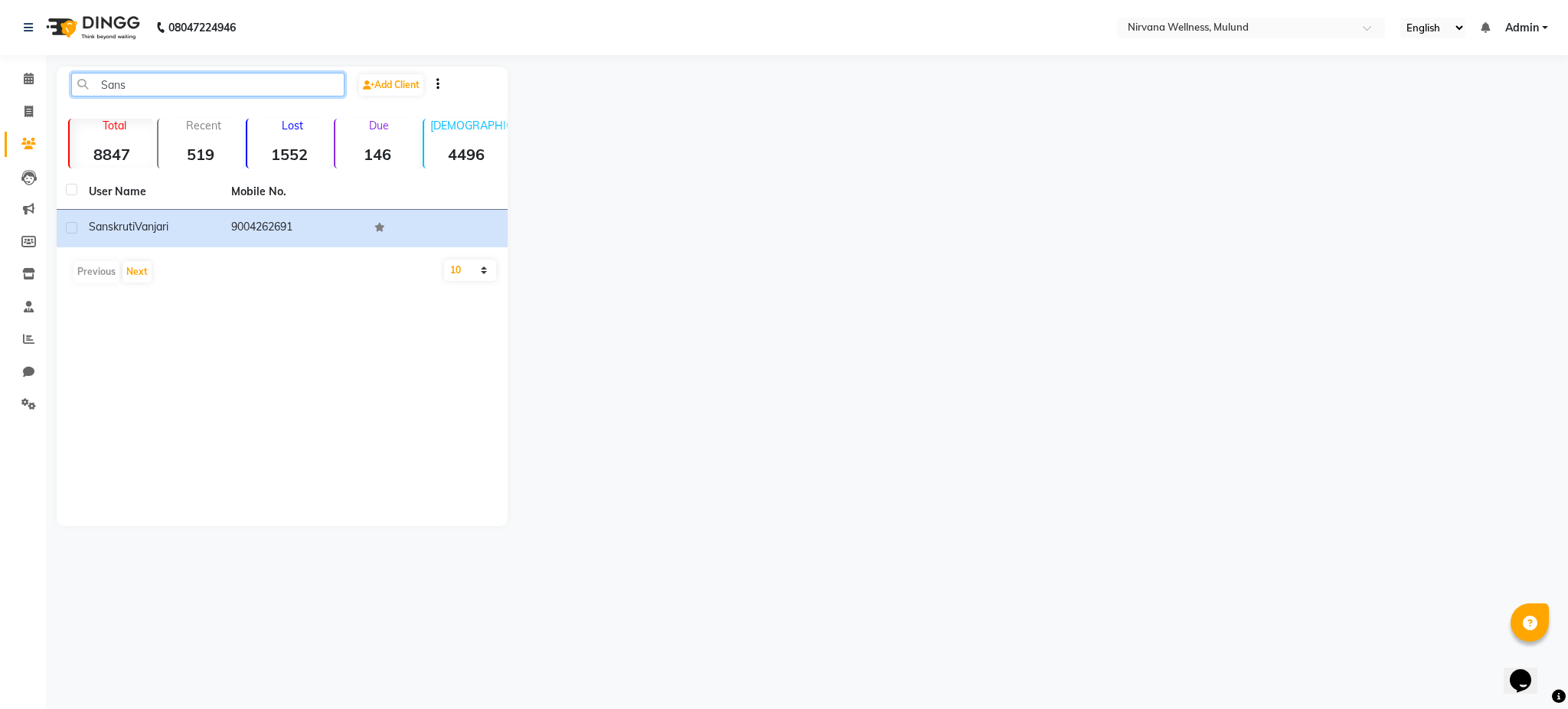
click at [182, 84] on input "Sans" at bounding box center [208, 84] width 273 height 24
type input "S"
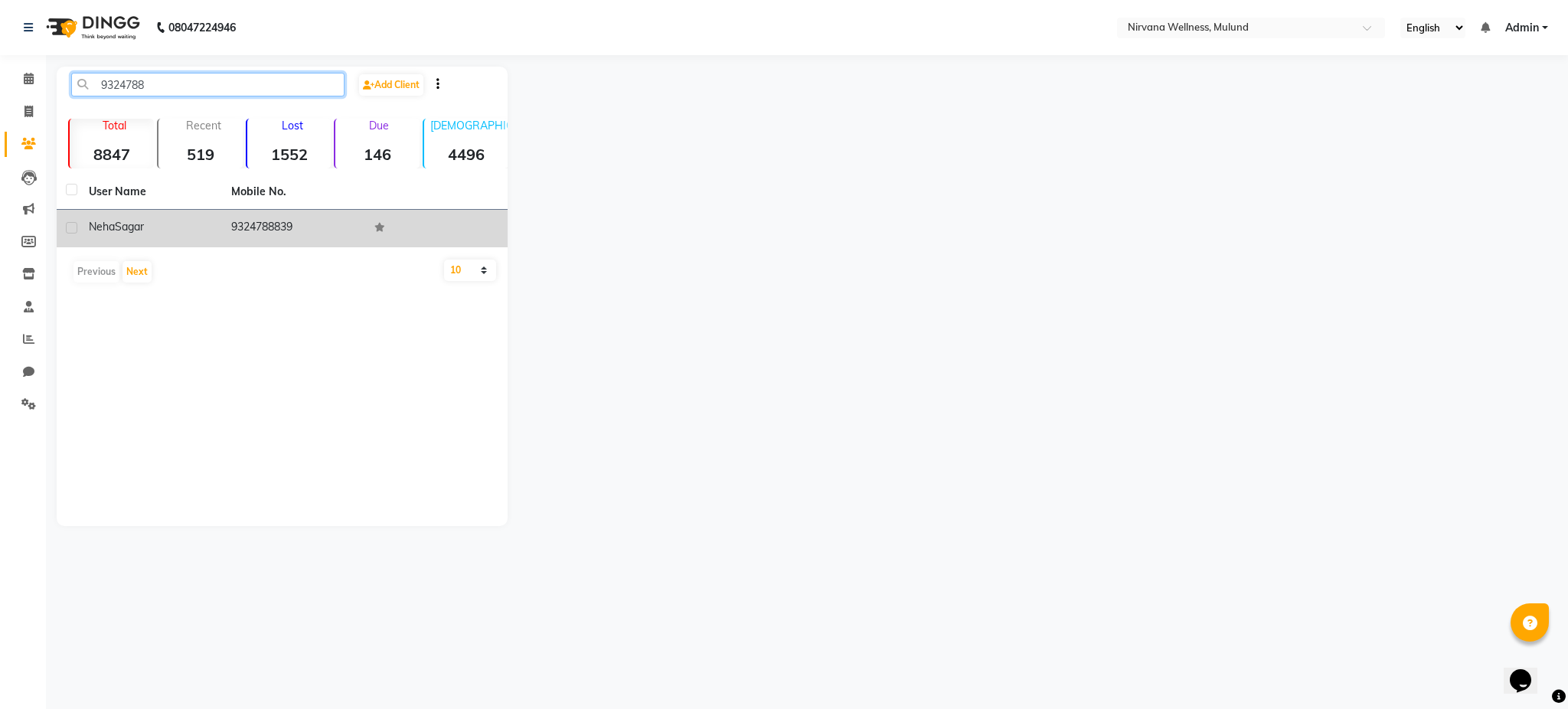
type input "9324788"
click at [193, 229] on div "Neha Sagar" at bounding box center [150, 227] width 124 height 16
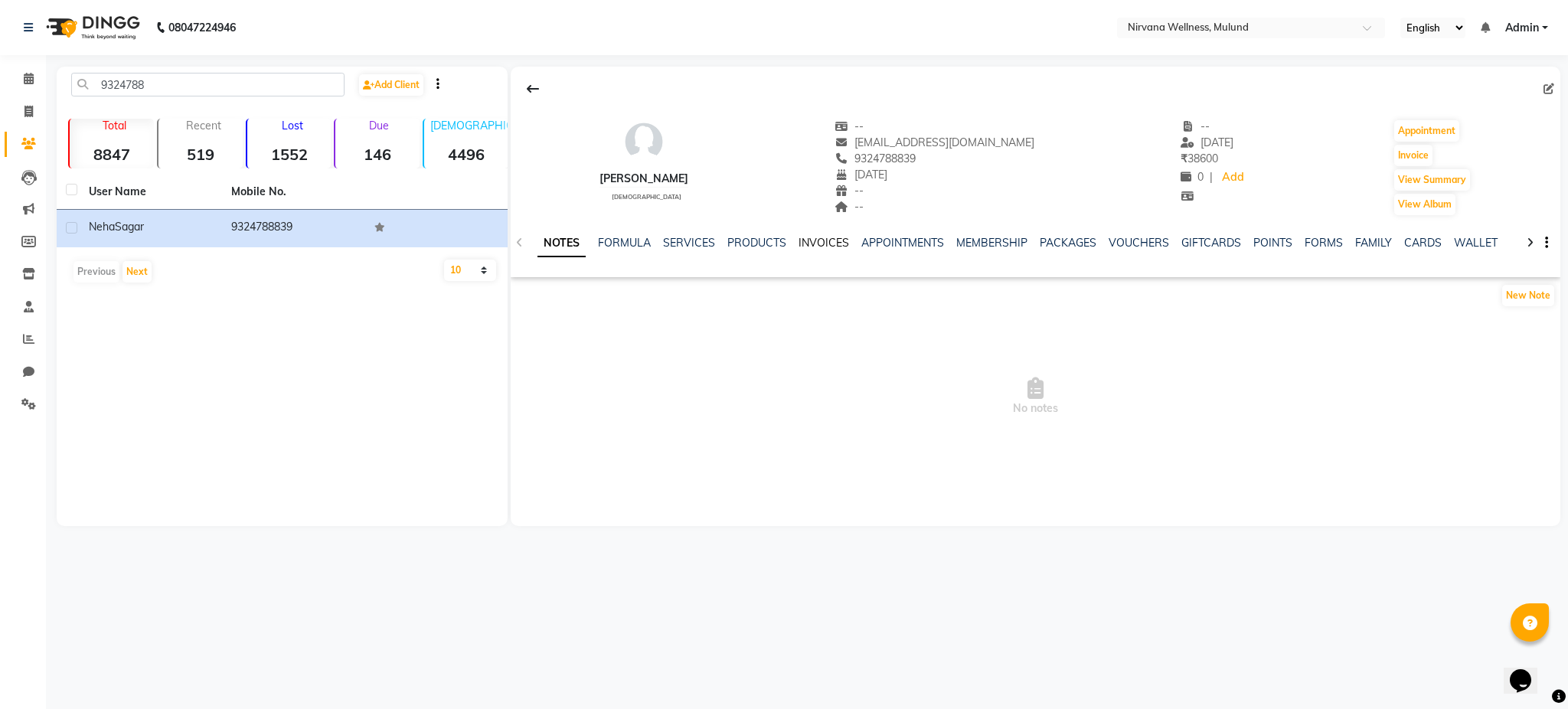
click at [823, 249] on link "INVOICES" at bounding box center [824, 242] width 51 height 14
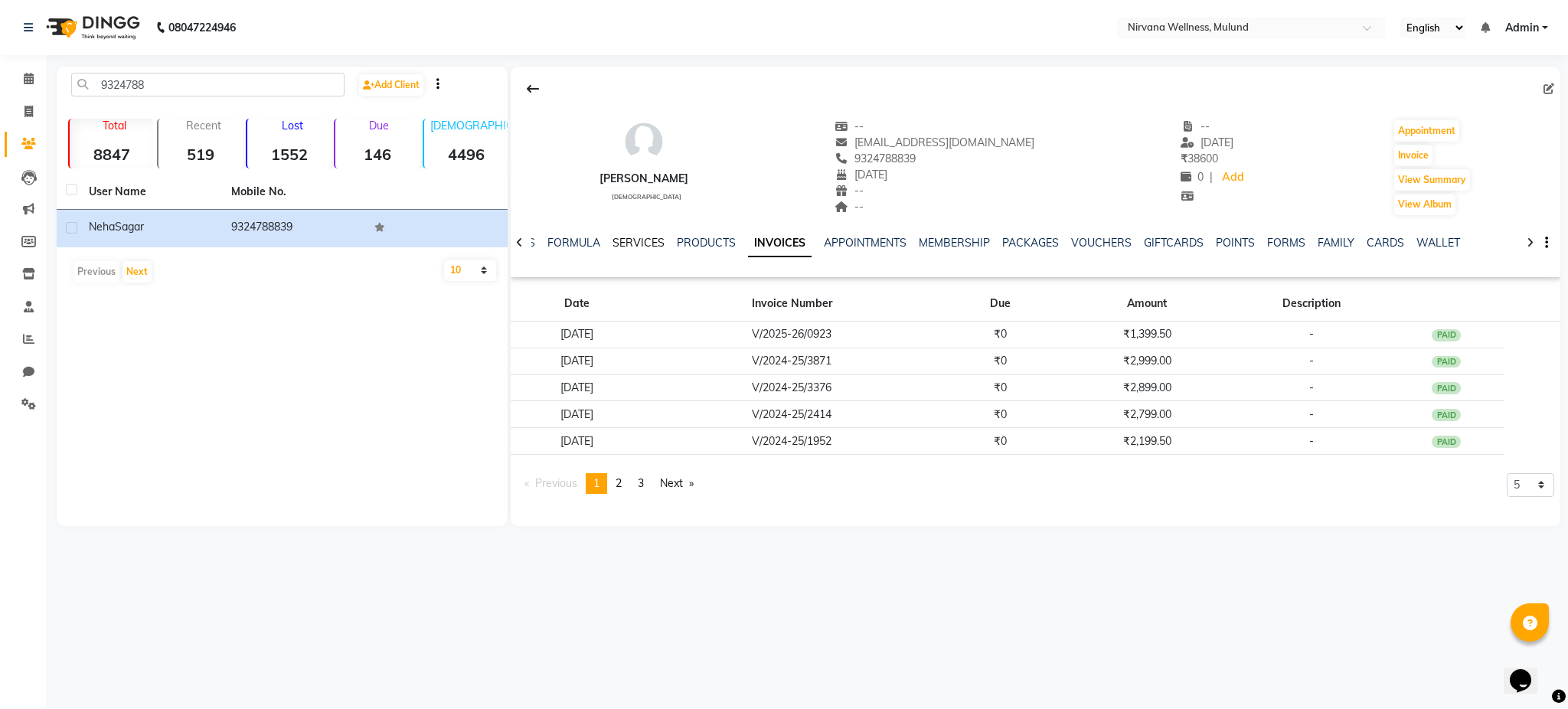
click at [645, 244] on link "SERVICES" at bounding box center [638, 242] width 52 height 14
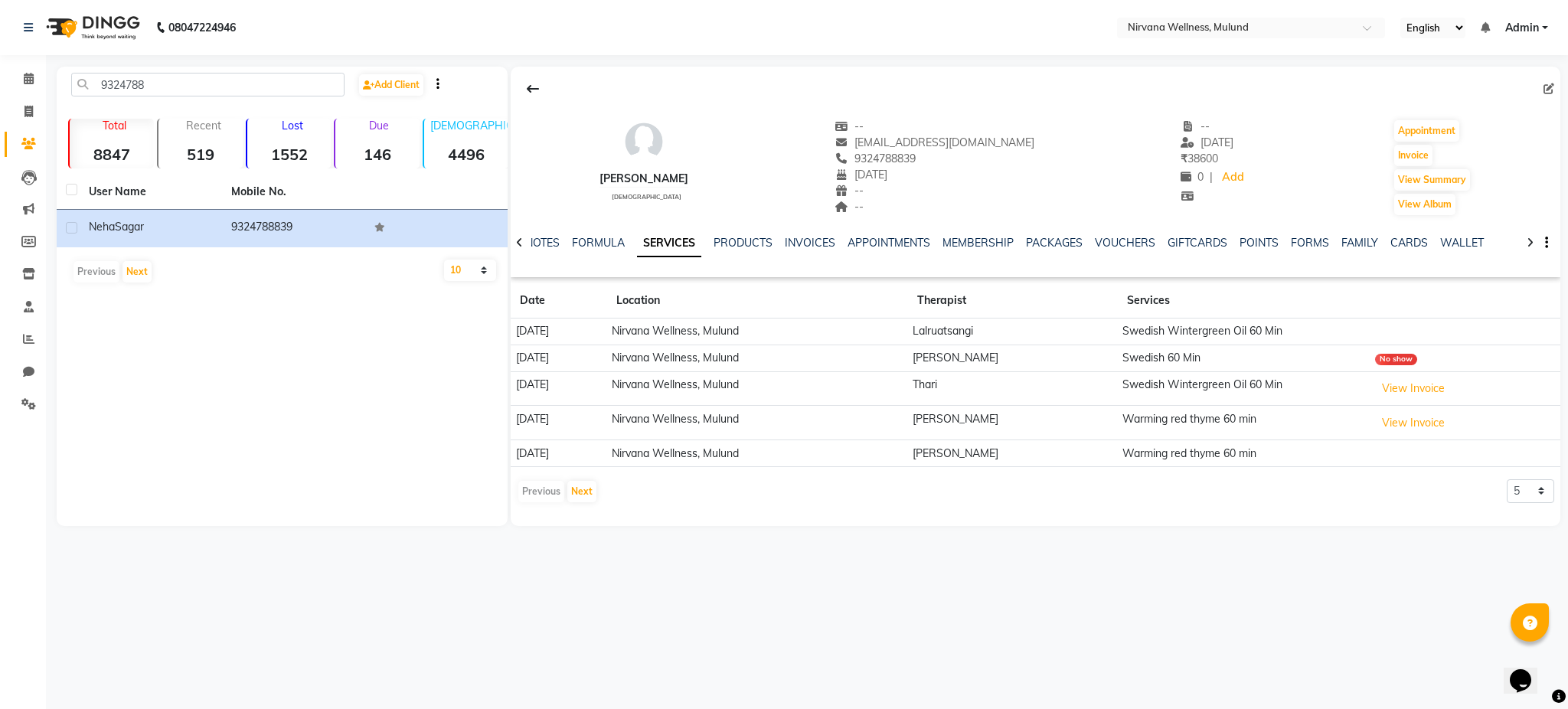
click at [1022, 331] on td "Lalruatsangi" at bounding box center [1013, 331] width 210 height 27
click at [804, 237] on link "INVOICES" at bounding box center [809, 242] width 51 height 14
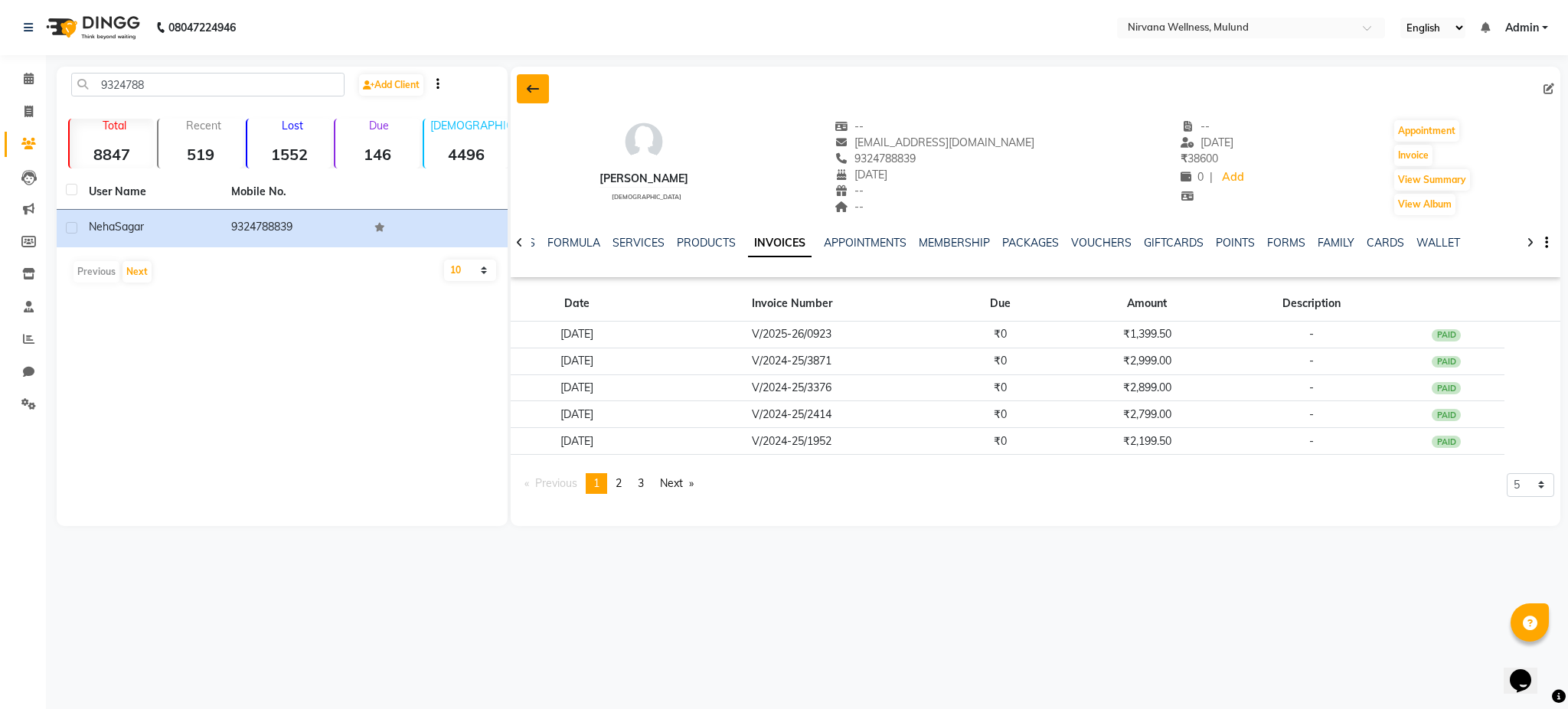
click at [525, 93] on button at bounding box center [533, 88] width 32 height 29
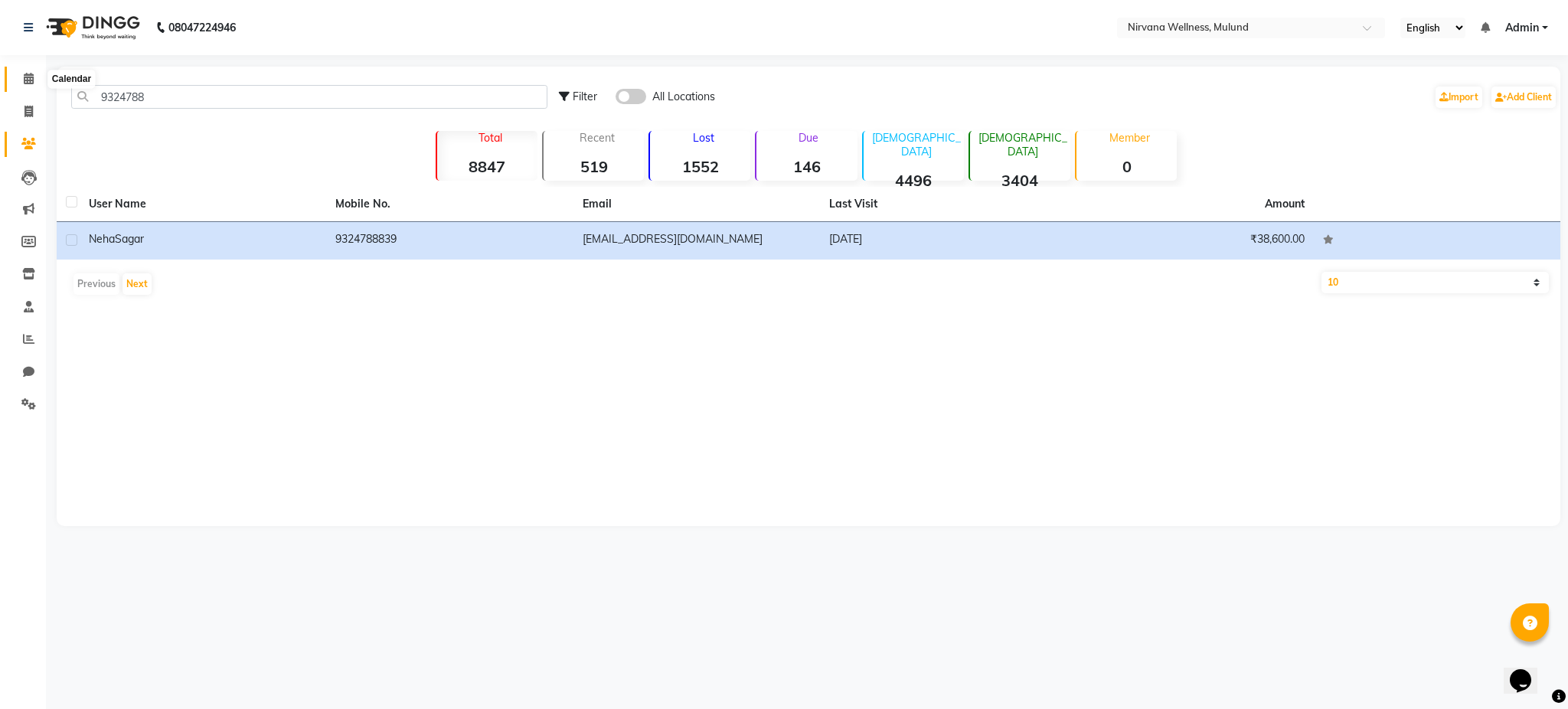
click at [24, 77] on icon at bounding box center [29, 78] width 10 height 11
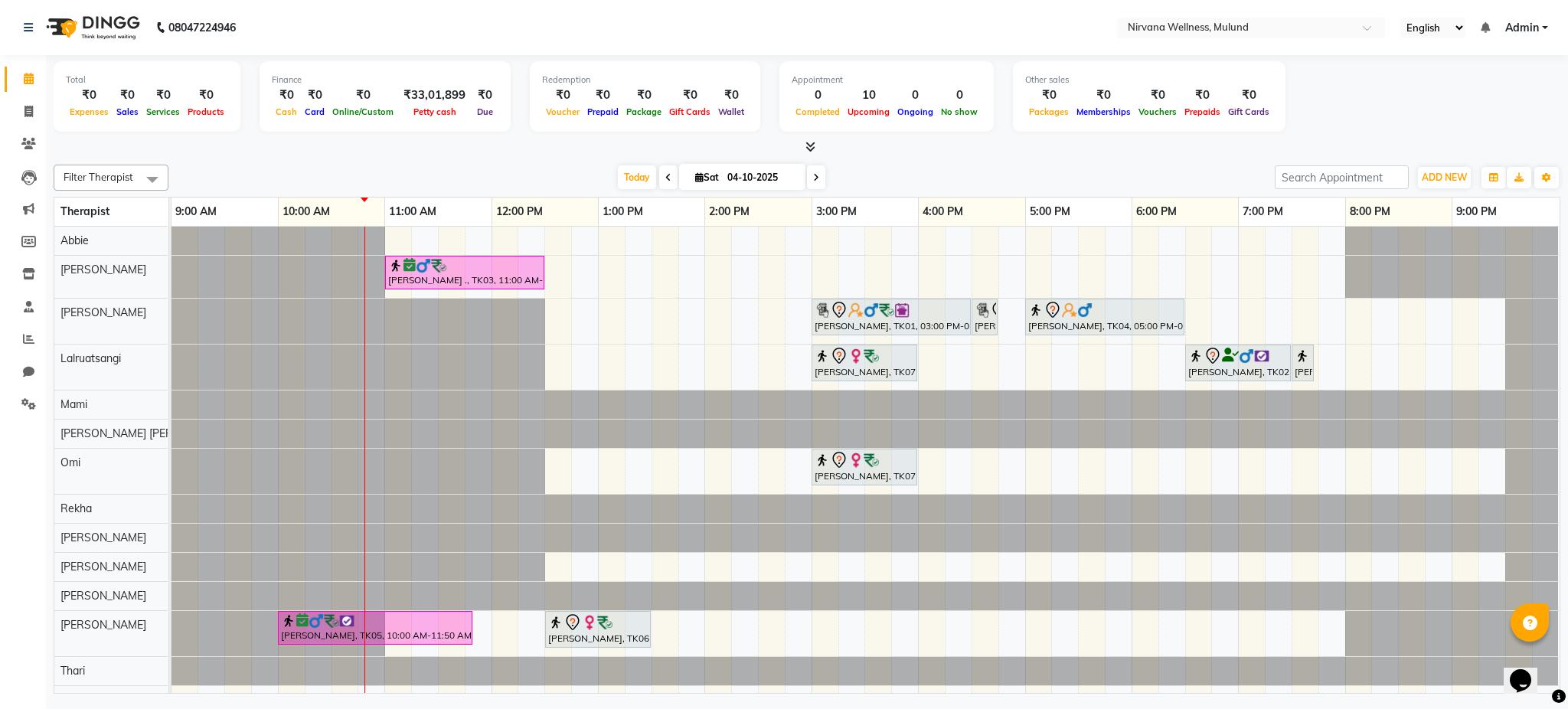
click at [731, 181] on input "04-10-2025" at bounding box center [760, 178] width 76 height 23
select select "10"
select select "2025"
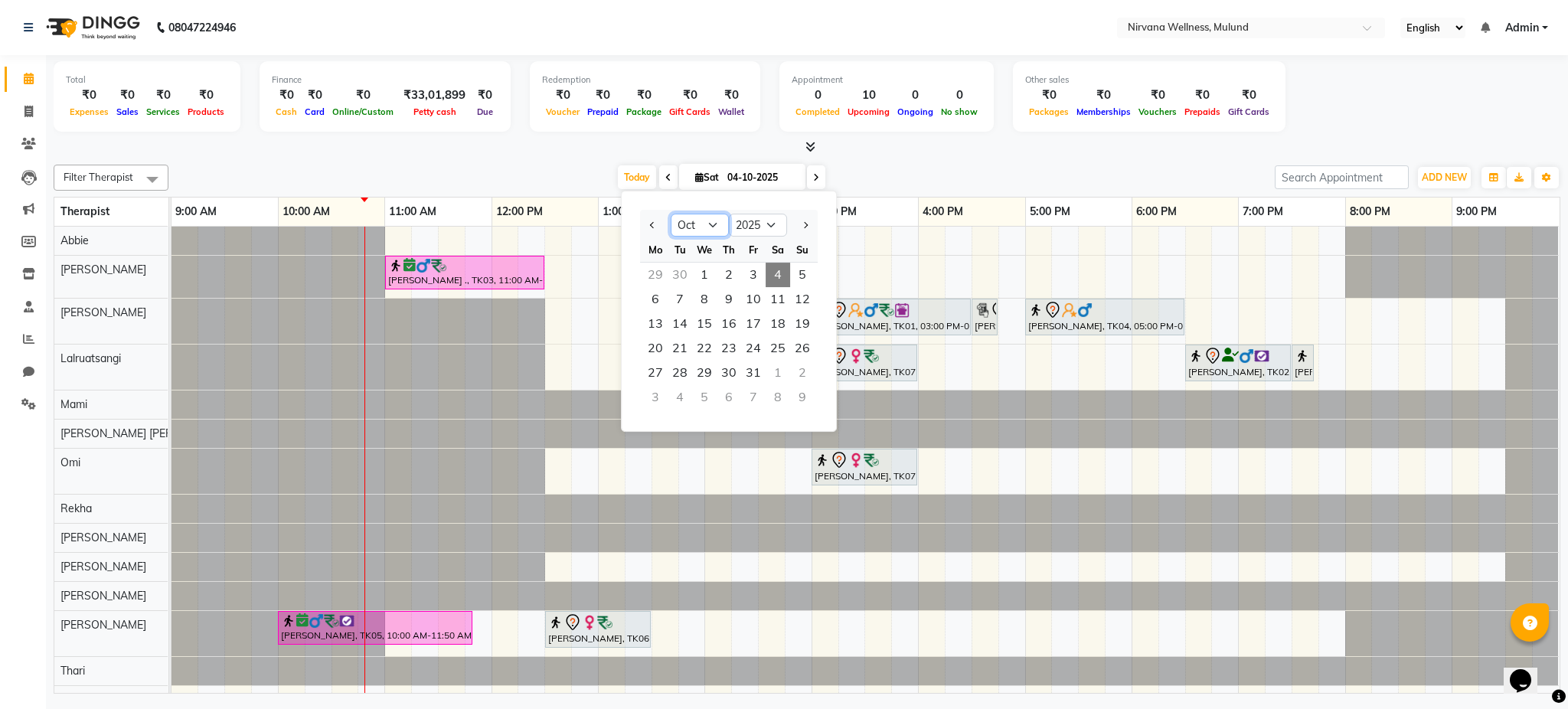
click at [706, 224] on select "Jan Feb Mar Apr May Jun Jul Aug Sep Oct Nov Dec" at bounding box center [699, 225] width 58 height 23
select select "8"
click at [670, 214] on select "Jan Feb Mar Apr May Jun Jul Aug Sep Oct Nov Dec" at bounding box center [699, 225] width 58 height 23
click at [779, 350] on span "23" at bounding box center [778, 348] width 24 height 24
type input "[DATE]"
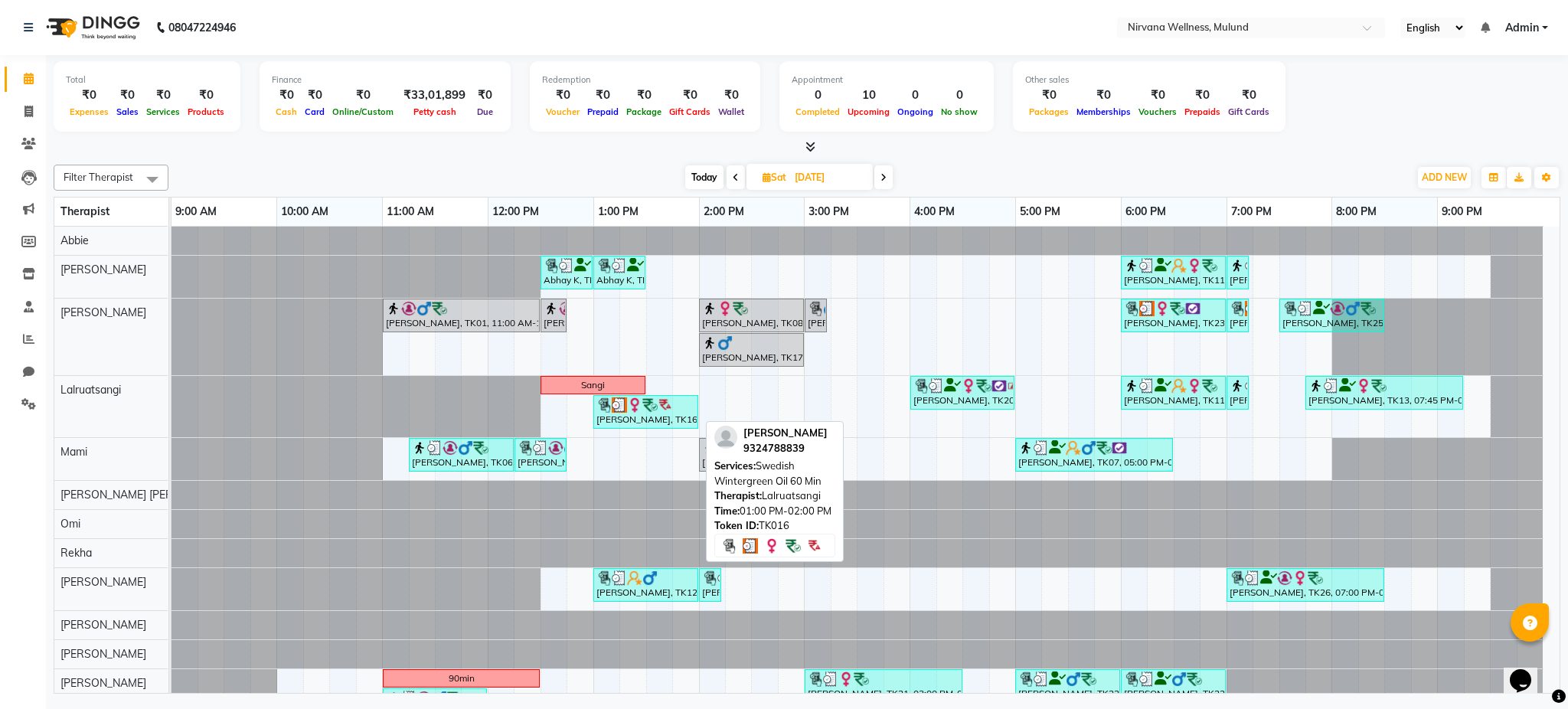
click at [665, 415] on div "[PERSON_NAME], TK16, 01:00 PM-02:00 PM, Swedish Wintergreen Oil 60 Min" at bounding box center [645, 412] width 102 height 29
select select "3"
click at [665, 415] on div "[PERSON_NAME], TK16, 01:00 PM-02:00 PM, Swedish Wintergreen Oil 60 Min" at bounding box center [645, 412] width 102 height 29
select select "3"
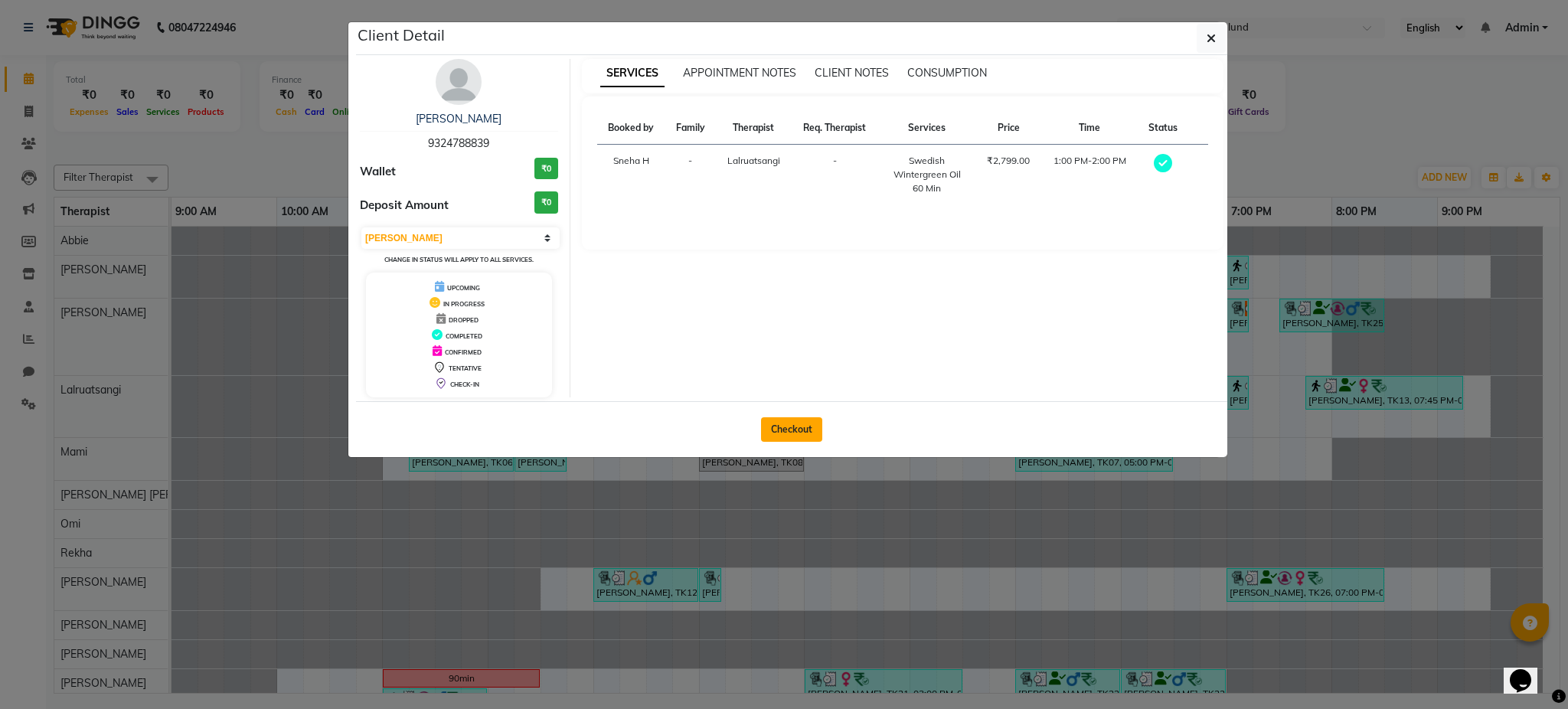
click at [800, 427] on button "Checkout" at bounding box center [792, 429] width 61 height 24
select select "4890"
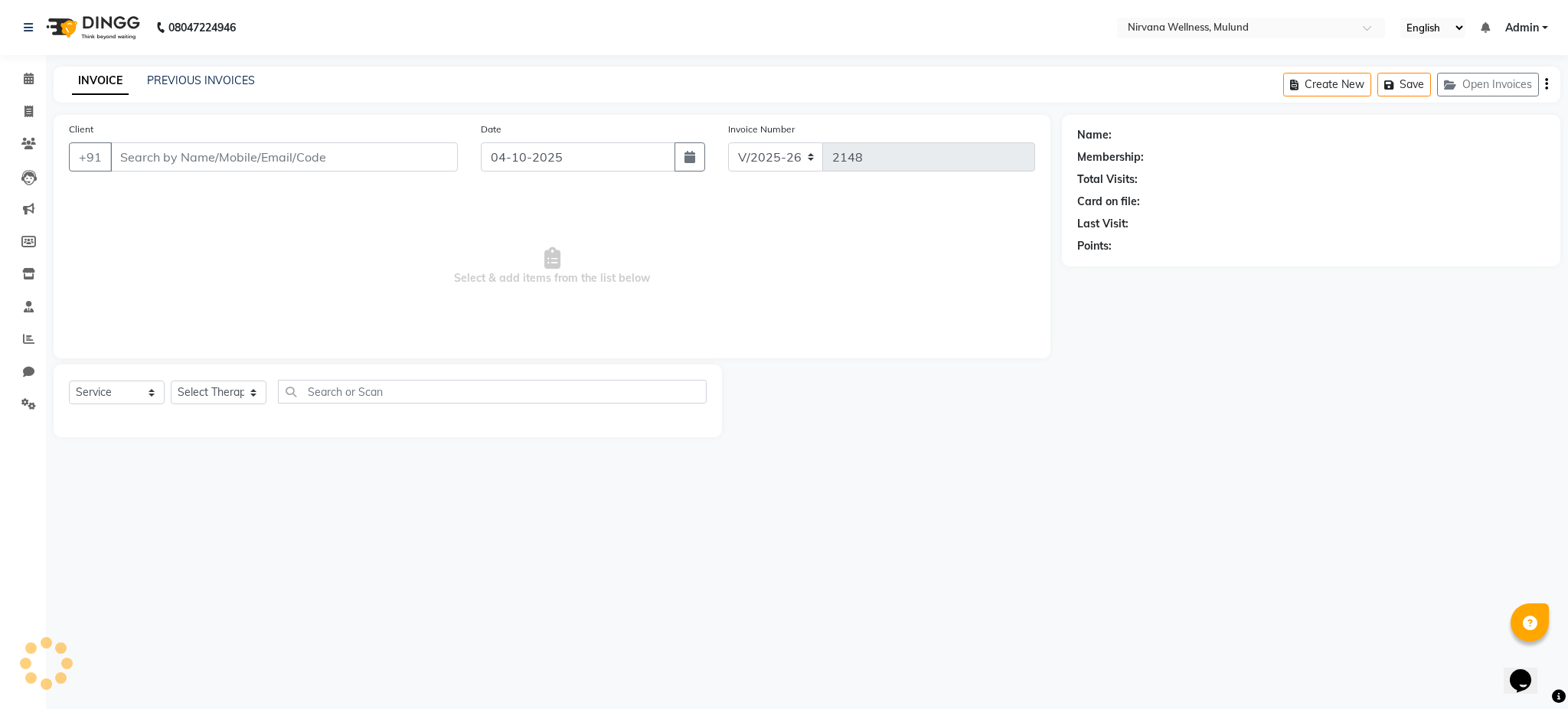
select select "P"
type input "9324788839"
type input "[DATE]"
select select "48510"
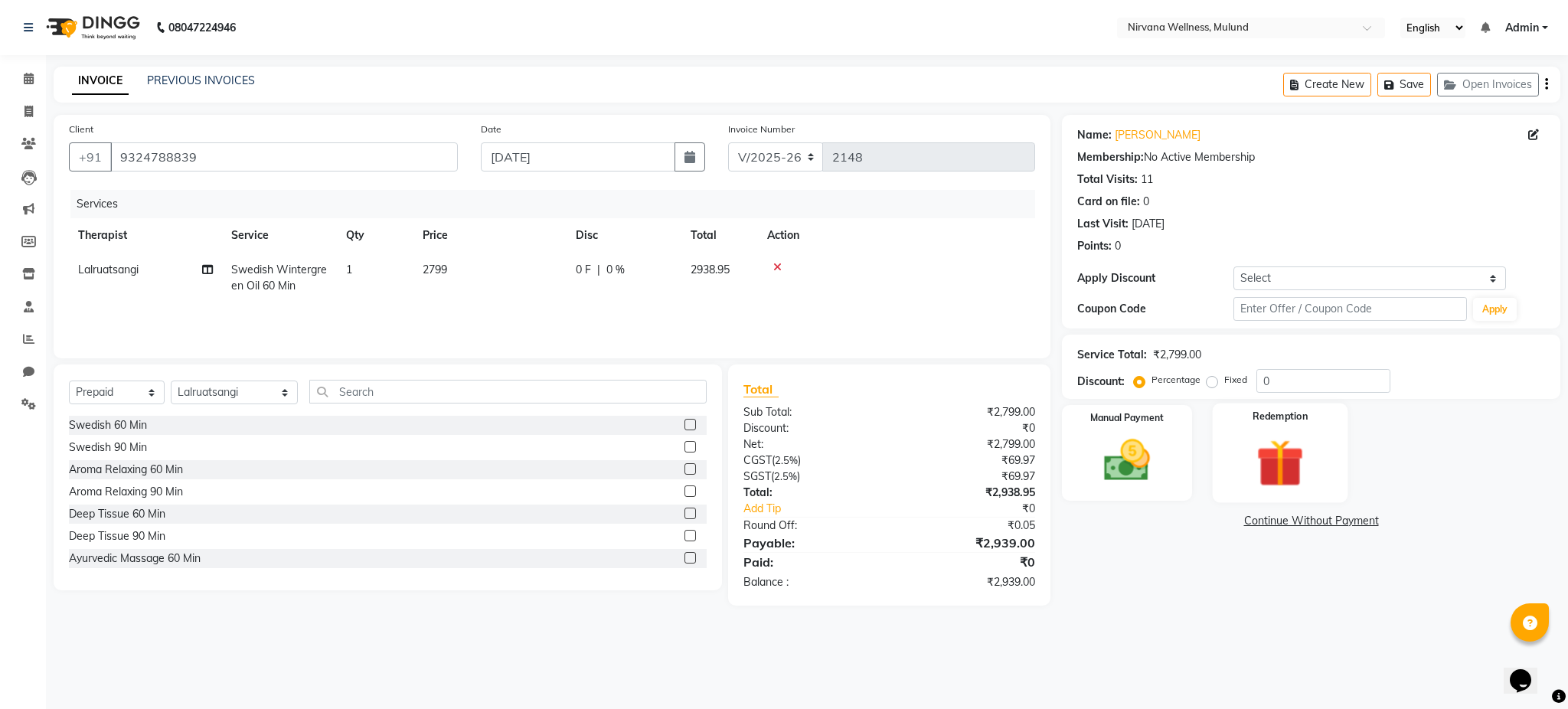
click at [1292, 489] on img at bounding box center [1280, 463] width 78 height 59
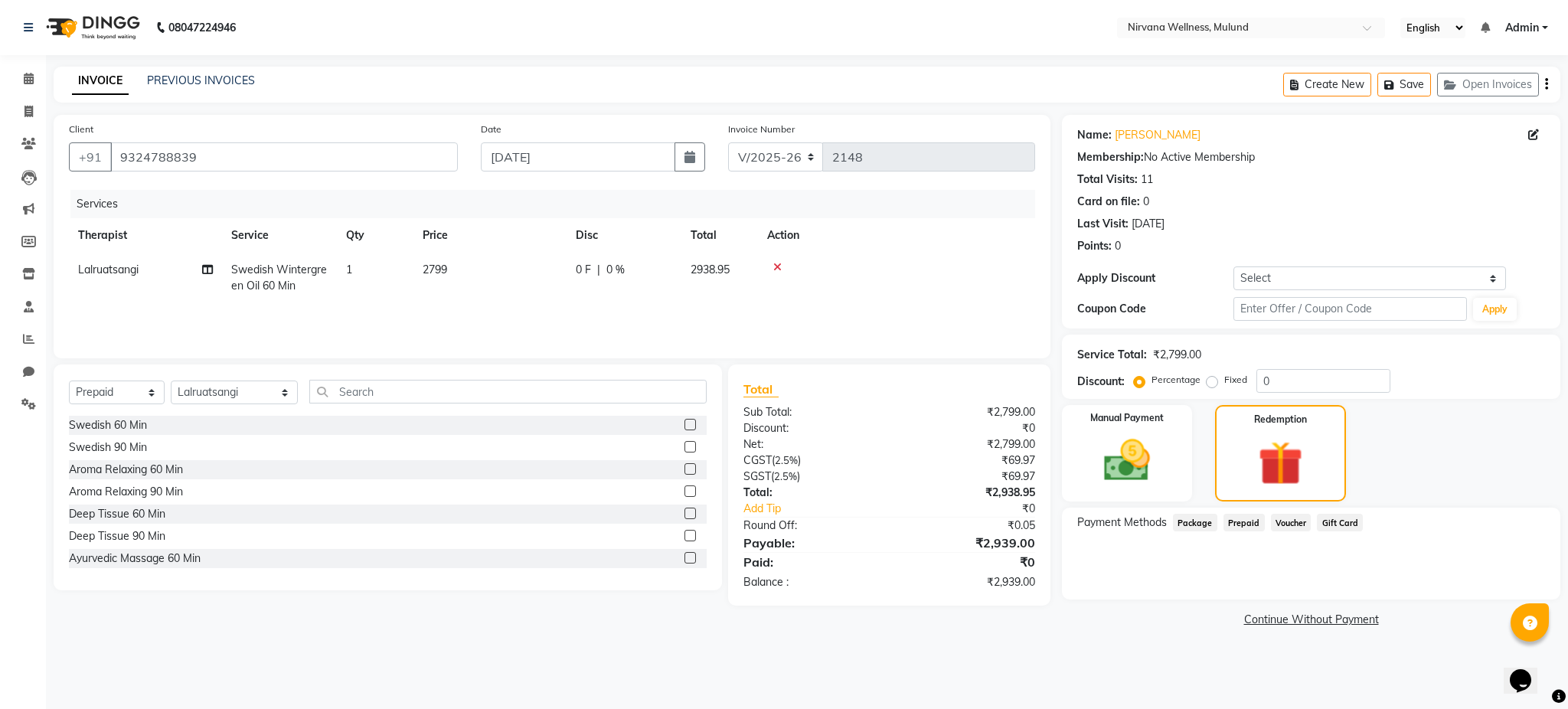
click at [1286, 523] on span "Voucher" at bounding box center [1291, 523] width 40 height 18
click at [1251, 523] on span "Prepaid" at bounding box center [1243, 523] width 41 height 18
click at [1195, 524] on span "Package" at bounding box center [1194, 523] width 44 height 18
click at [1243, 453] on img at bounding box center [1279, 463] width 75 height 57
click at [1286, 524] on span "Voucher" at bounding box center [1291, 523] width 40 height 18
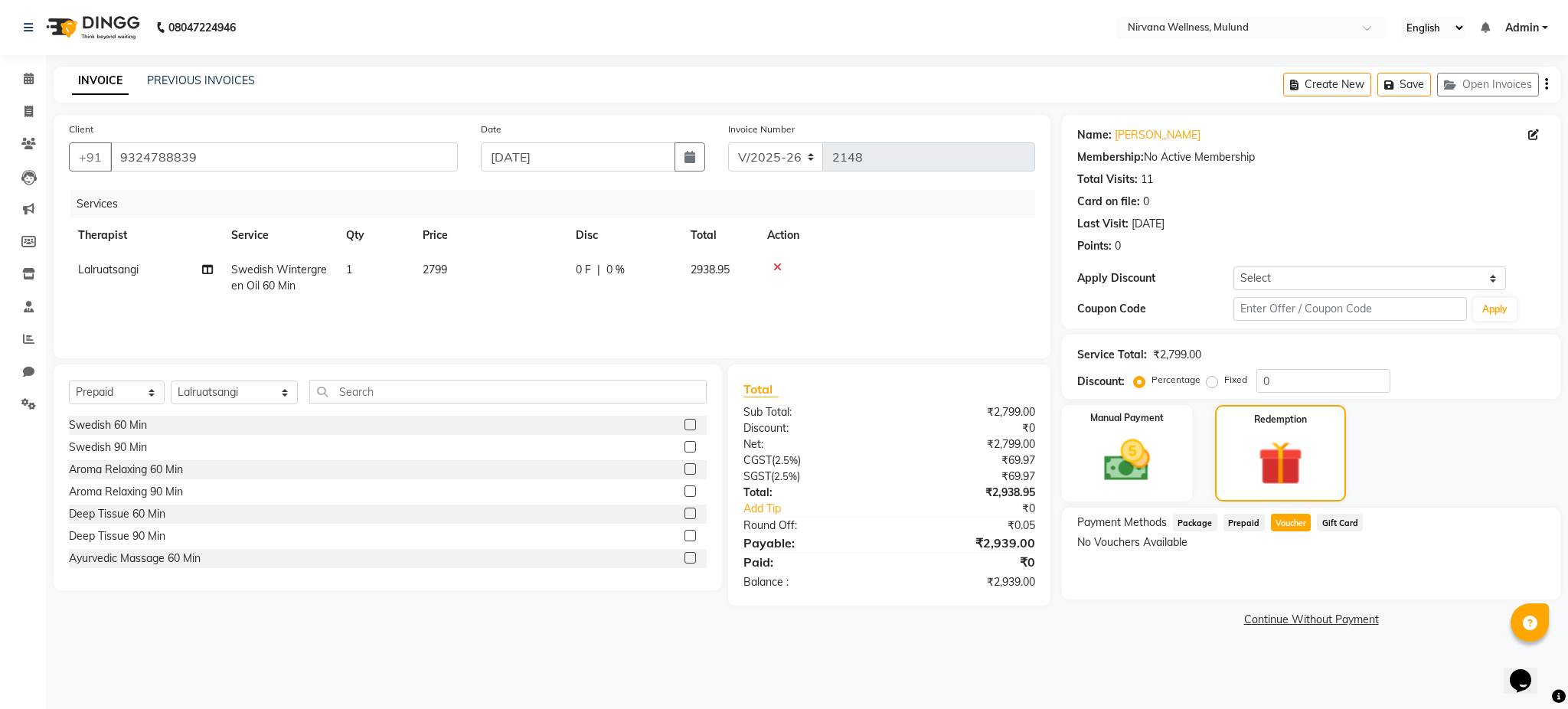
click at [1286, 524] on span "Voucher" at bounding box center [1291, 523] width 40 height 18
click at [1242, 524] on span "Prepaid" at bounding box center [1243, 523] width 41 height 18
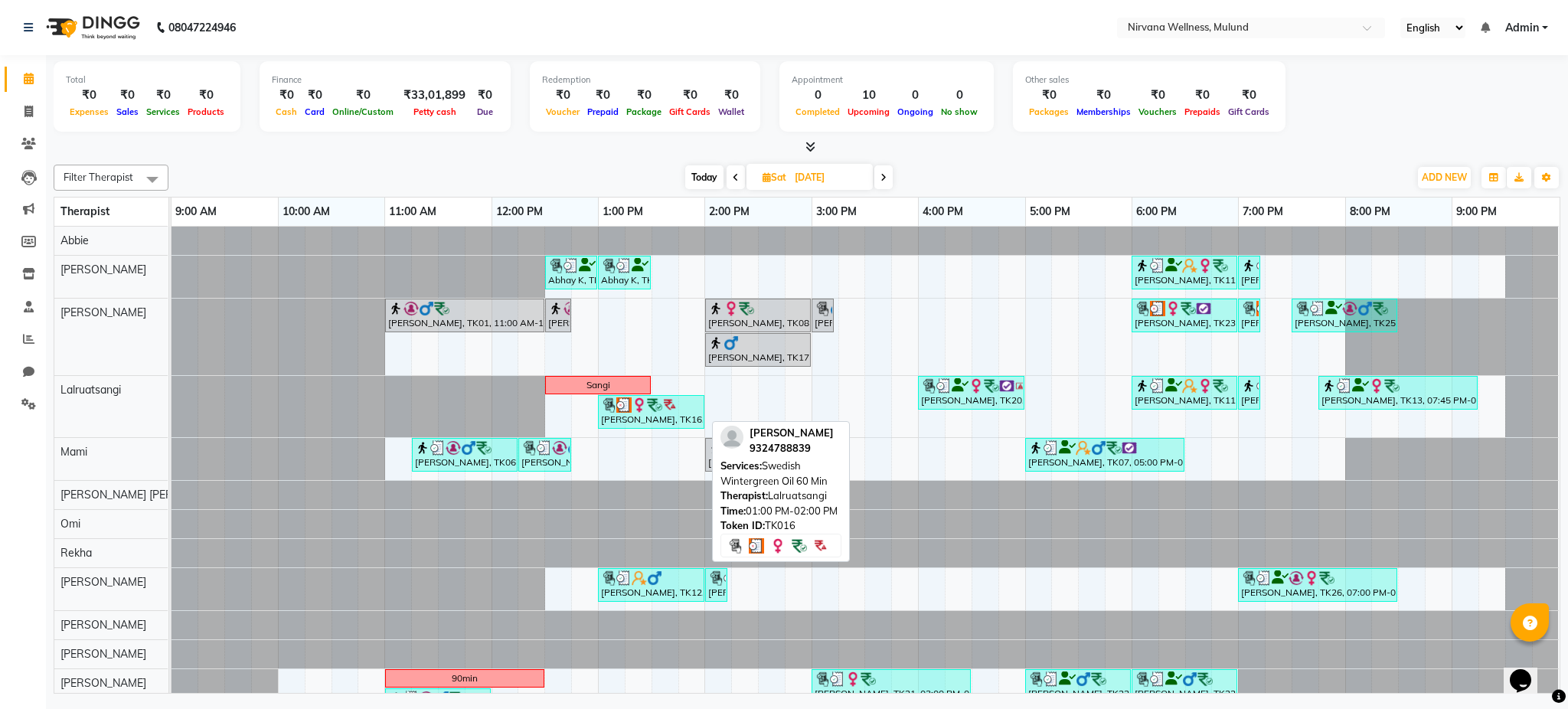
click at [654, 406] on img at bounding box center [654, 404] width 15 height 15
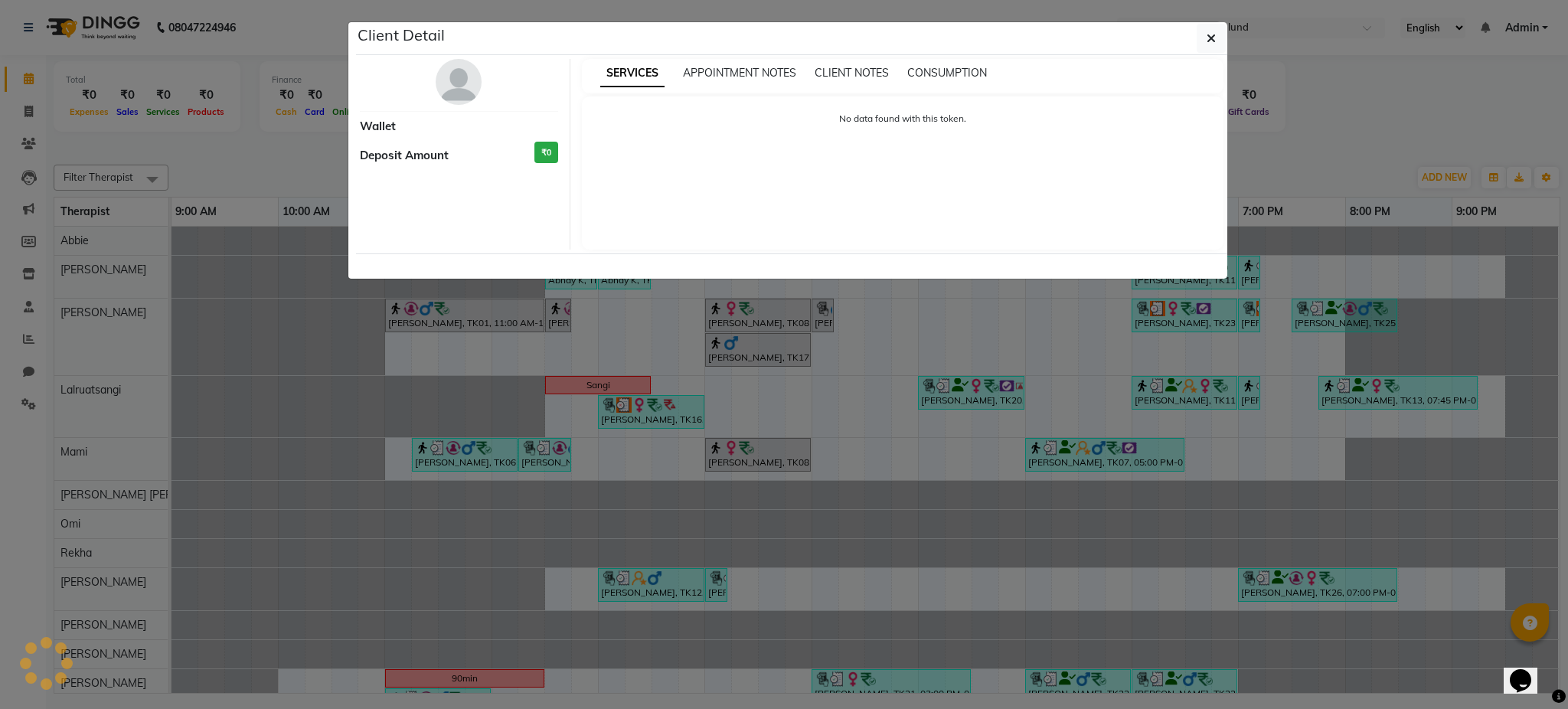
select select "3"
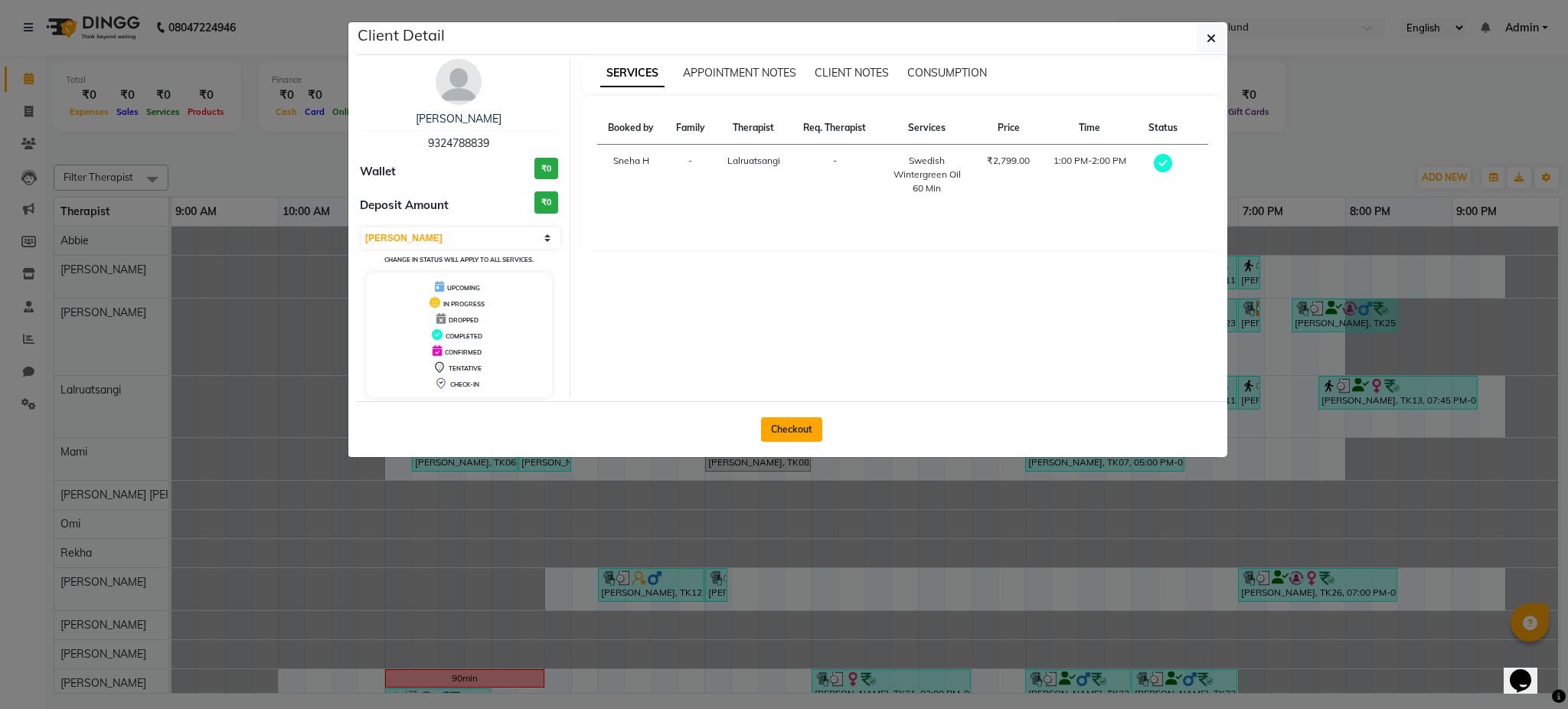
click at [800, 436] on button "Checkout" at bounding box center [792, 429] width 61 height 24
select select "service"
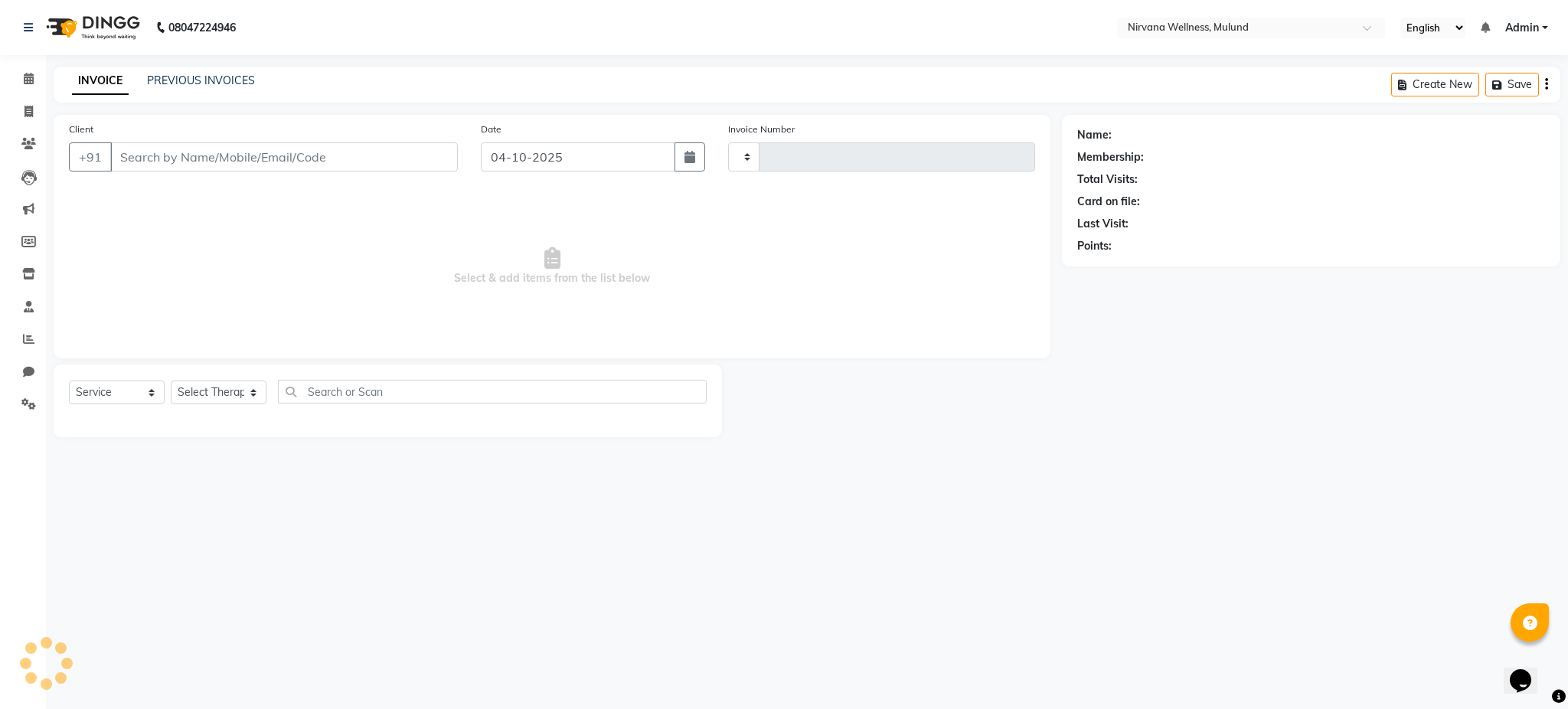
type input "2148"
select select "4890"
select select "P"
type input "9324788839"
type input "[DATE]"
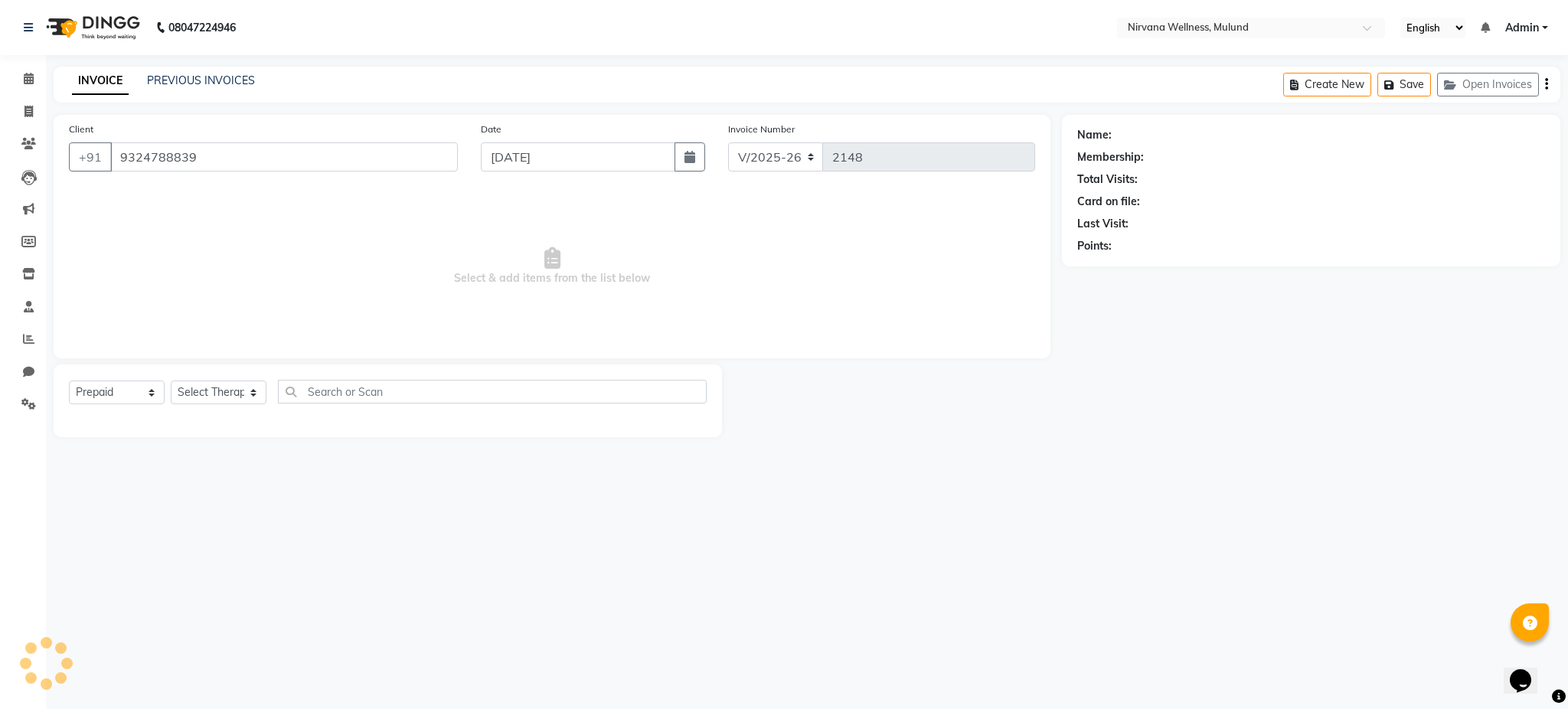
select select "48510"
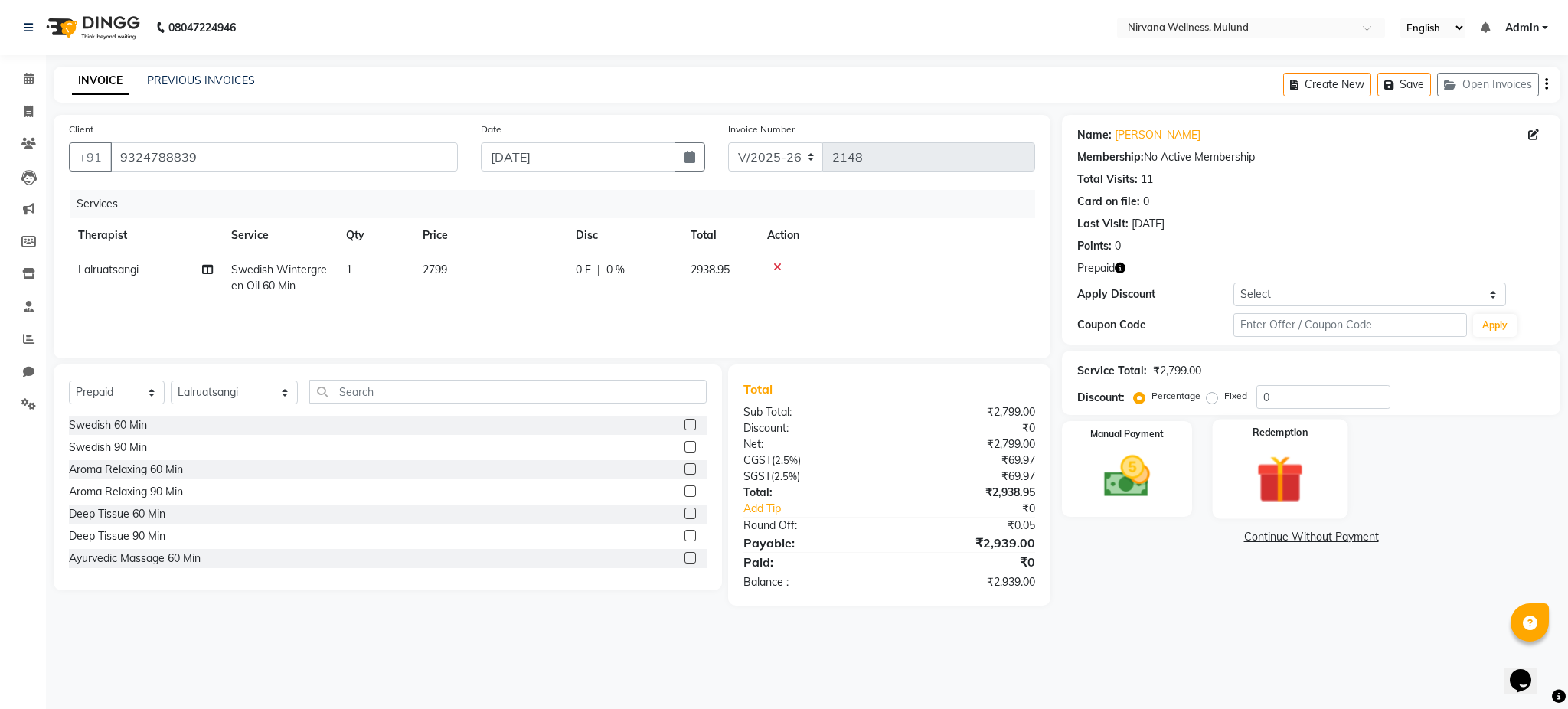
click at [1263, 469] on img at bounding box center [1280, 479] width 78 height 59
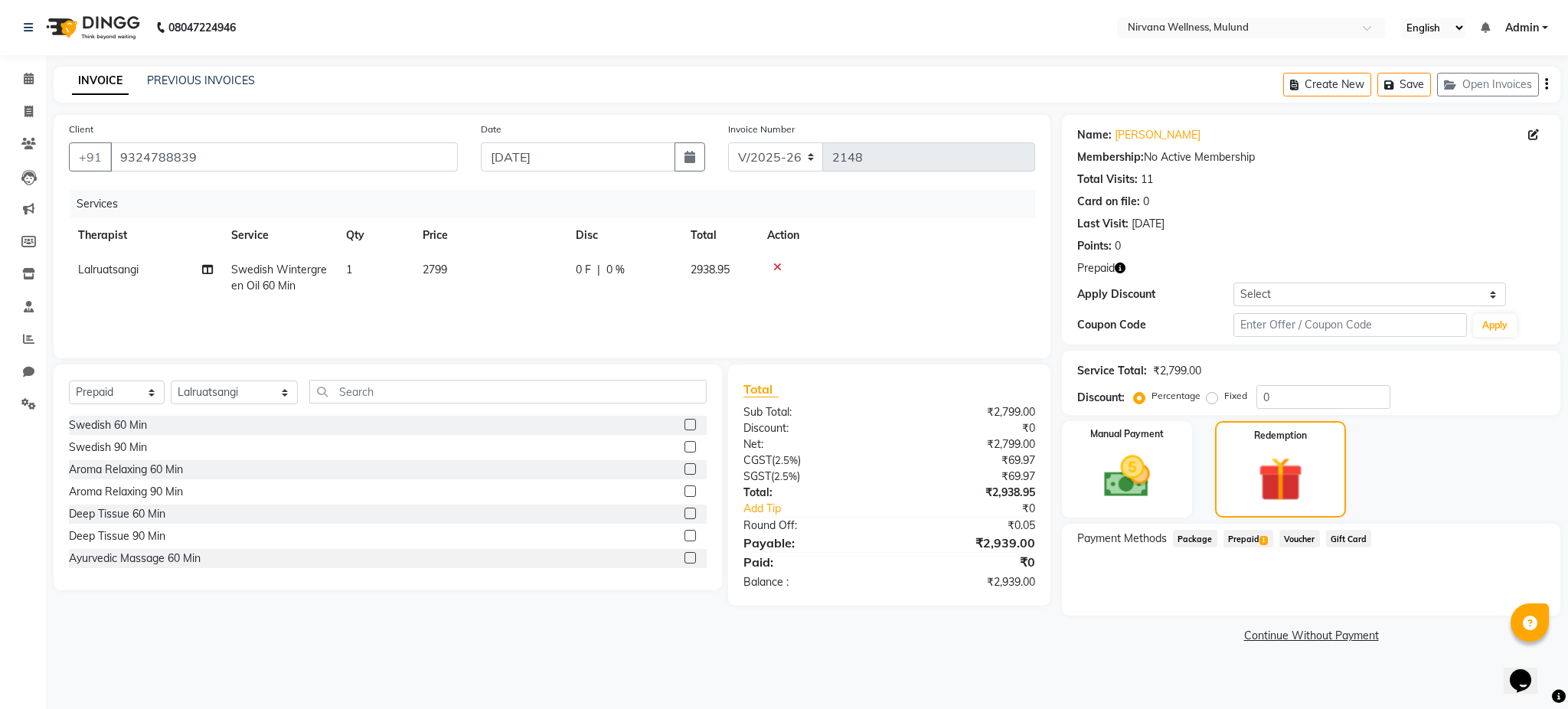
click at [1243, 542] on span "Prepaid 1" at bounding box center [1248, 539] width 50 height 18
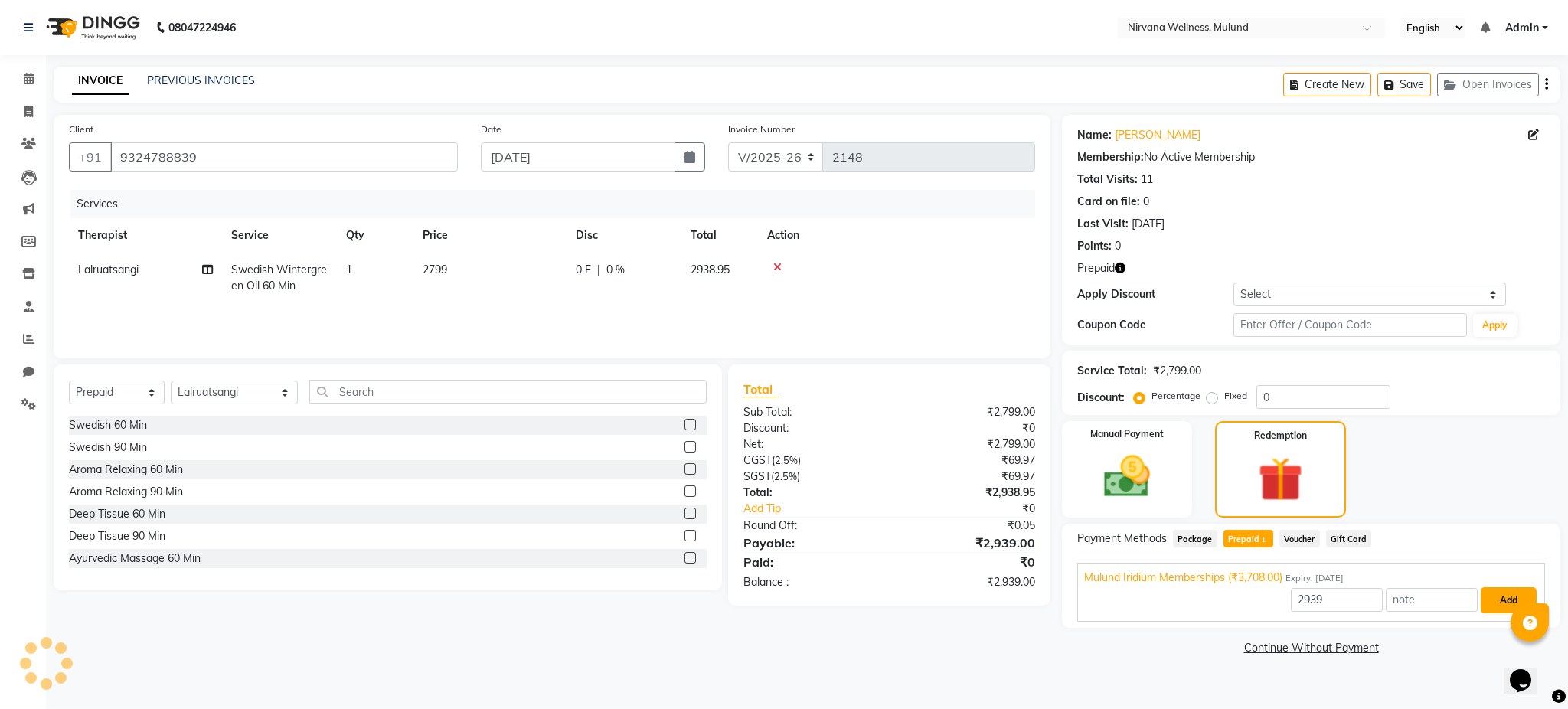
click at [1494, 605] on button "Add" at bounding box center [1509, 600] width 56 height 26
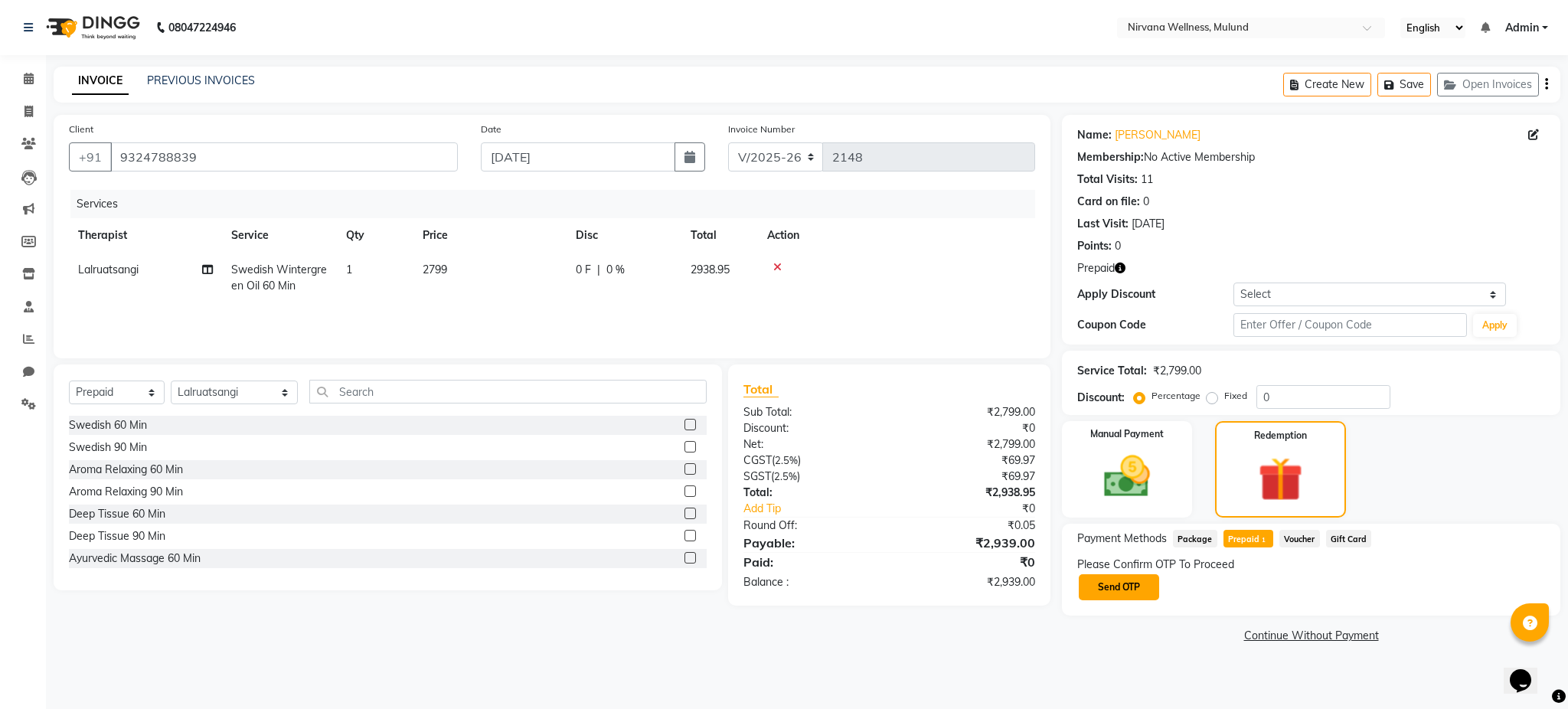
click at [1137, 597] on button "Send OTP" at bounding box center [1119, 587] width 80 height 26
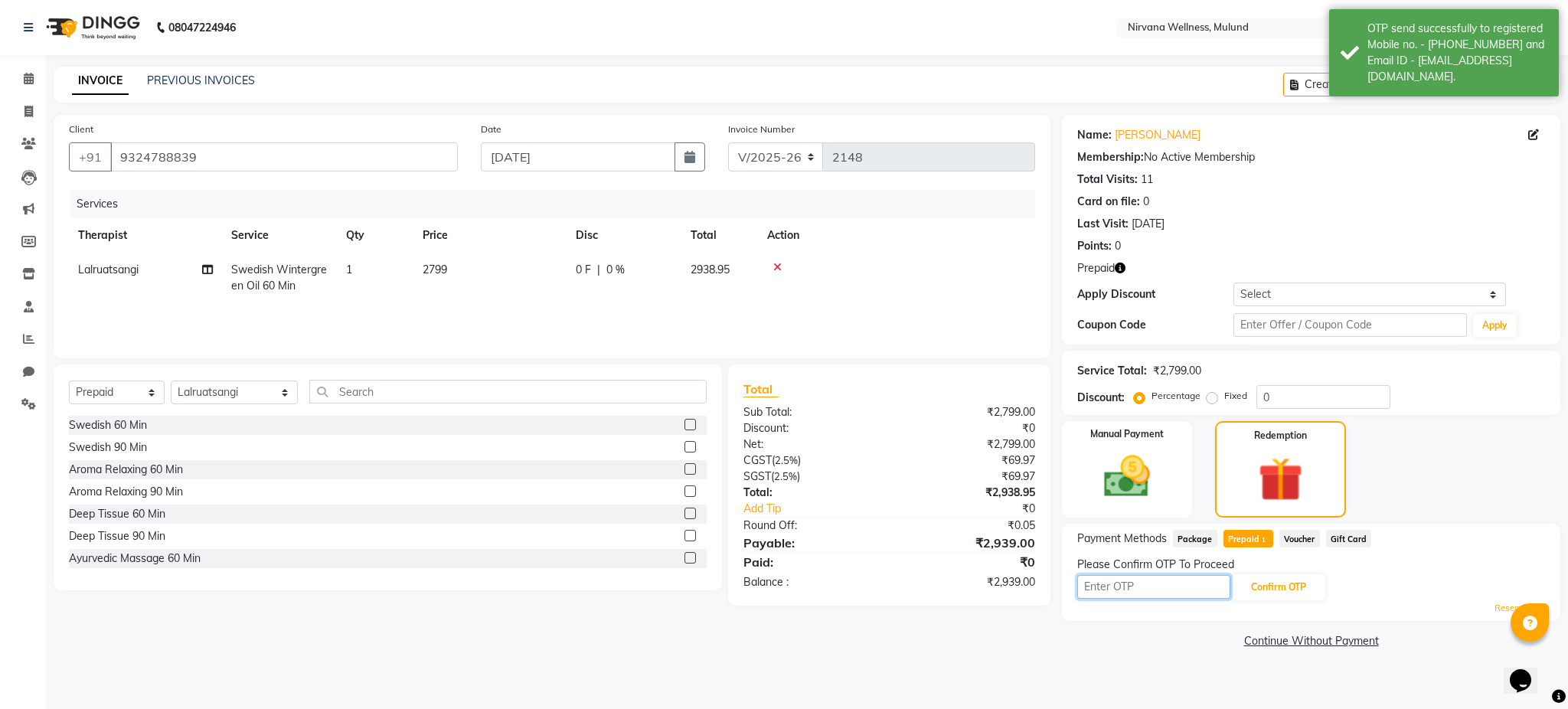
click at [1134, 589] on input "text" at bounding box center [1153, 587] width 154 height 24
type input "6651"
click at [1320, 595] on button "Confirm OTP" at bounding box center [1279, 587] width 93 height 26
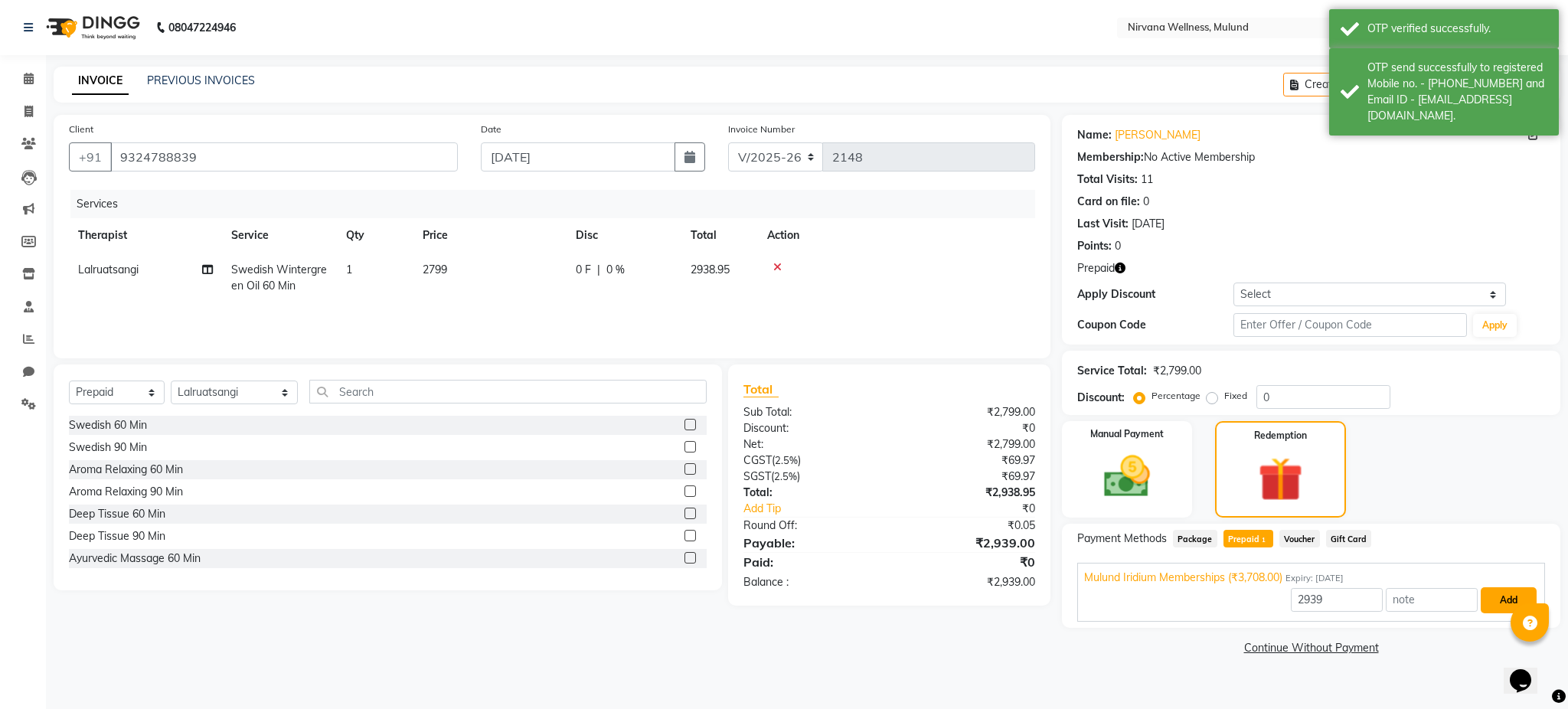
click at [1503, 601] on button "Add" at bounding box center [1509, 600] width 56 height 26
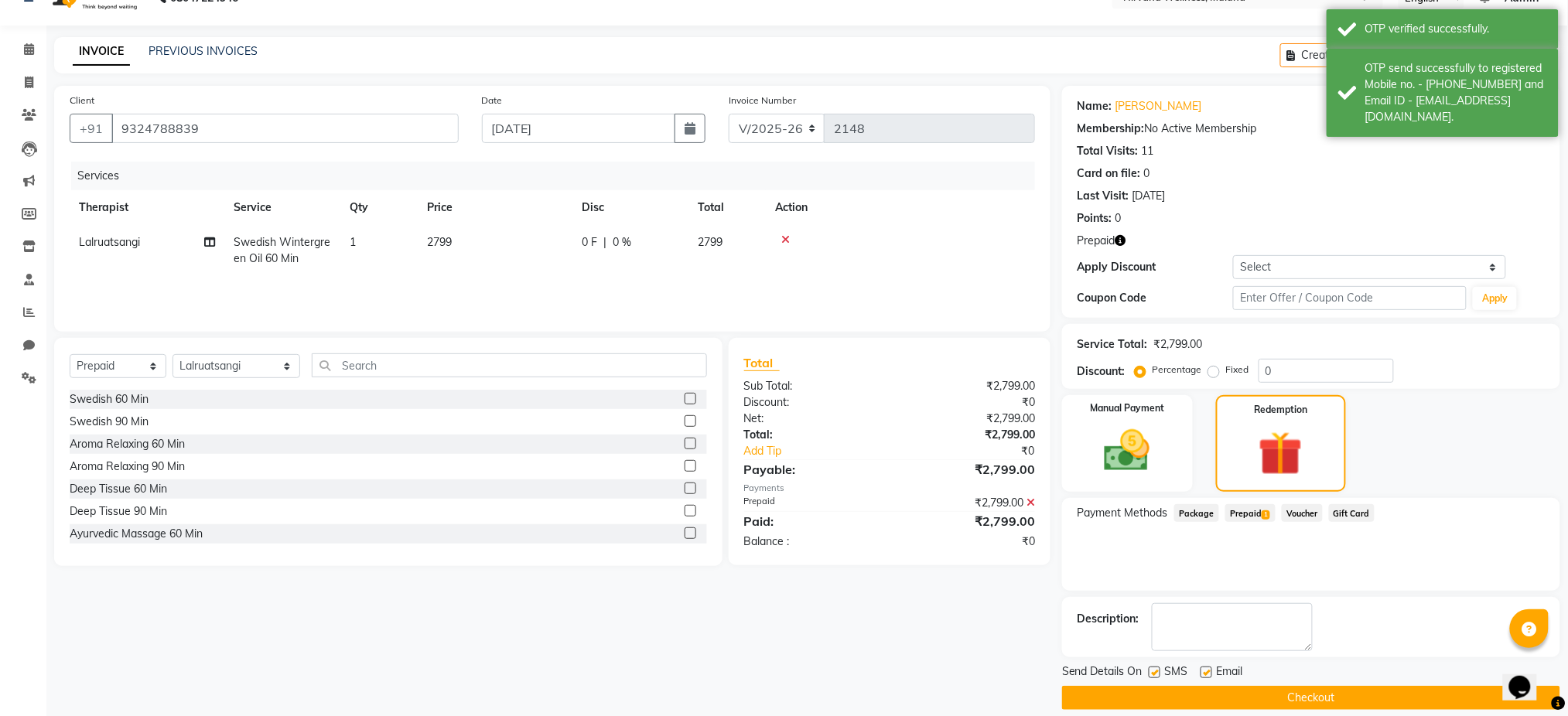
scroll to position [45, 0]
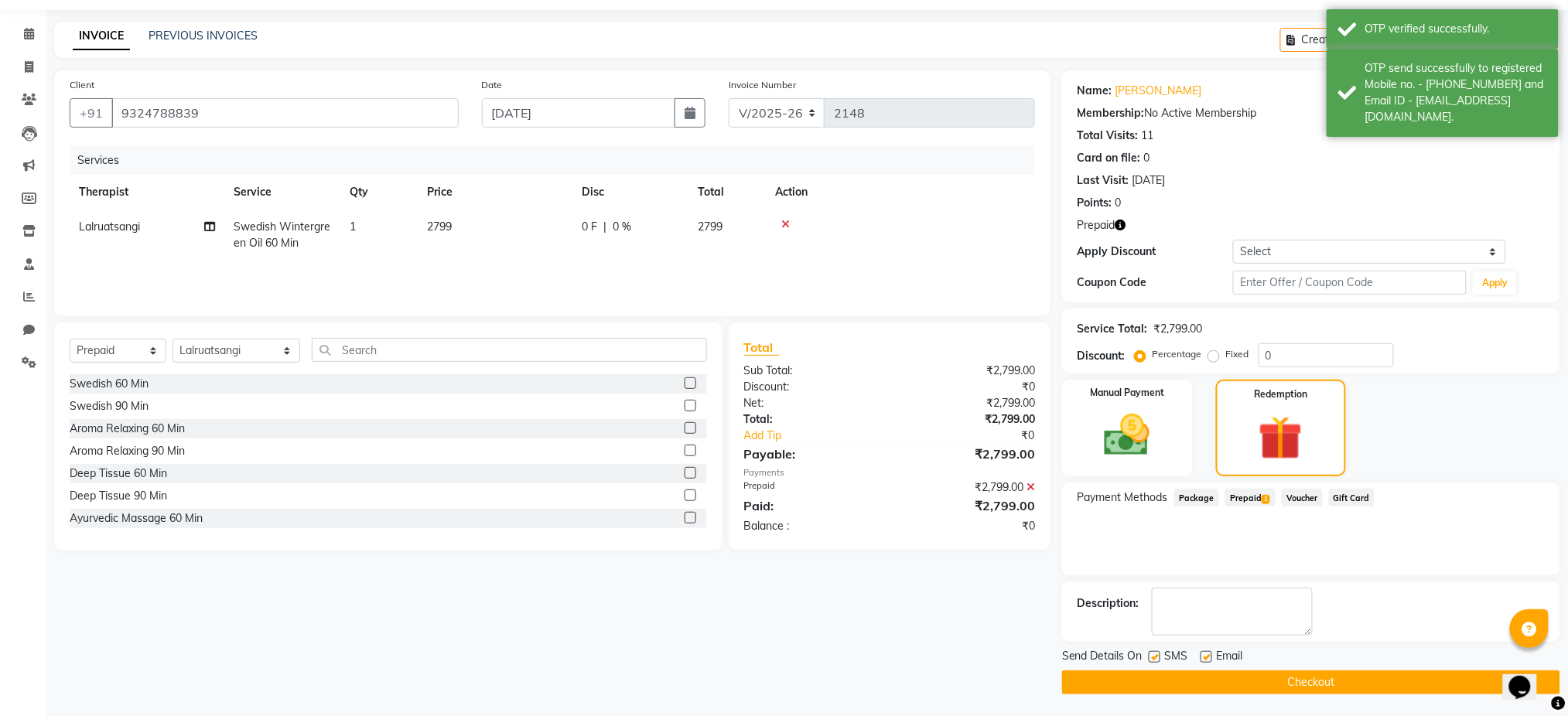
click at [1323, 684] on button "Checkout" at bounding box center [1311, 683] width 498 height 24
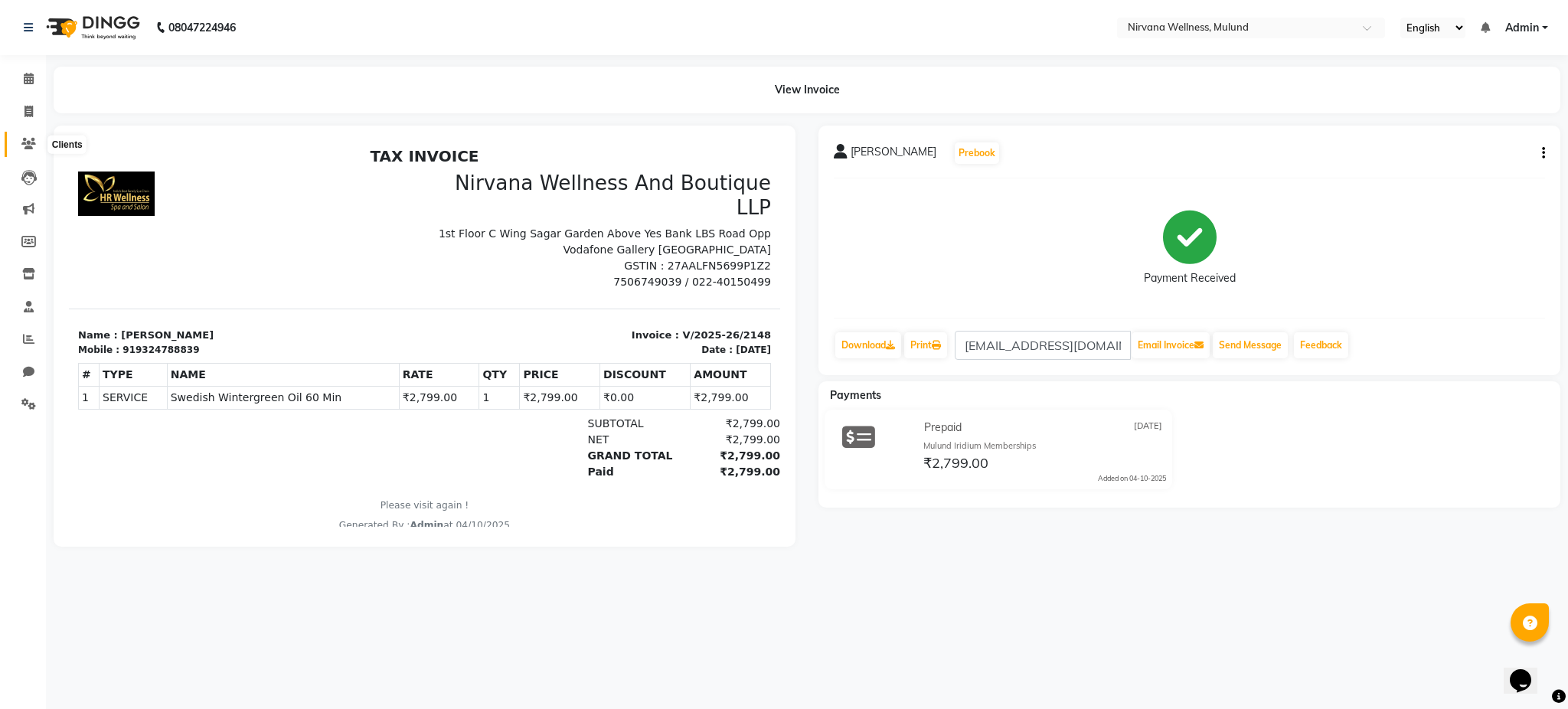
click at [25, 143] on icon at bounding box center [29, 143] width 14 height 11
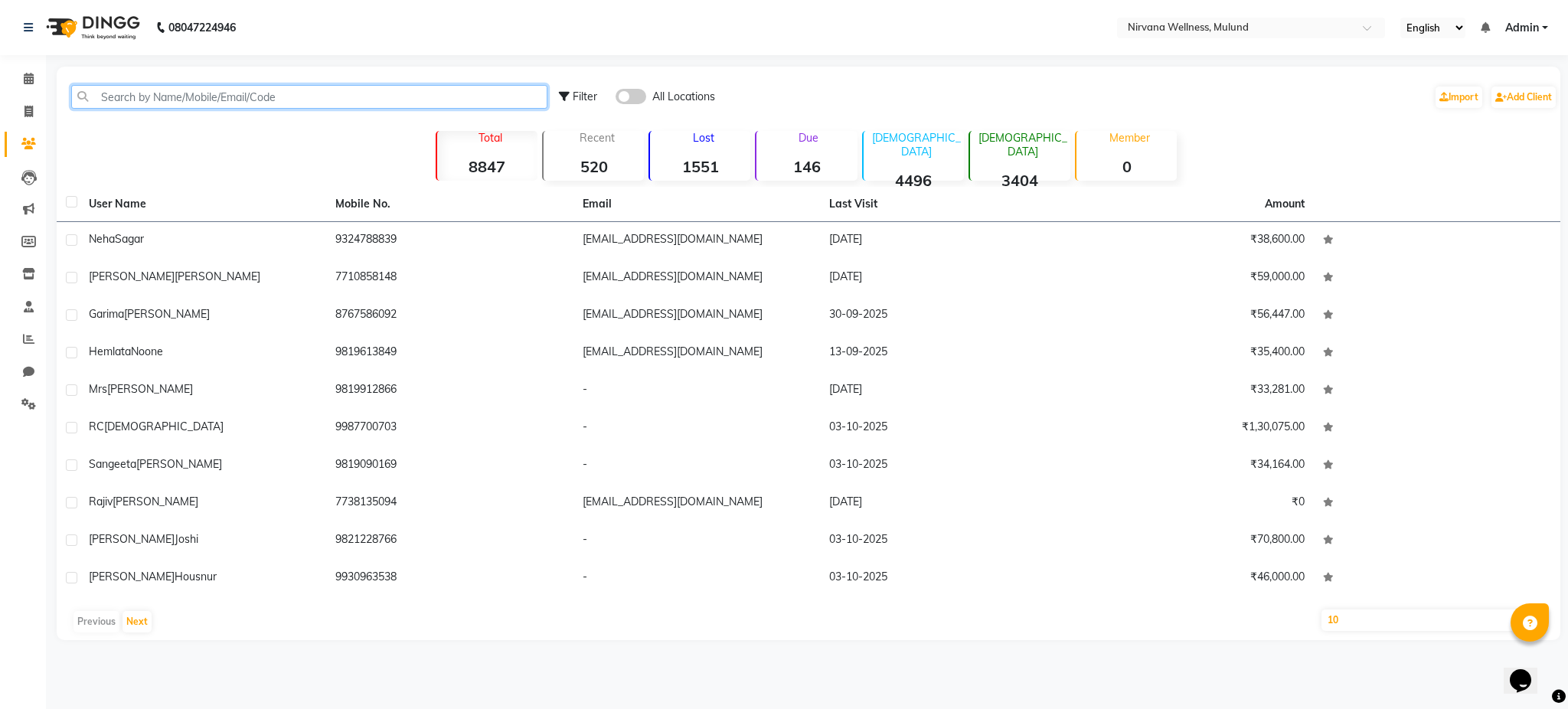
click at [162, 105] on input "text" at bounding box center [309, 97] width 476 height 24
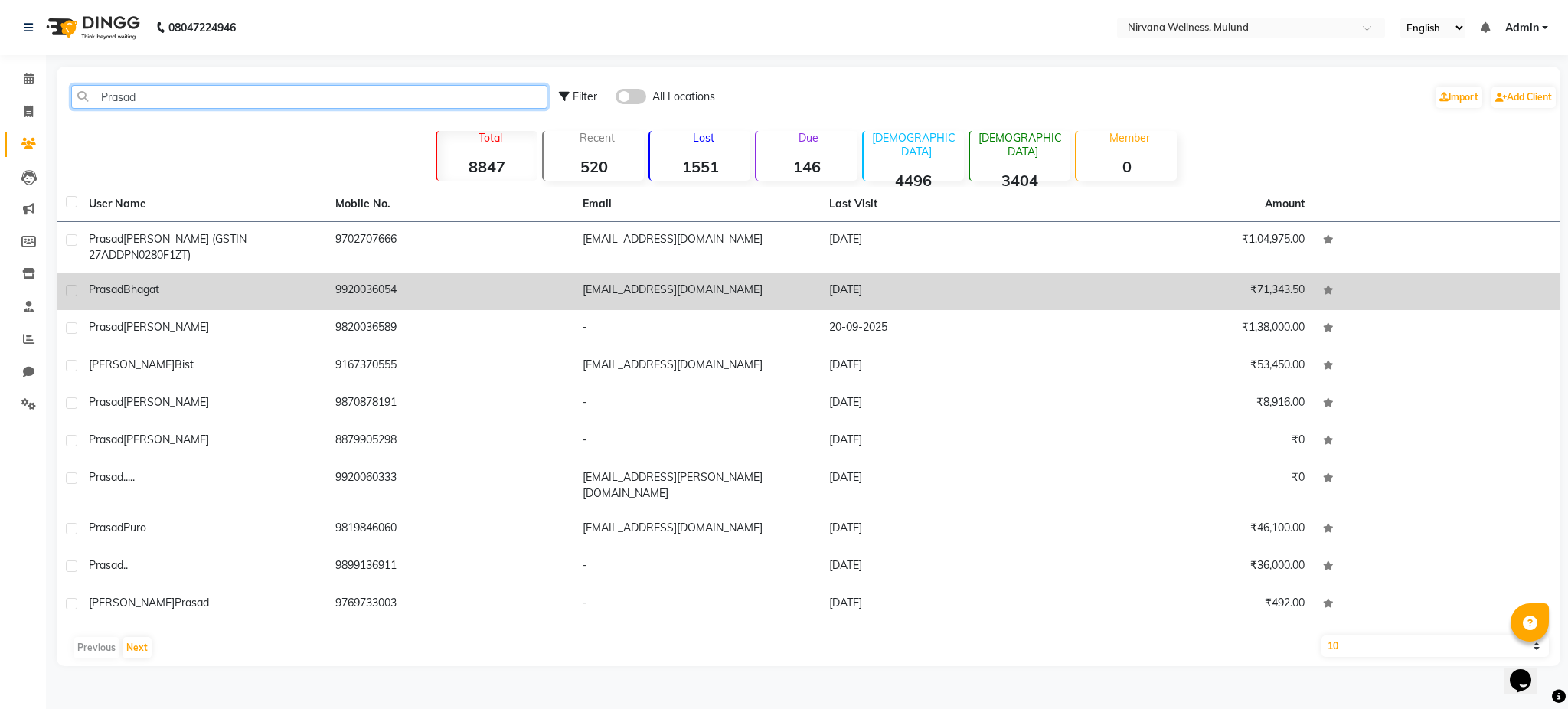
type input "Prasad"
click at [229, 283] on div "Prasad Bhagat" at bounding box center [203, 290] width 228 height 16
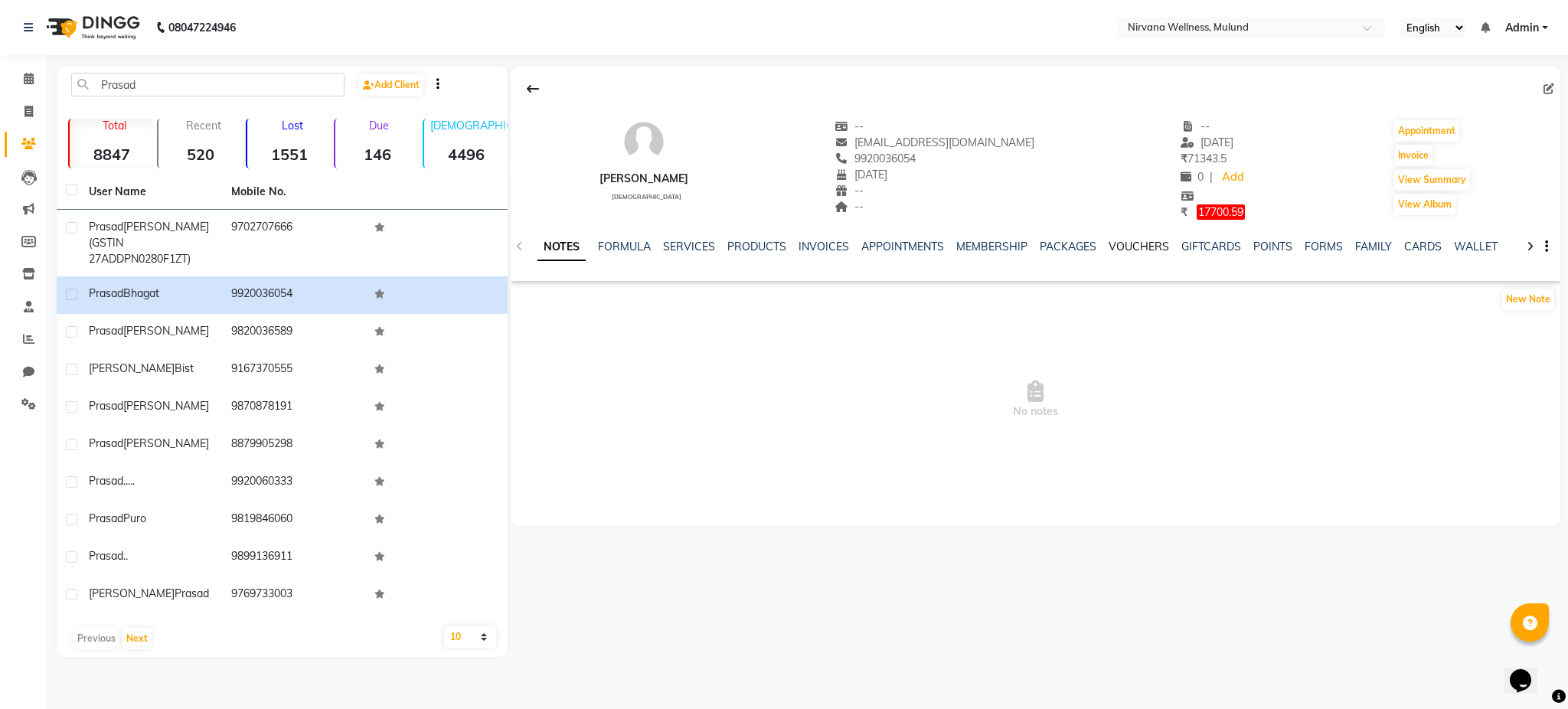
click at [1119, 244] on link "VOUCHERS" at bounding box center [1138, 246] width 60 height 14
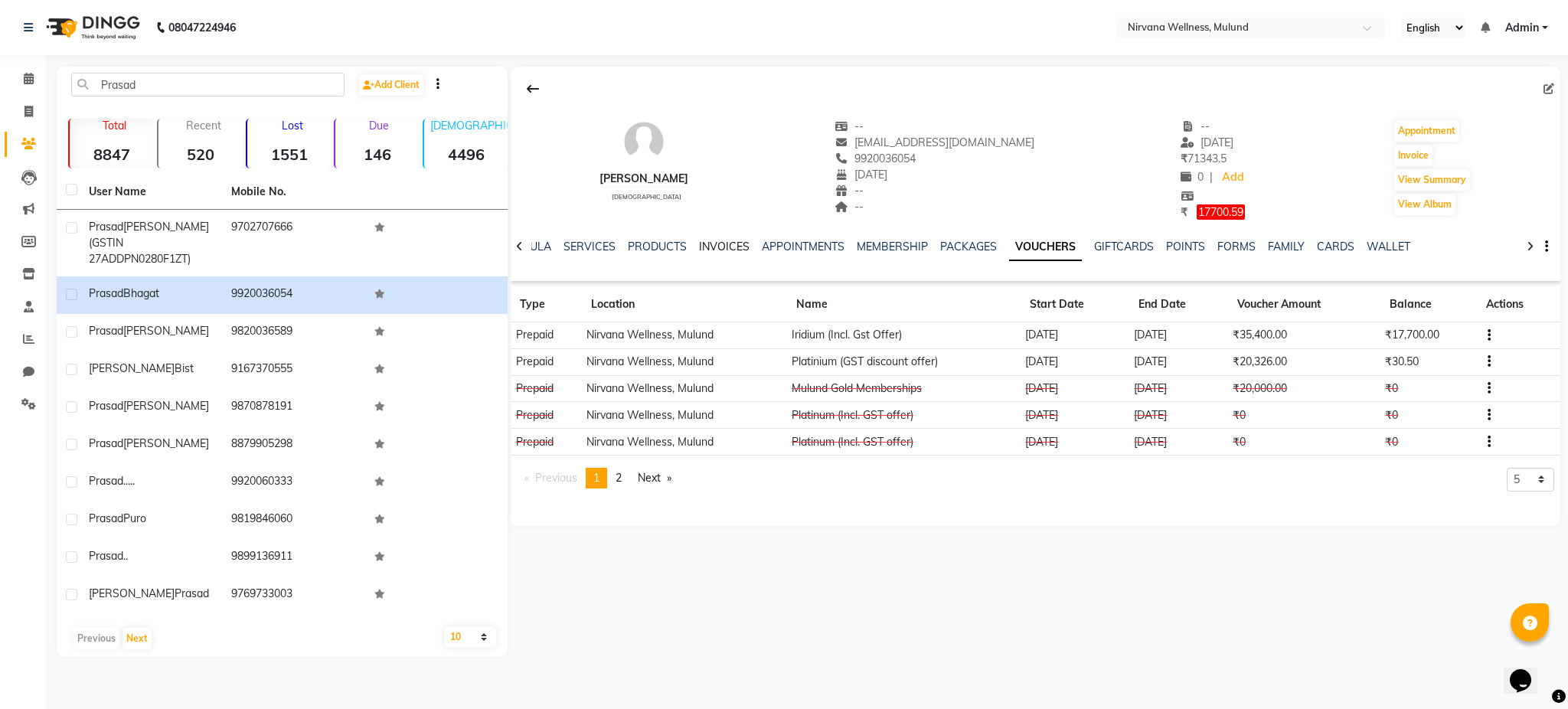
click at [725, 250] on link "INVOICES" at bounding box center [724, 246] width 51 height 14
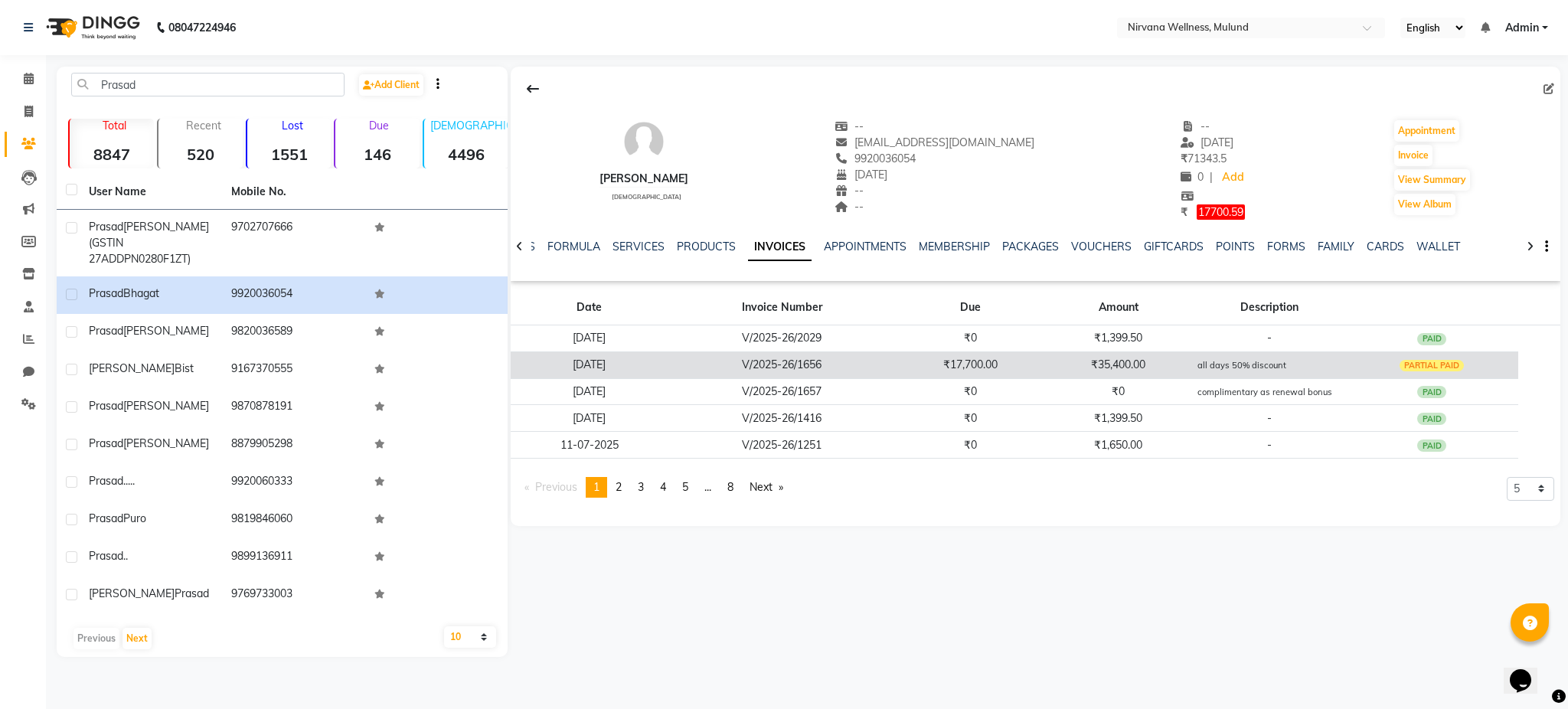
click at [1059, 357] on td "₹35,400.00" at bounding box center [1118, 364] width 149 height 27
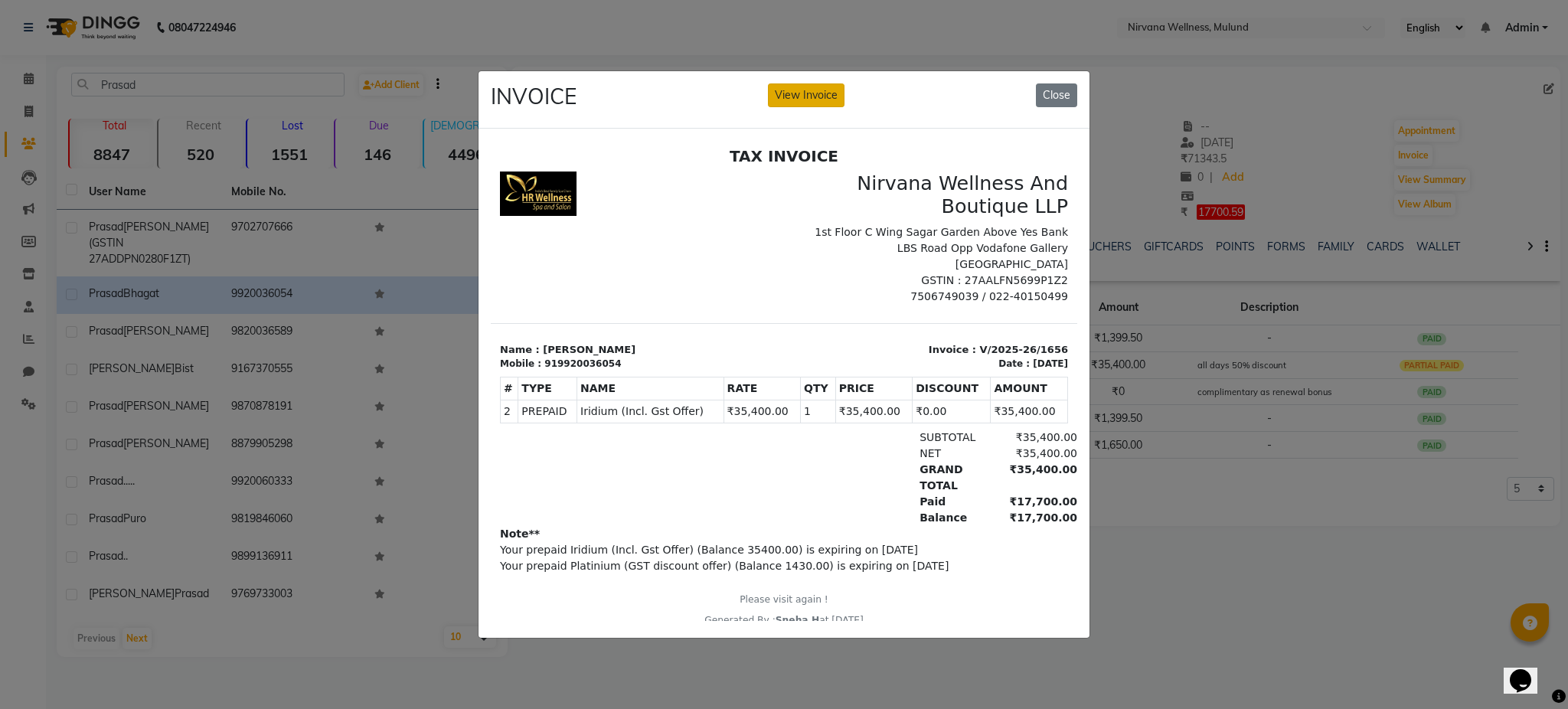
click at [799, 92] on button "View Invoice" at bounding box center [805, 96] width 76 height 24
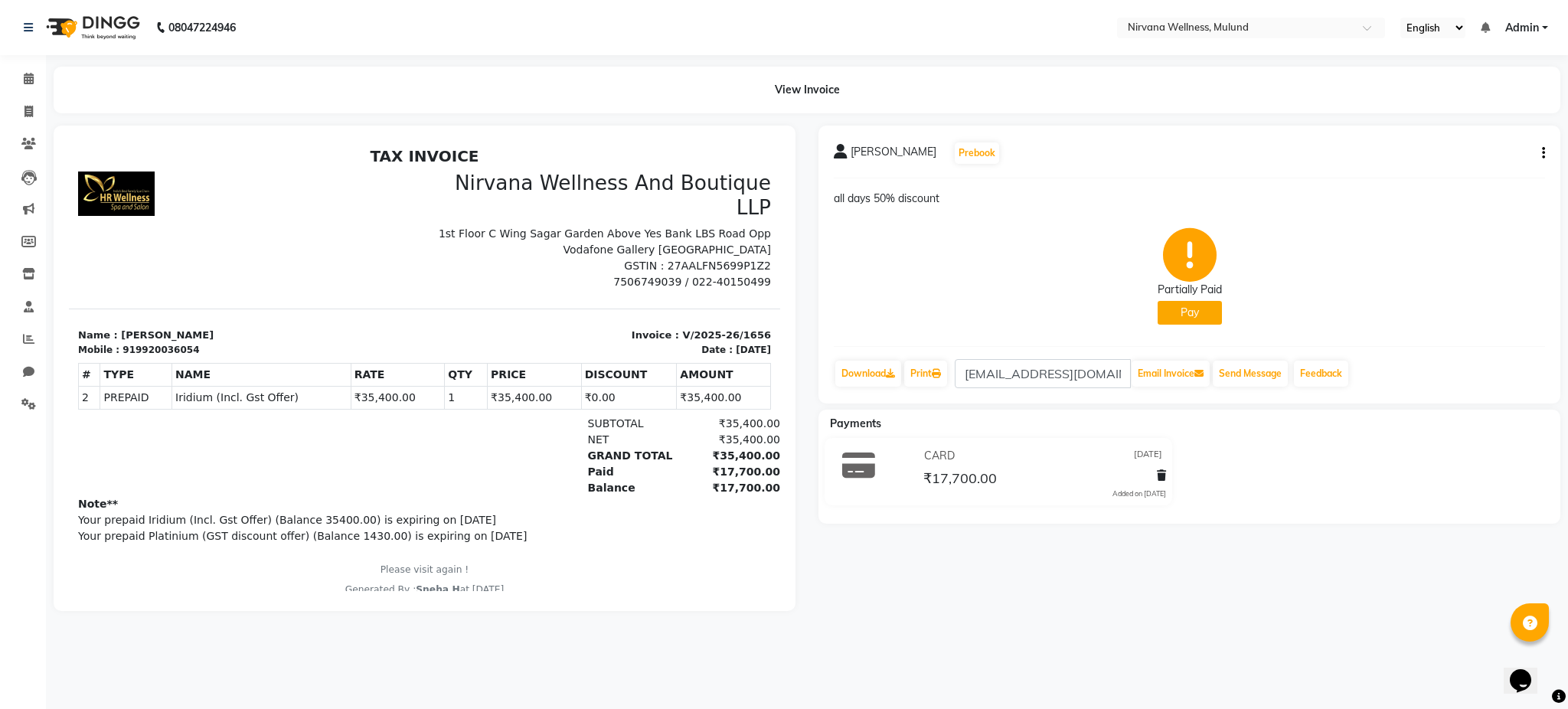
click at [1544, 154] on icon "button" at bounding box center [1543, 154] width 3 height 1
click at [1497, 157] on div "Edit Invoice" at bounding box center [1481, 163] width 76 height 19
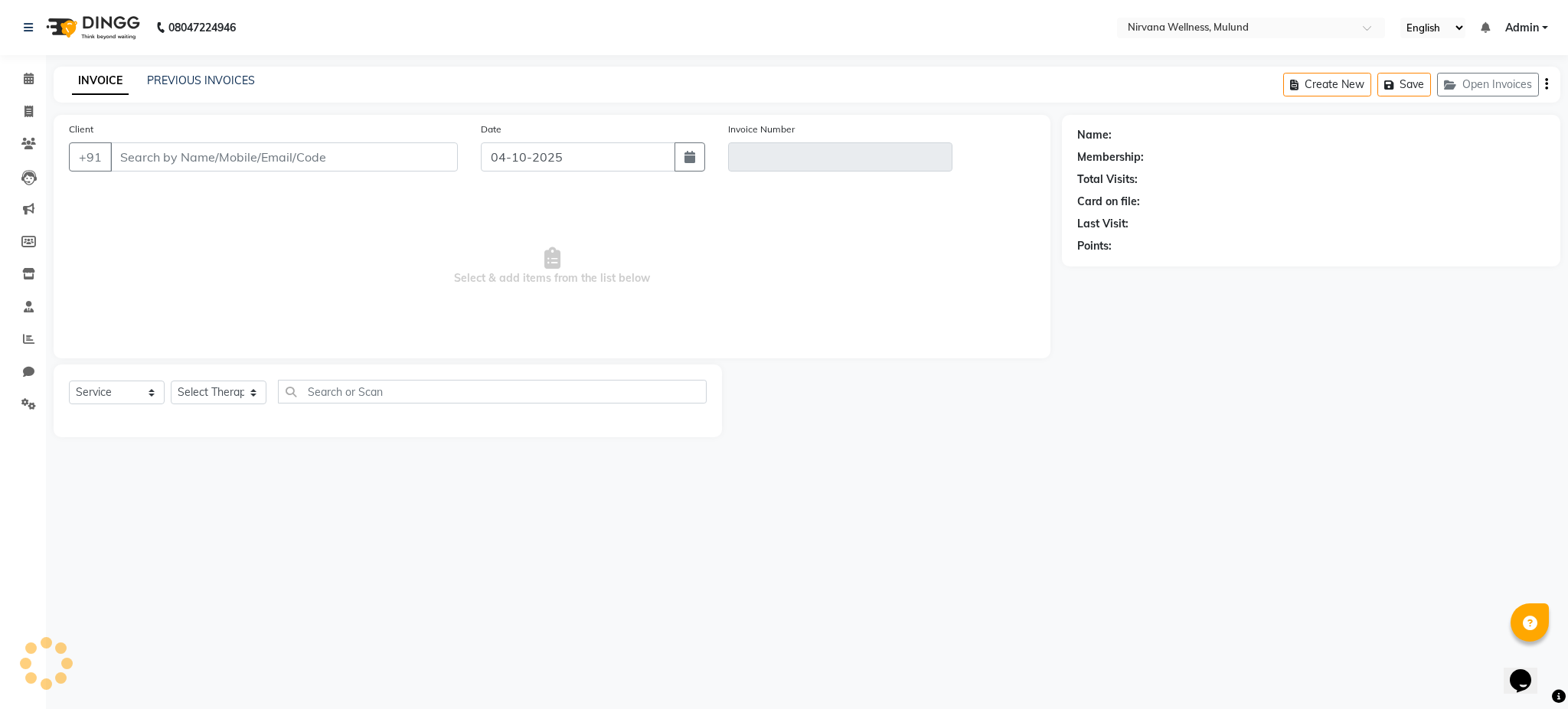
select select "P"
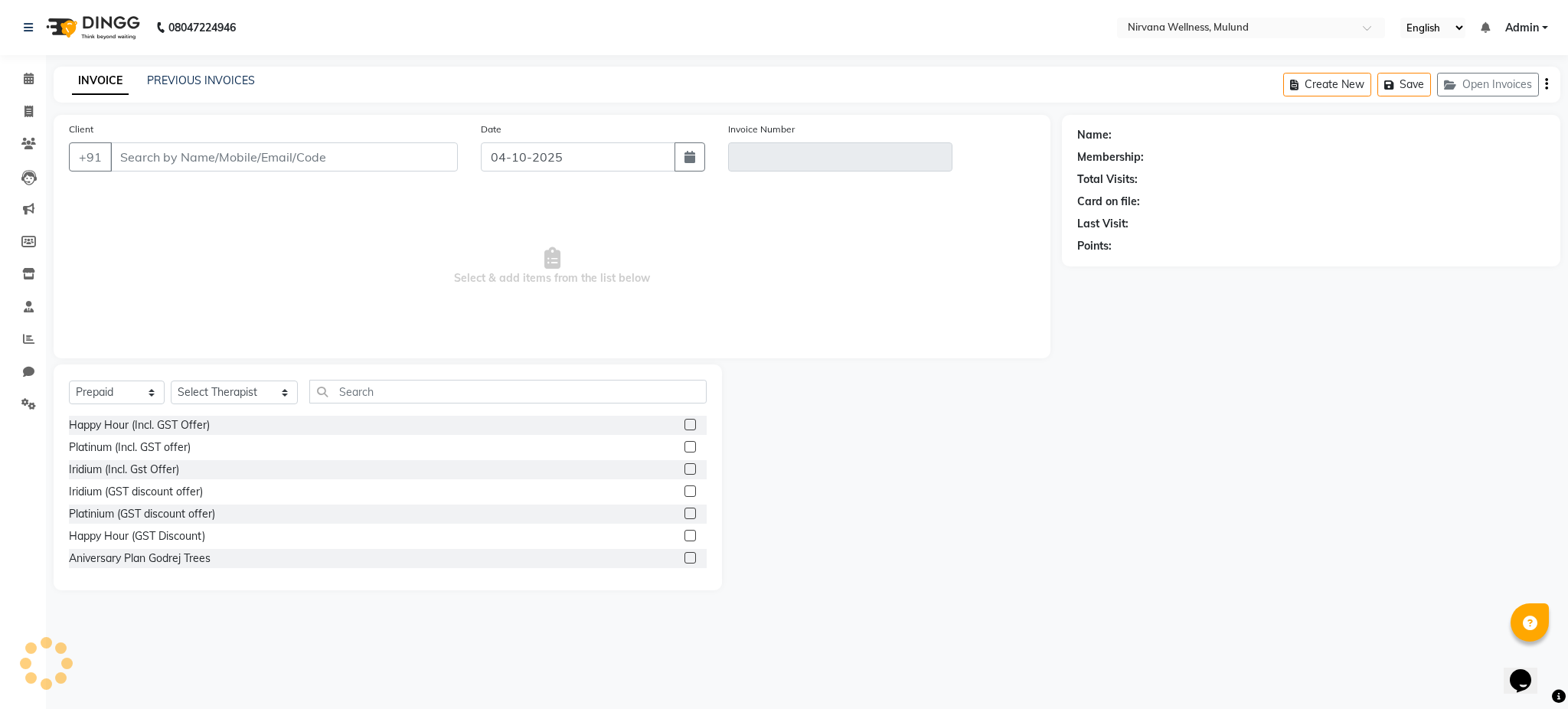
type input "9920036054"
type input "V/2025-26/1656"
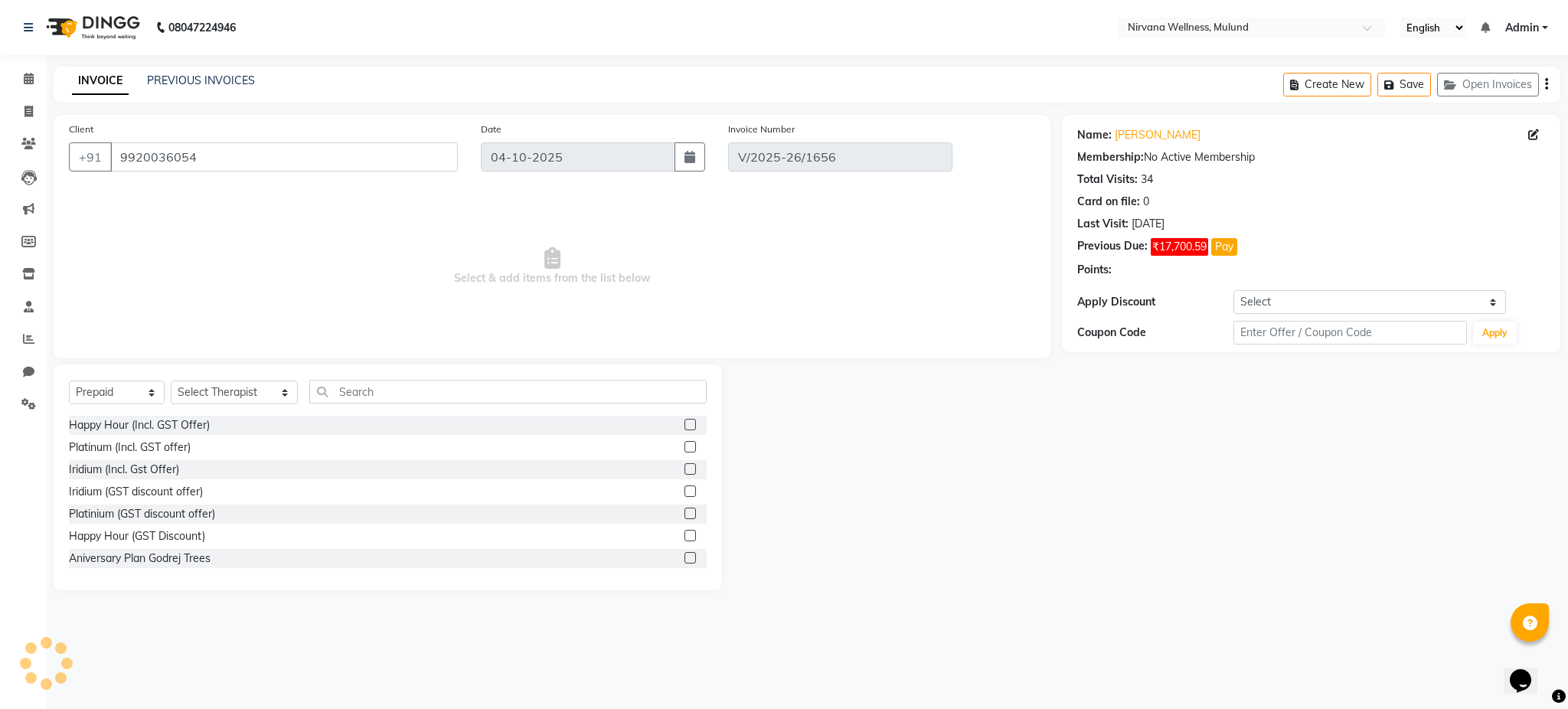
type input "15-08-2025"
select select "select"
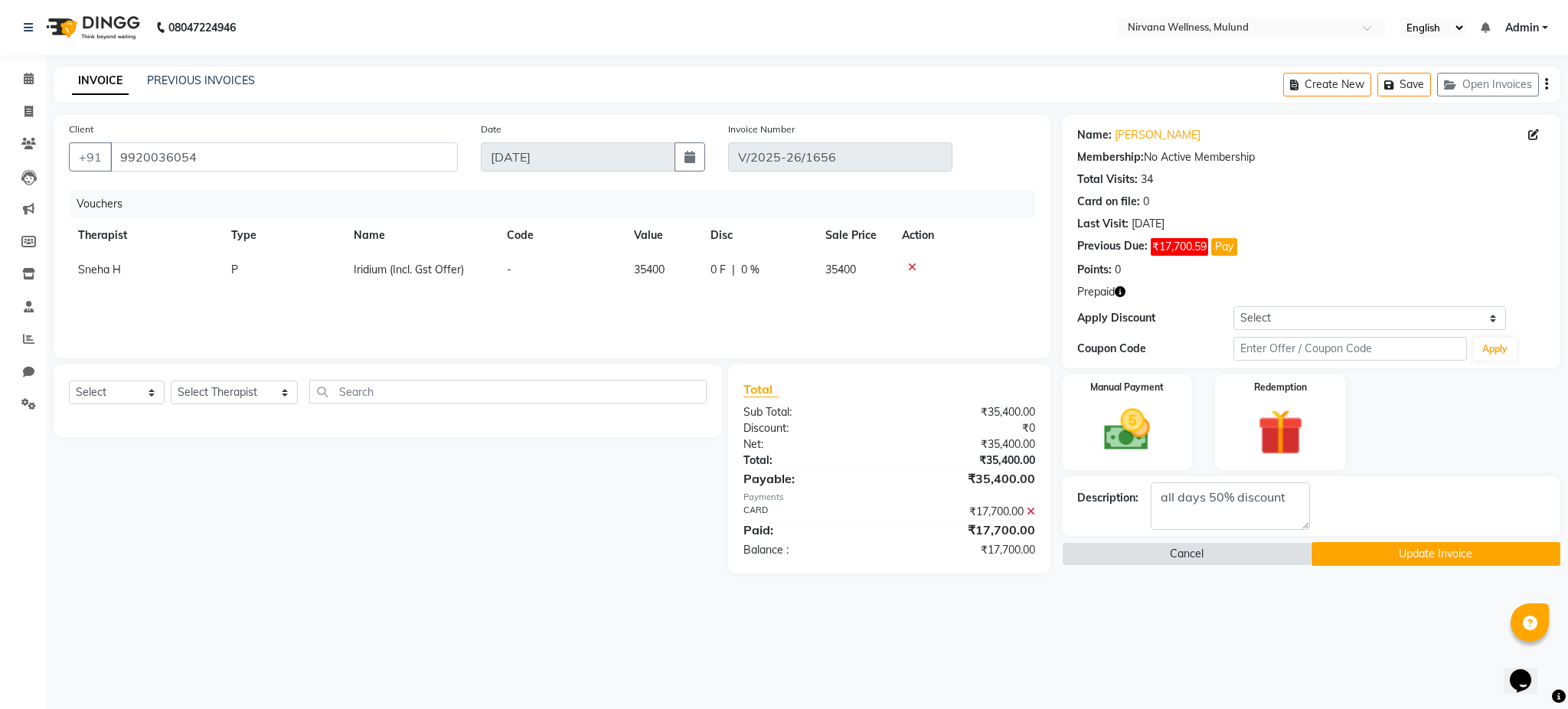
click at [655, 266] on span "35400" at bounding box center [649, 269] width 31 height 14
select select "29682"
click at [913, 302] on div "Vouchers Therapist Type Name Code Value Disc Sale Price Action Abbie Hemant Mis…" at bounding box center [552, 266] width 966 height 154
click at [833, 264] on input "0" at bounding box center [849, 274] width 46 height 24
click at [714, 267] on span "0 F" at bounding box center [718, 270] width 15 height 16
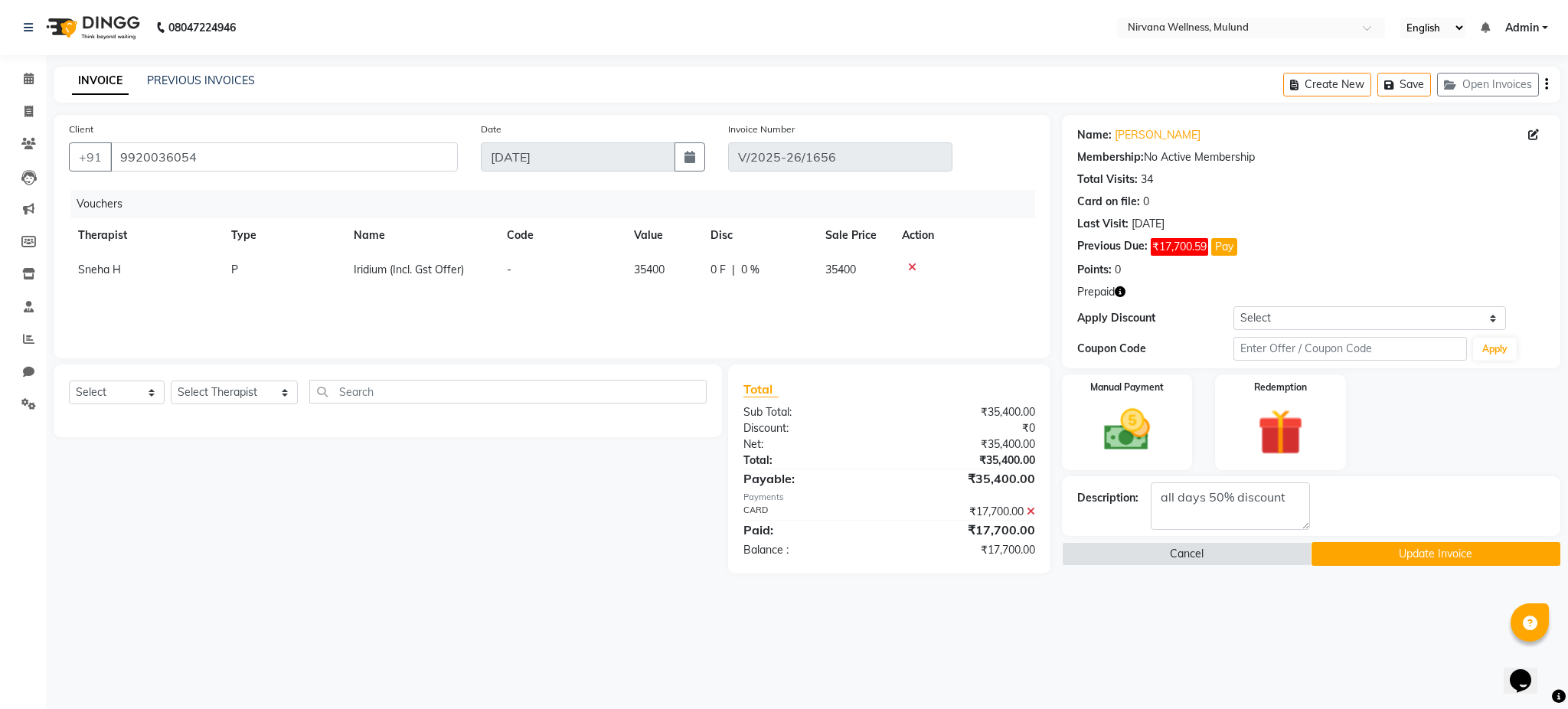
select select "29682"
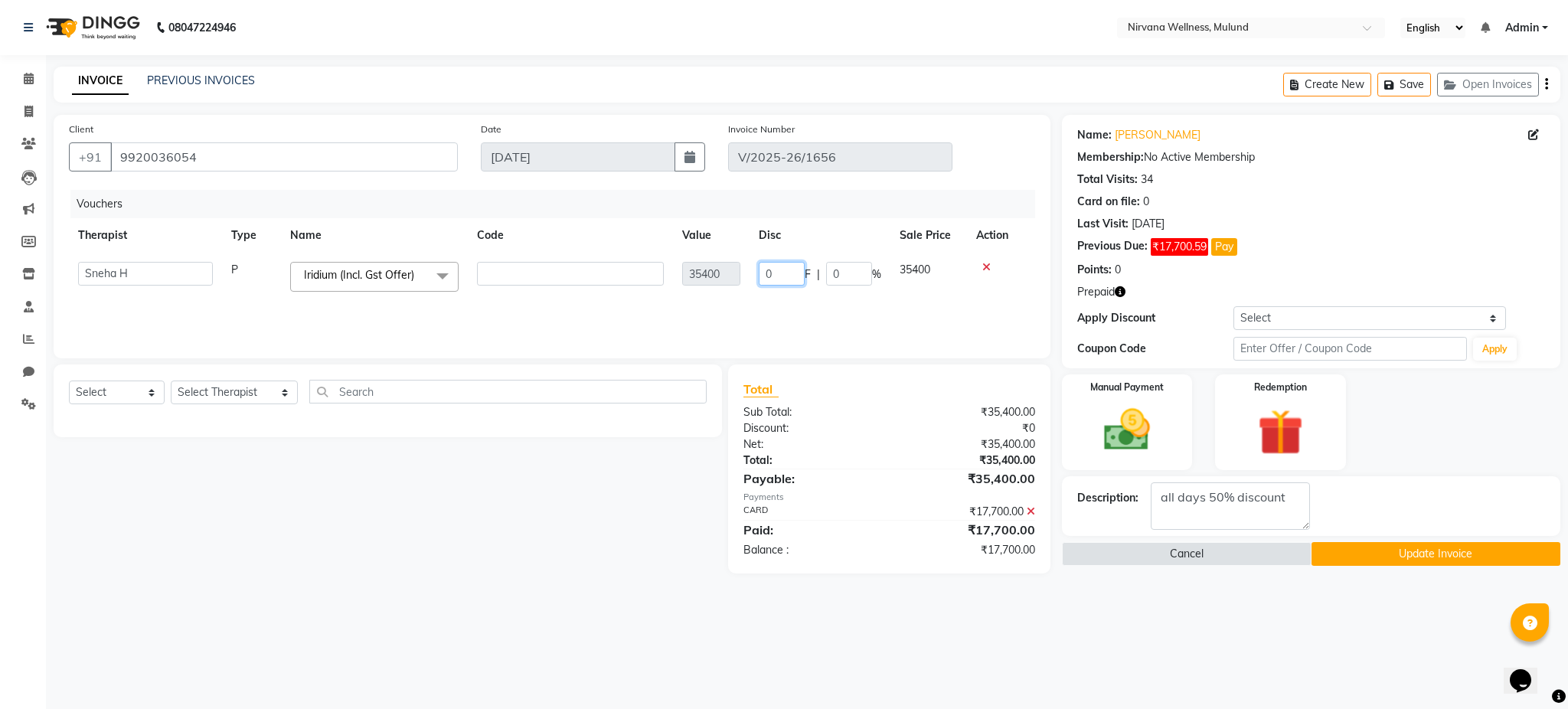
click at [785, 269] on input "0" at bounding box center [781, 274] width 46 height 24
type input "17700"
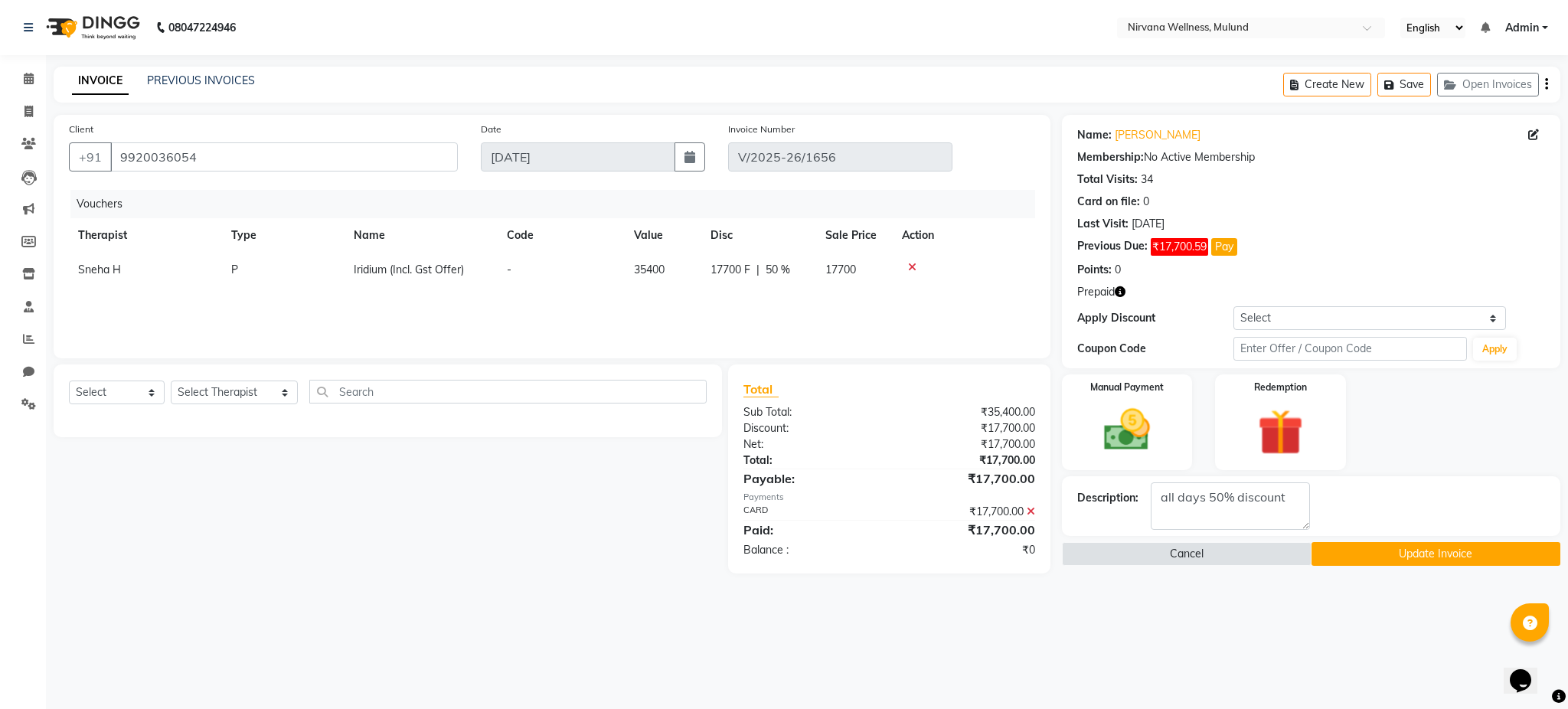
click at [826, 310] on div "Vouchers Therapist Type Name Code Value Disc Sale Price Action Sneha H P Iridiu…" at bounding box center [552, 266] width 966 height 154
click at [1033, 510] on icon at bounding box center [1030, 511] width 8 height 10
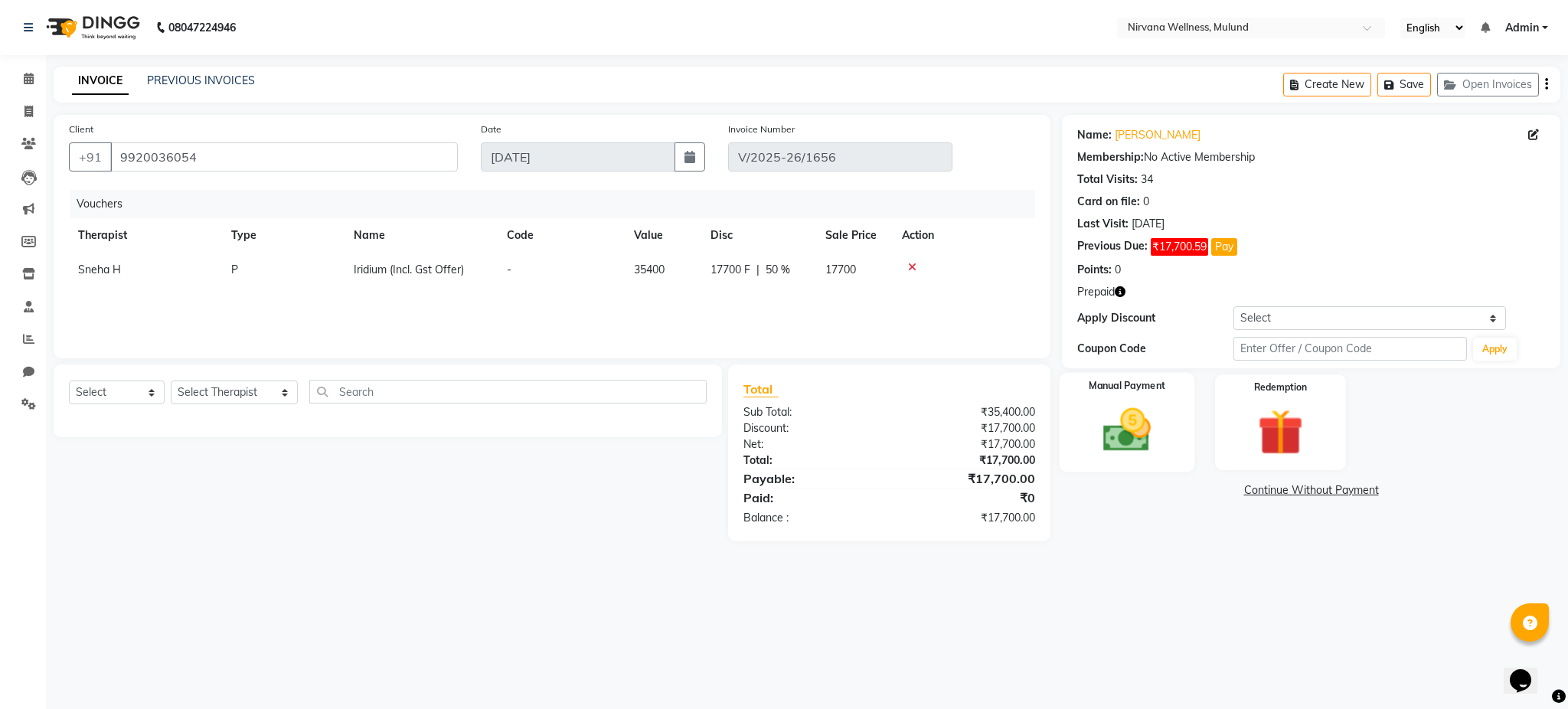
click at [1152, 444] on img at bounding box center [1127, 430] width 78 height 55
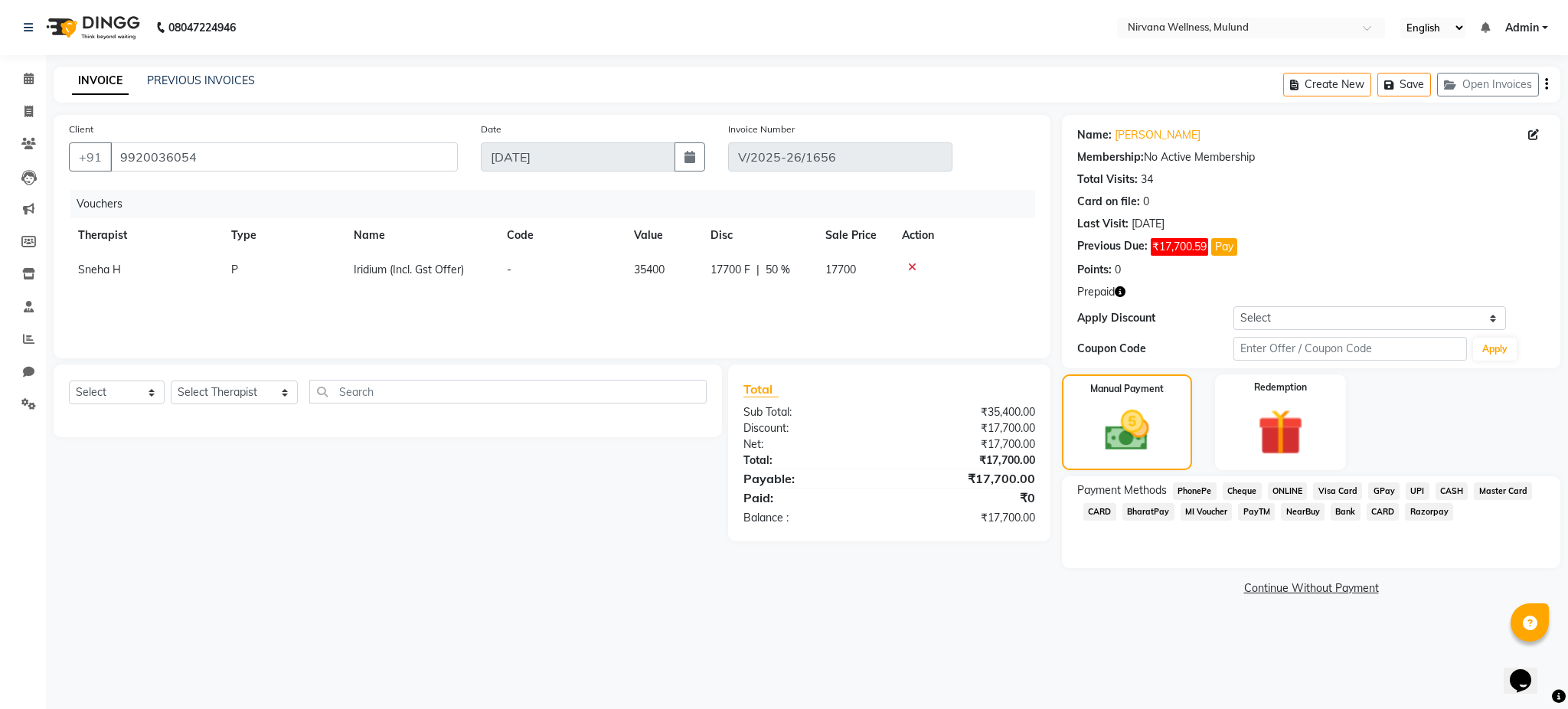
click at [1101, 511] on span "CARD" at bounding box center [1099, 512] width 33 height 18
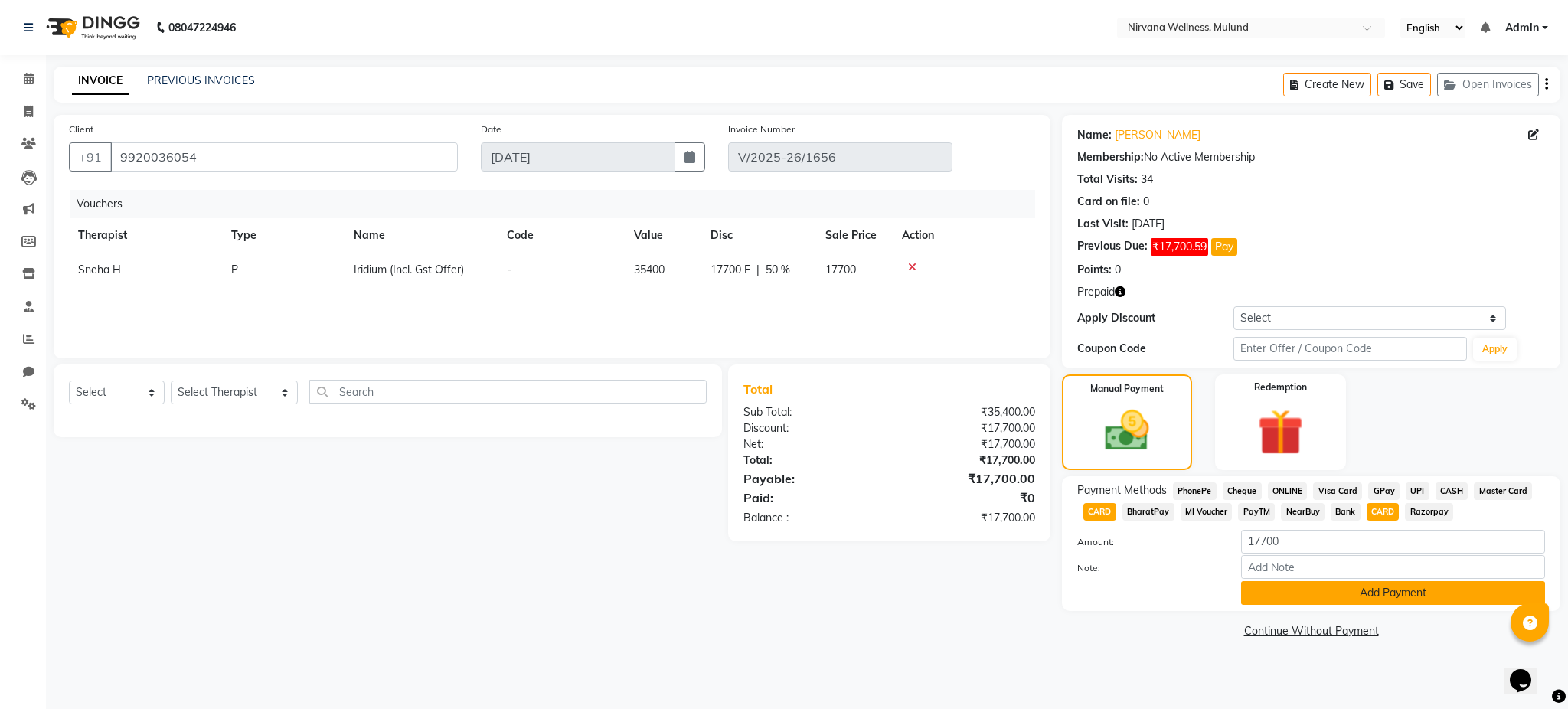
click at [1357, 598] on button "Add Payment" at bounding box center [1393, 593] width 304 height 24
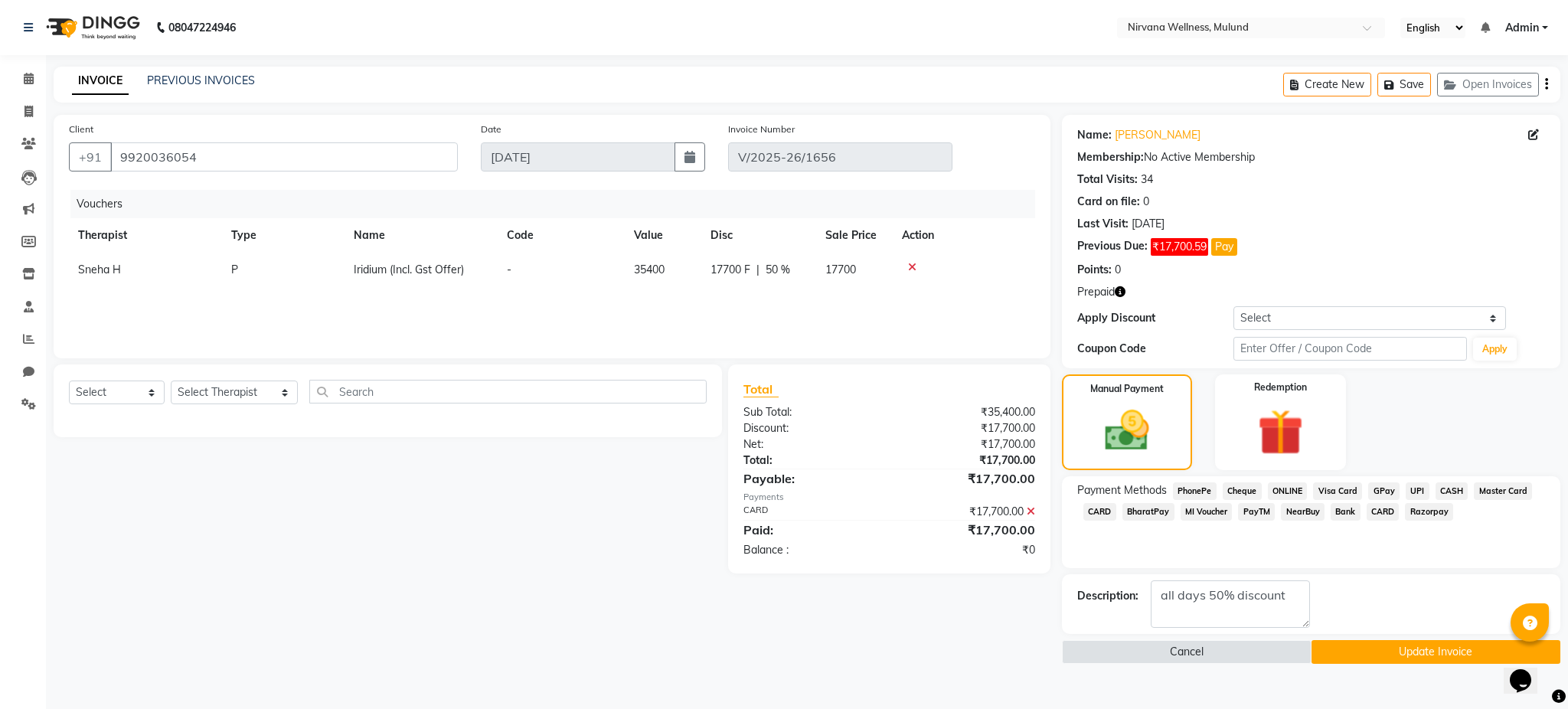
click at [1365, 653] on button "Update Invoice" at bounding box center [1436, 652] width 250 height 24
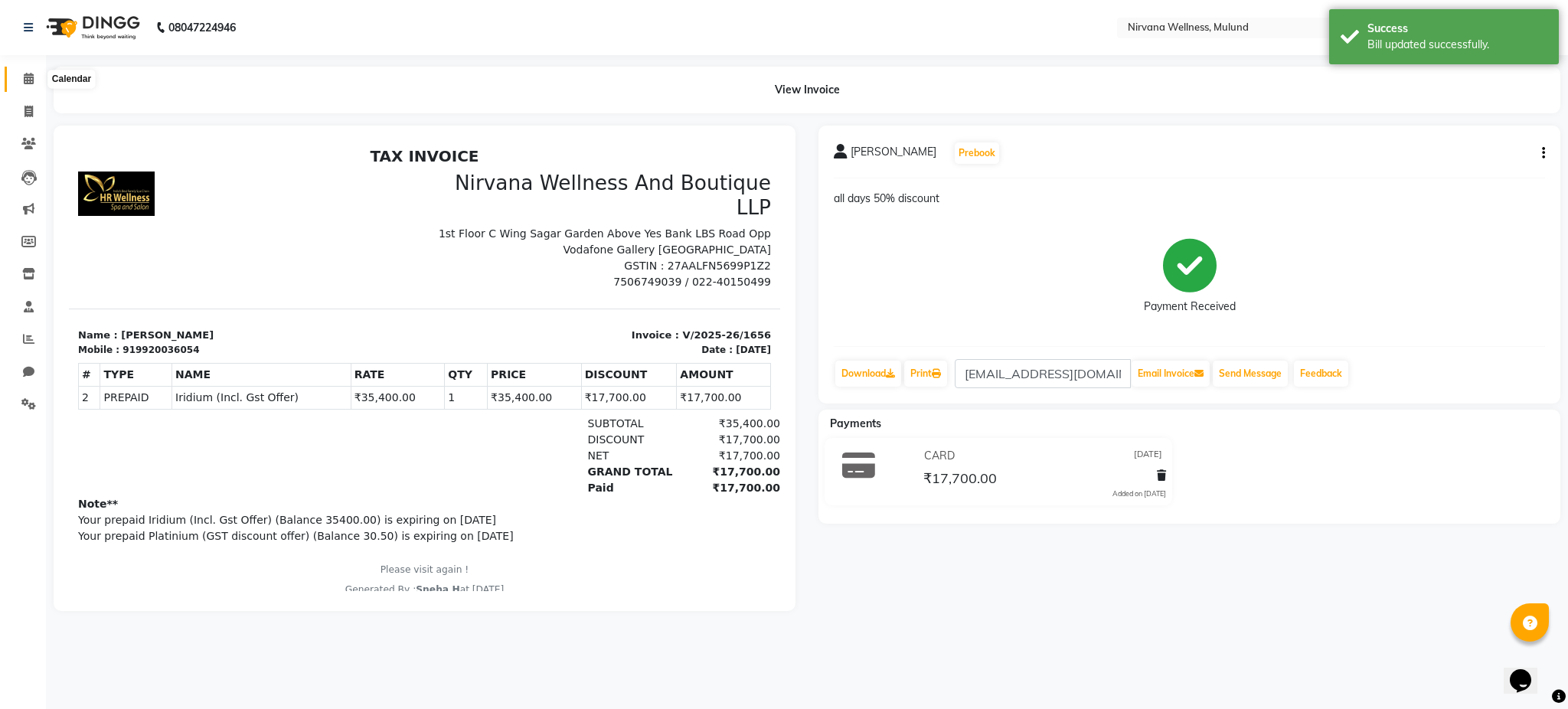
click at [30, 76] on icon at bounding box center [29, 78] width 10 height 11
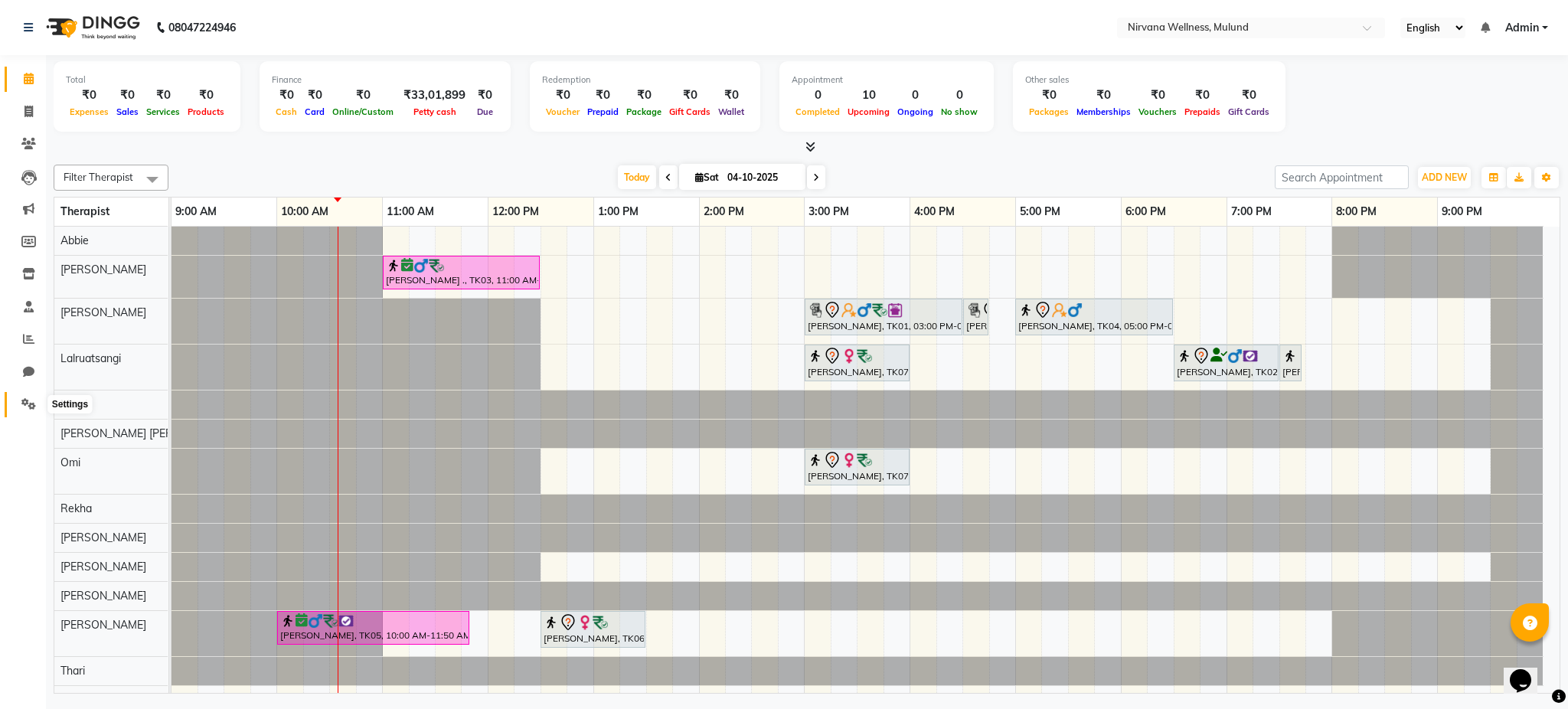
click at [22, 404] on icon at bounding box center [29, 404] width 14 height 11
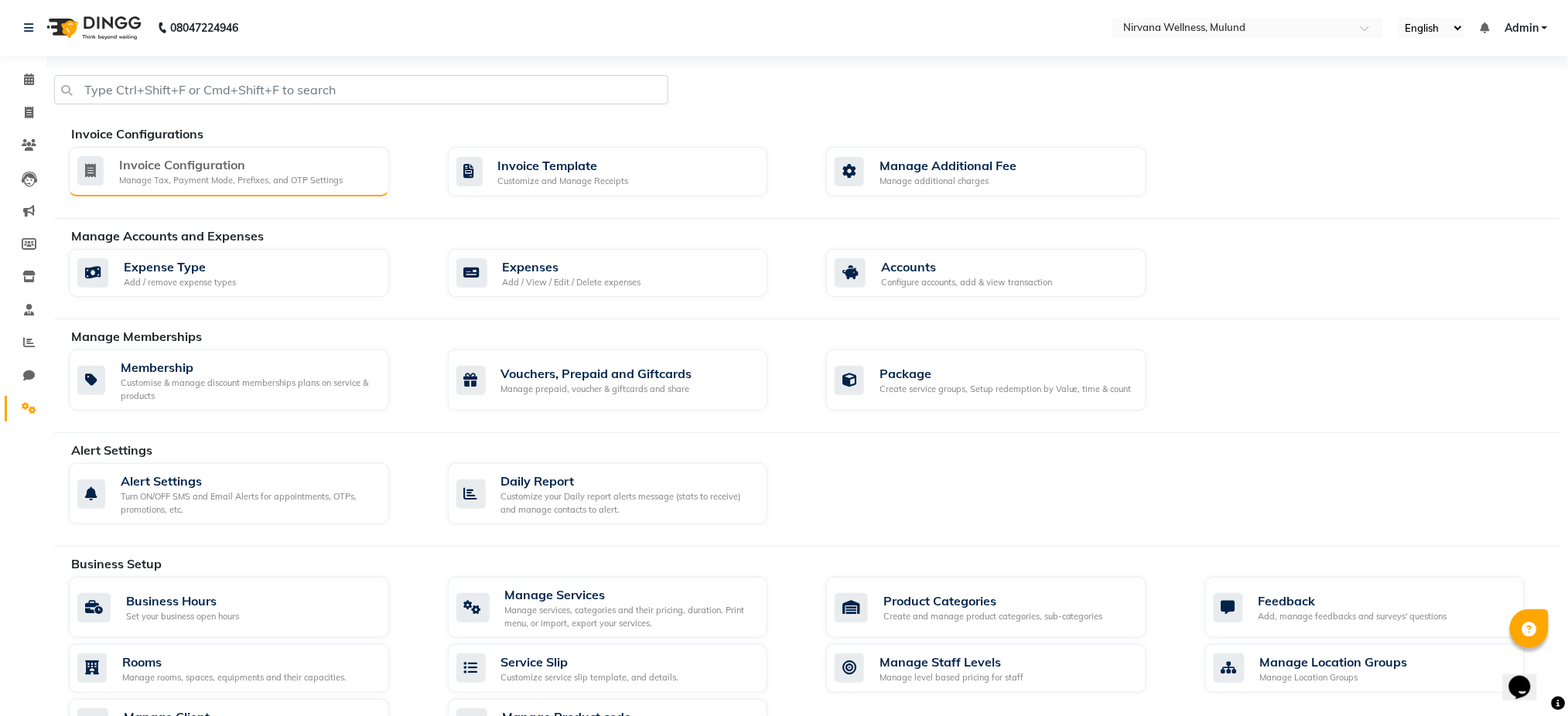
click at [302, 171] on div "Invoice Configuration" at bounding box center [231, 164] width 223 height 19
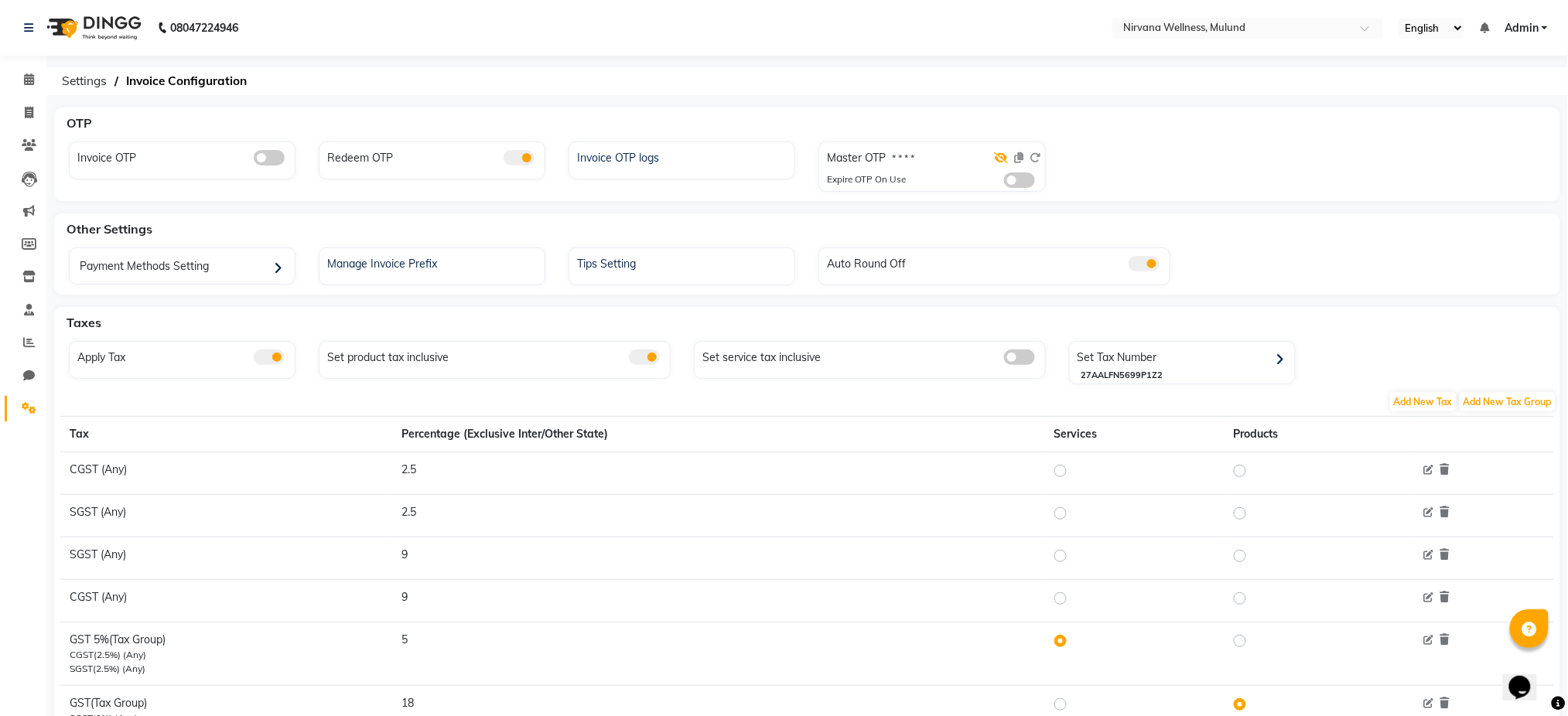
click at [1003, 153] on icon at bounding box center [1001, 157] width 14 height 11
click at [1003, 153] on icon at bounding box center [1002, 157] width 12 height 11
click at [21, 84] on span at bounding box center [28, 80] width 27 height 18
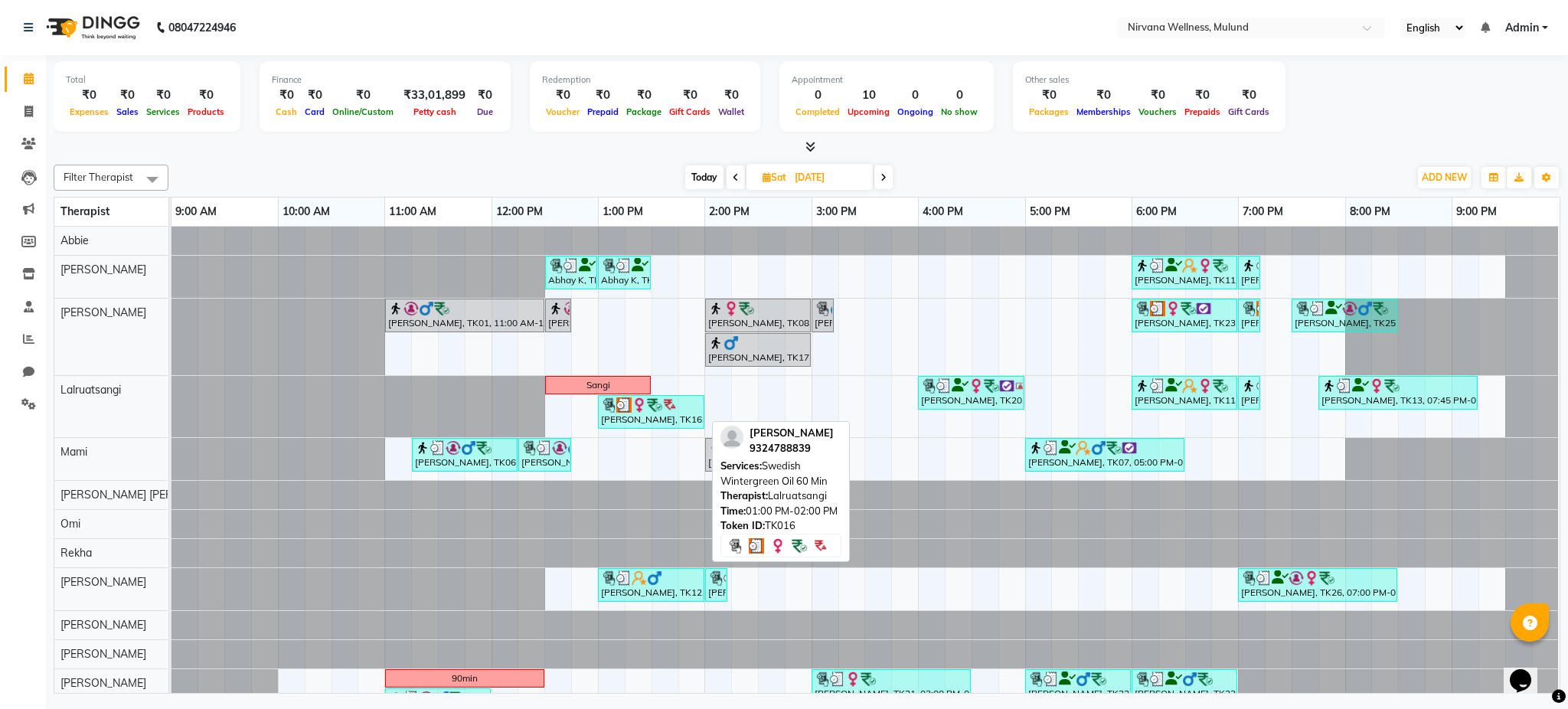
click at [680, 416] on div "[PERSON_NAME], TK16, 01:00 PM-02:00 PM, Swedish Wintergreen Oil 60 Min" at bounding box center [651, 412] width 104 height 29
select select "3"
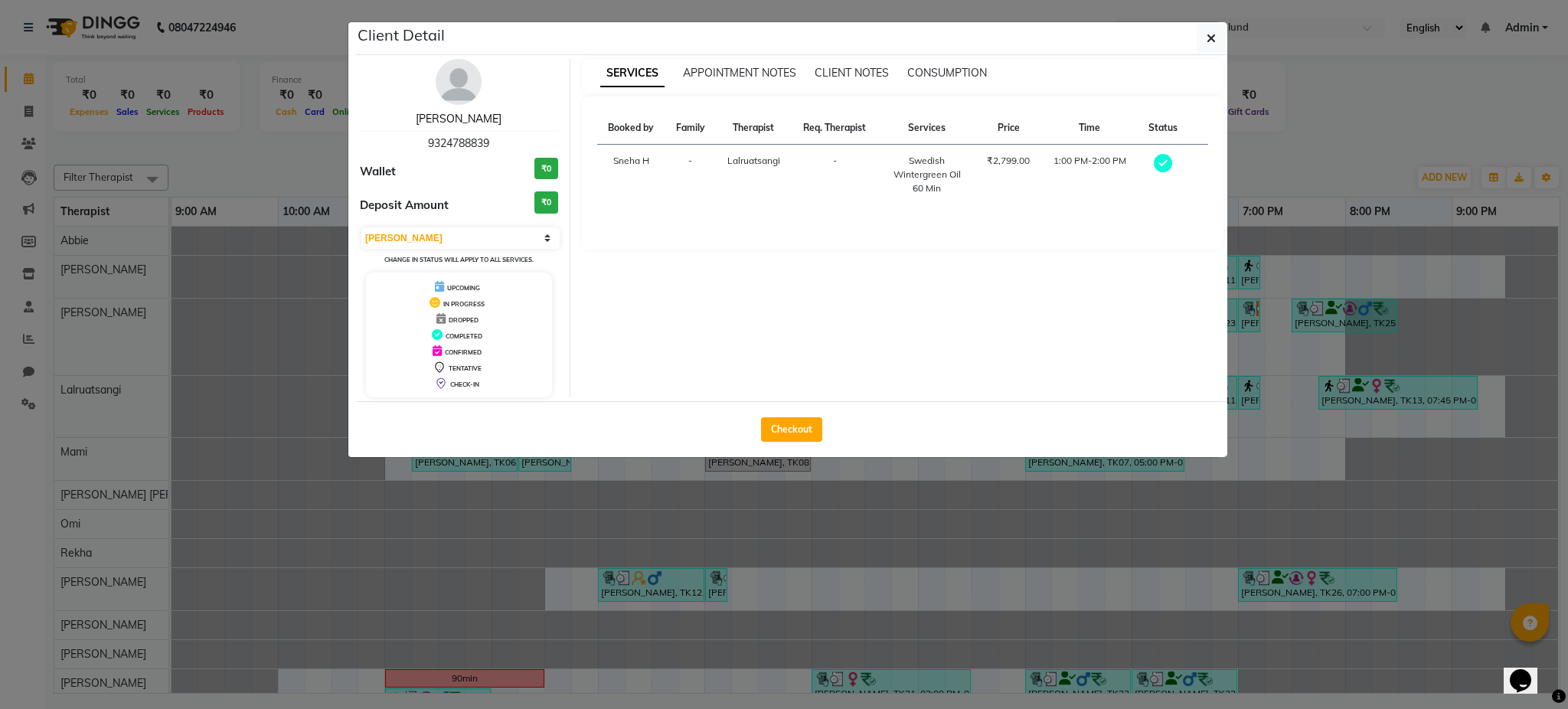
click at [474, 112] on link "[PERSON_NAME]" at bounding box center [458, 118] width 86 height 14
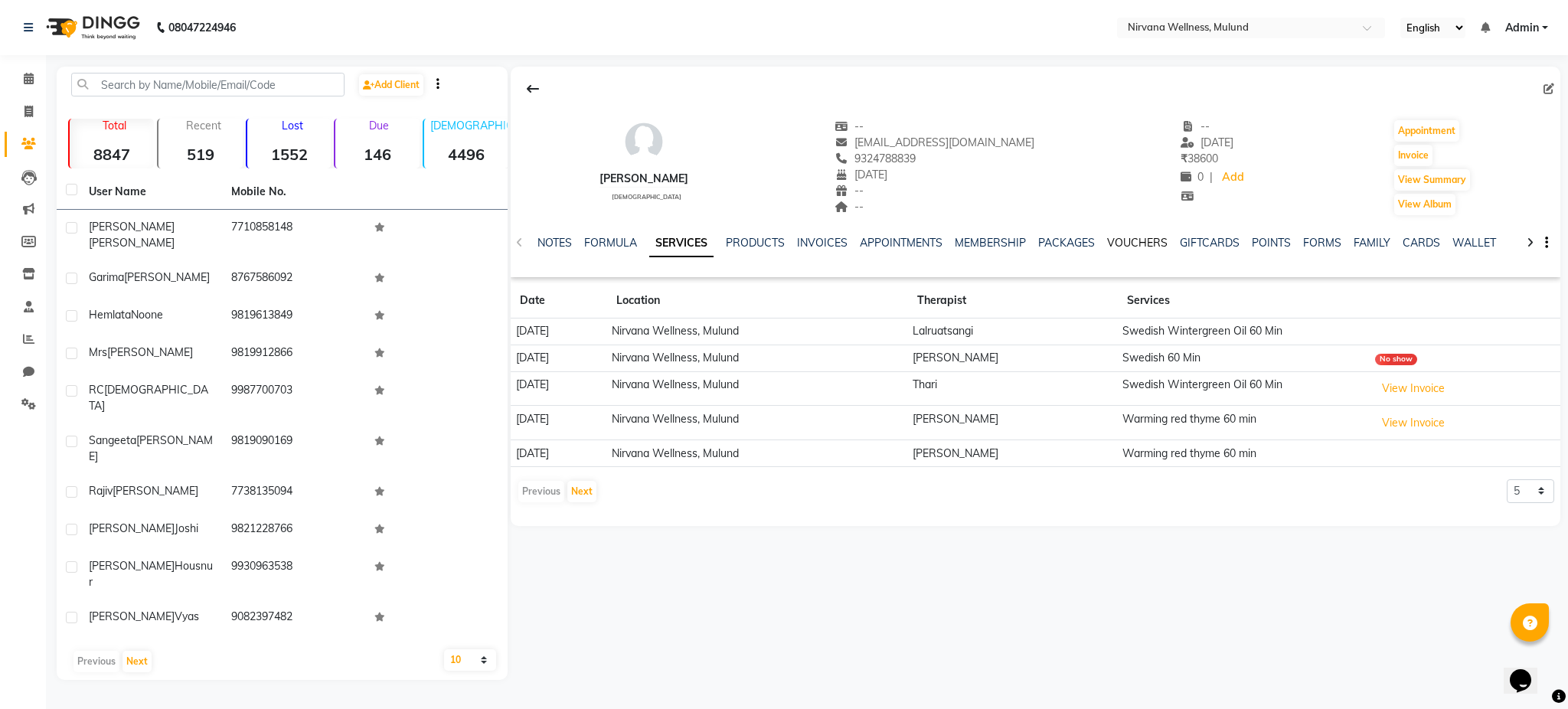
click at [1128, 246] on link "VOUCHERS" at bounding box center [1136, 242] width 60 height 14
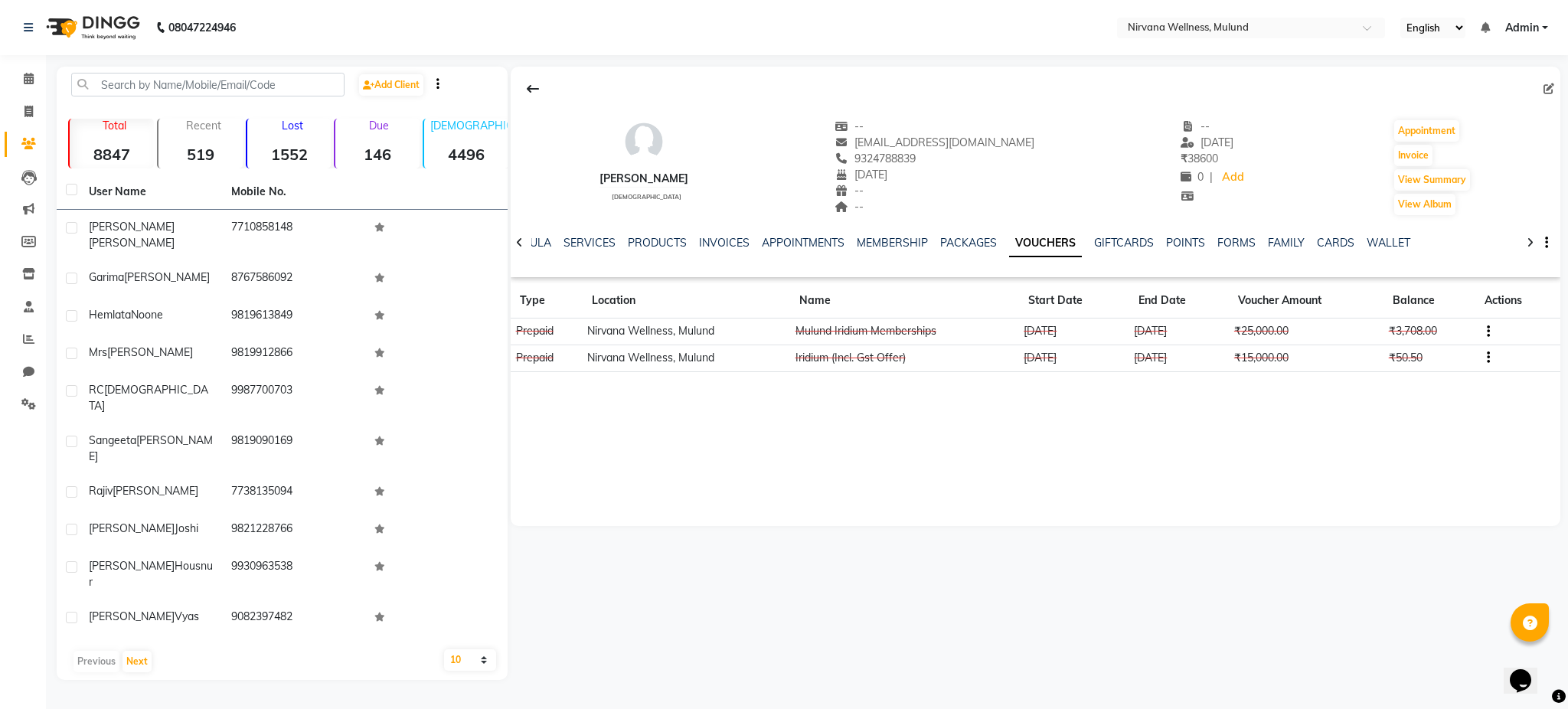
click at [1487, 331] on icon "button" at bounding box center [1488, 331] width 3 height 1
click at [1418, 337] on div "Edit" at bounding box center [1415, 330] width 96 height 19
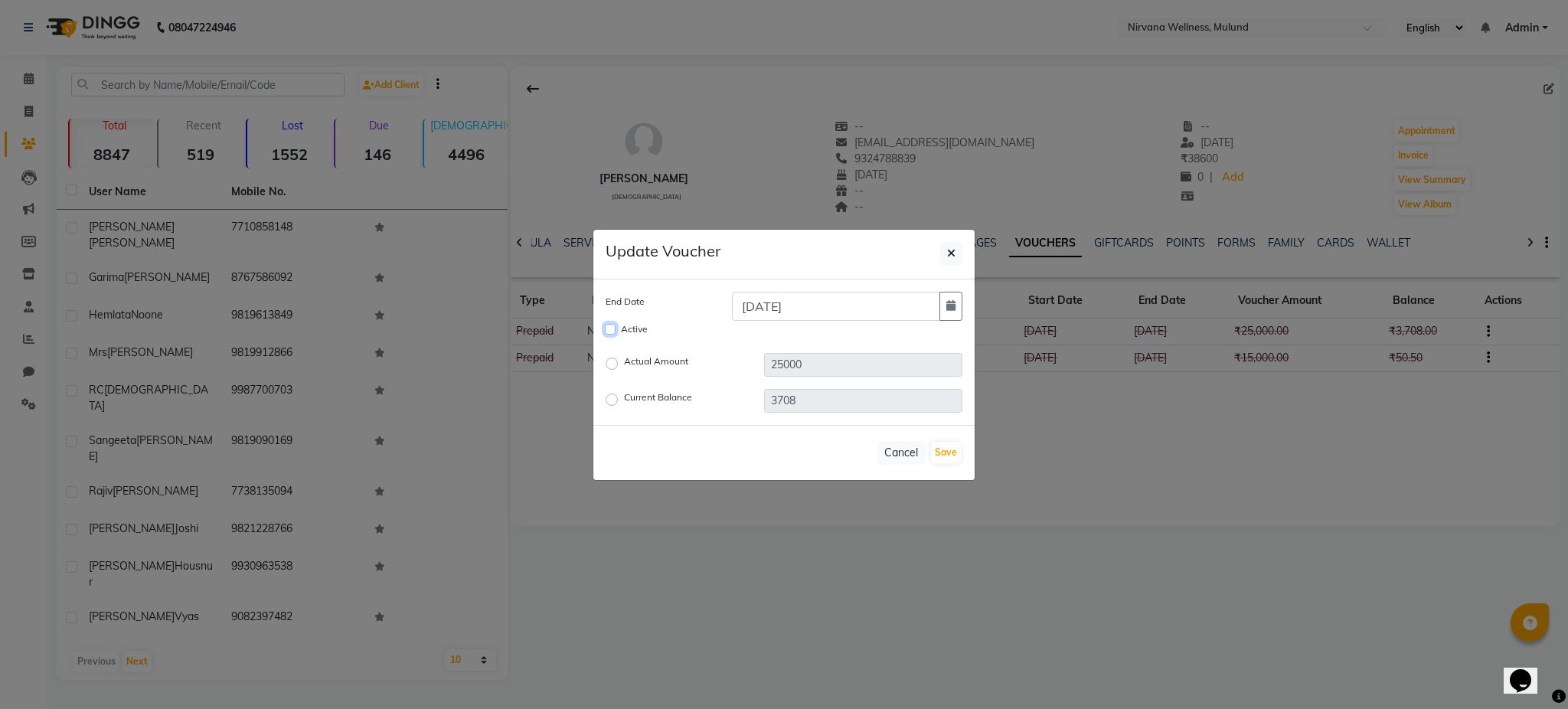
click at [605, 330] on input "Active" at bounding box center [610, 329] width 10 height 10
checkbox input "true"
click at [944, 454] on button "Save" at bounding box center [945, 453] width 30 height 22
checkbox input "false"
